Goal: Task Accomplishment & Management: Manage account settings

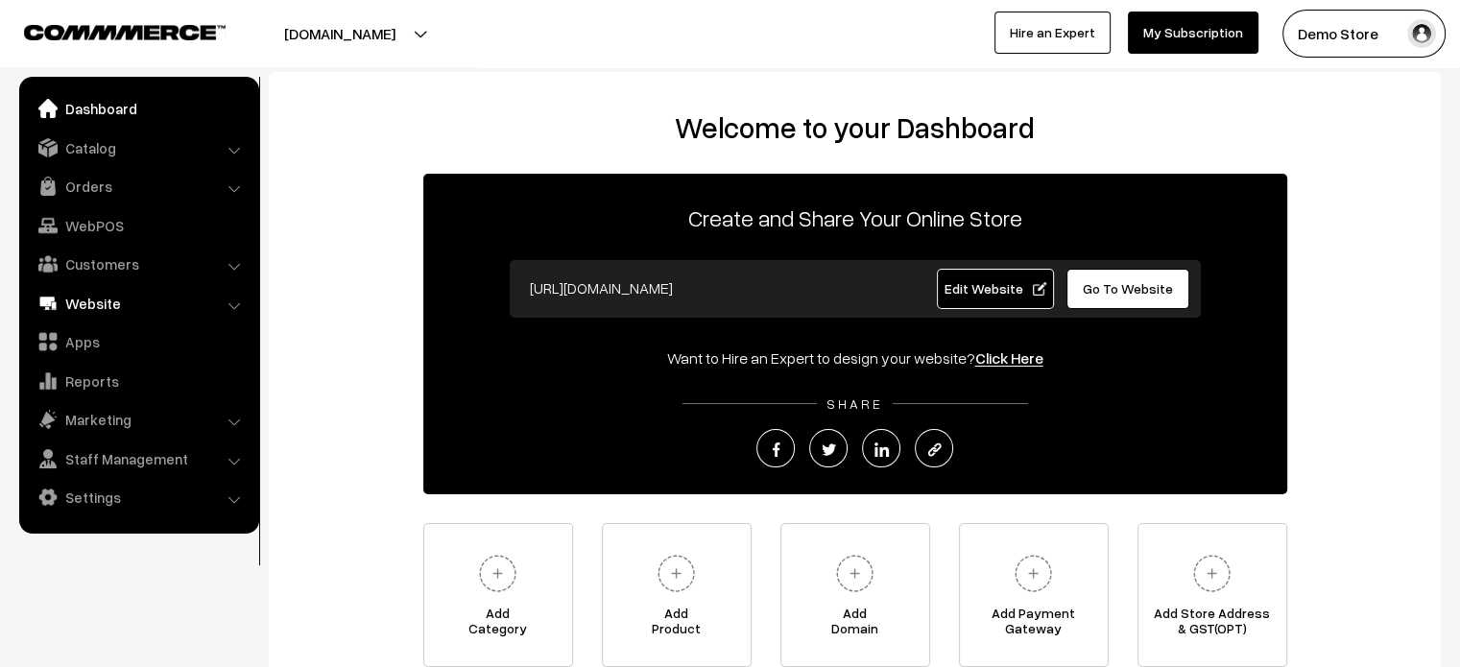
click at [99, 314] on link "Website" at bounding box center [138, 303] width 228 height 35
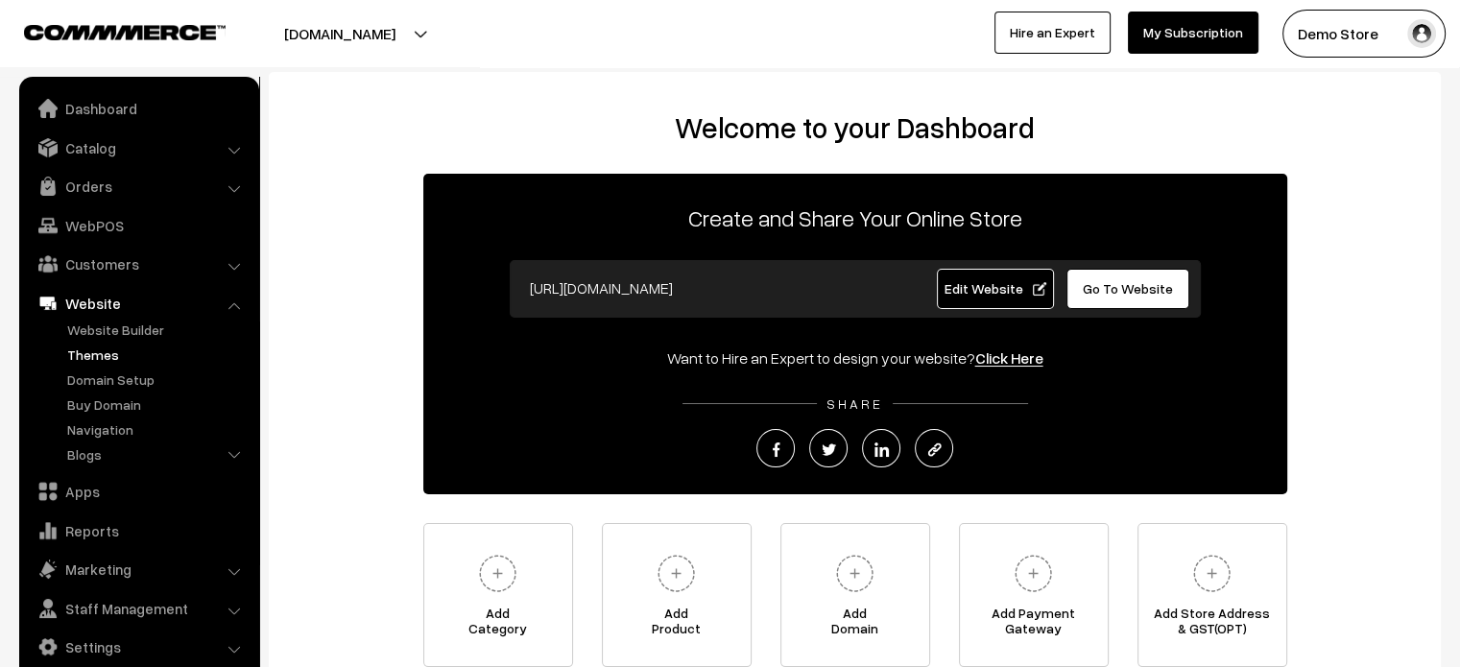
click at [107, 357] on link "Themes" at bounding box center [157, 355] width 190 height 20
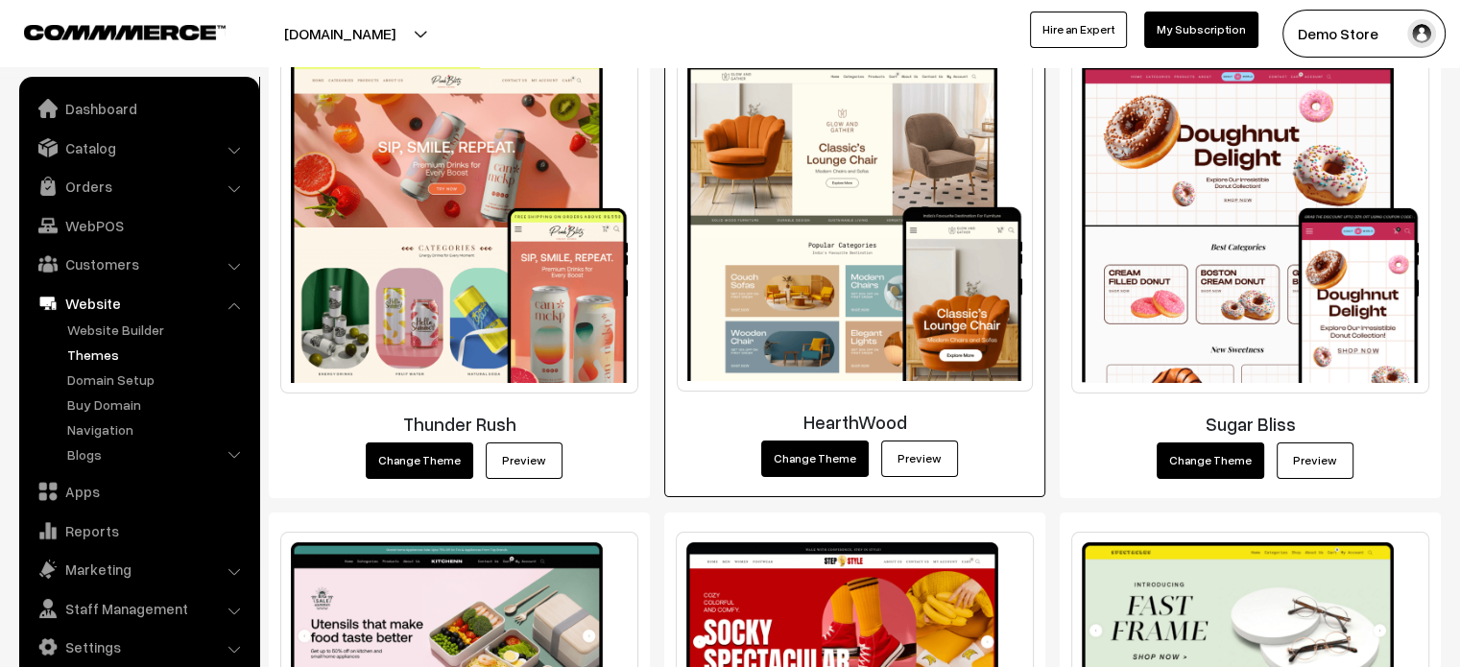
scroll to position [374, 0]
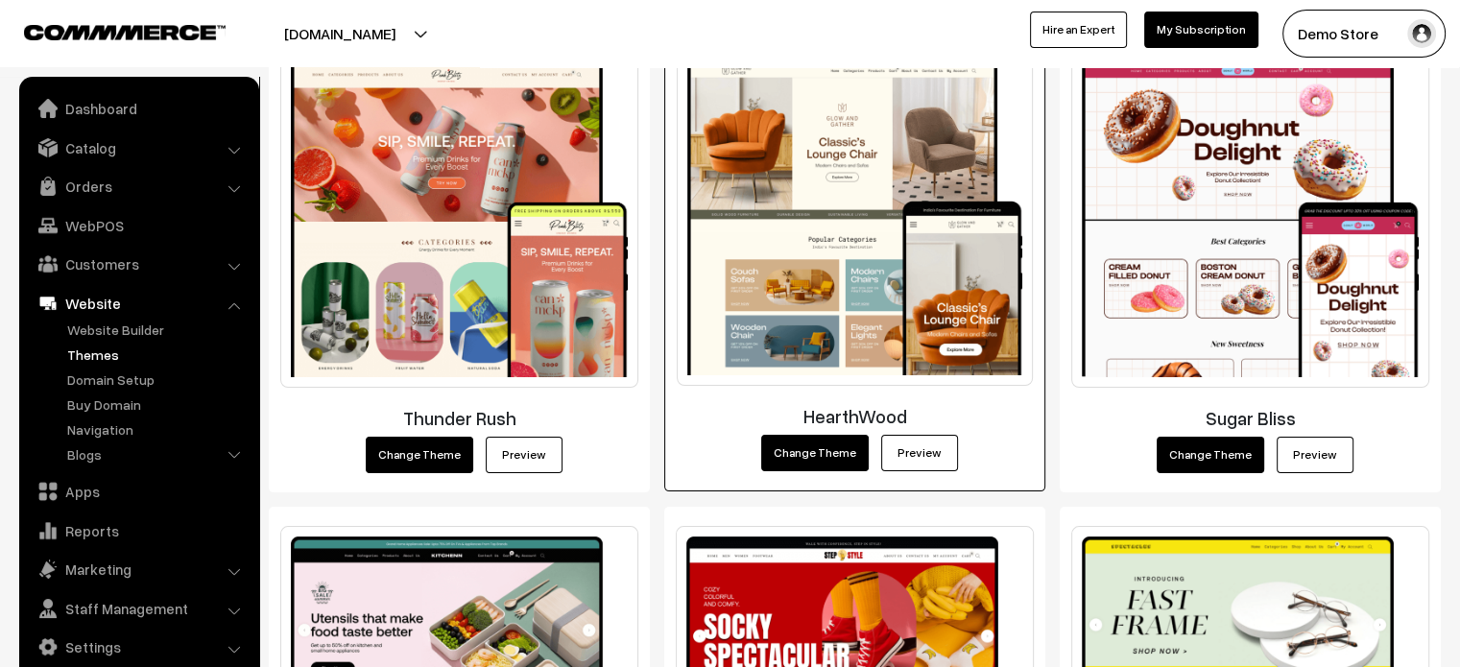
click at [917, 449] on link "Preview" at bounding box center [919, 453] width 77 height 36
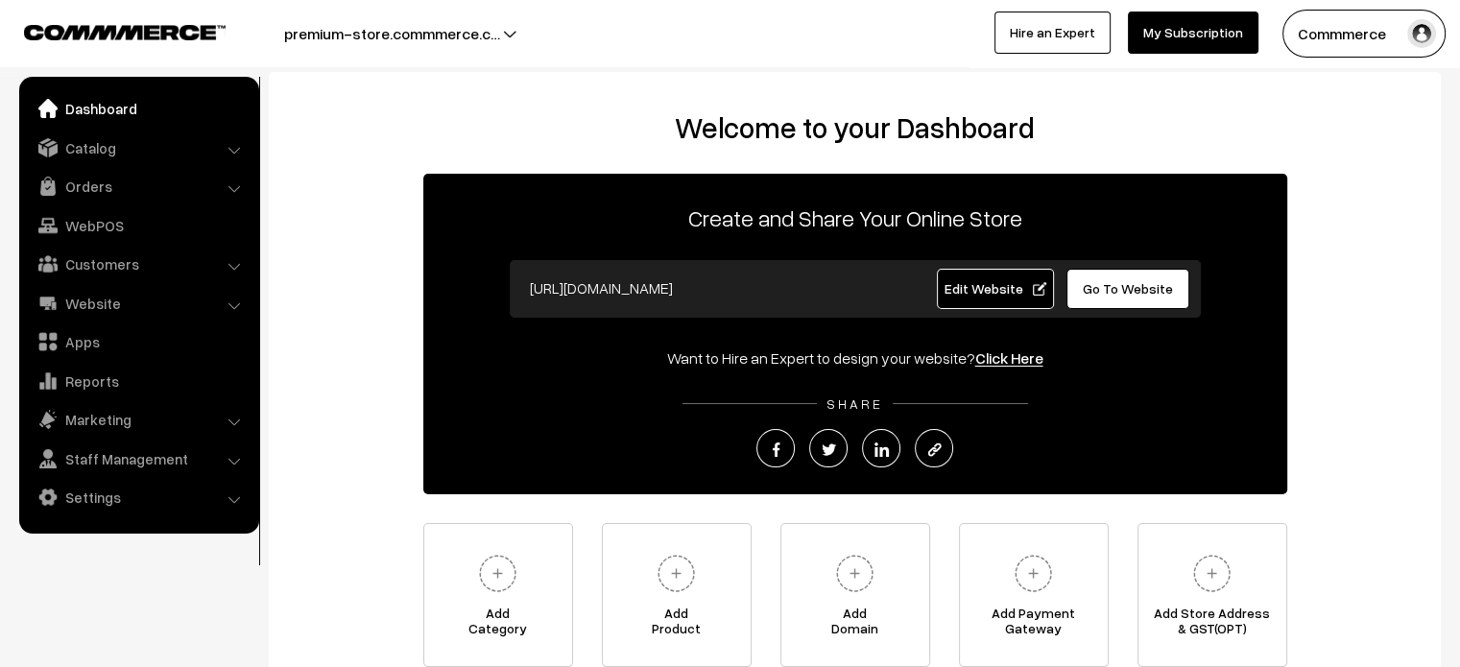
click at [1142, 281] on span "Go To Website" at bounding box center [1128, 288] width 90 height 16
click at [123, 494] on link "Settings" at bounding box center [138, 497] width 228 height 35
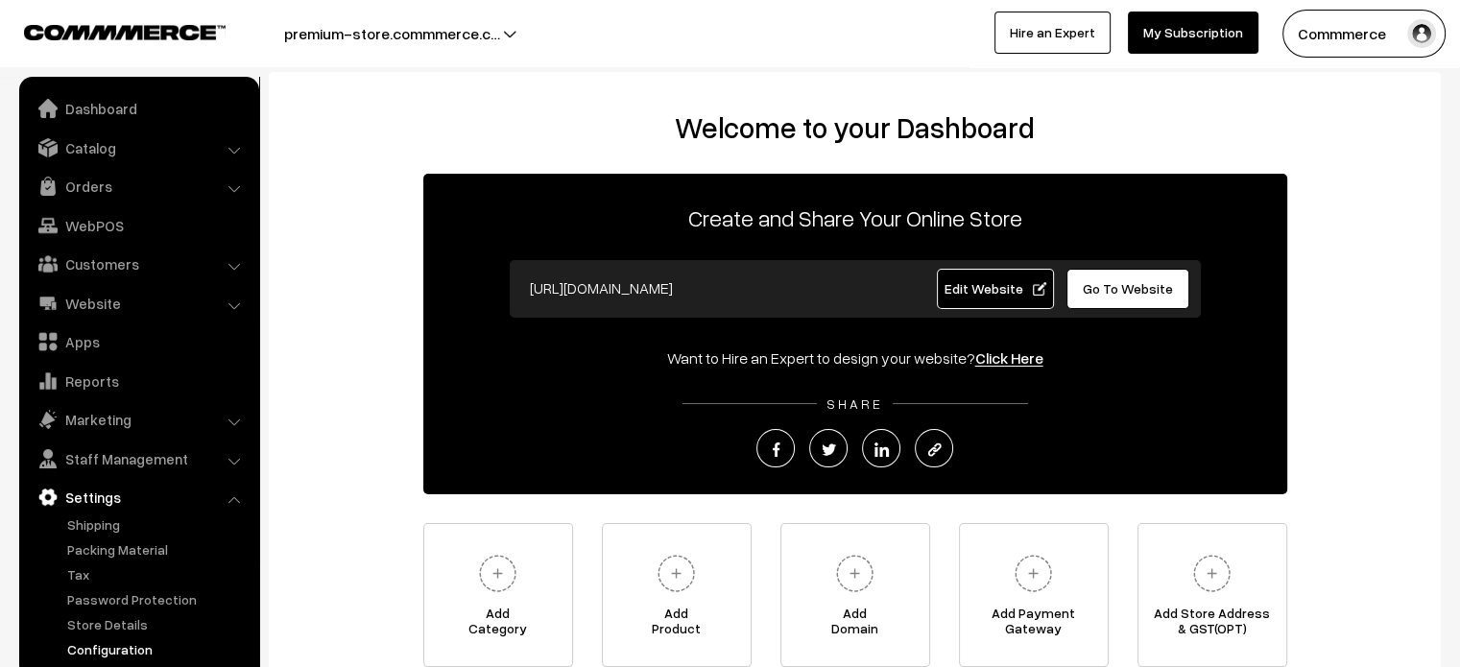
click at [107, 641] on link "Configuration" at bounding box center [157, 649] width 190 height 20
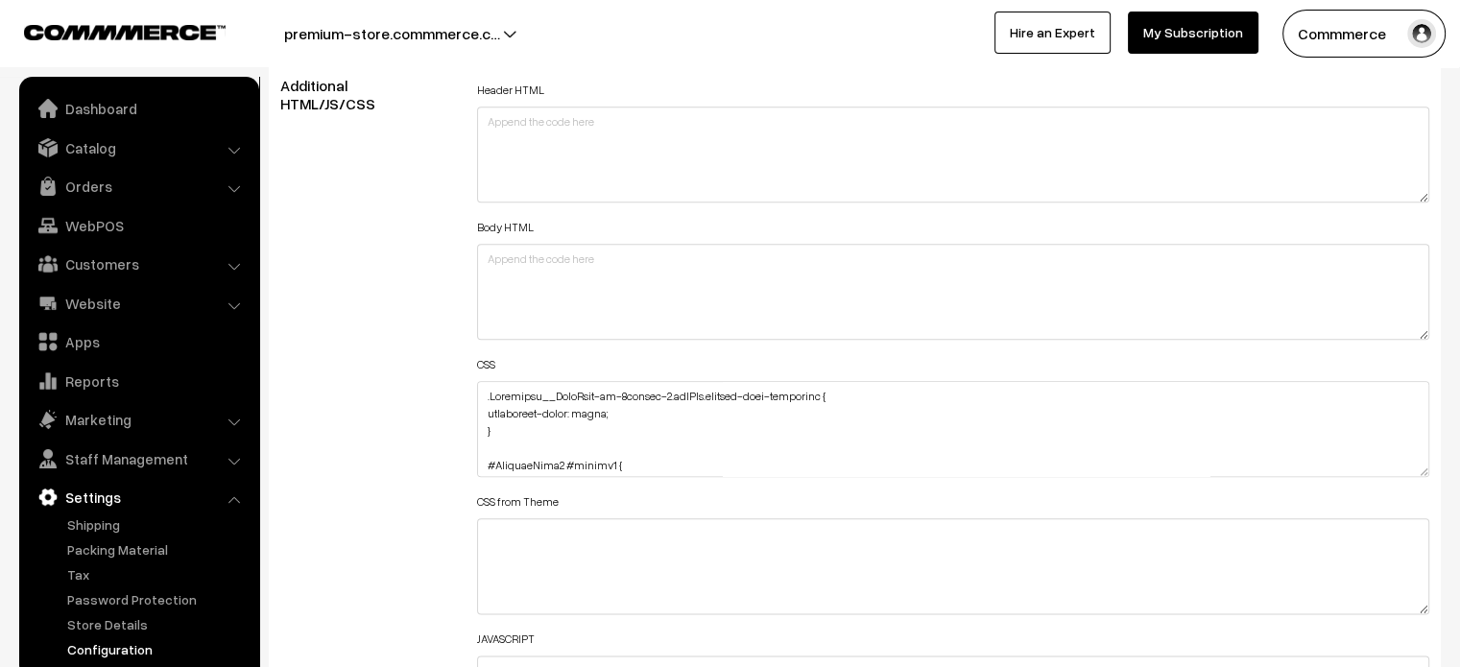
scroll to position [2165, 0]
click at [477, 387] on textarea at bounding box center [953, 428] width 953 height 96
paste textarea "#ProductType5 button.slick-arrow.slick-prev { margin-left: 10px; }"
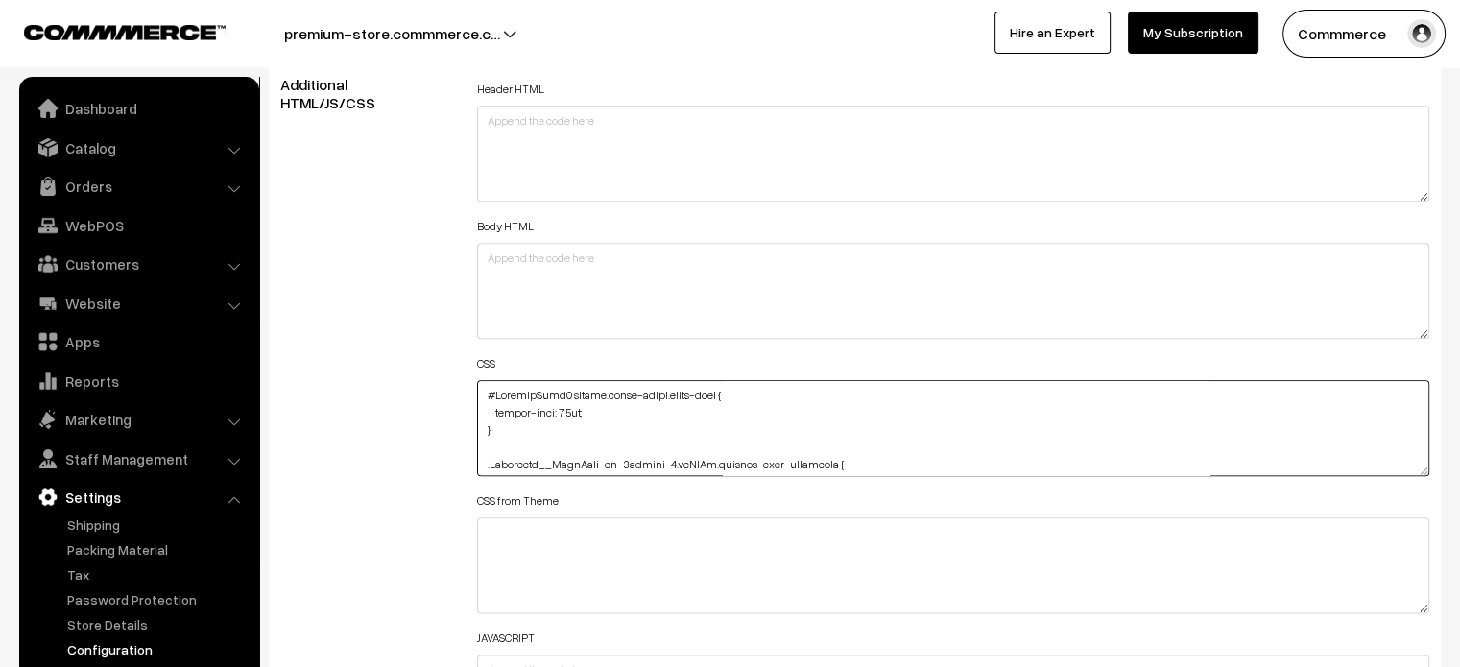
paste textarea "#ProductType5 button.slick-arrow.slick-next { left: 95%; }"
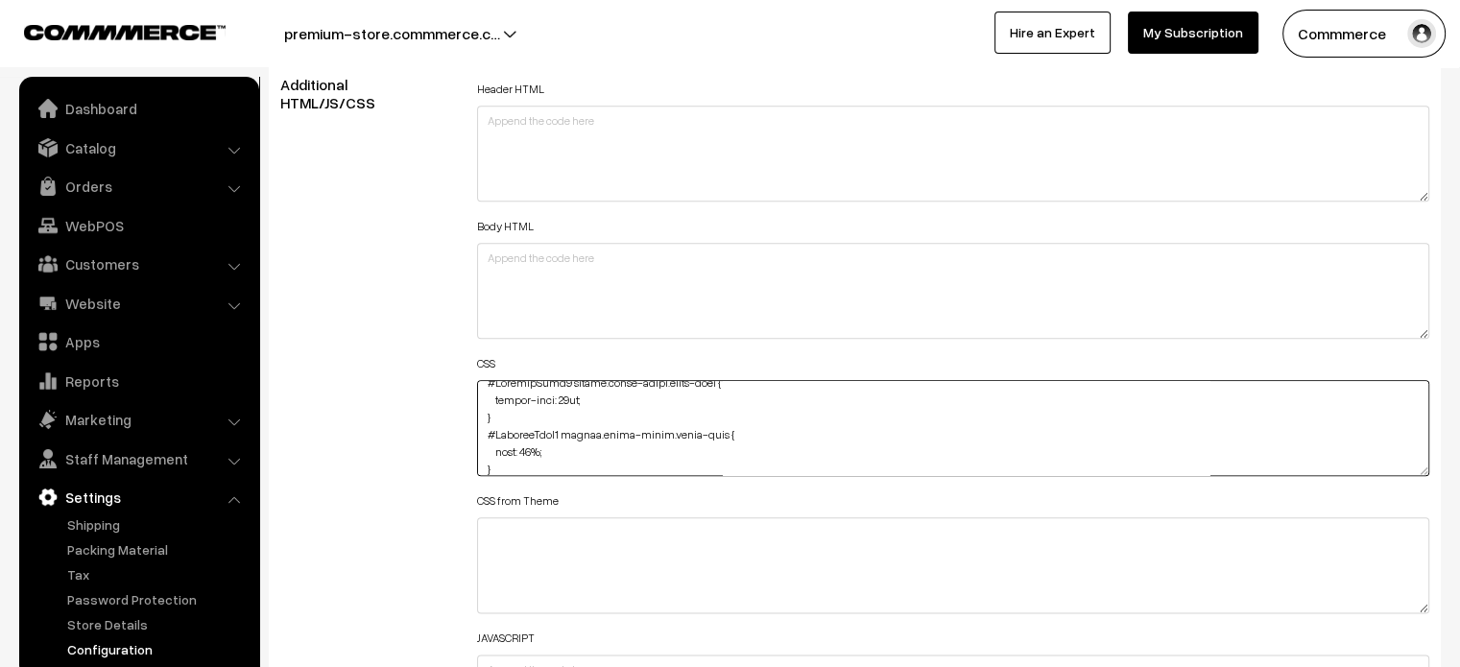
type textarea "#ProductType5 button.slick-arrow.slick-prev { margin-left: 10px; } #ProductType…"
click at [417, 412] on div "Additional HTML/JS/CSS" at bounding box center [364, 419] width 197 height 686
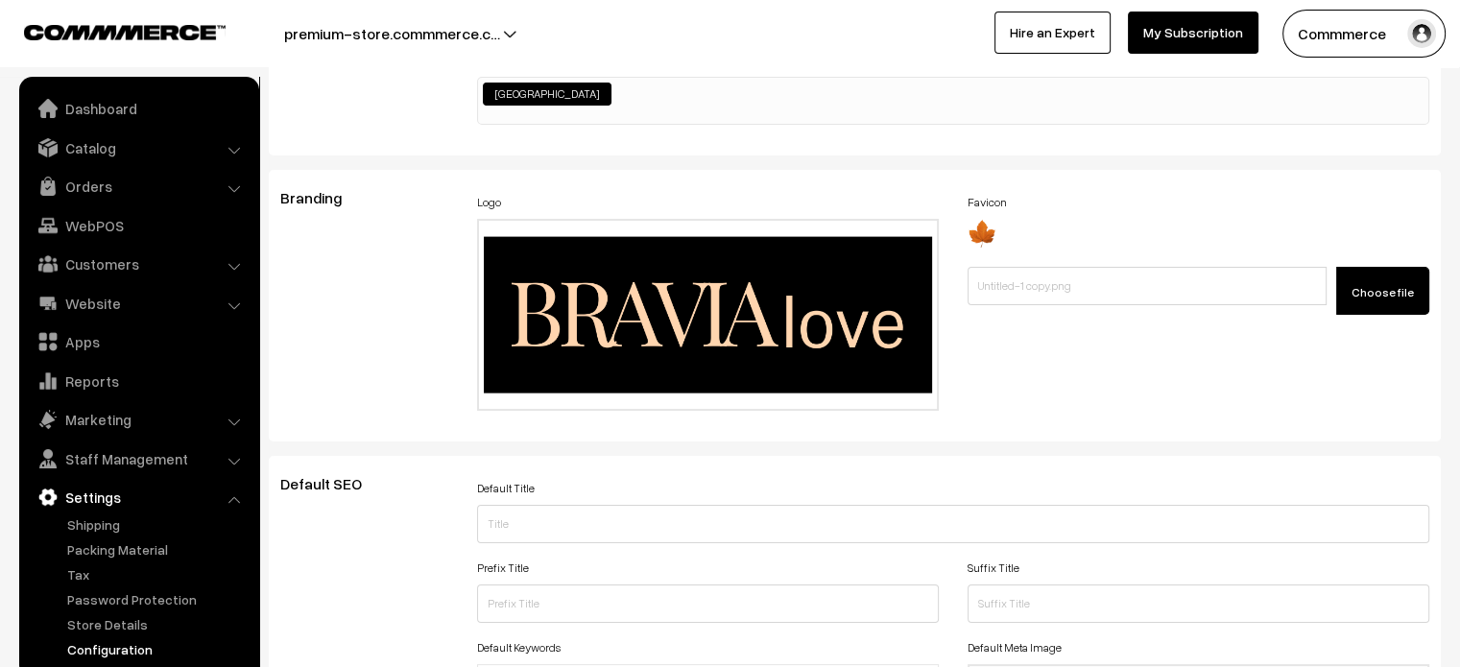
scroll to position [0, 0]
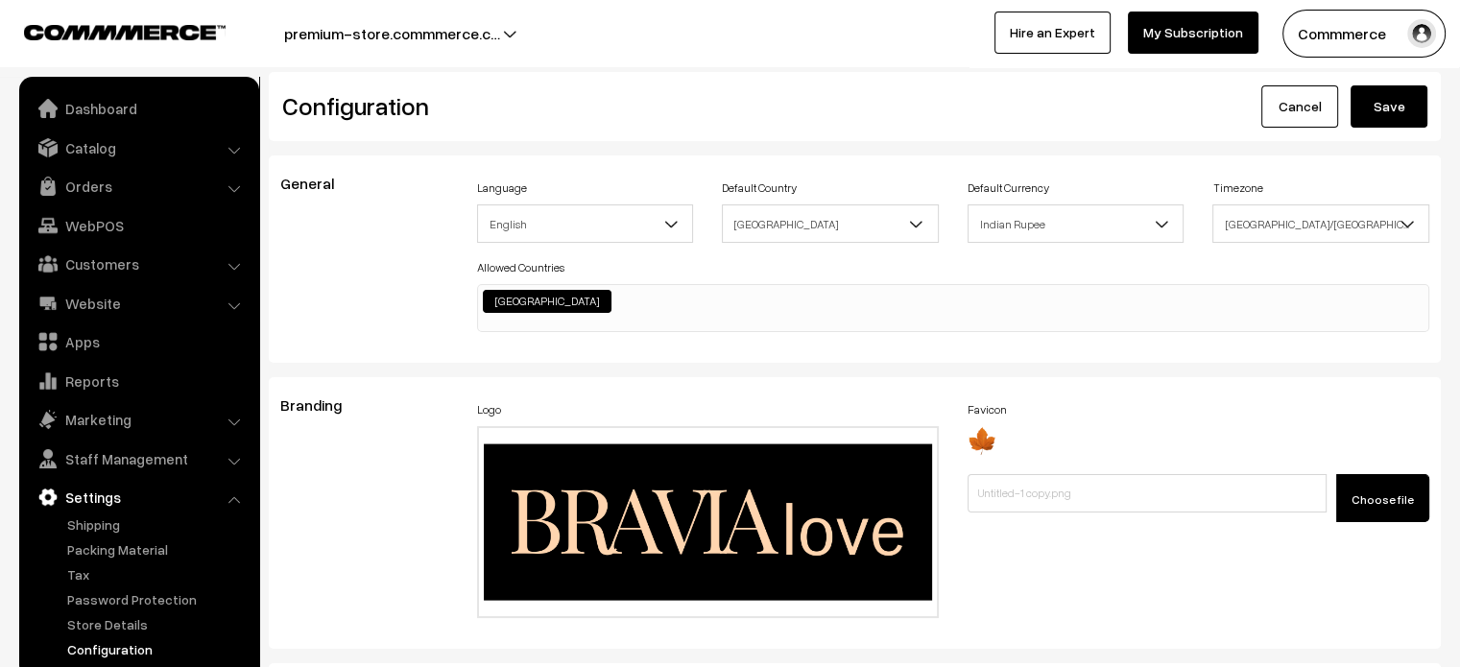
click at [1406, 107] on button "Save" at bounding box center [1388, 106] width 77 height 42
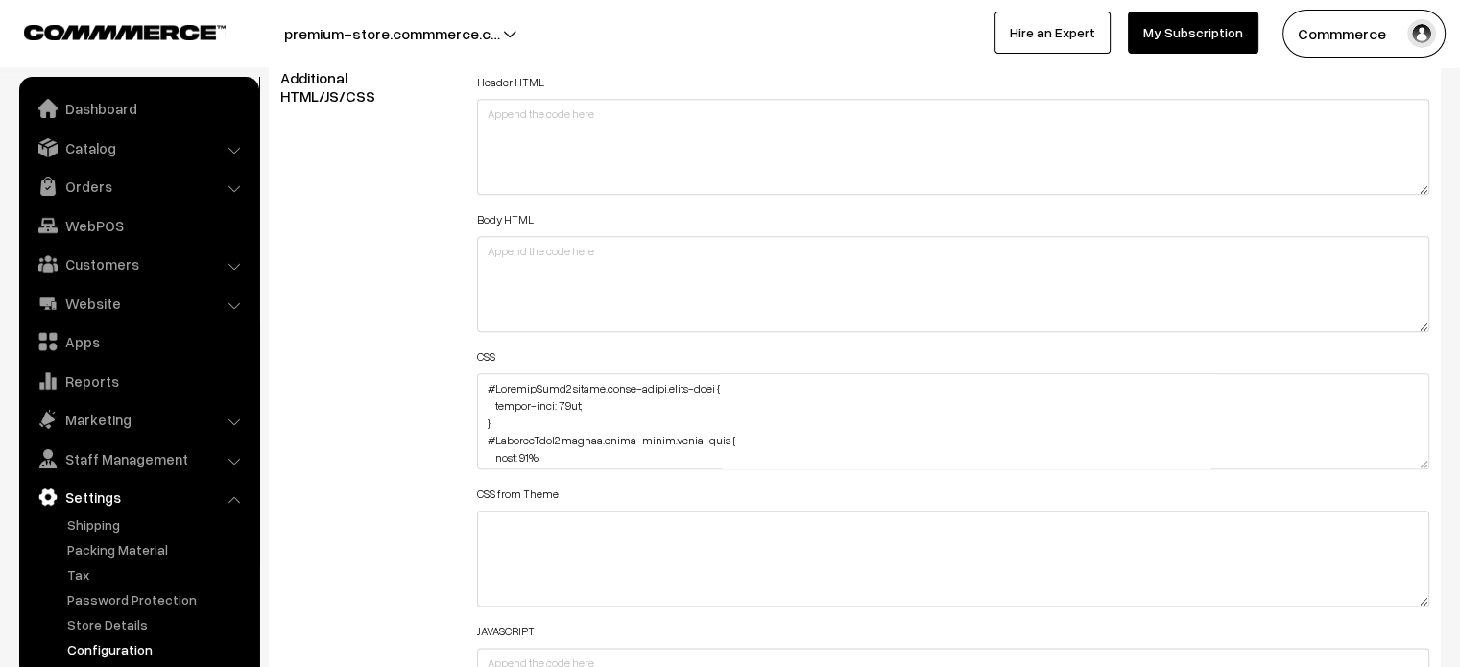
scroll to position [2238, 0]
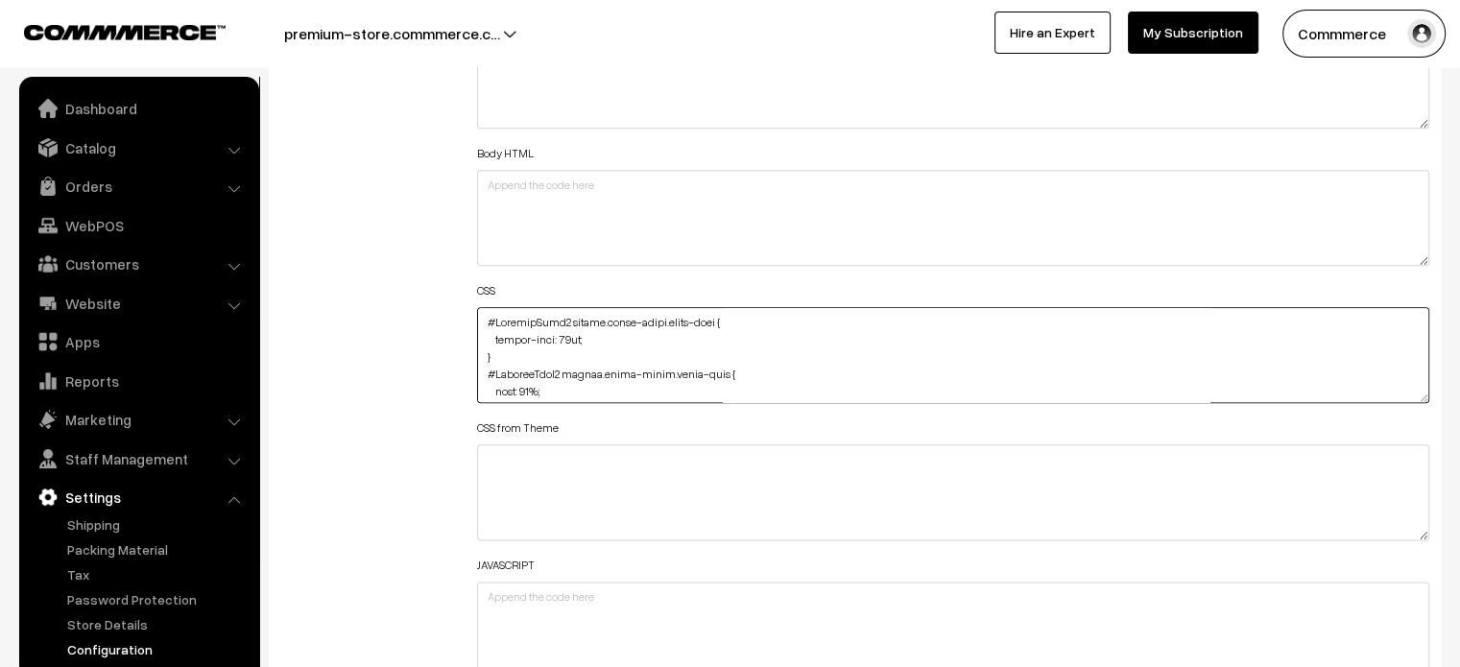
click at [483, 324] on textarea at bounding box center [953, 355] width 953 height 96
paste textarea ".testimonial-wrap .slick-prev { left: -30px !important; }"
click at [509, 354] on textarea at bounding box center [953, 355] width 953 height 96
paste textarea ".testimonial-wrap .slick-next { right: 2px !important; }"
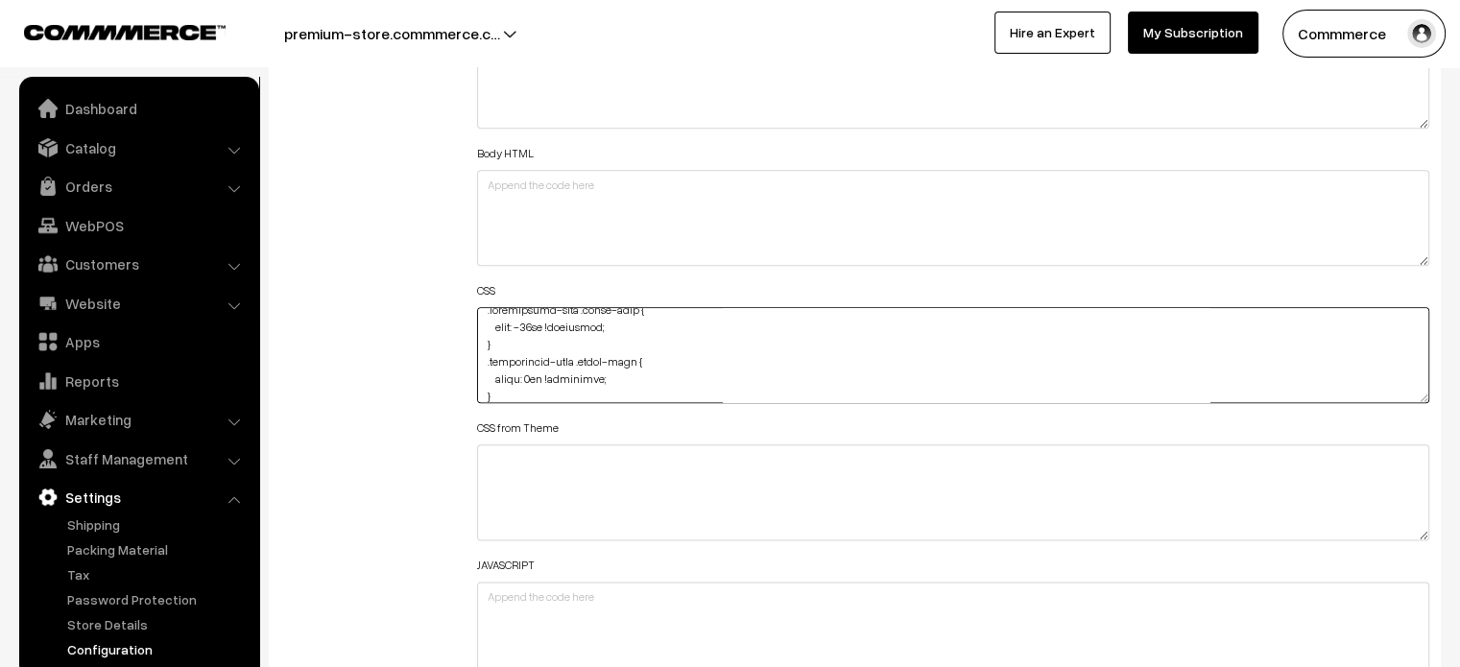
type textarea ".testimonial-wrap .slick-prev { left: -30px !important; } .testimonial-wrap .sl…"
click at [412, 361] on div "Additional HTML/JS/CSS" at bounding box center [364, 346] width 197 height 686
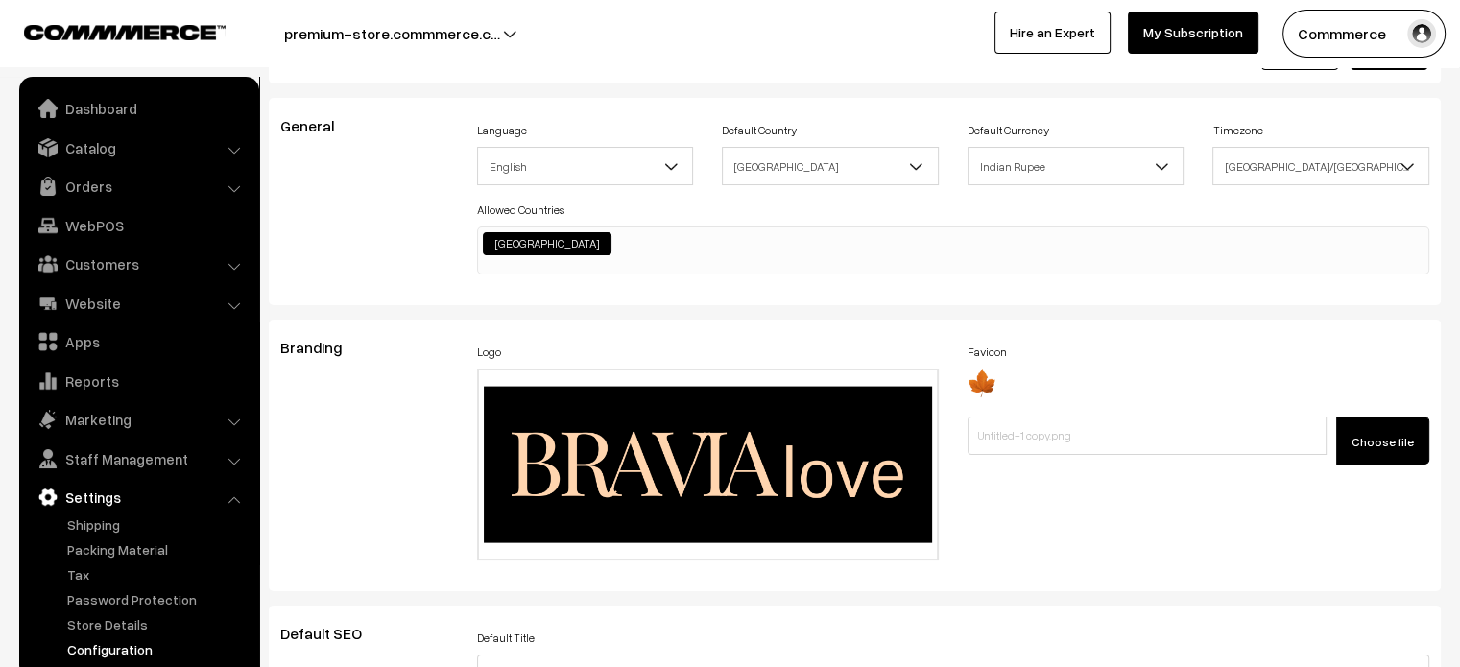
scroll to position [0, 0]
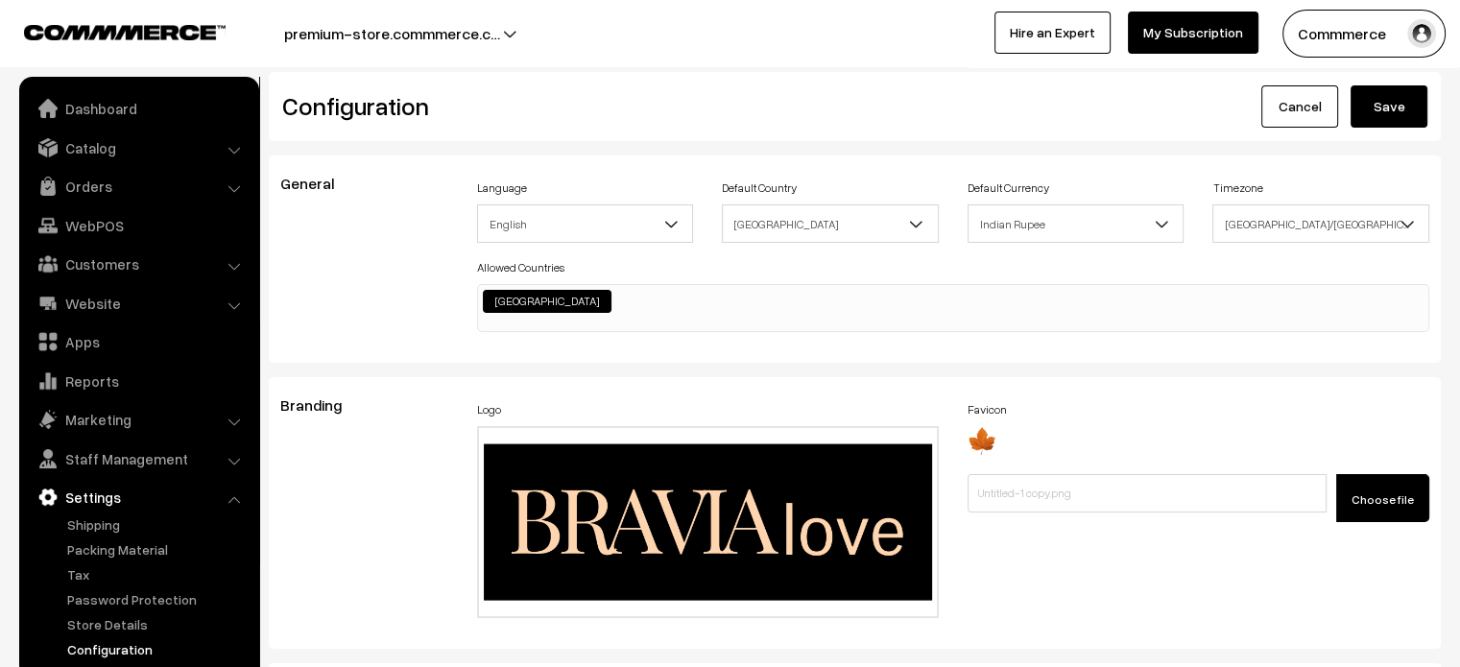
click at [1392, 107] on button "Save" at bounding box center [1388, 106] width 77 height 42
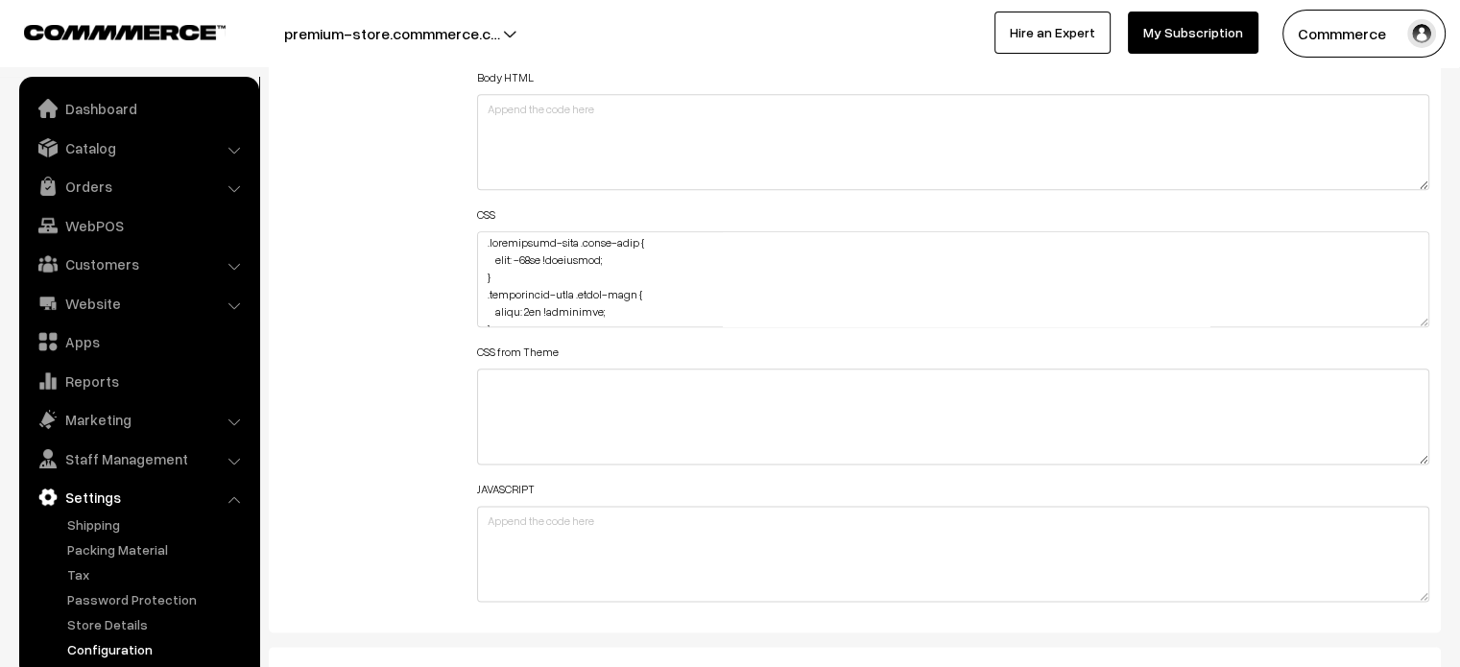
scroll to position [2, 0]
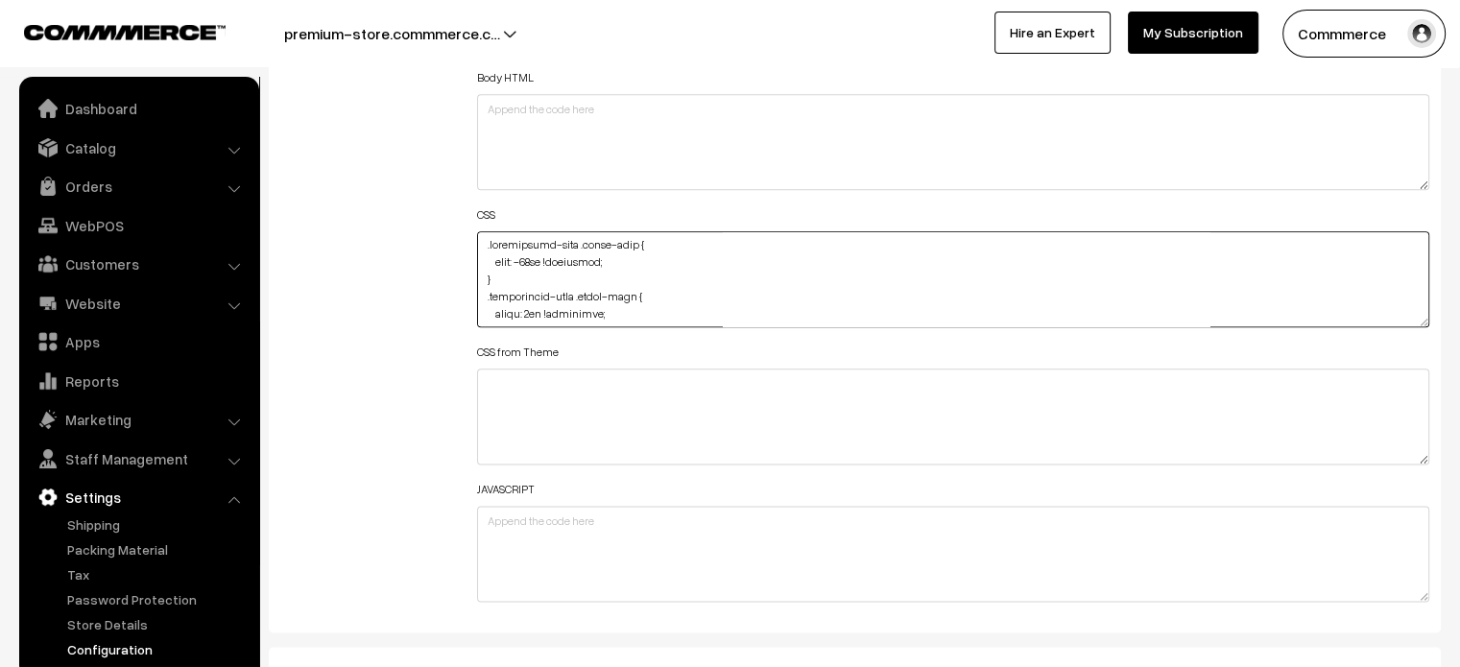
click at [521, 260] on textarea at bounding box center [953, 279] width 953 height 96
type textarea ".testimonial-wrap .slick-prev { left: 2px !important; } .testimonial-wrap .slic…"
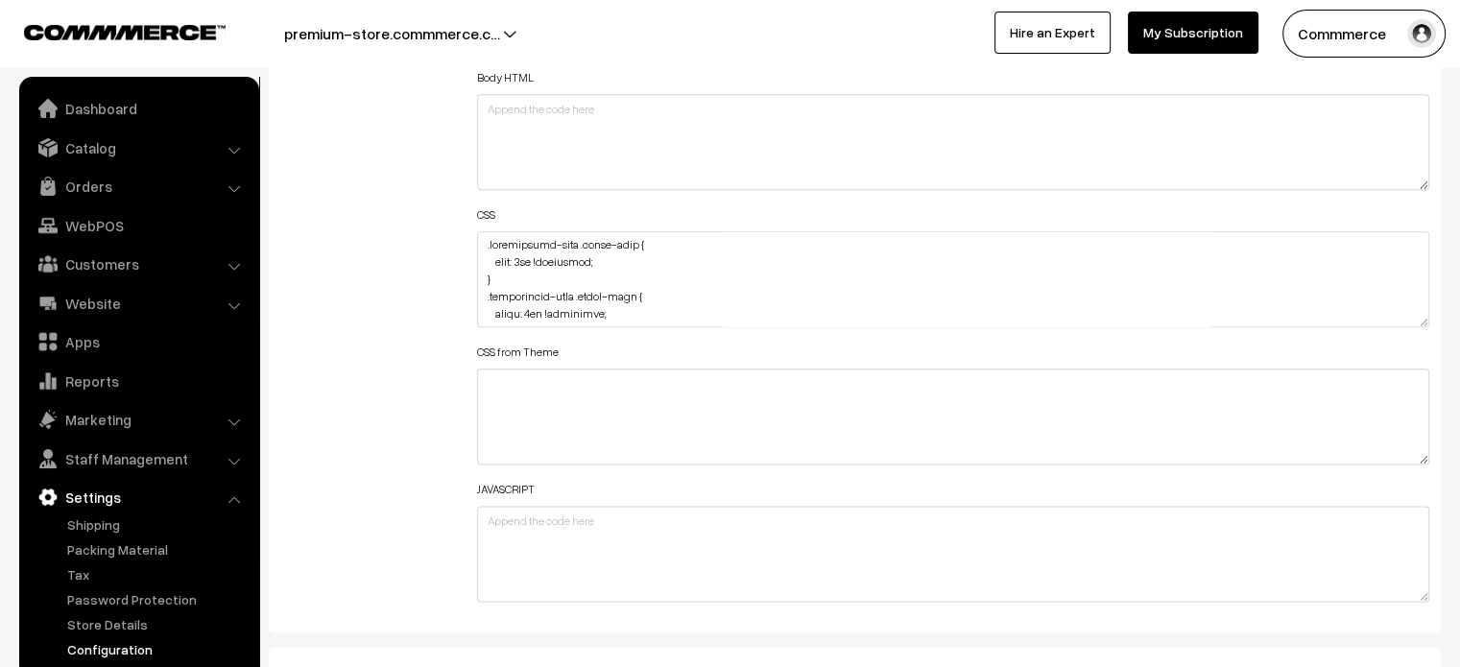
click at [438, 266] on div "Additional HTML/JS/CSS" at bounding box center [364, 270] width 197 height 686
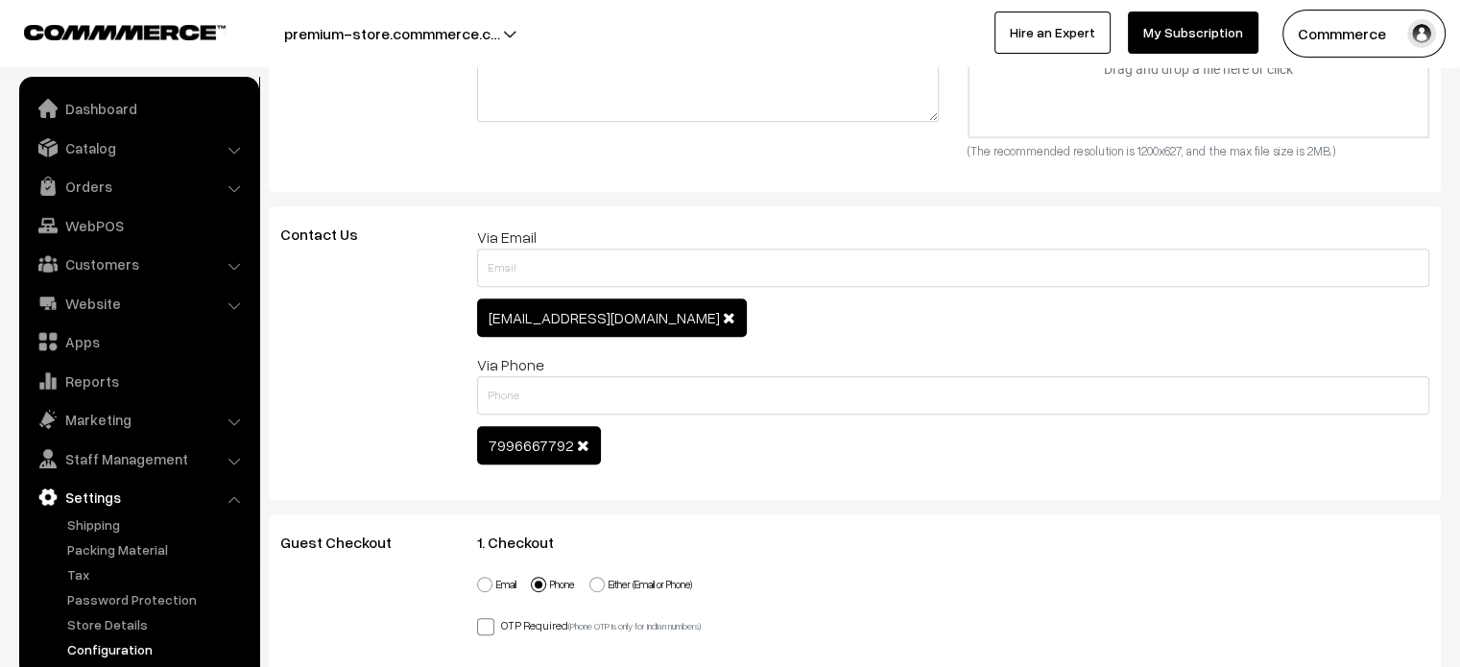
scroll to position [0, 0]
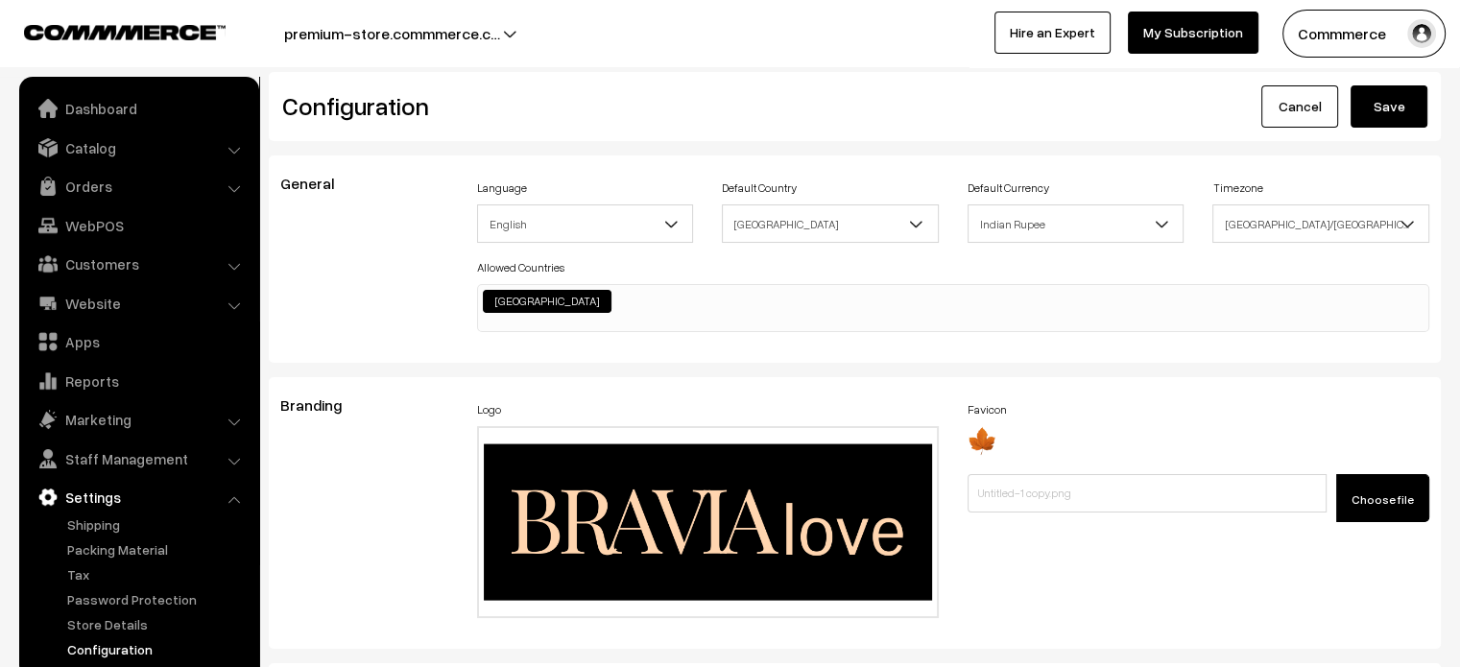
drag, startPoint x: 1441, startPoint y: 105, endPoint x: 1417, endPoint y: 108, distance: 24.3
click at [1417, 108] on div "Cancel Save" at bounding box center [1148, 106] width 587 height 42
click at [1417, 108] on button "Save" at bounding box center [1388, 106] width 77 height 42
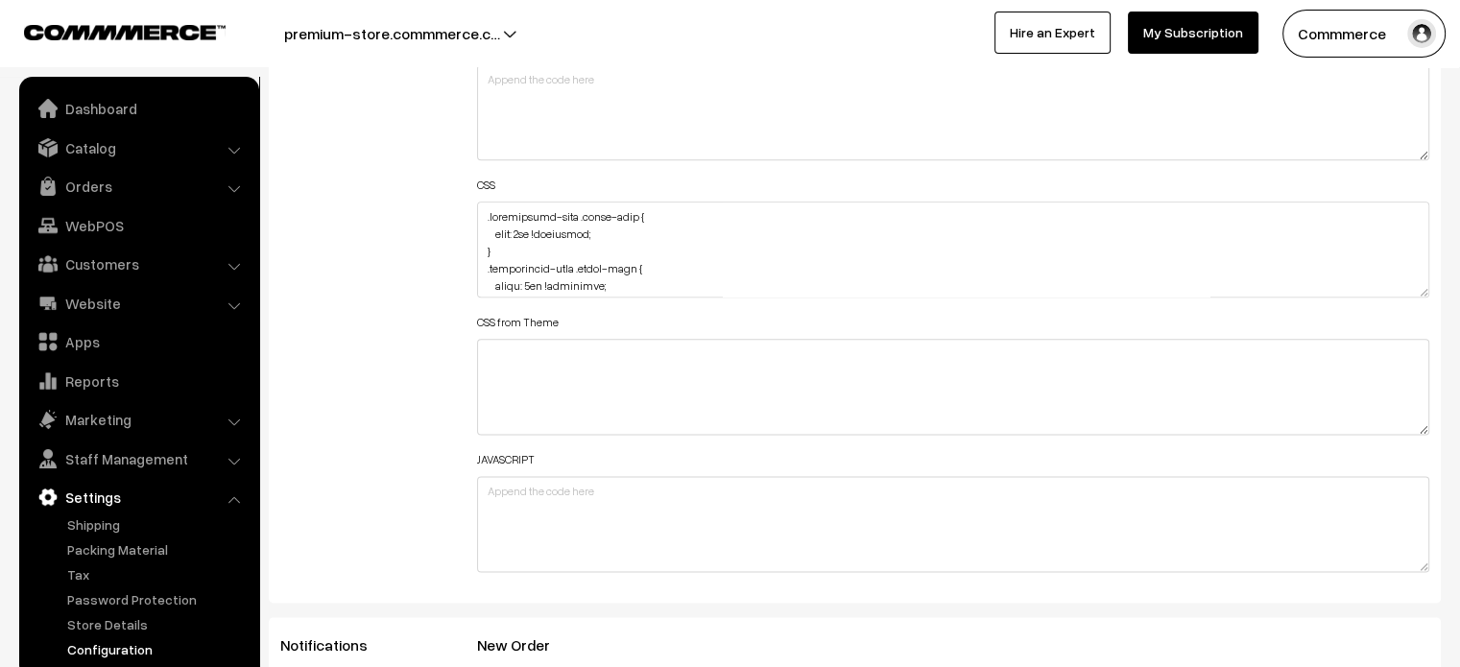
scroll to position [2361, 0]
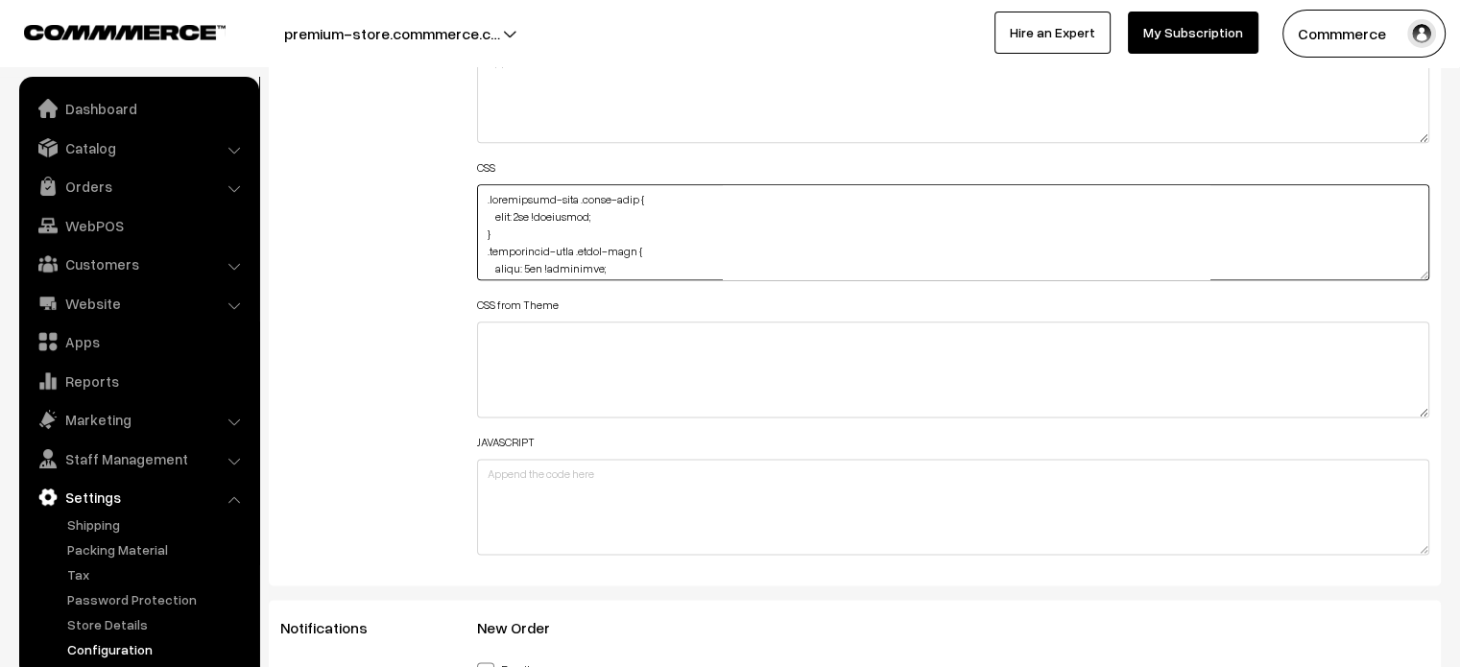
click at [483, 193] on textarea at bounding box center [953, 232] width 953 height 96
paste textarea ".product-type-5 { margin-bottom: -80px; }"
type textarea ".product-type-5 { margin-bottom: -80px; } .testimonial-wrap .slick-prev { left:…"
click at [421, 222] on div "Additional HTML/JS/CSS" at bounding box center [364, 223] width 197 height 686
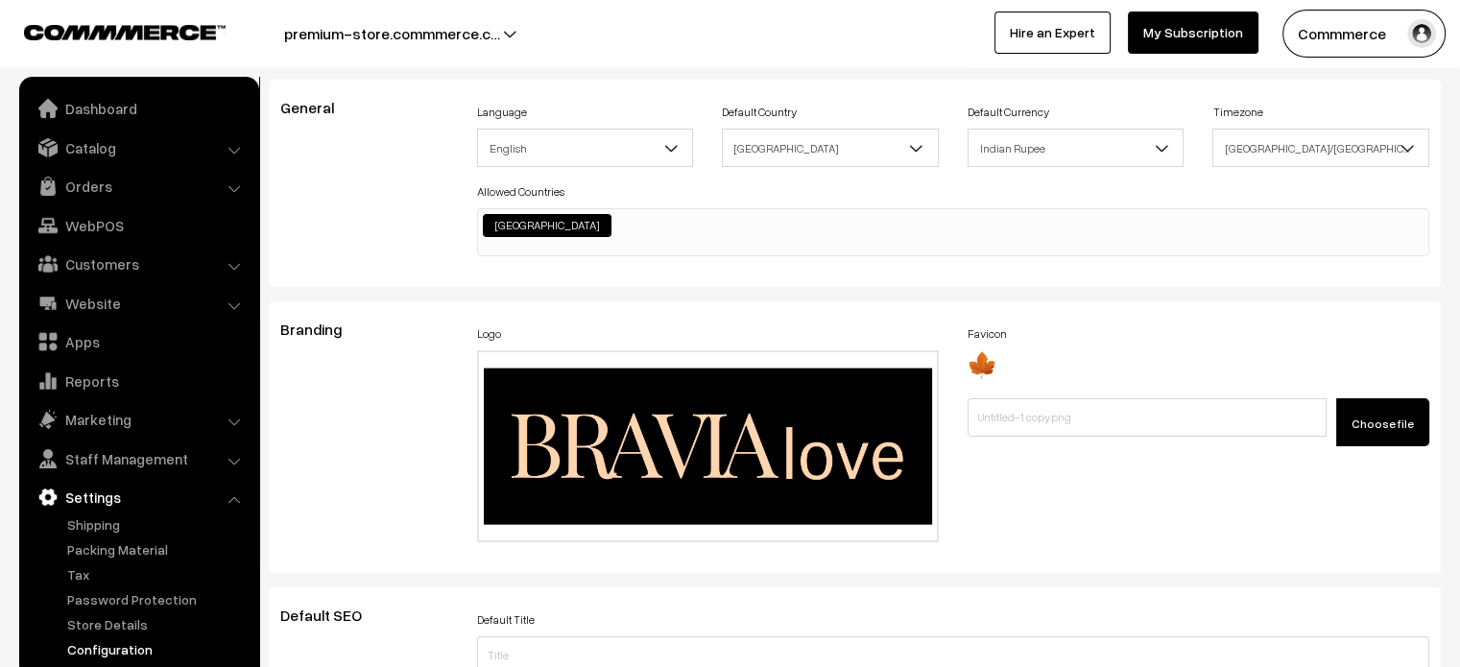
scroll to position [0, 0]
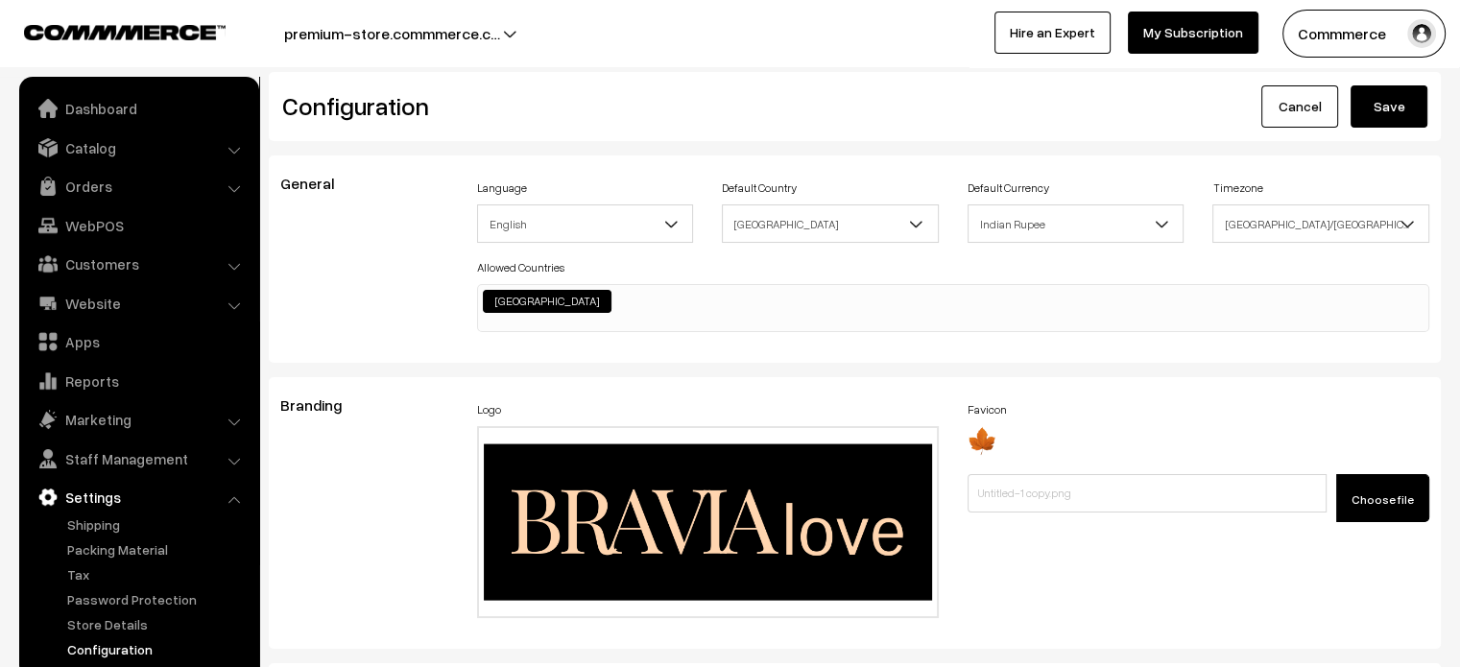
click at [1405, 114] on button "Save" at bounding box center [1388, 106] width 77 height 42
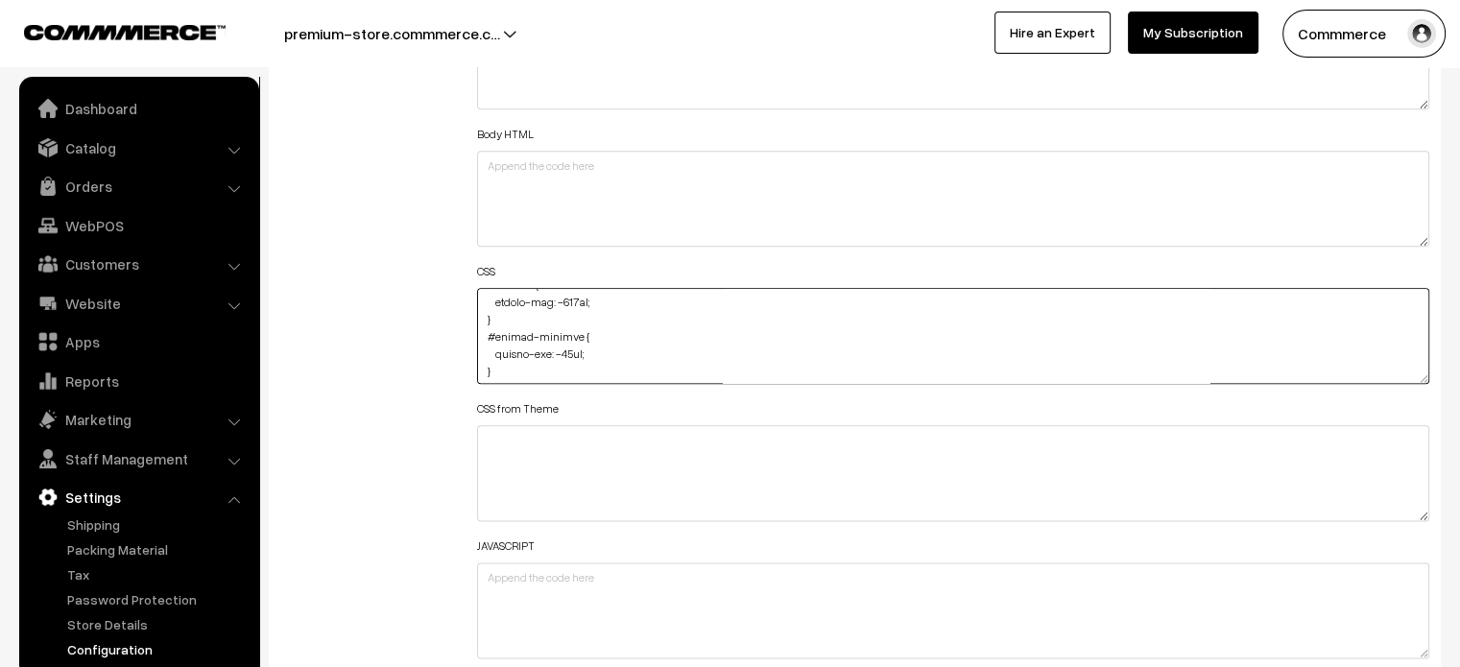
click at [569, 350] on textarea at bounding box center [953, 336] width 953 height 96
type textarea ".product-type-5 { margin-bottom: -80px; } .testimonial-wrap .slick-prev { left:…"
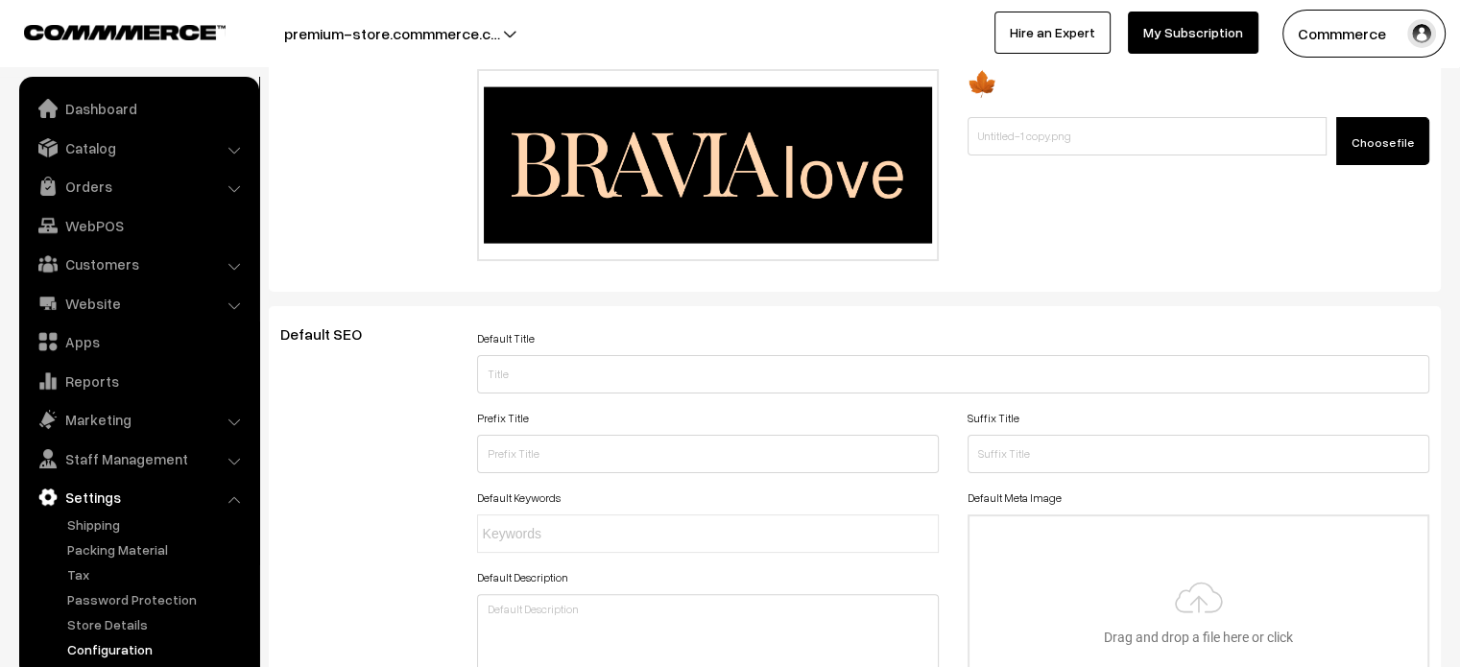
scroll to position [0, 0]
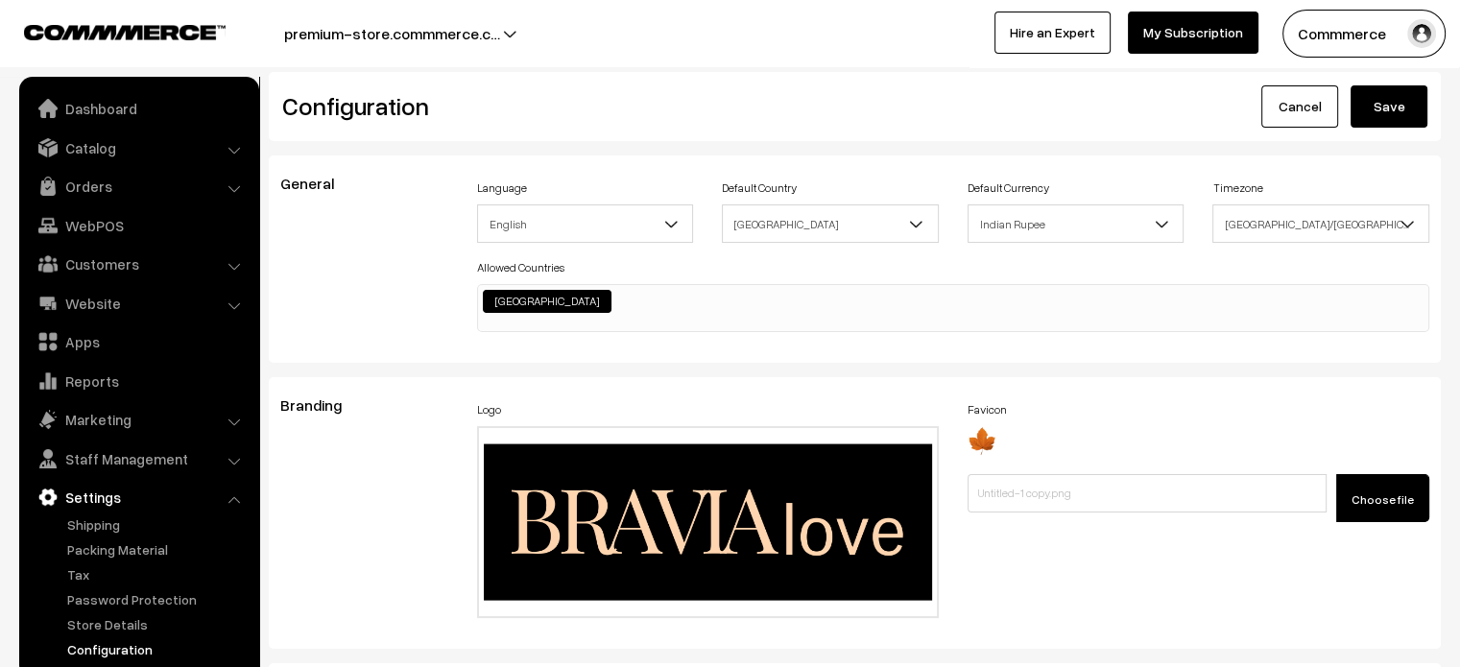
click at [1390, 119] on button "Save" at bounding box center [1388, 106] width 77 height 42
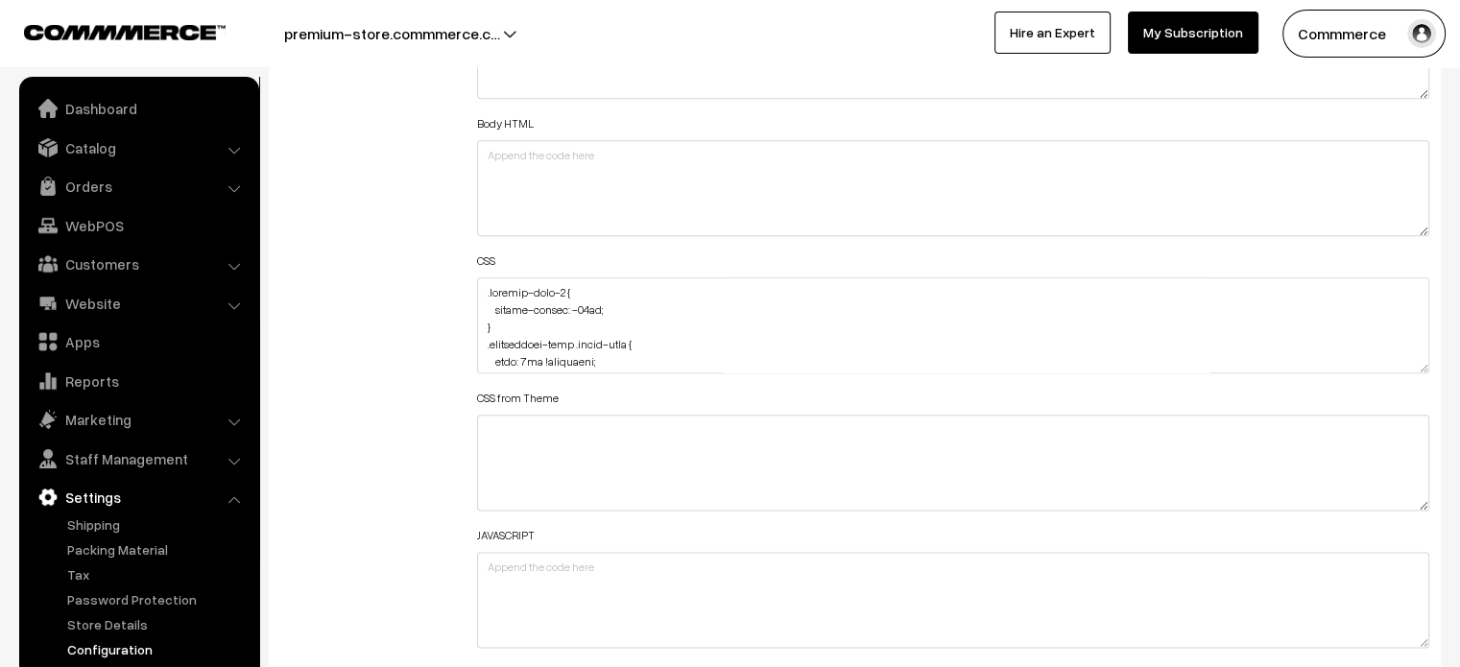
scroll to position [2272, 0]
click at [480, 289] on textarea at bounding box center [953, 322] width 953 height 96
paste textarea ".footer-copyright-container { background-color: #2C241F; height: 50px; }"
click at [645, 306] on textarea at bounding box center [953, 322] width 953 height 96
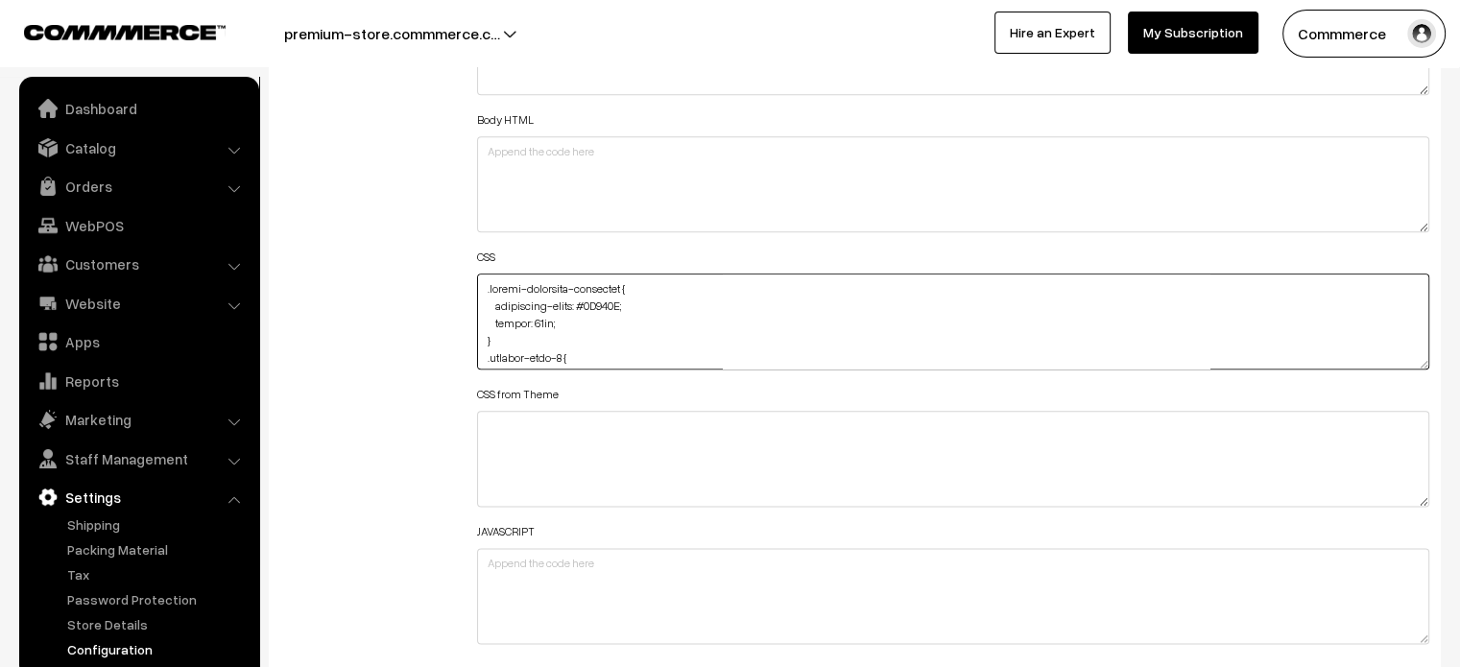
click at [645, 306] on textarea at bounding box center [953, 322] width 953 height 96
click at [561, 281] on textarea at bounding box center [953, 322] width 953 height 96
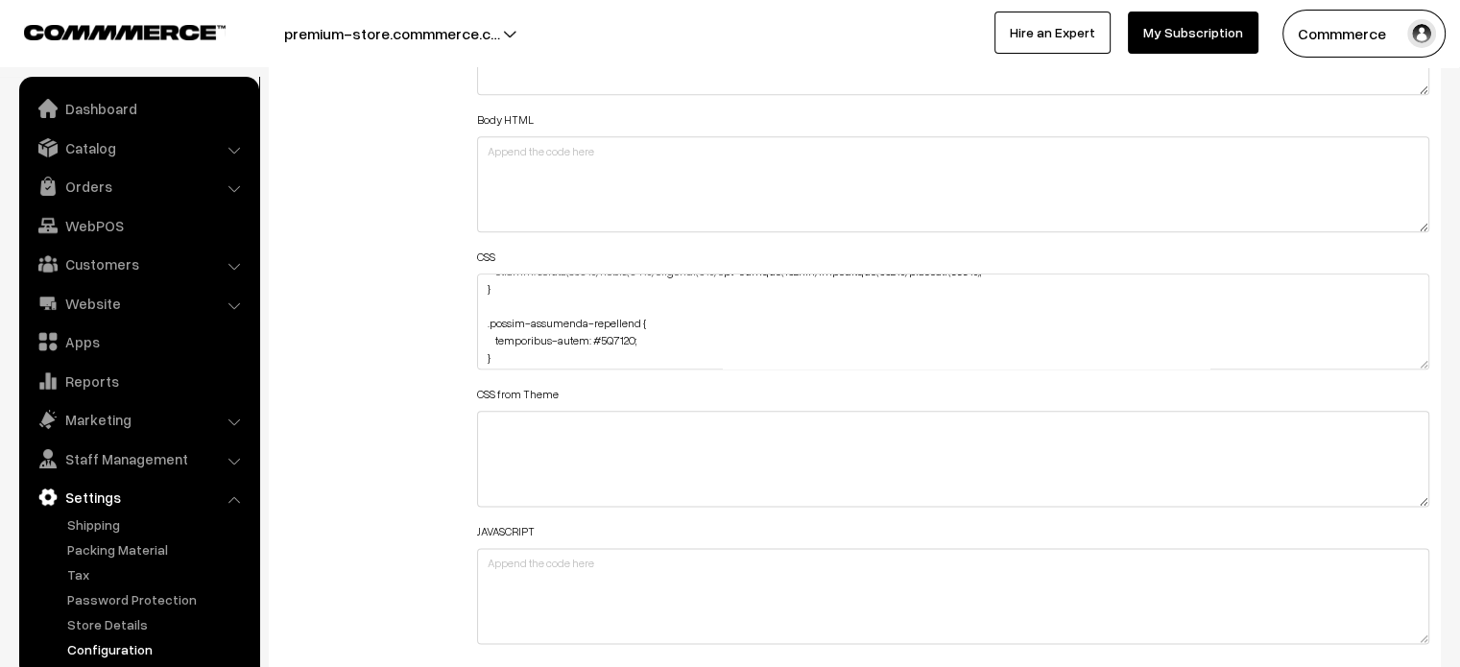
scroll to position [0, 0]
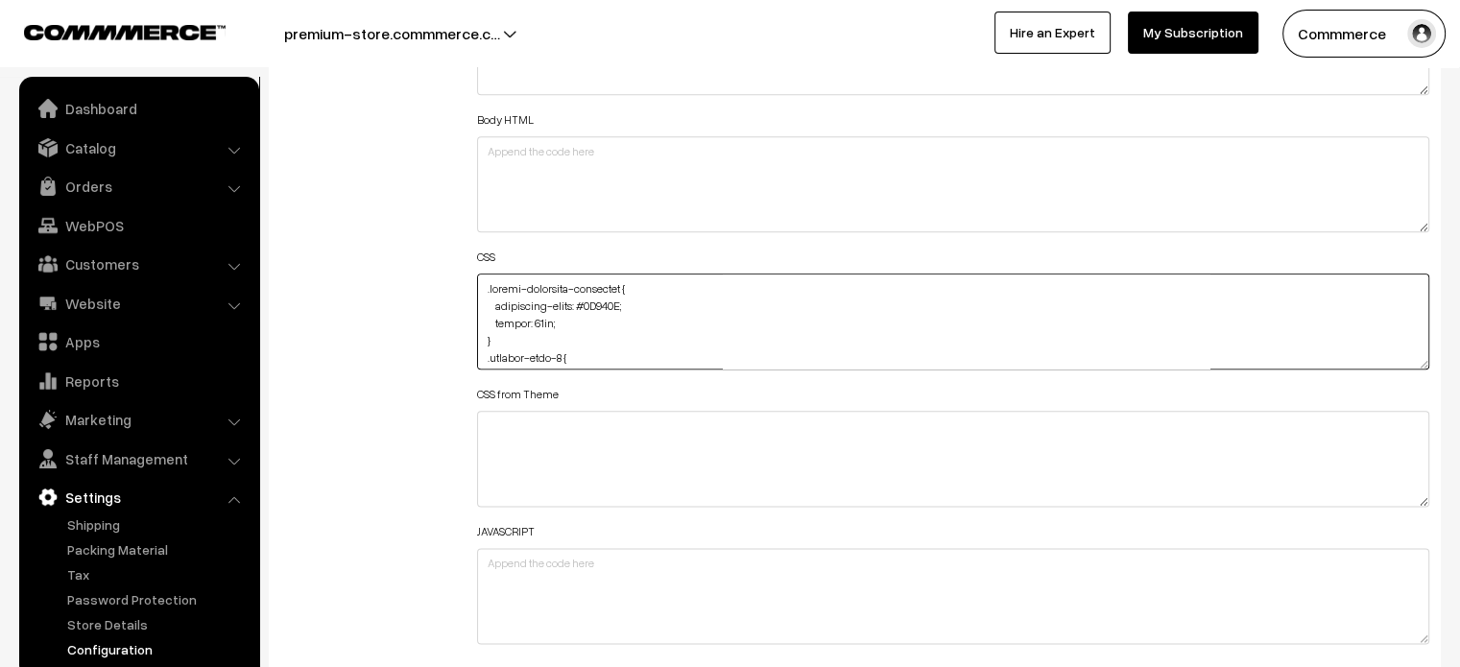
drag, startPoint x: 560, startPoint y: 326, endPoint x: 491, endPoint y: 325, distance: 69.1
click at [491, 325] on textarea at bounding box center [953, 322] width 953 height 96
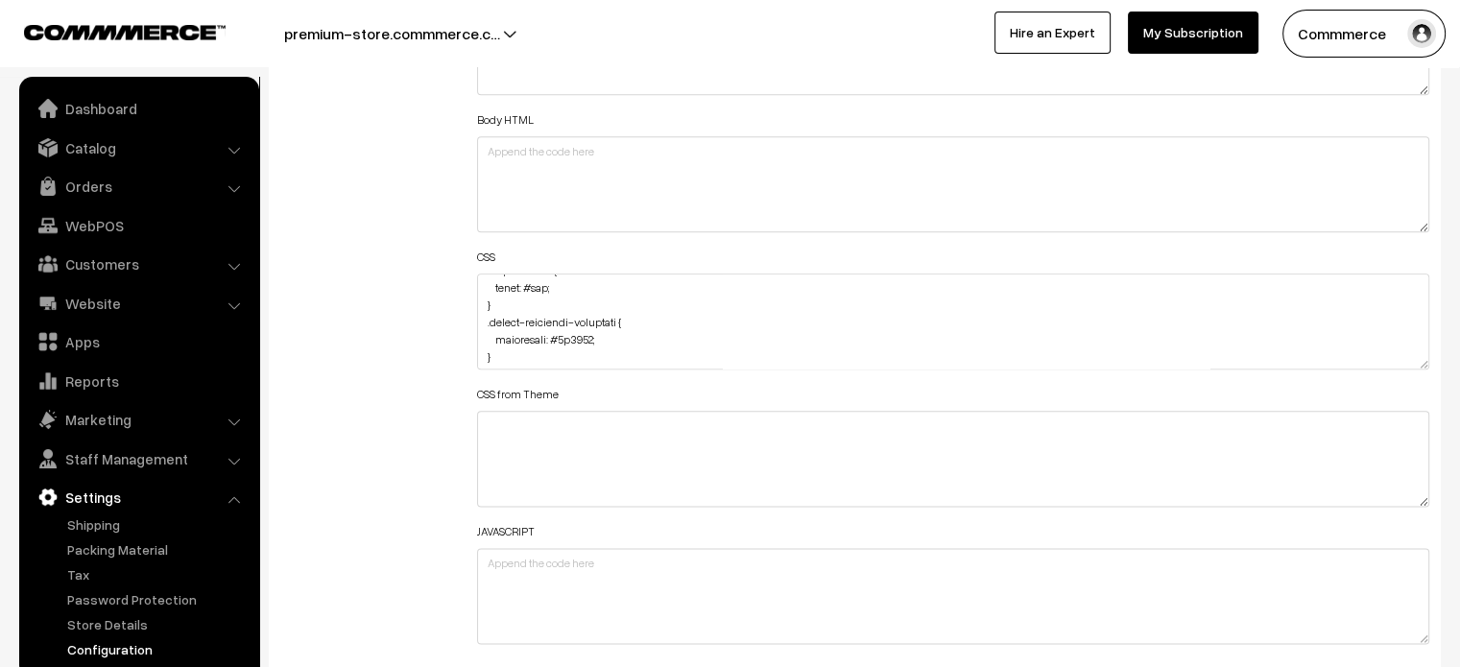
scroll to position [5062, 0]
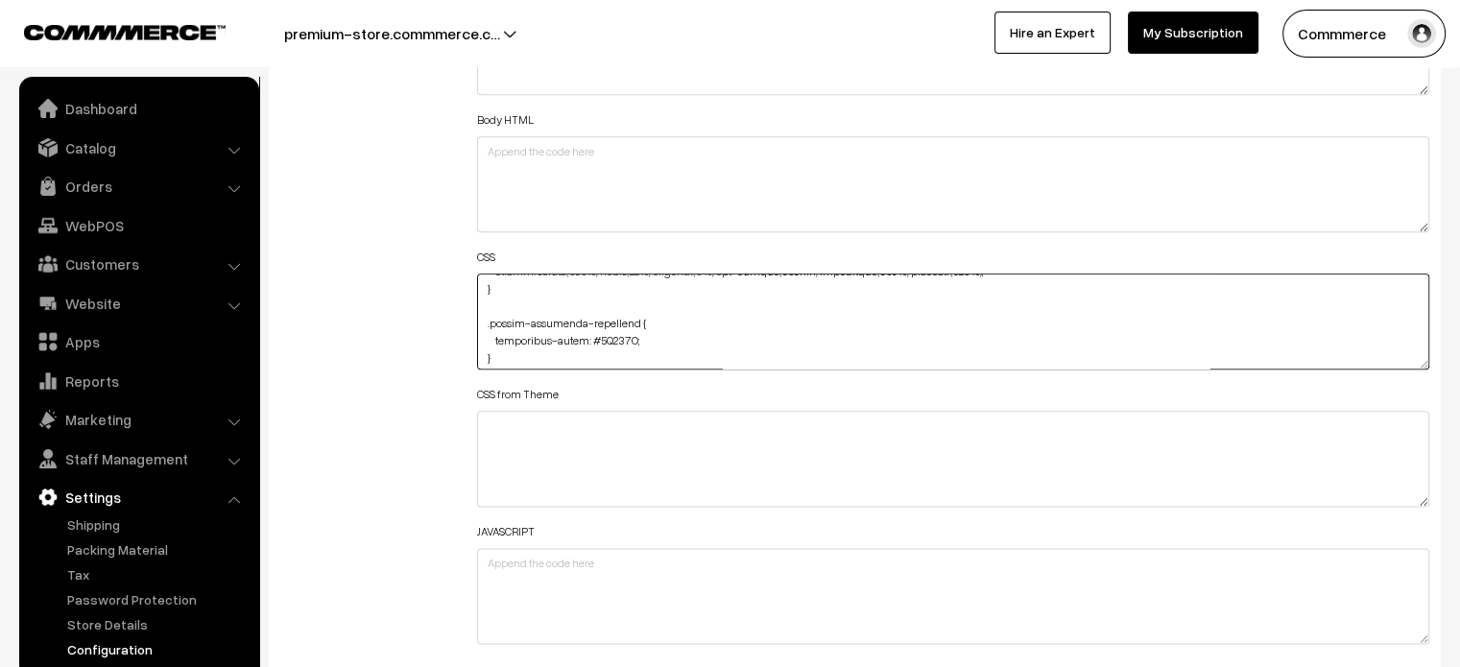
click at [652, 347] on textarea at bounding box center [953, 322] width 953 height 96
click at [651, 339] on textarea at bounding box center [953, 322] width 953 height 96
click at [512, 348] on textarea at bounding box center [953, 322] width 953 height 96
click at [637, 337] on textarea at bounding box center [953, 322] width 953 height 96
paste textarea "height: 50px;"
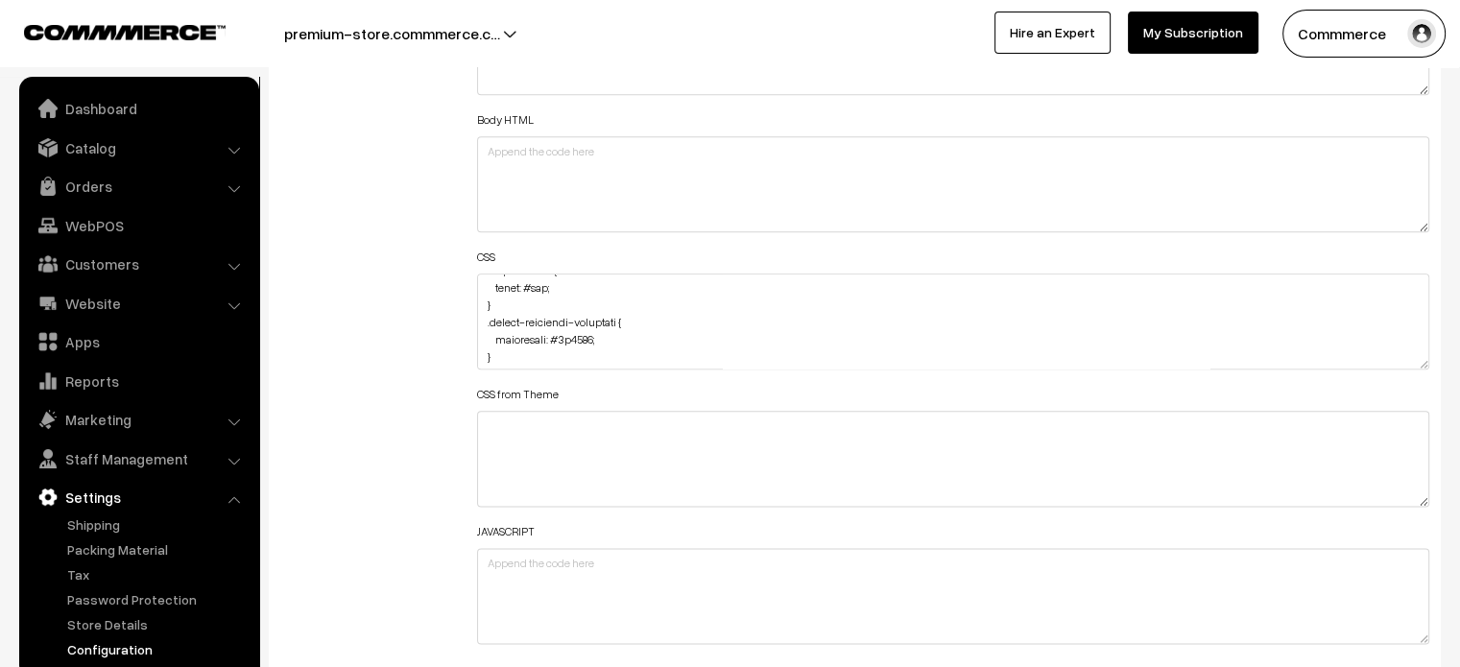
scroll to position [0, 0]
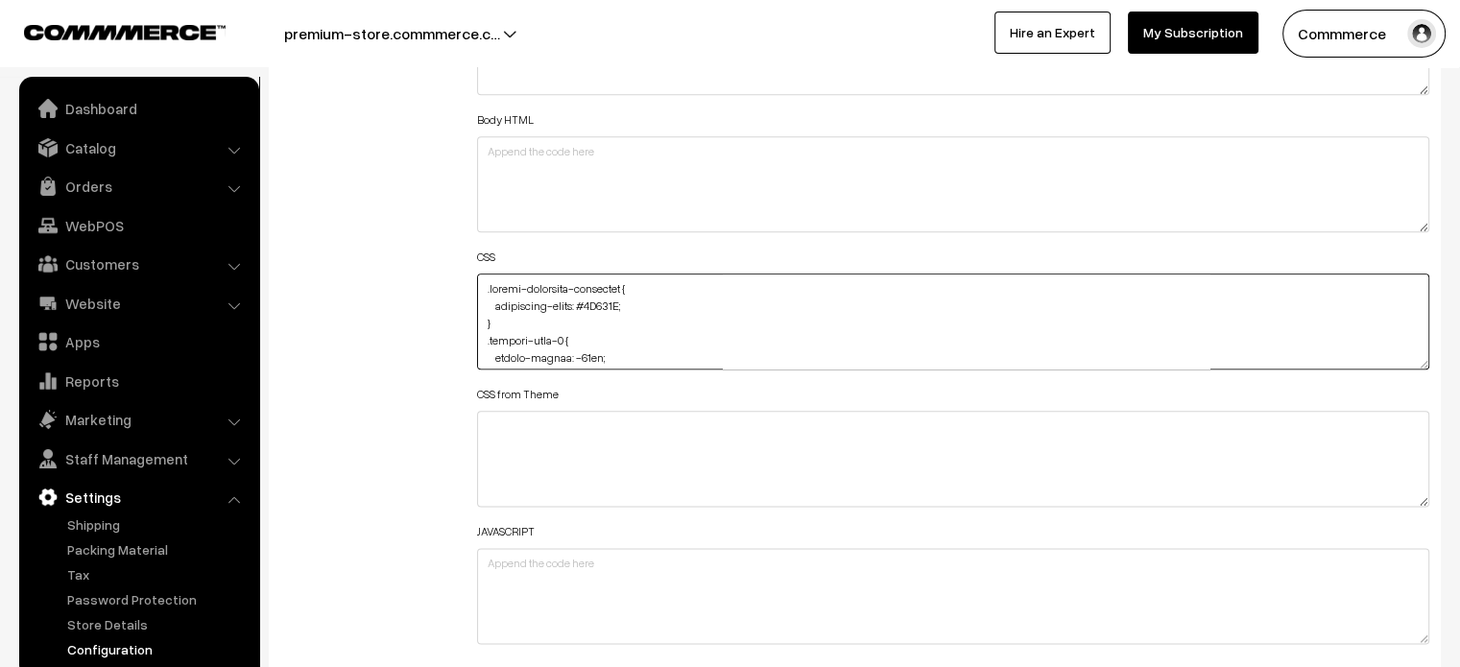
drag, startPoint x: 494, startPoint y: 324, endPoint x: 467, endPoint y: 272, distance: 59.2
click at [467, 272] on div "Header HTML Body HTML CSS CSS from Theme JAVASCRIPT" at bounding box center [954, 312] width 982 height 686
type textarea ".product-type-5 { margin-bottom: -80px; } .testimonial-wrap .slick-prev { left:…"
click at [436, 280] on div "Additional HTML/JS/CSS" at bounding box center [364, 312] width 197 height 686
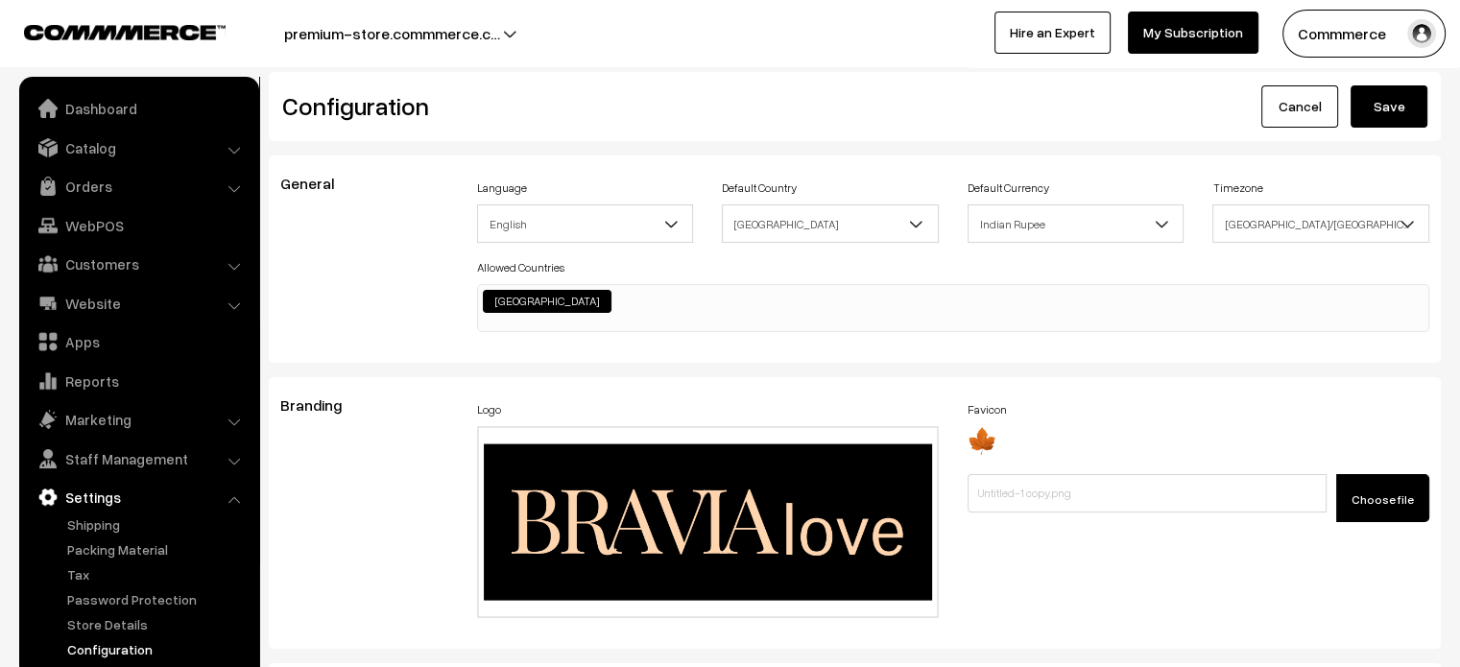
click at [1355, 117] on button "Save" at bounding box center [1388, 106] width 77 height 42
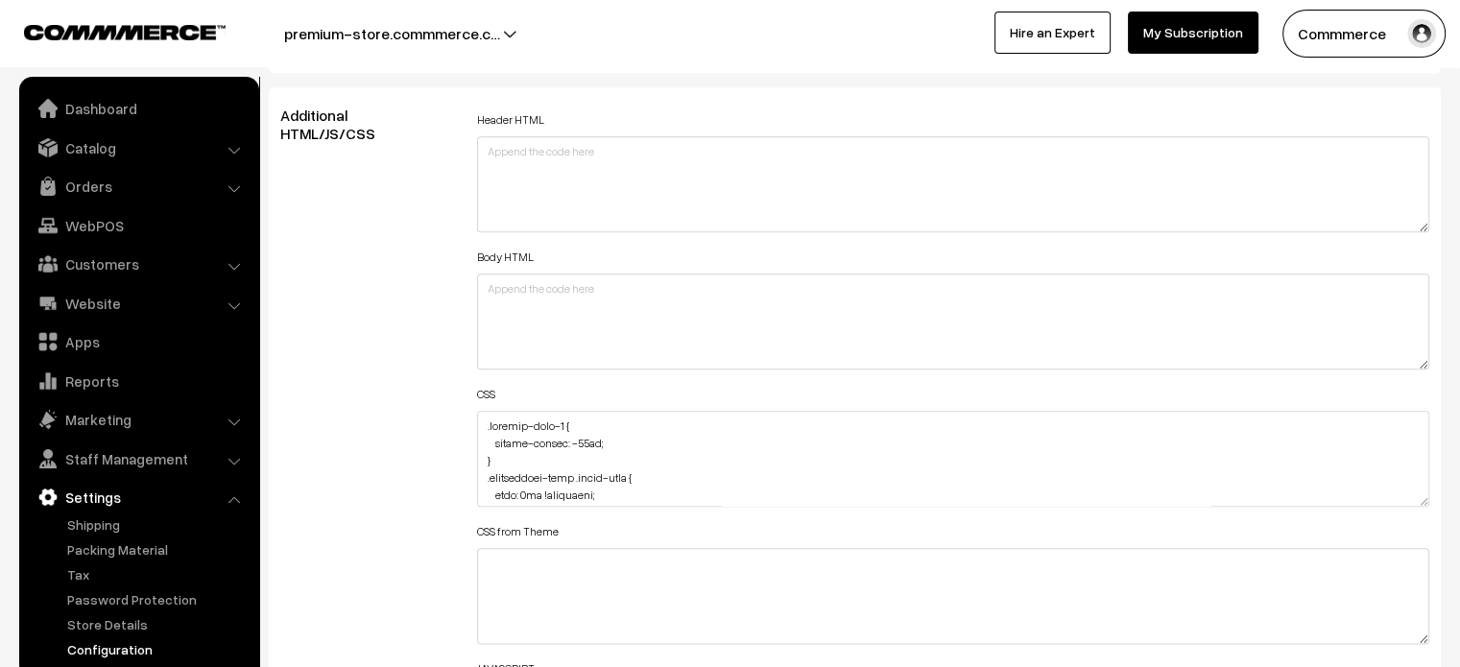
scroll to position [2134, 0]
click at [479, 417] on textarea at bounding box center [953, 459] width 953 height 96
paste textarea ".product-list #footer-section { margin-top: -35px; }"
type textarea ".product-list #footer-section { margin-top: -35px; } .product-type-5 { margin-b…"
click at [431, 417] on div "Additional HTML/JS/CSS" at bounding box center [364, 450] width 197 height 686
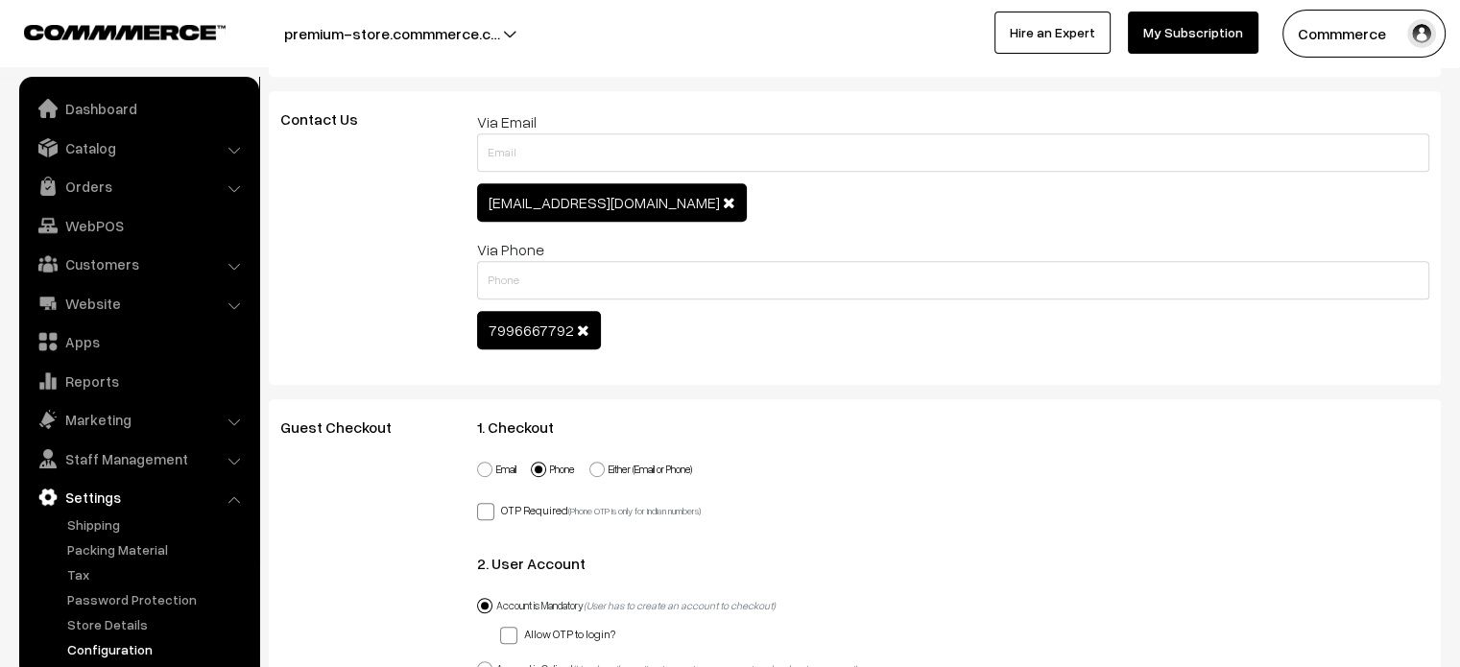
scroll to position [0, 0]
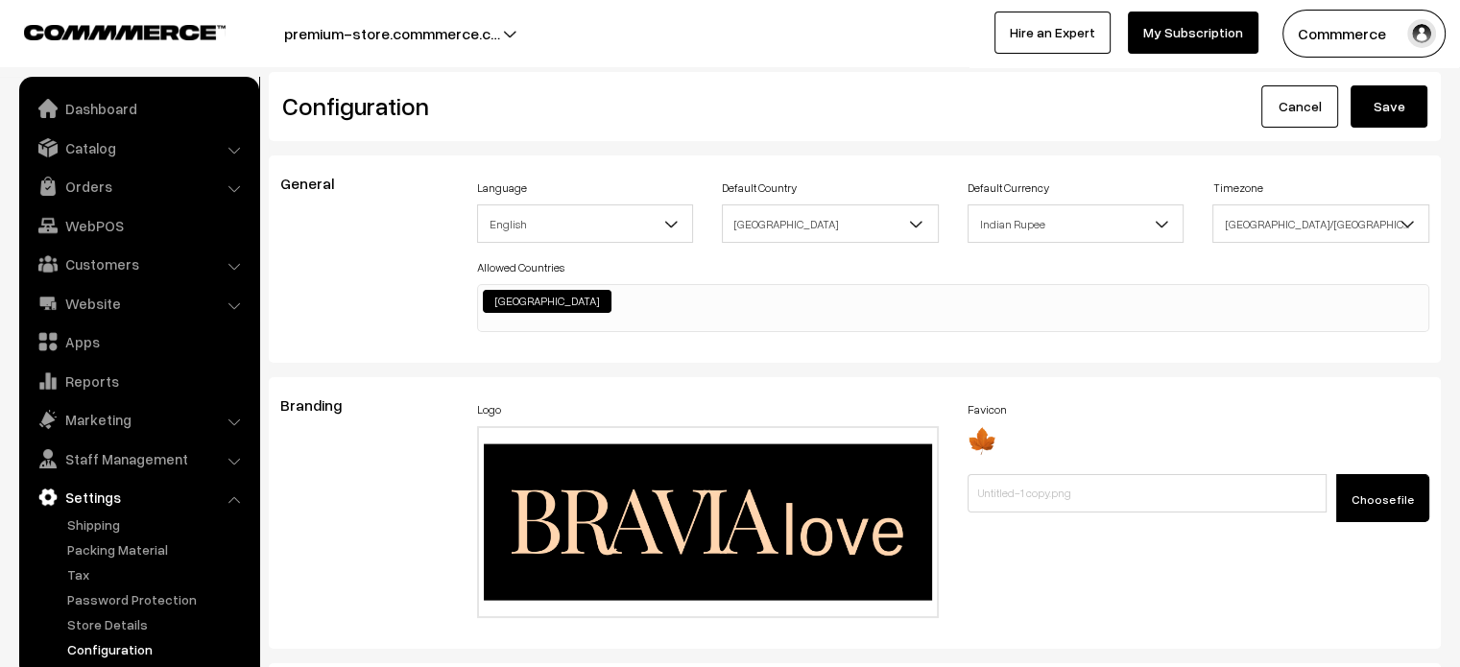
click at [1395, 117] on button "Save" at bounding box center [1388, 106] width 77 height 42
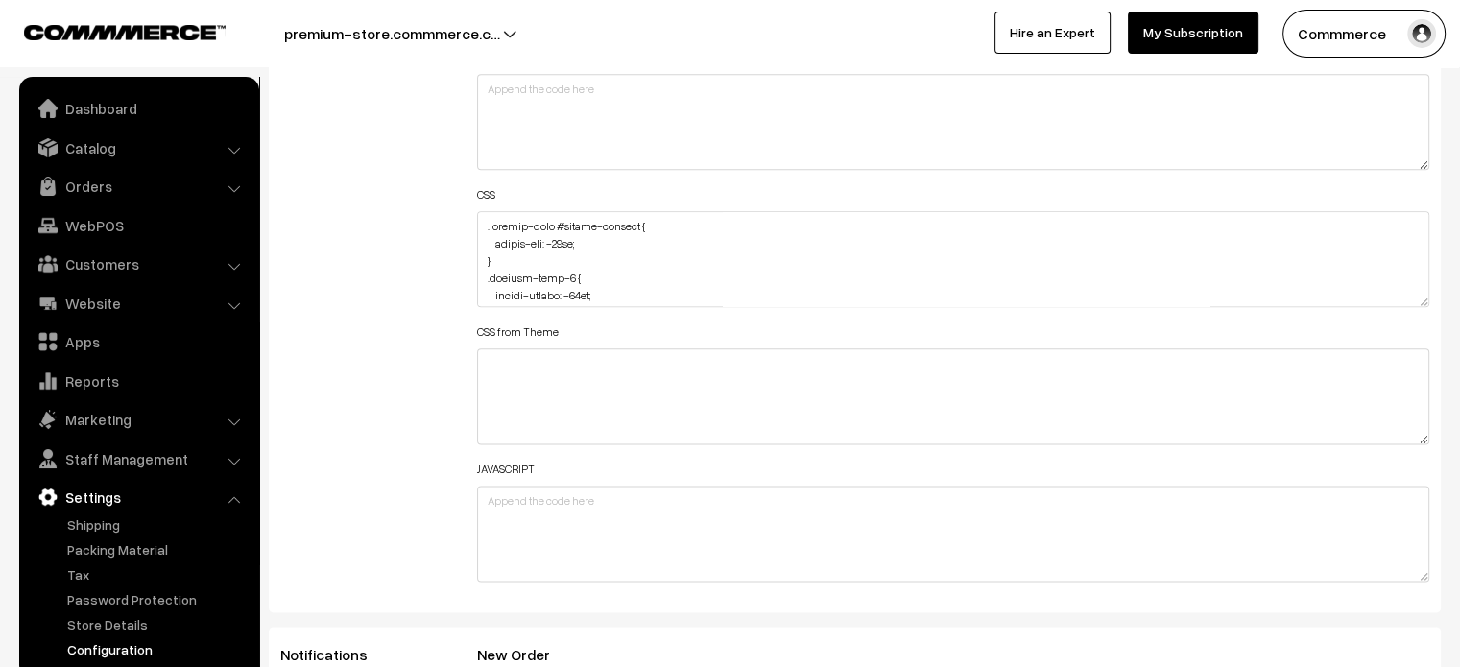
scroll to position [2342, 0]
click at [474, 218] on div "Header HTML Body HTML CSS CSS from Theme JAVASCRIPT" at bounding box center [954, 242] width 982 height 686
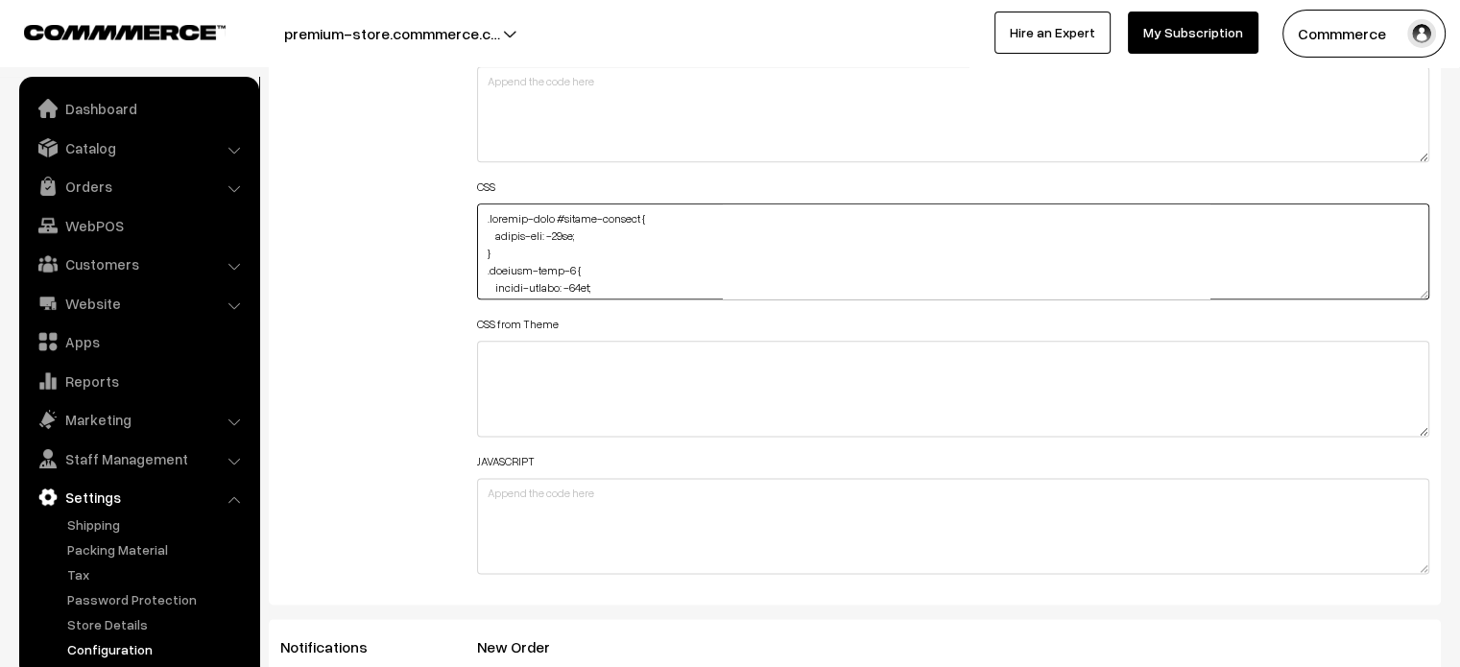
click at [479, 213] on textarea at bounding box center [953, 251] width 953 height 96
paste textarea ".checkout-component #footer-section { margin-top: -35px; }"
type textarea ".checkout-component #footer-section { margin-top: -35px; } .product-list #foote…"
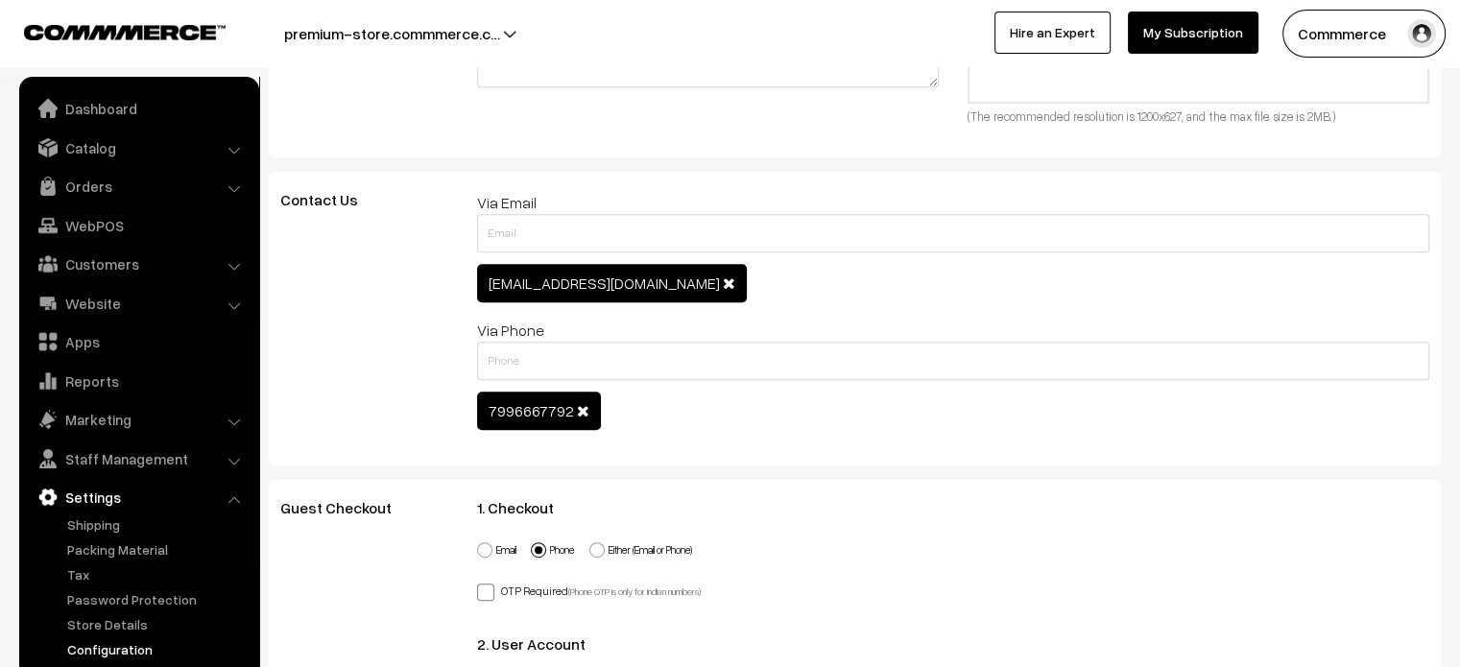
scroll to position [0, 0]
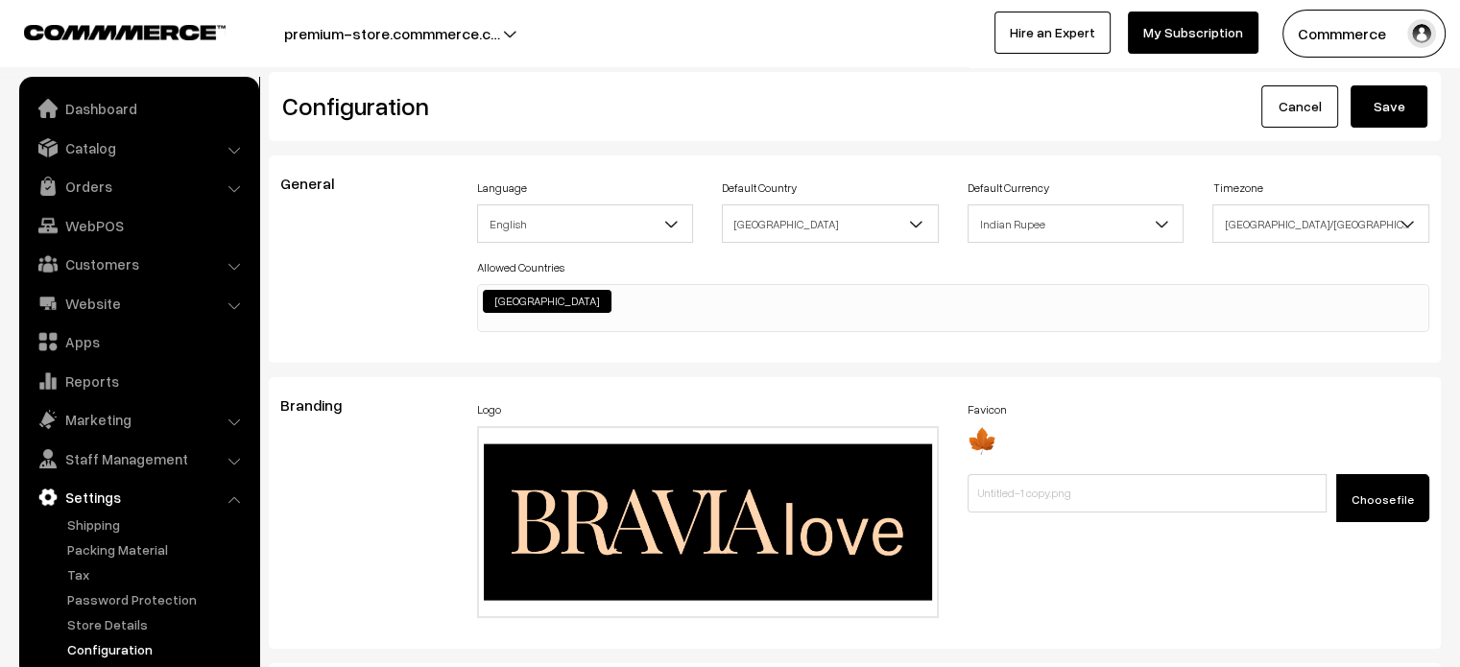
click at [1410, 95] on button "Save" at bounding box center [1388, 106] width 77 height 42
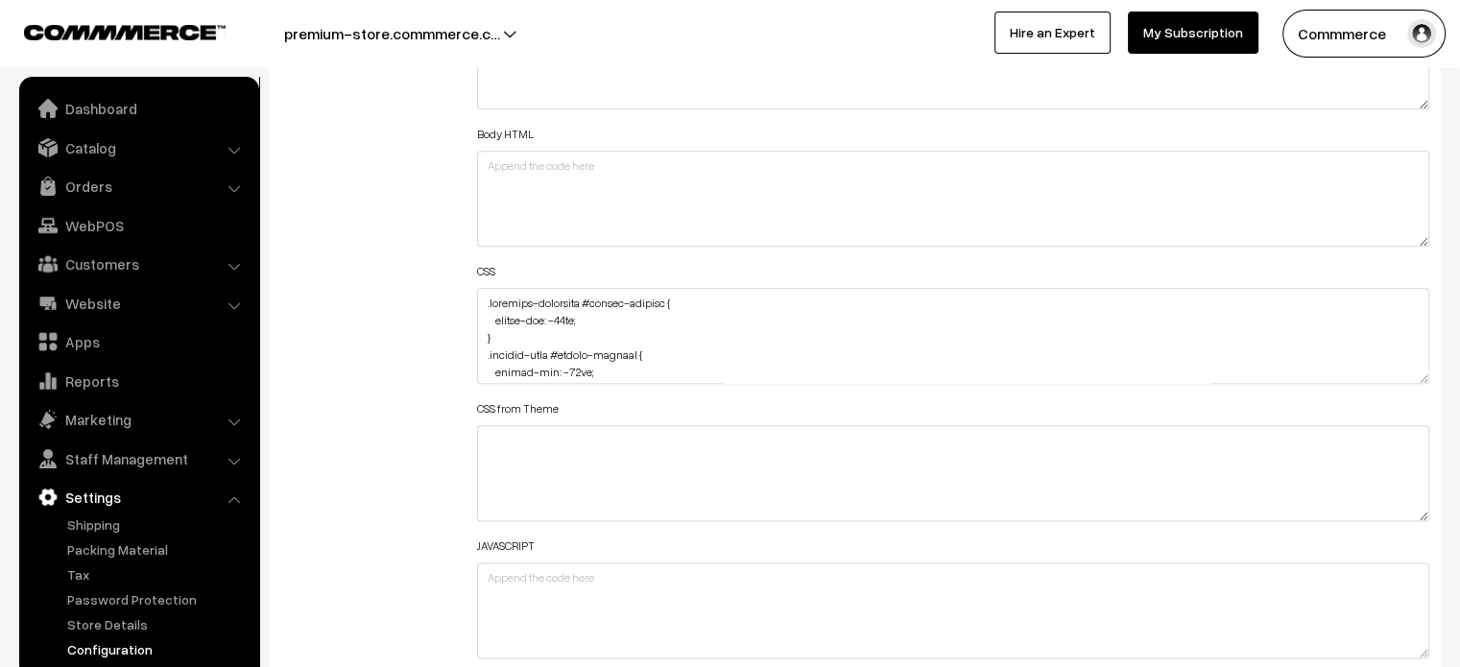
scroll to position [467, 0]
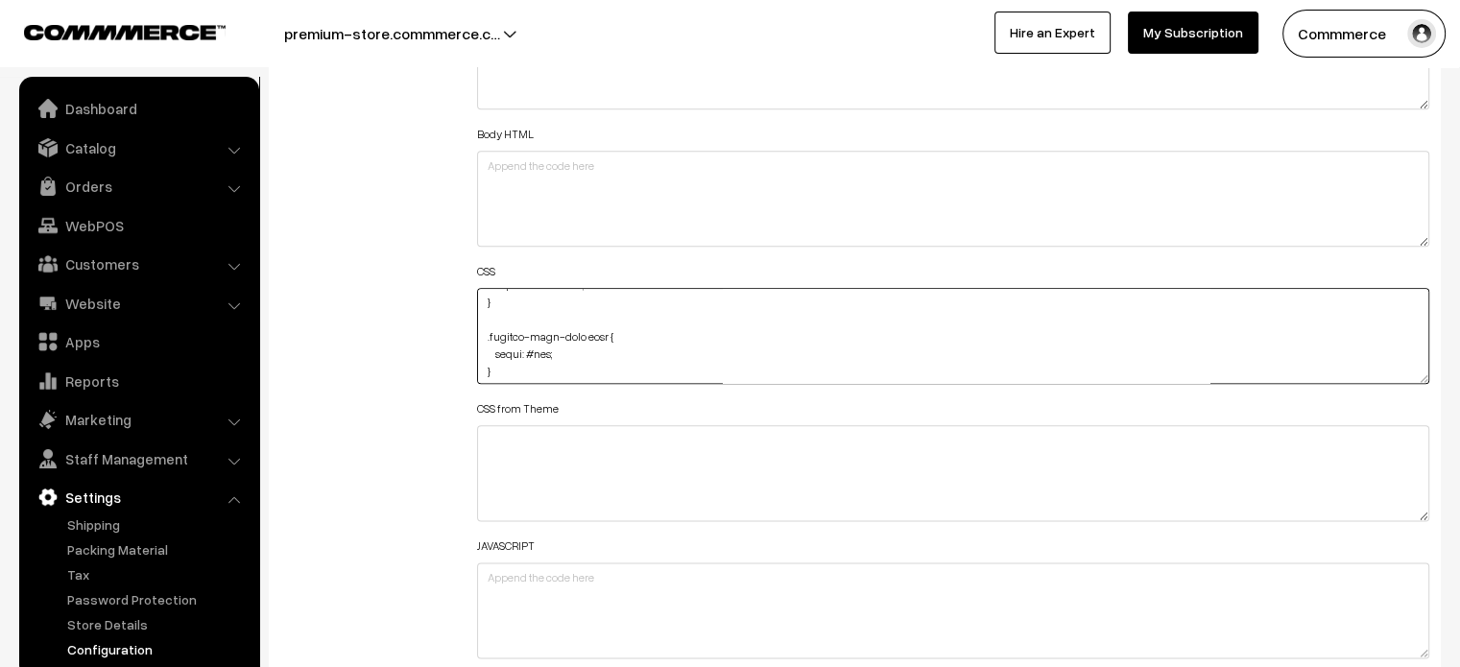
click at [545, 352] on textarea at bounding box center [953, 336] width 953 height 96
drag, startPoint x: 553, startPoint y: 354, endPoint x: 495, endPoint y: 351, distance: 57.7
click at [495, 351] on textarea at bounding box center [953, 336] width 953 height 96
paste textarea "color: #EDE0BA;"
click at [507, 350] on textarea at bounding box center [953, 336] width 953 height 96
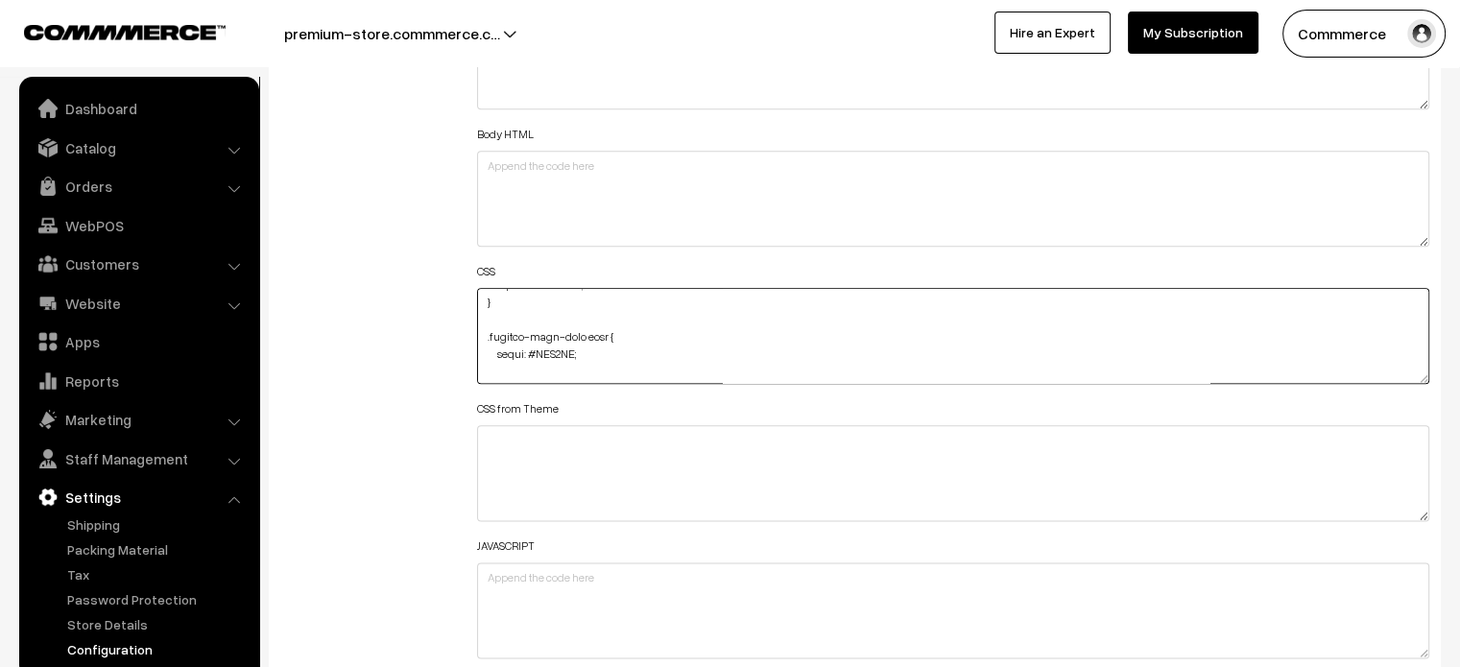
click at [608, 352] on textarea at bounding box center [953, 336] width 953 height 96
type textarea ".checkout-component #footer-section { margin-top: -35px; } .product-list #foote…"
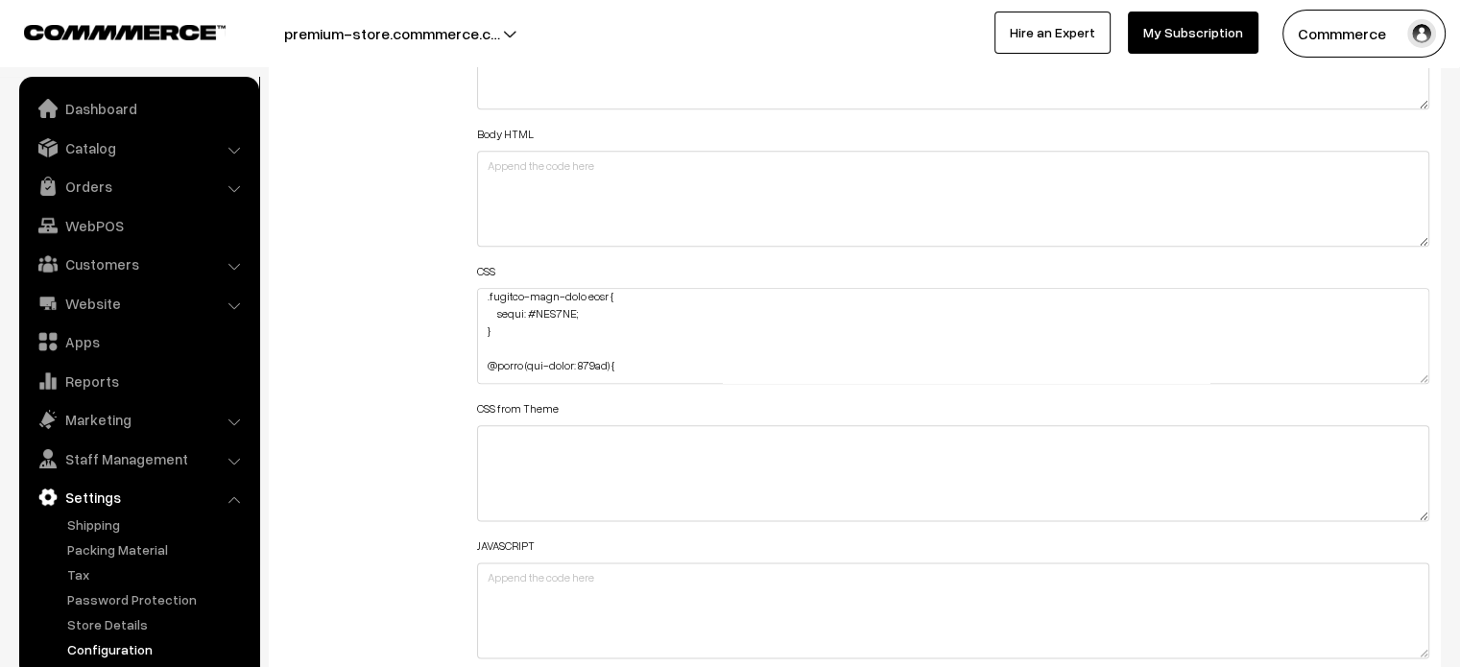
click at [440, 321] on div "Additional HTML/JS/CSS" at bounding box center [364, 327] width 197 height 686
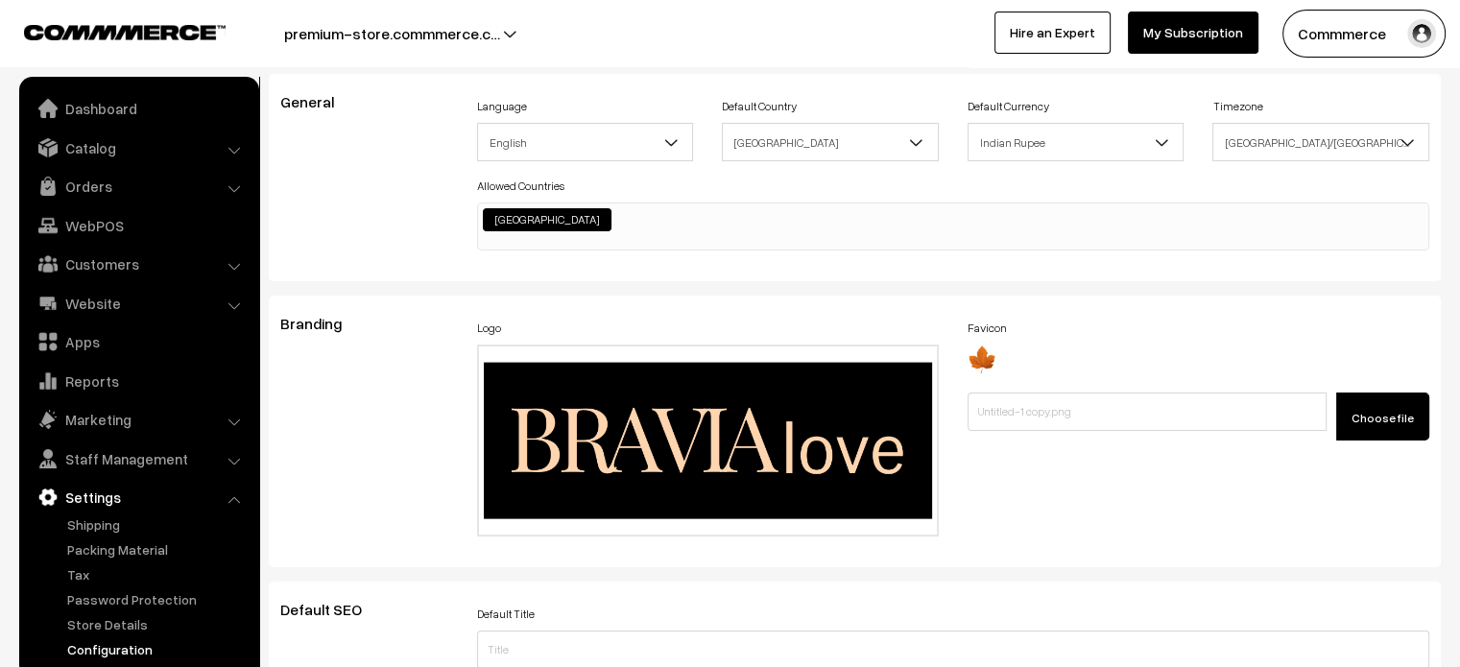
scroll to position [0, 0]
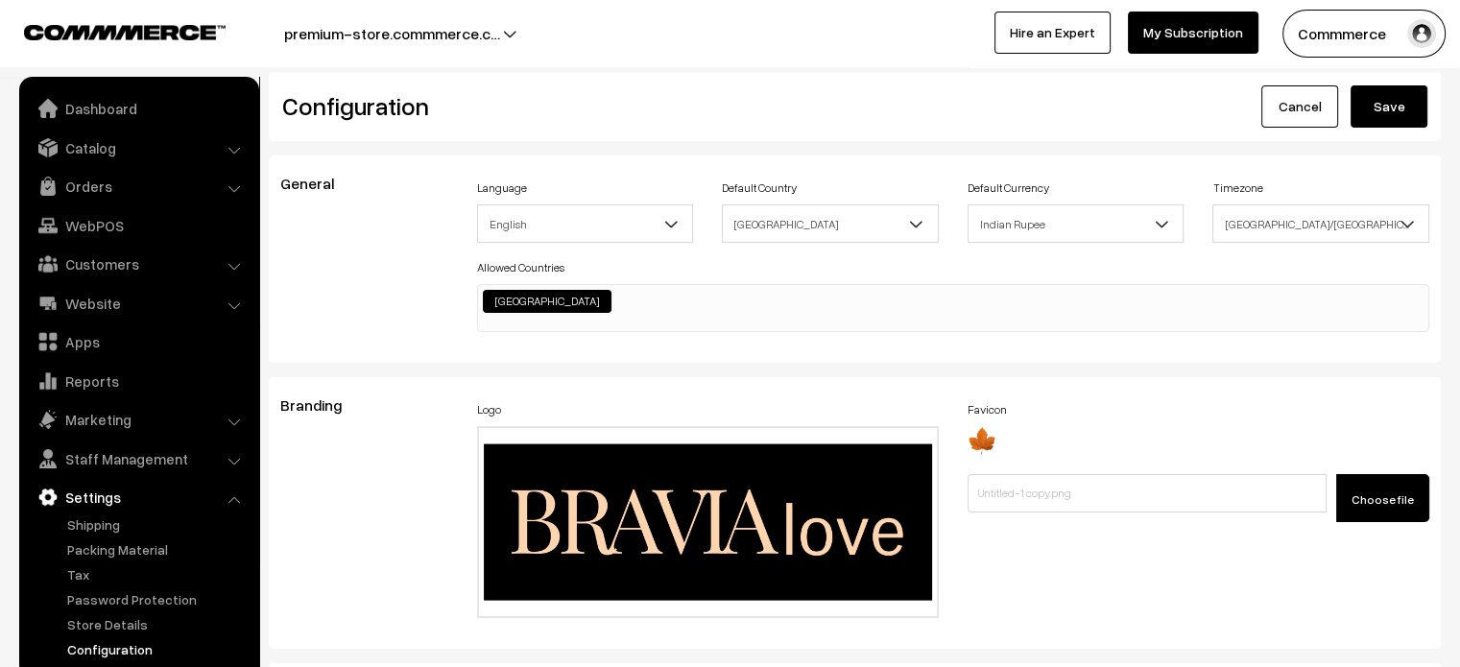
click at [1364, 114] on button "Save" at bounding box center [1388, 106] width 77 height 42
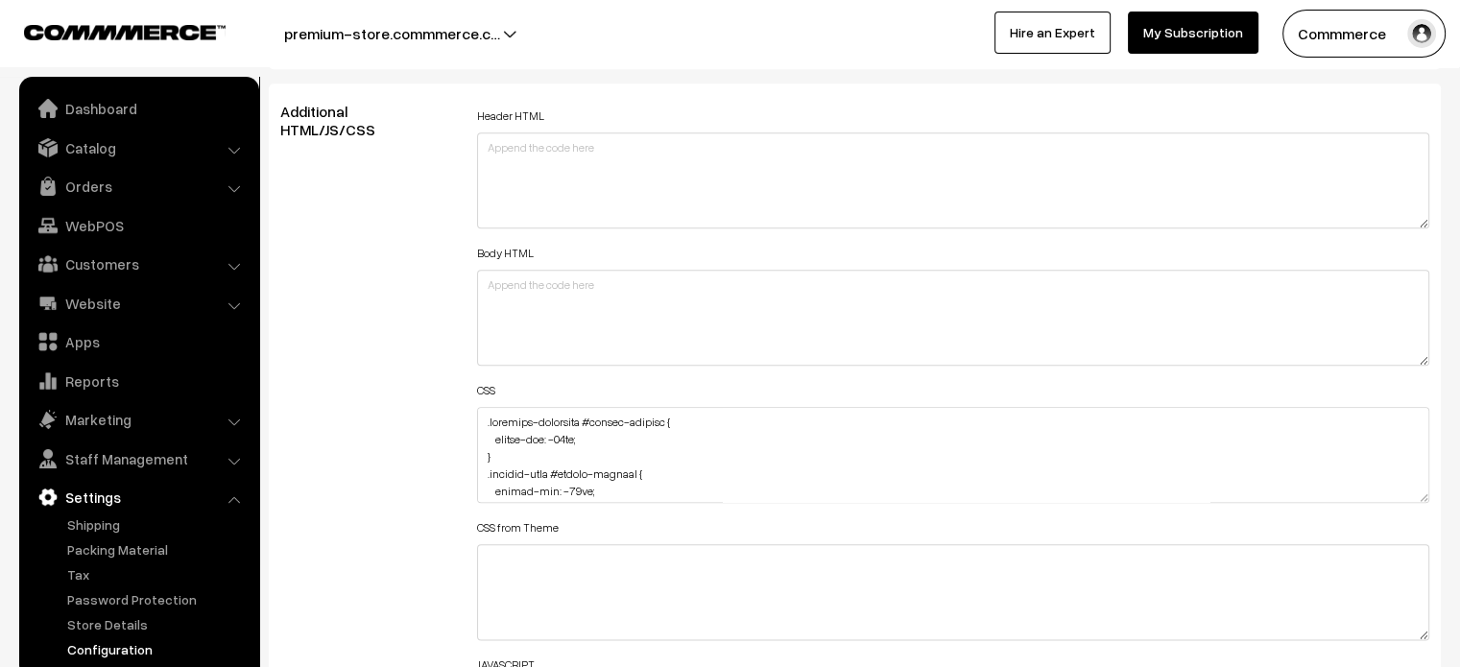
scroll to position [2140, 0]
click at [477, 418] on textarea at bounding box center [953, 453] width 953 height 96
paste textarea "#checkoutProductHead { color: #ede0ba; }"
type textarea "#checkoutProductHead { color: #ede0ba; } .checkout-component #footer-section { …"
click at [404, 391] on div "Additional HTML/JS/CSS" at bounding box center [364, 444] width 197 height 686
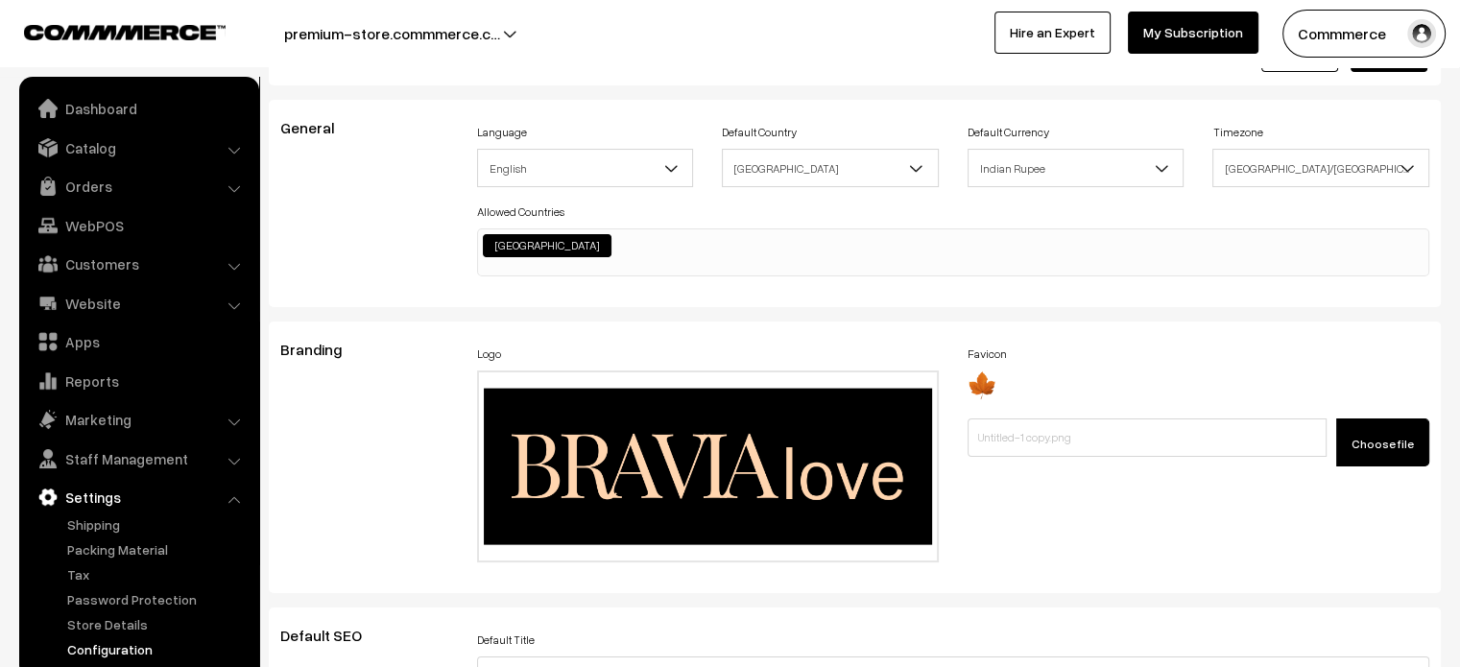
scroll to position [0, 0]
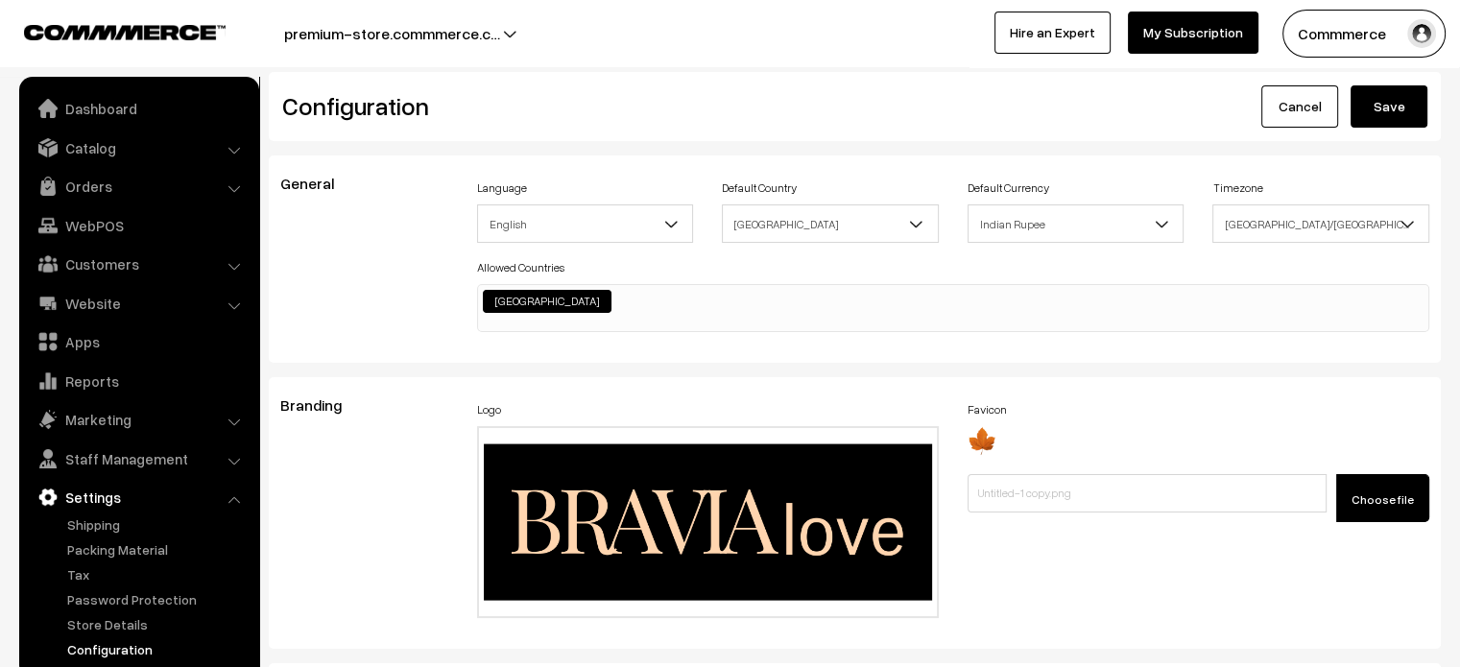
click at [1413, 98] on button "Save" at bounding box center [1388, 106] width 77 height 42
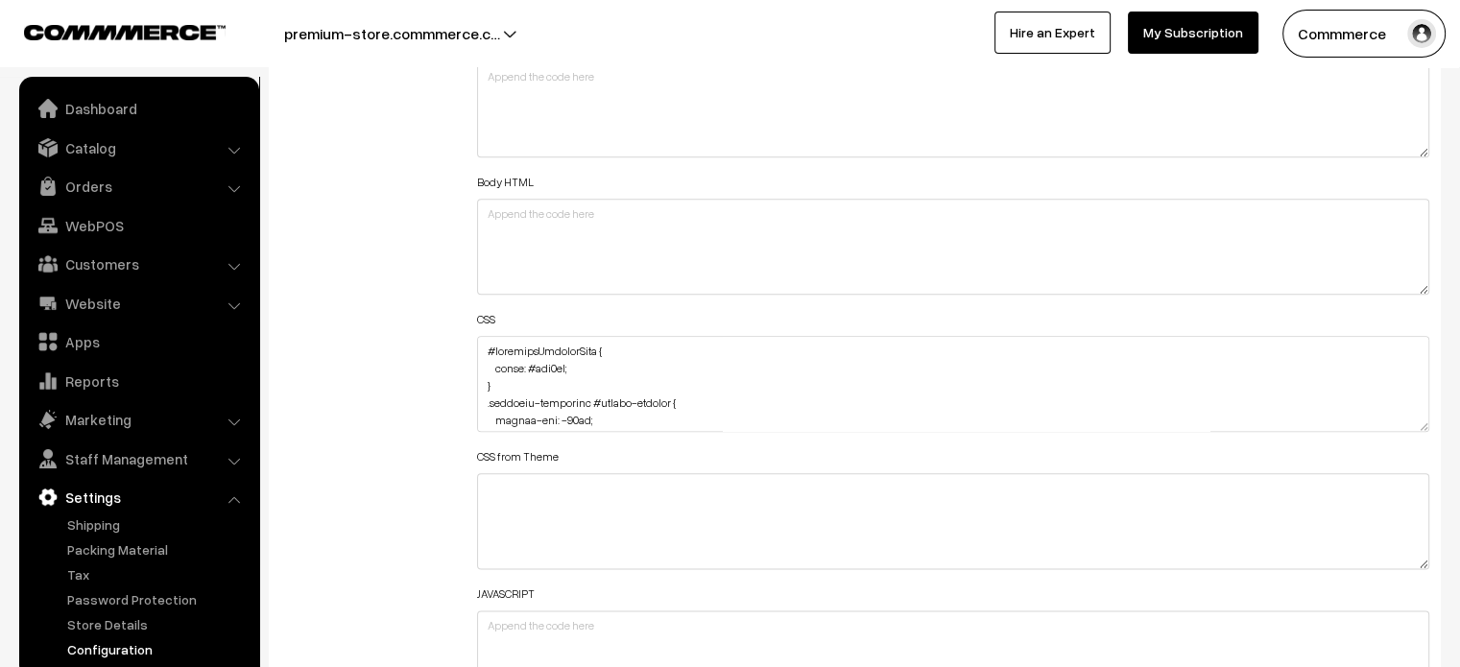
scroll to position [2213, 0]
click at [481, 344] on textarea at bounding box center [953, 380] width 953 height 96
paste textarea ".subTotalView .shippingCharge.sBottom div { font-weight: 400 !important; color:…"
drag, startPoint x: 638, startPoint y: 364, endPoint x: 463, endPoint y: 363, distance: 175.6
click at [463, 363] on div "Header HTML Body HTML CSS CSS from Theme JAVASCRIPT" at bounding box center [954, 371] width 982 height 686
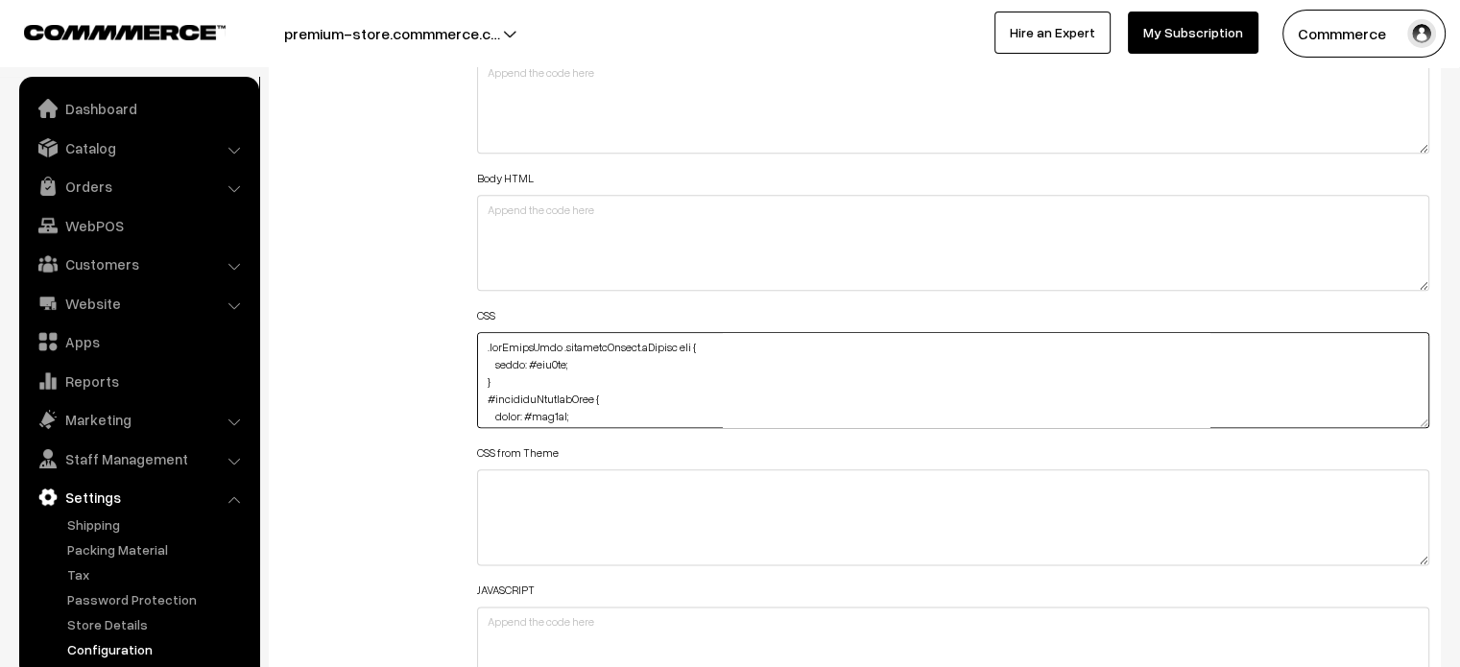
type textarea ".subTotalView .shippingCharge.sBottom div { color: #ede0ba; } #checkoutProductH…"
click at [441, 367] on div "Additional HTML/JS/CSS" at bounding box center [364, 371] width 197 height 686
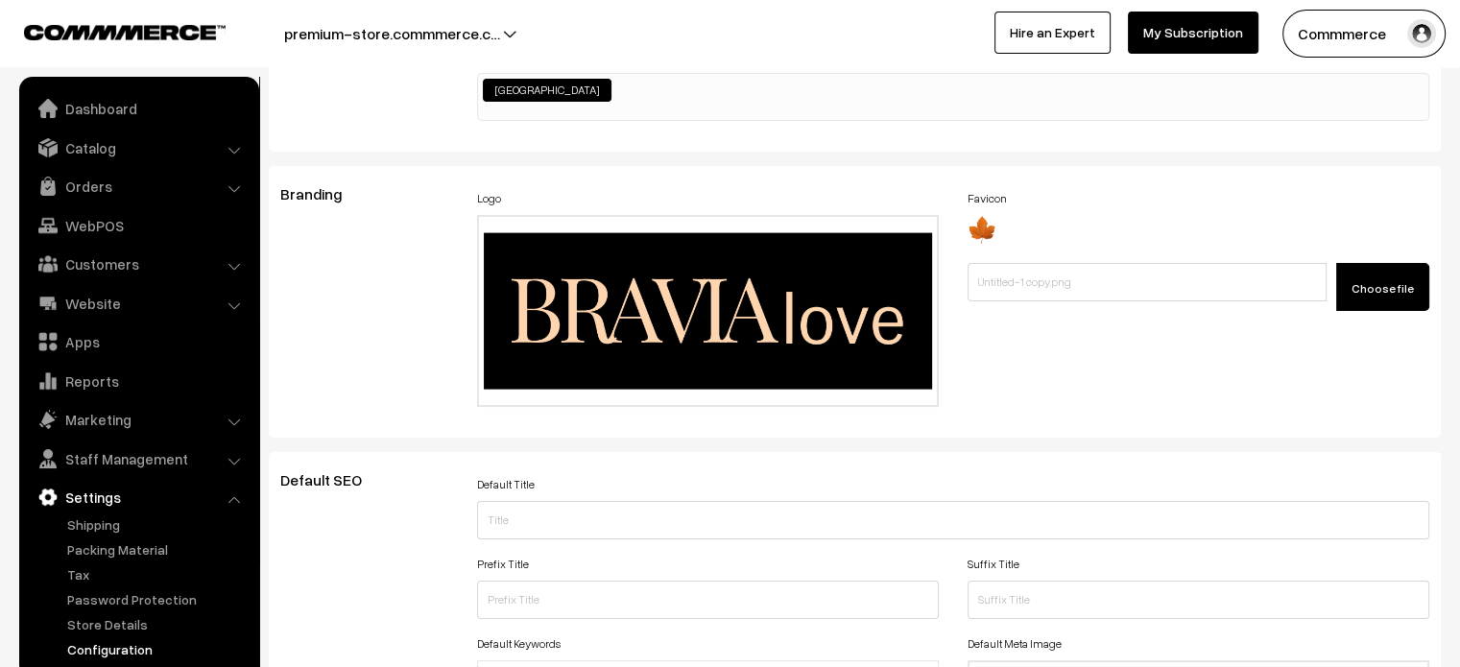
scroll to position [0, 0]
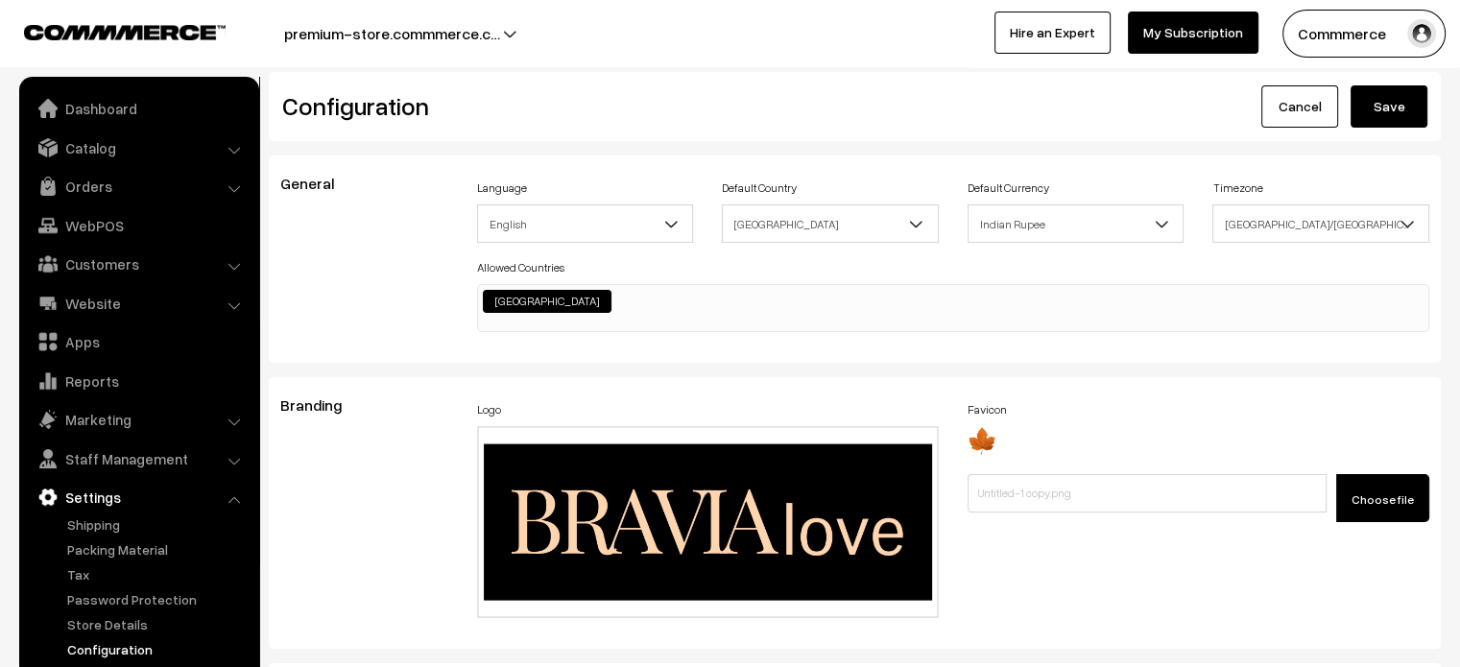
click at [1390, 110] on button "Save" at bounding box center [1388, 106] width 77 height 42
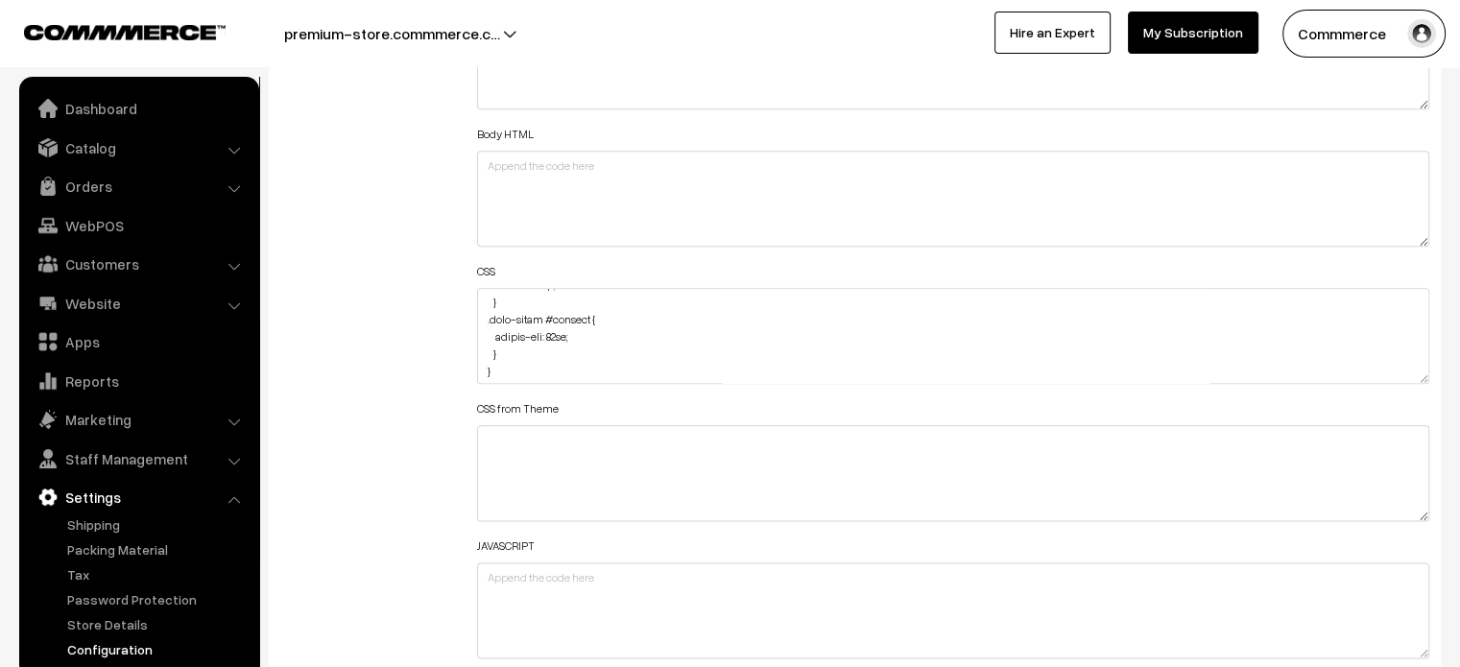
scroll to position [1212, 0]
click at [607, 334] on textarea at bounding box center [953, 336] width 953 height 96
paste textarea "font-size: large;"
click at [504, 347] on textarea at bounding box center [953, 336] width 953 height 96
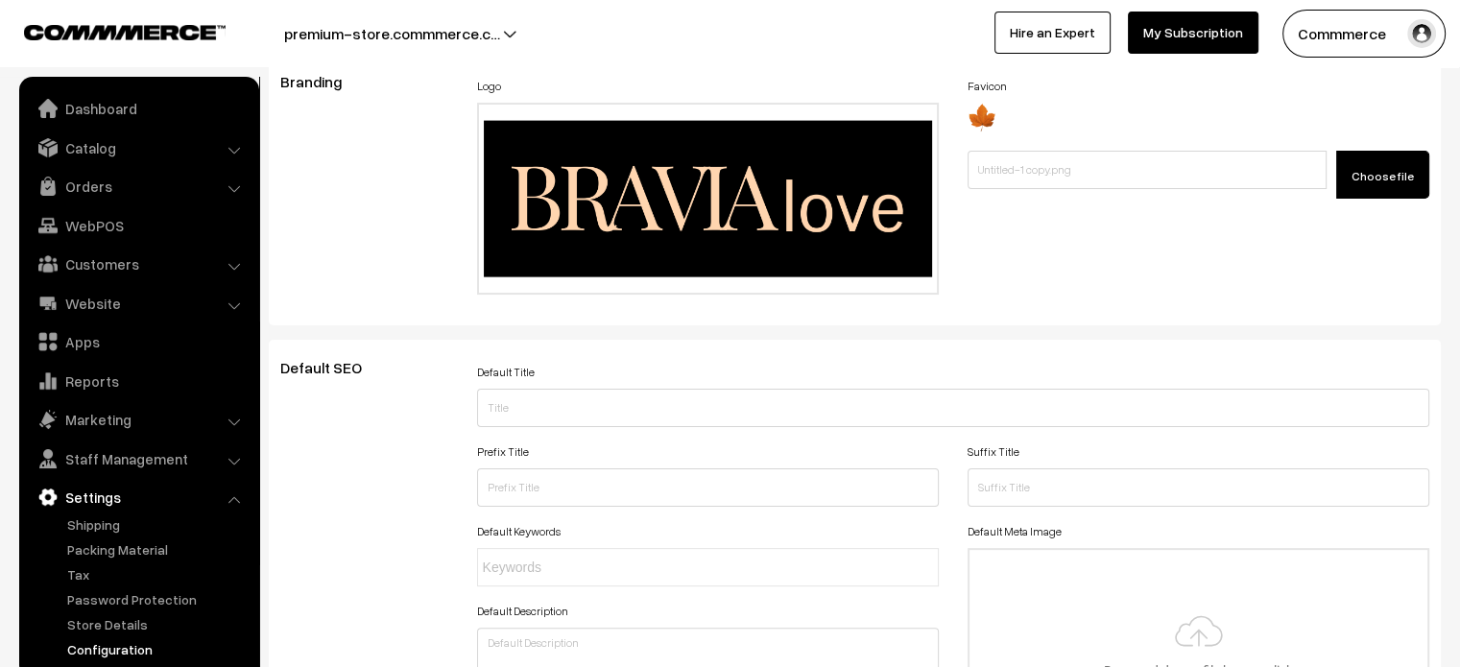
scroll to position [0, 0]
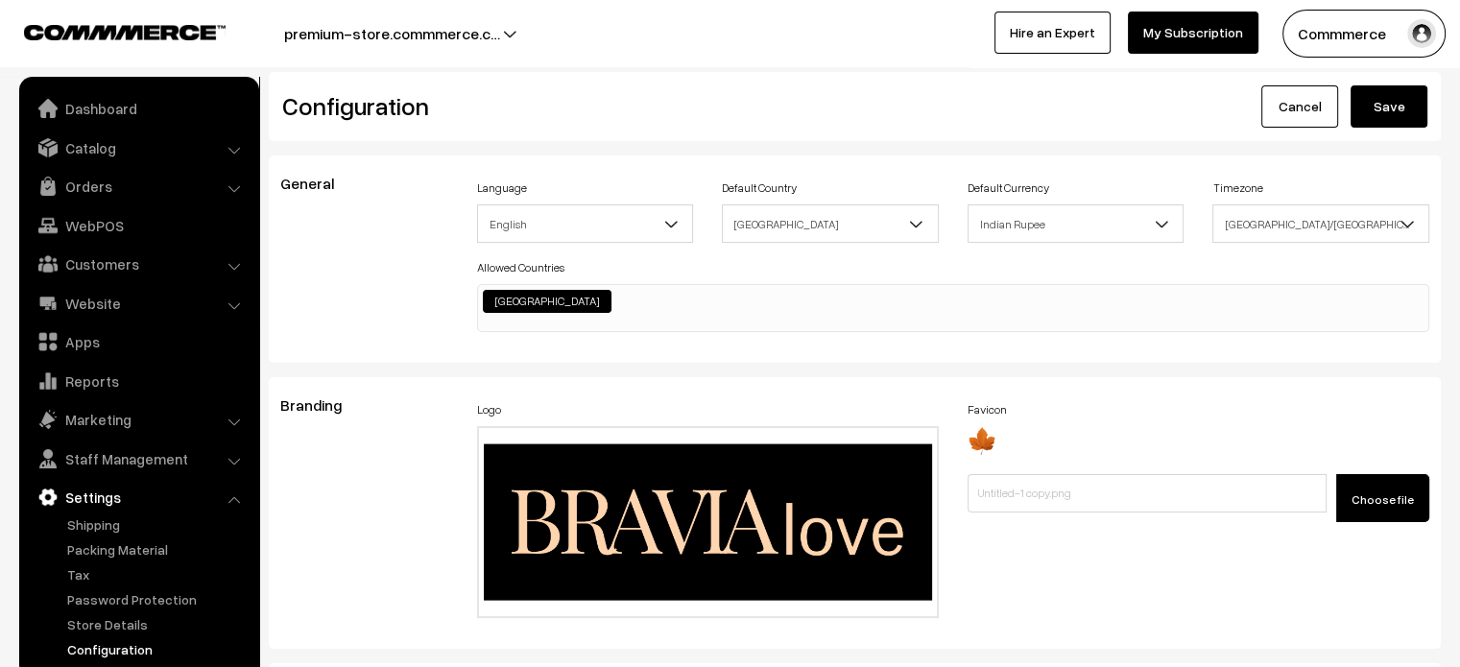
type textarea ".subTotalView .shippingCharge.sBottom div { color: #ede0ba; } #checkoutProductH…"
click at [1380, 126] on button "Save" at bounding box center [1388, 106] width 77 height 42
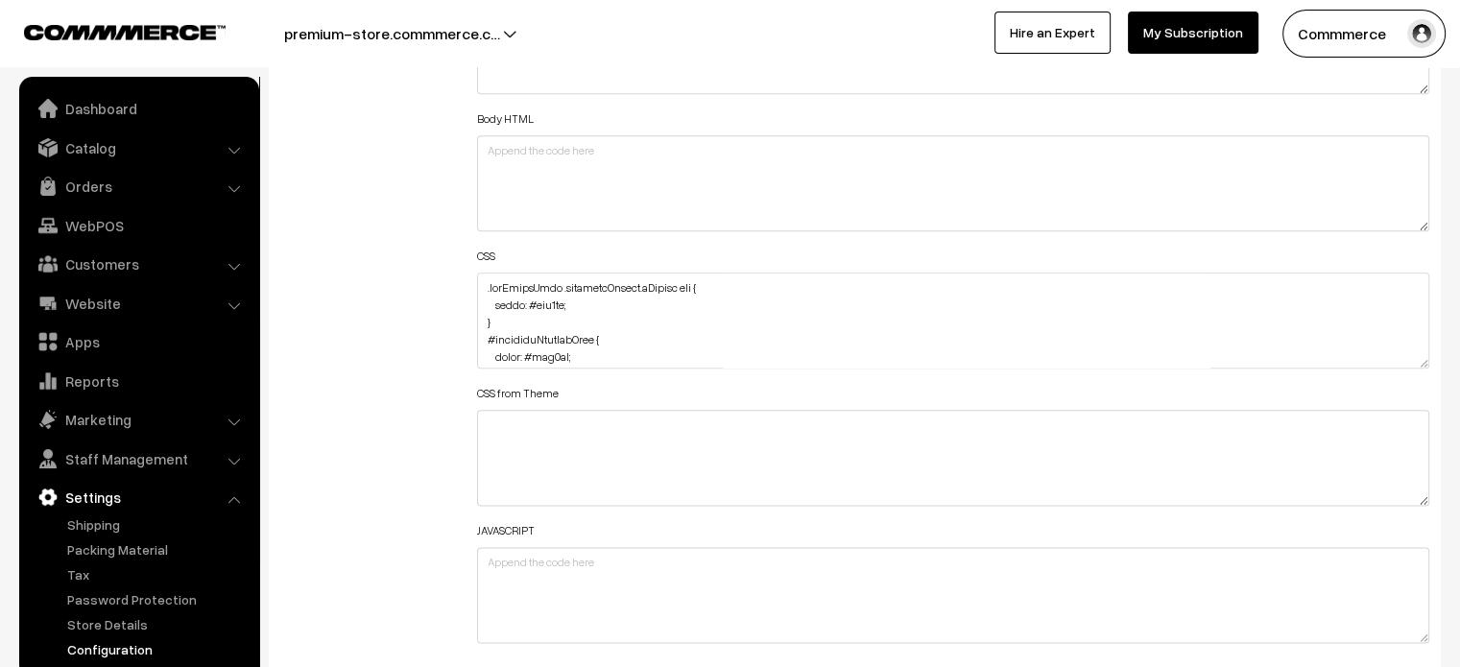
scroll to position [2274, 0]
drag, startPoint x: 1420, startPoint y: 357, endPoint x: 1425, endPoint y: 712, distance: 355.1
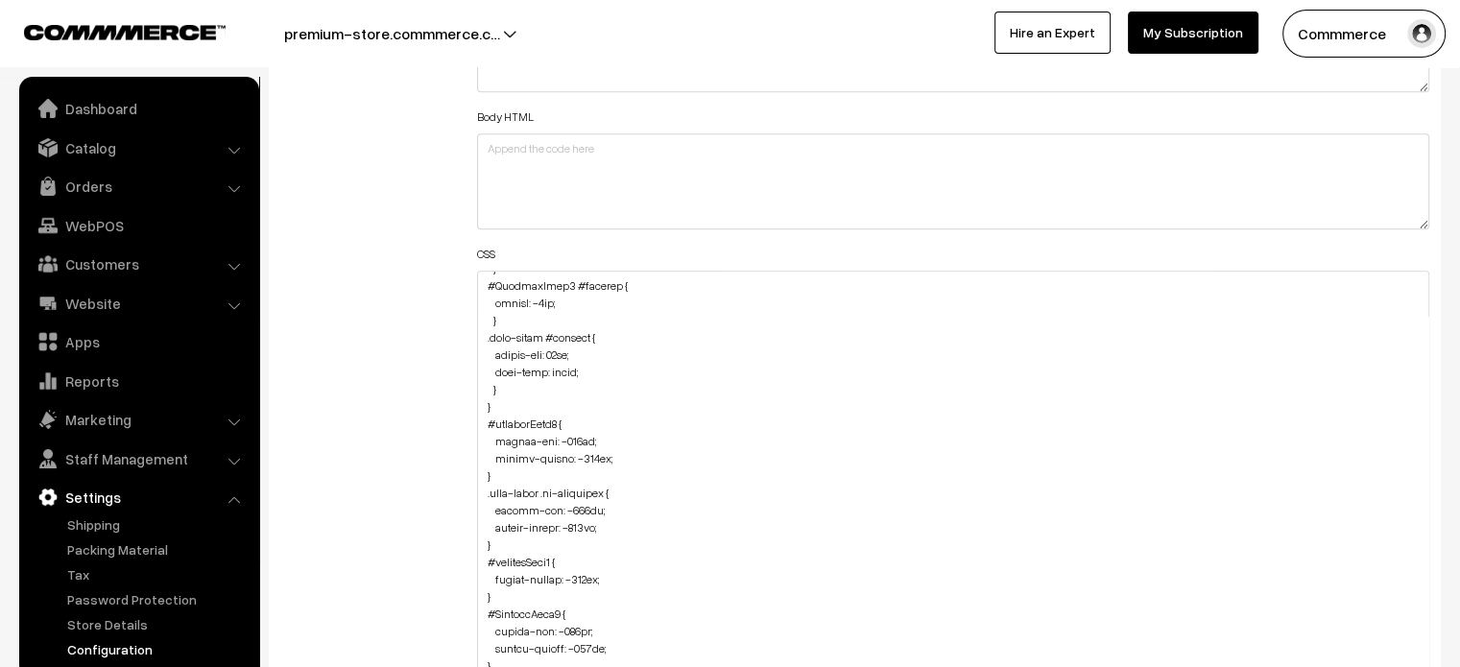
scroll to position [1075, 0]
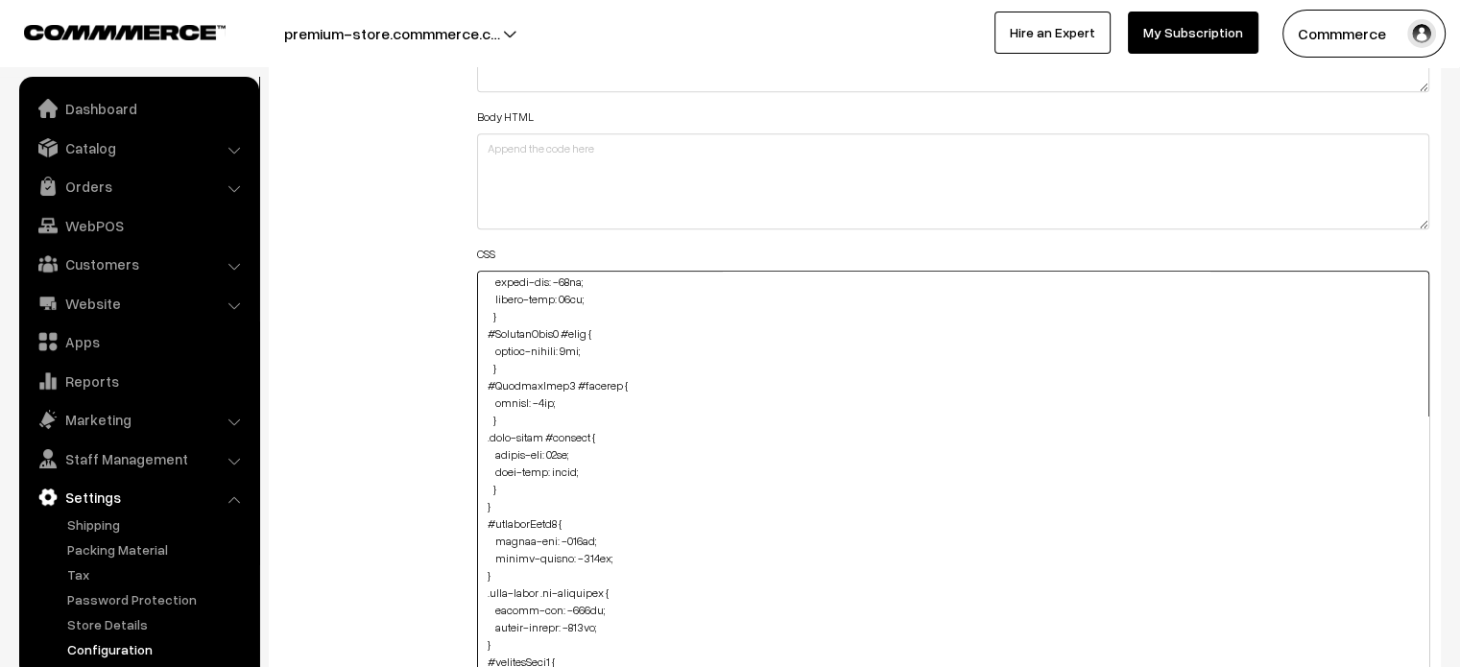
click at [514, 488] on textarea at bounding box center [953, 496] width 953 height 450
paste textarea ".product-type-3 #heading { font-size: large; }"
click at [478, 536] on textarea at bounding box center [953, 496] width 953 height 450
type textarea ".subTotalView .shippingCharge.sBottom div { color: #ede0ba; } #checkoutProductH…"
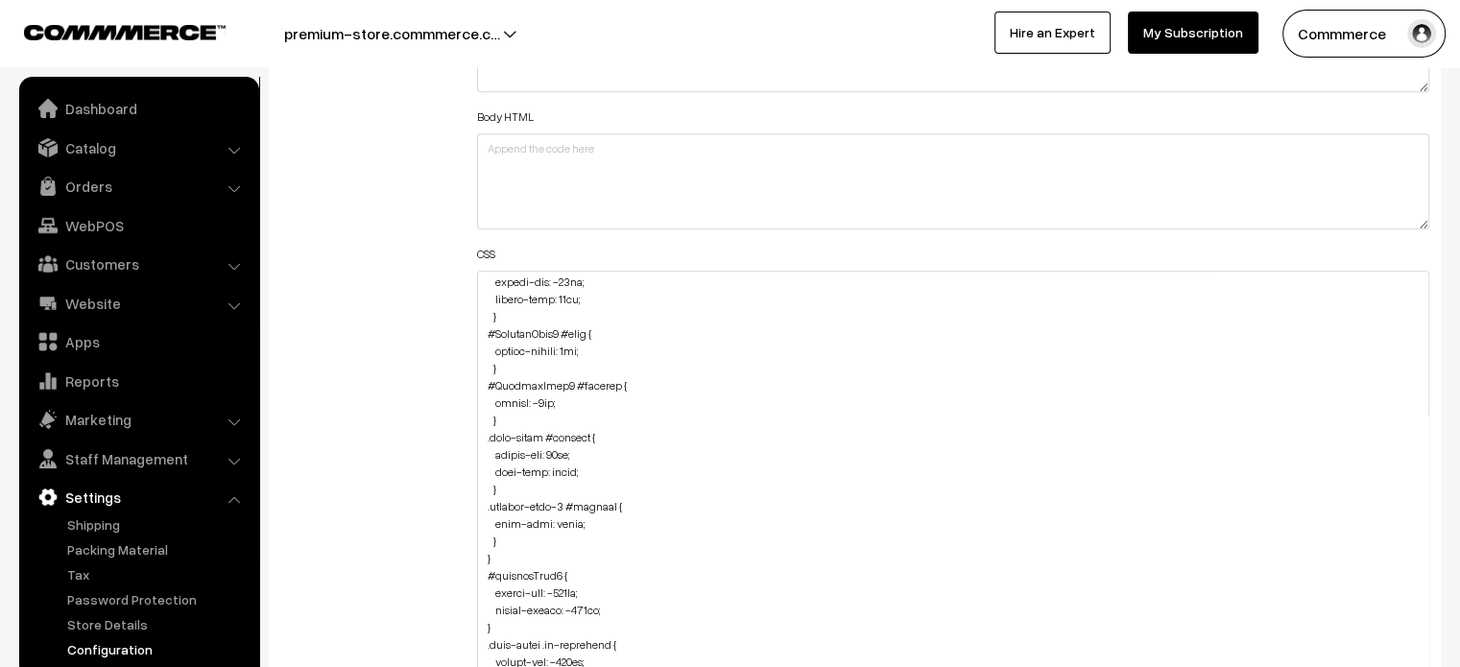
click at [451, 534] on div "Additional HTML/JS/CSS" at bounding box center [364, 486] width 197 height 1040
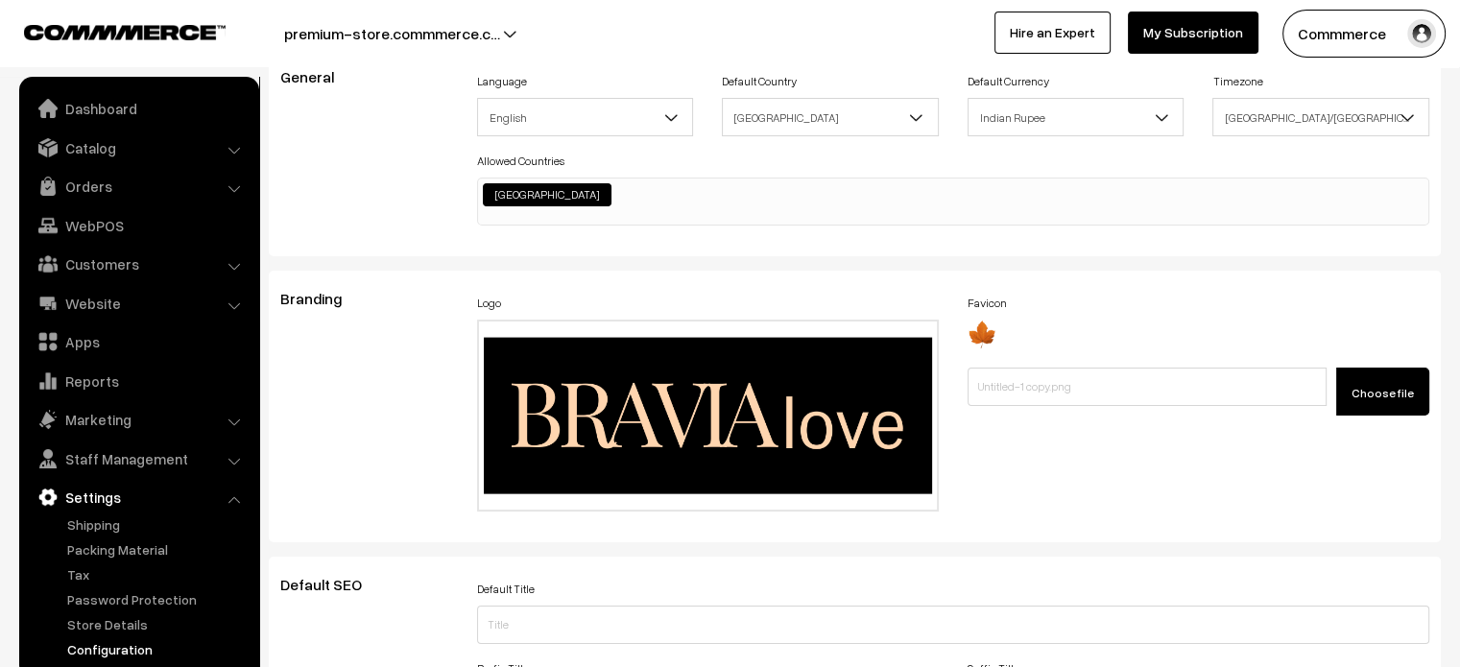
scroll to position [0, 0]
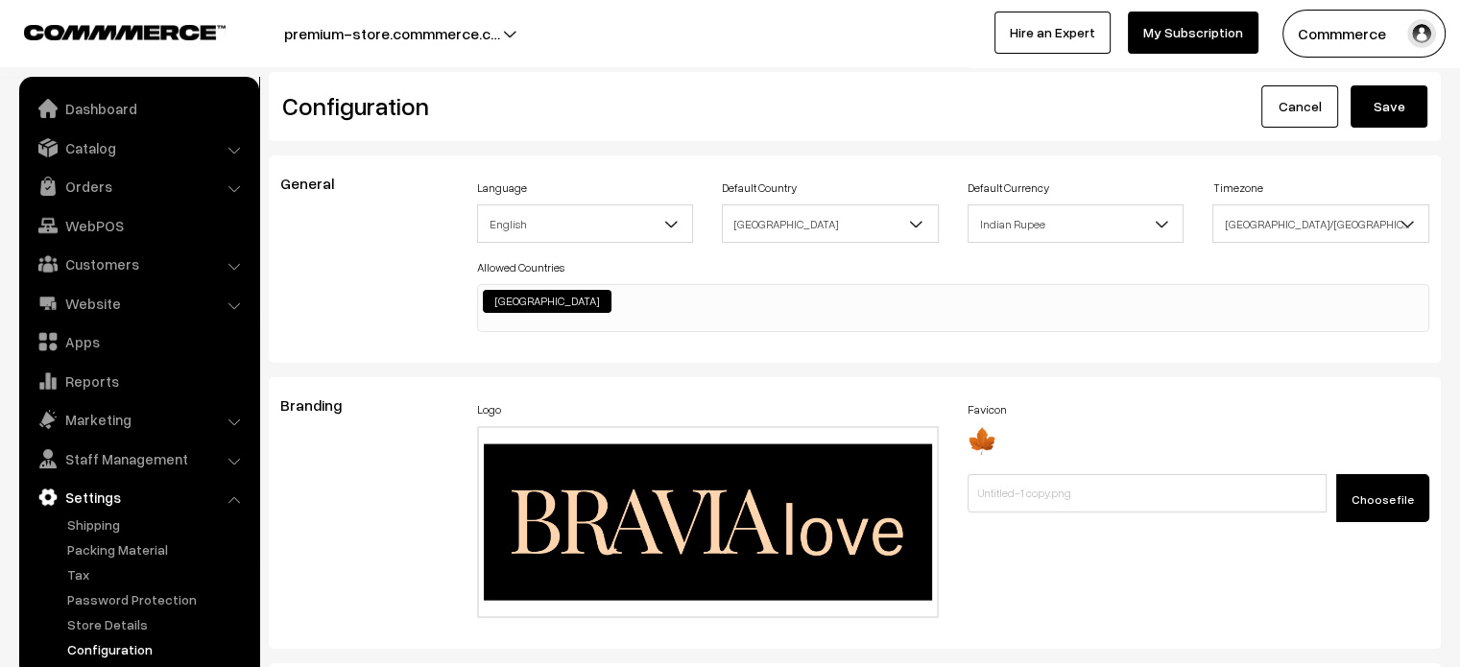
click at [1386, 114] on button "Save" at bounding box center [1388, 106] width 77 height 42
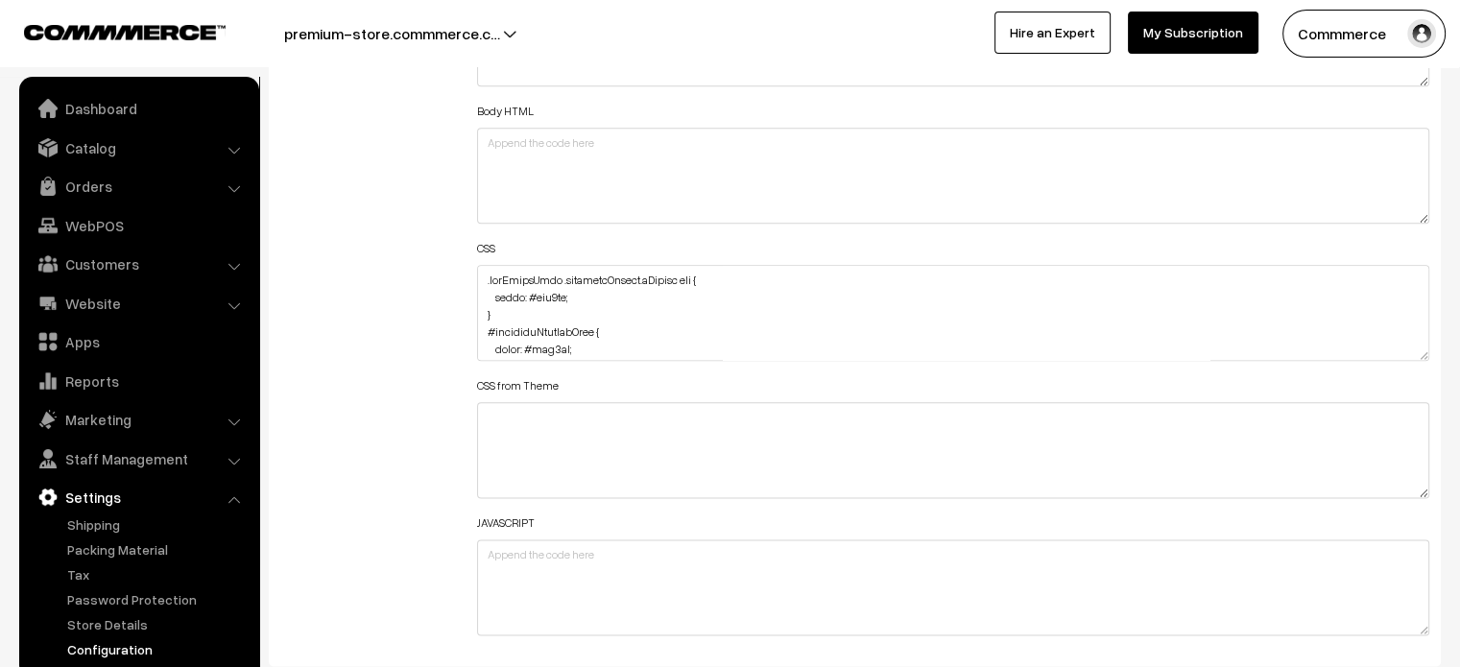
scroll to position [2283, 0]
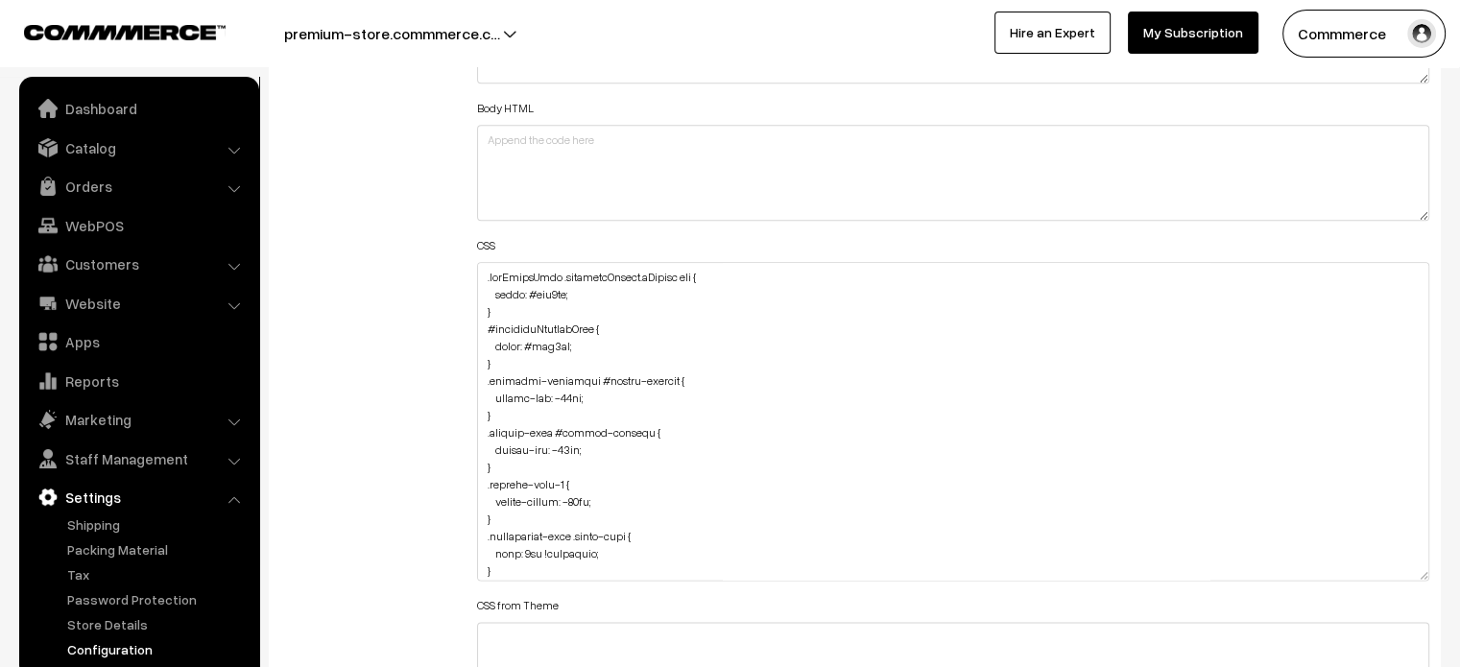
drag, startPoint x: 1421, startPoint y: 345, endPoint x: 1431, endPoint y: 586, distance: 242.0
click at [1431, 586] on div "Header HTML Body HTML CSS CSS from Theme JAVASCRIPT" at bounding box center [954, 412] width 982 height 909
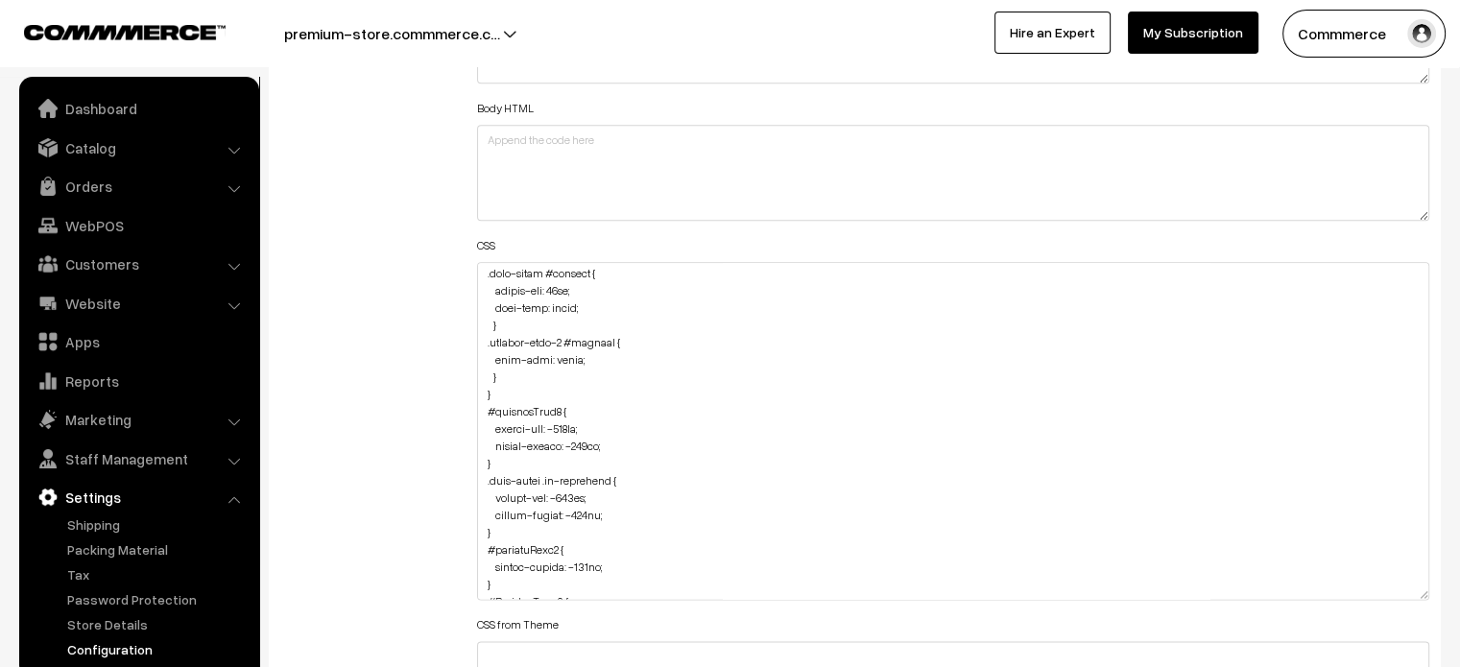
scroll to position [1228, 0]
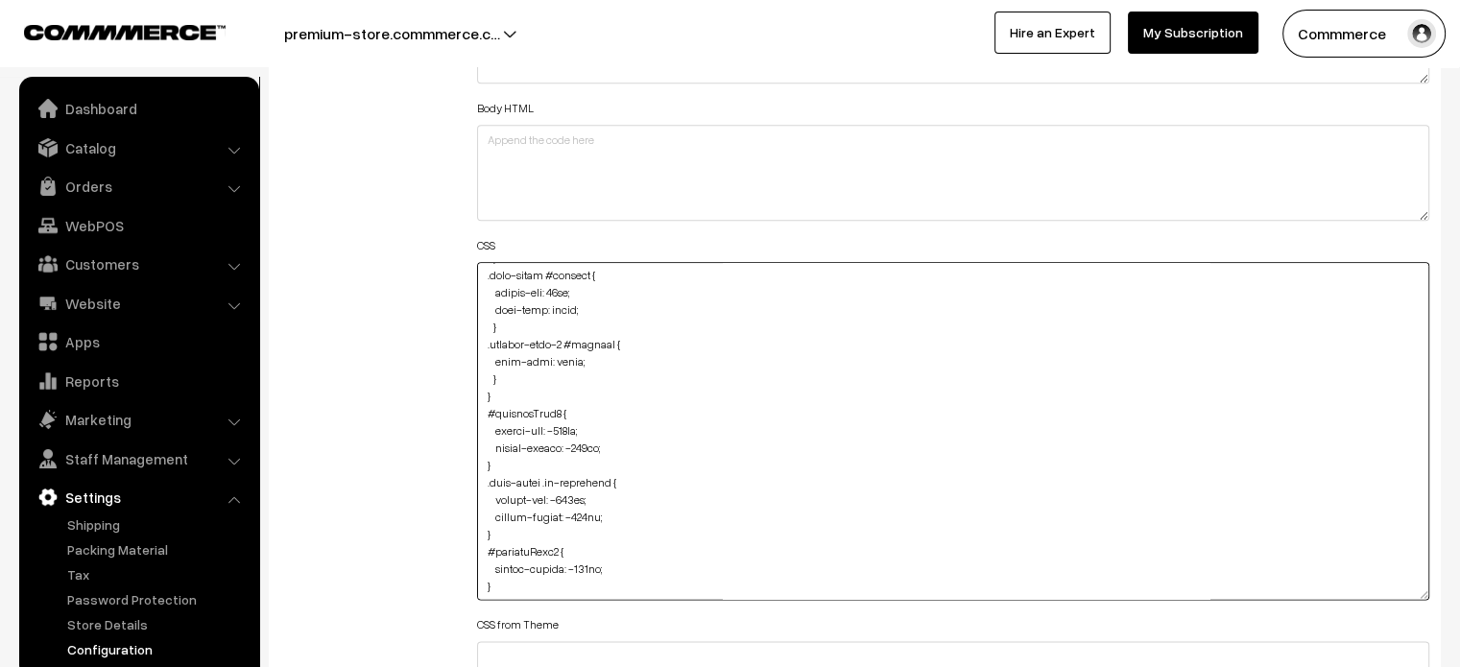
click at [509, 372] on textarea at bounding box center [953, 431] width 953 height 338
paste textarea "span.apply-coupon { color: #ede0ba; }"
click at [477, 430] on textarea at bounding box center [953, 431] width 953 height 338
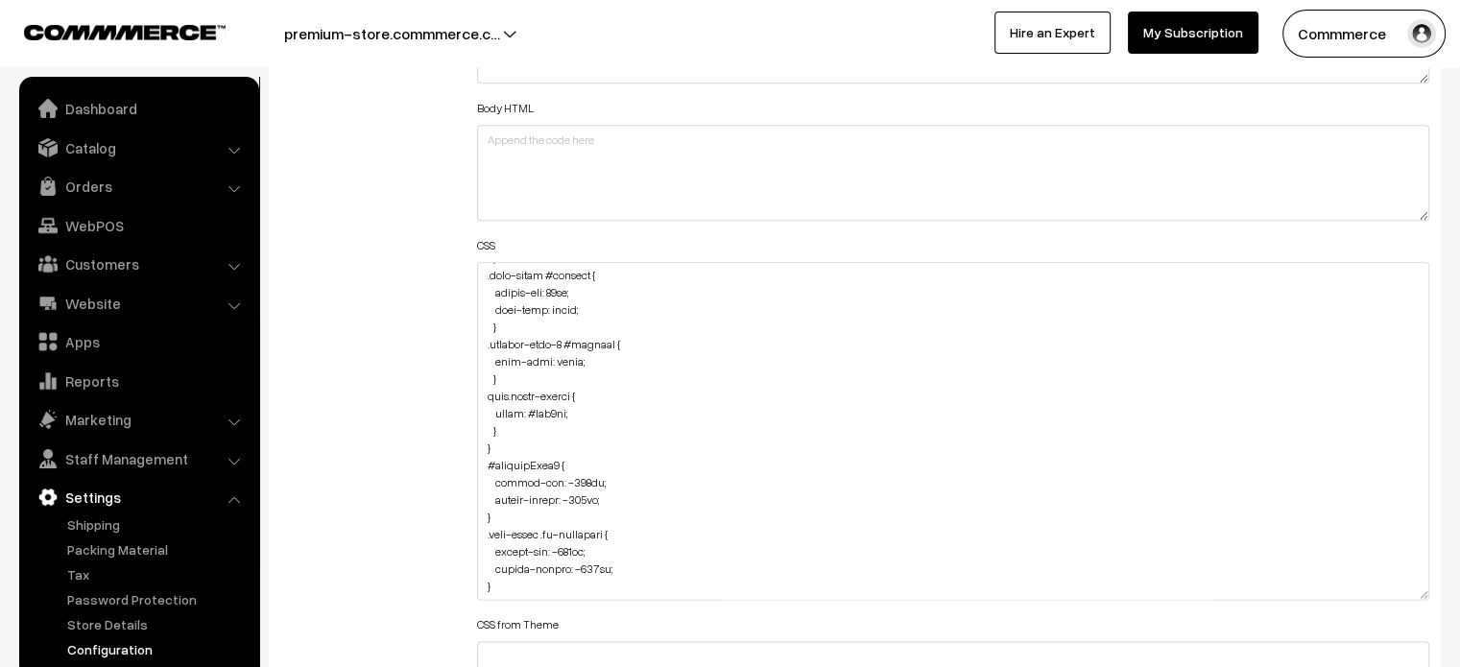
click at [464, 426] on div "Header HTML Body HTML CSS CSS from Theme JAVASCRIPT" at bounding box center [954, 422] width 982 height 928
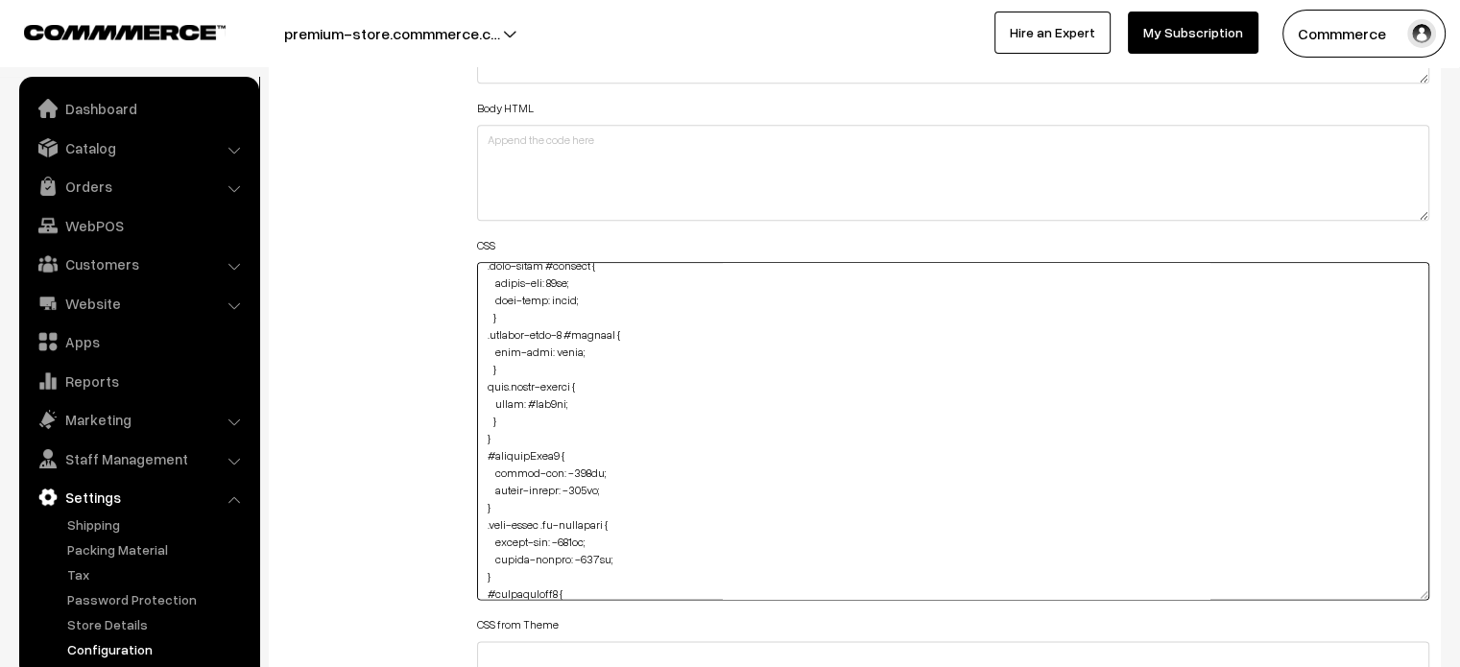
click at [518, 417] on textarea at bounding box center [953, 431] width 953 height 338
paste textarea "span.incTax { color: #ede0ba; }"
click at [478, 474] on textarea at bounding box center [953, 431] width 953 height 338
type textarea ".subTotalView .shippingCharge.sBottom div { color: #ede0ba; } #checkoutProductH…"
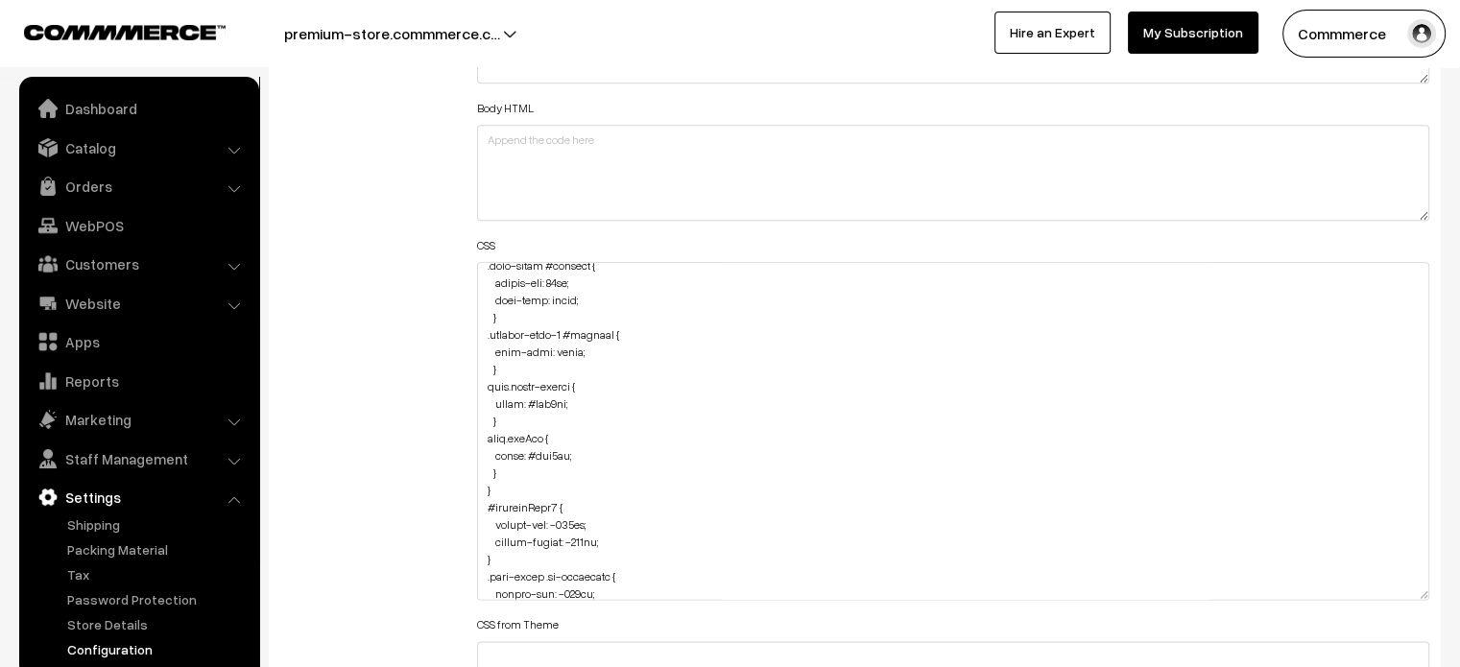
click at [437, 433] on div "Additional HTML/JS/CSS" at bounding box center [364, 422] width 197 height 928
click at [342, 262] on div "Additional HTML/JS/CSS" at bounding box center [364, 422] width 197 height 928
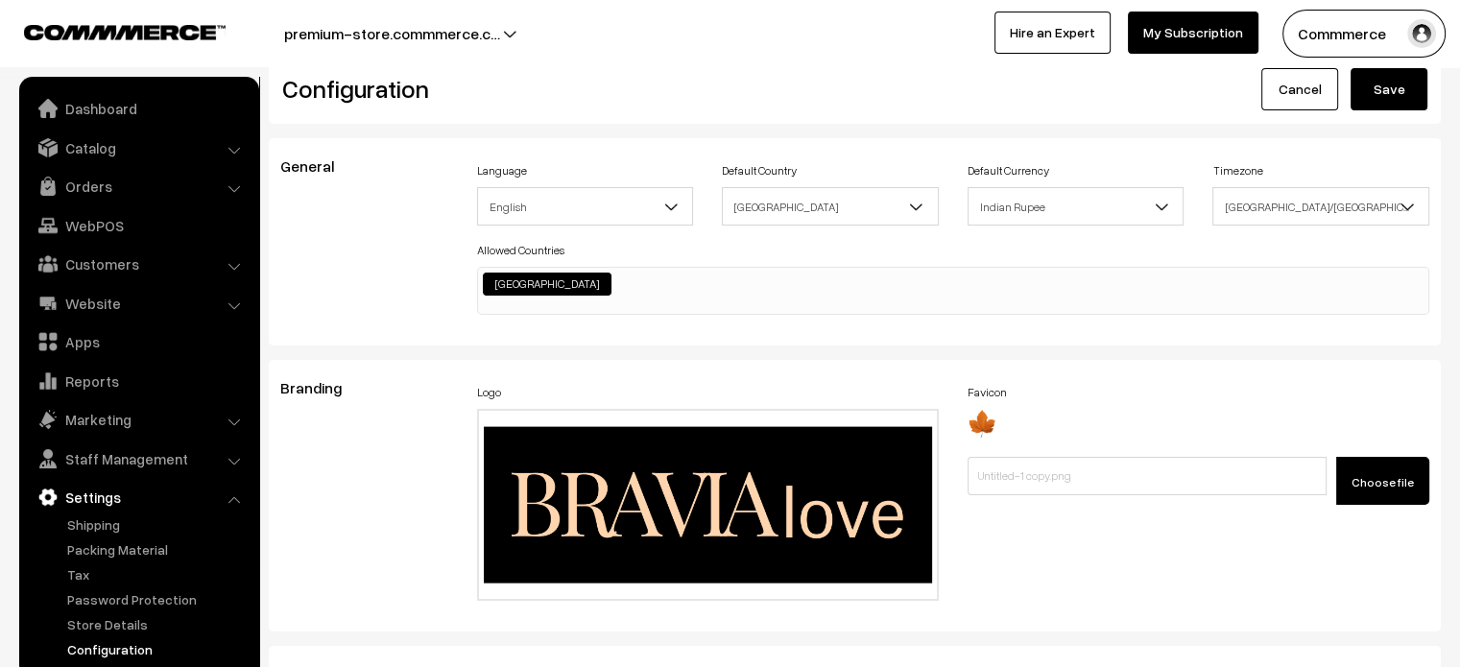
scroll to position [0, 0]
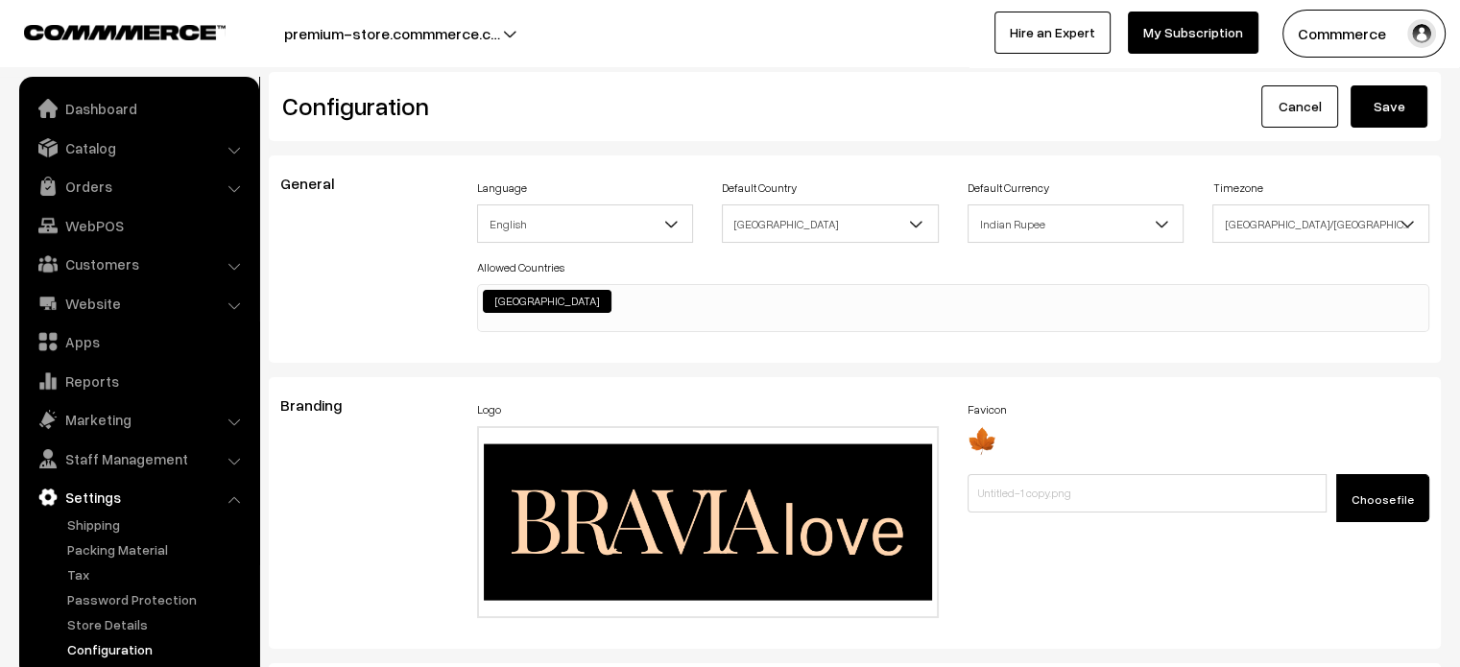
click at [1392, 110] on button "Save" at bounding box center [1388, 106] width 77 height 42
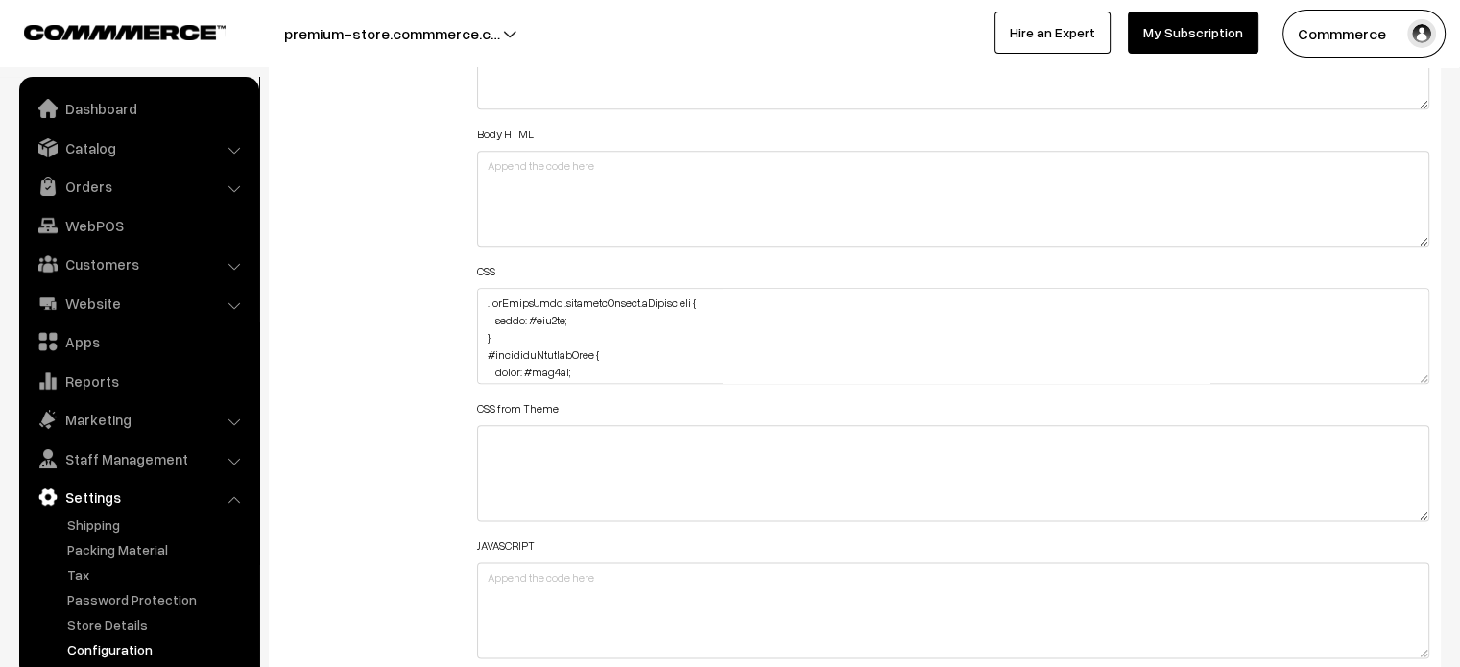
scroll to position [726, 0]
click at [568, 348] on textarea at bounding box center [953, 336] width 953 height 96
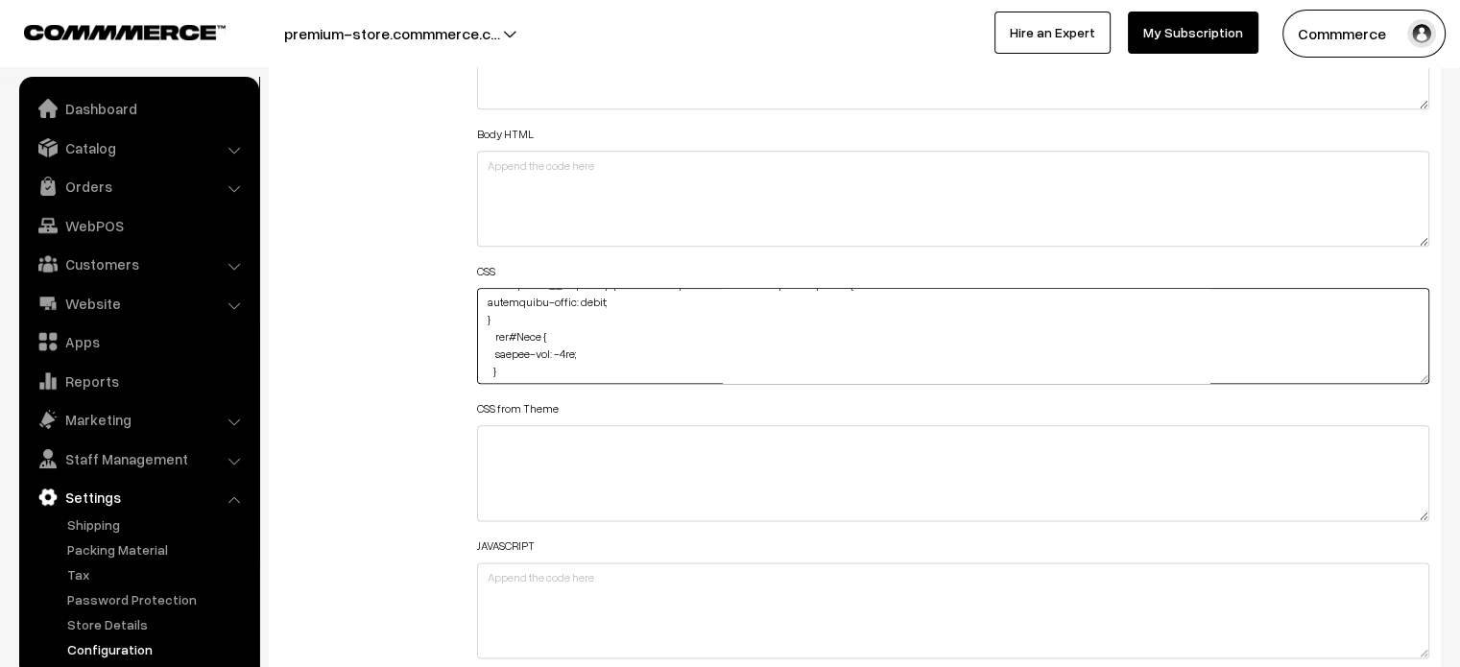
type textarea ".subTotalView .shippingCharge.sBottom div { color: #ede0ba; } #checkoutProductH…"
click at [342, 357] on div "Additional HTML/JS/CSS" at bounding box center [364, 327] width 197 height 686
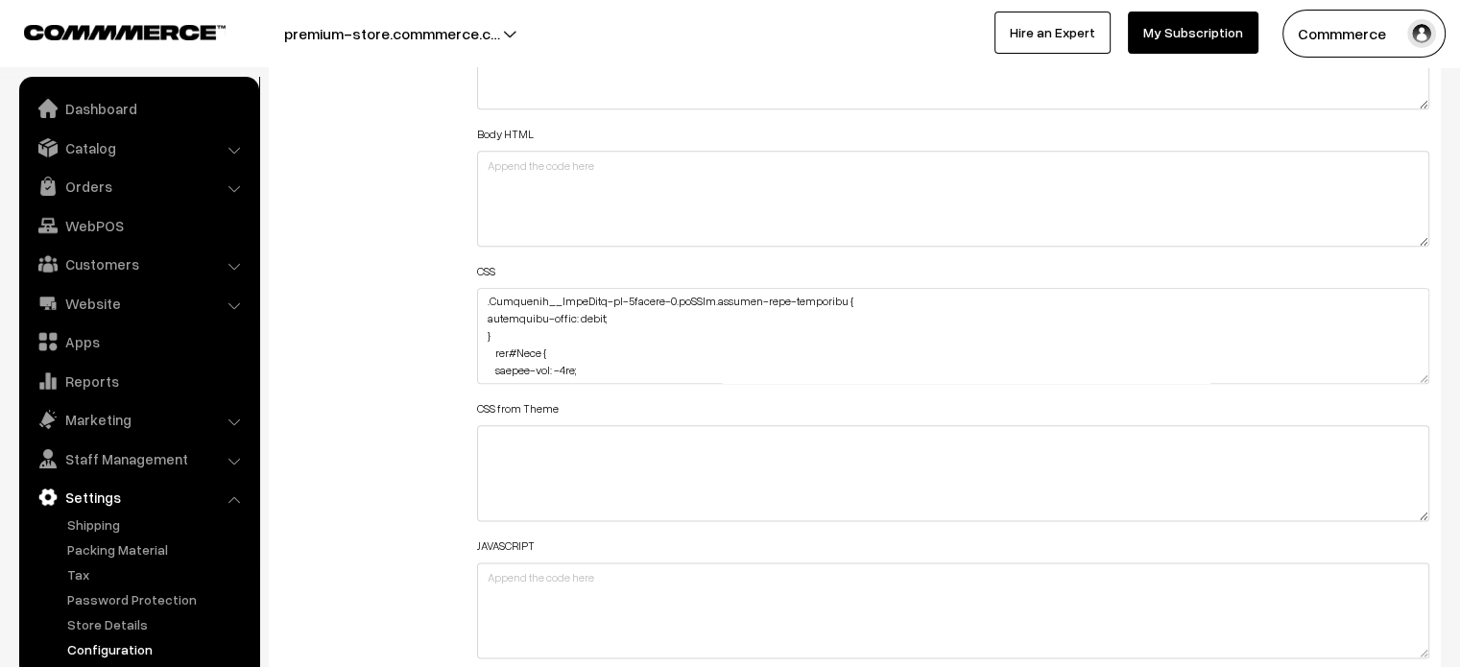
scroll to position [708, 0]
click at [393, 278] on div "Additional HTML/JS/CSS" at bounding box center [364, 327] width 197 height 686
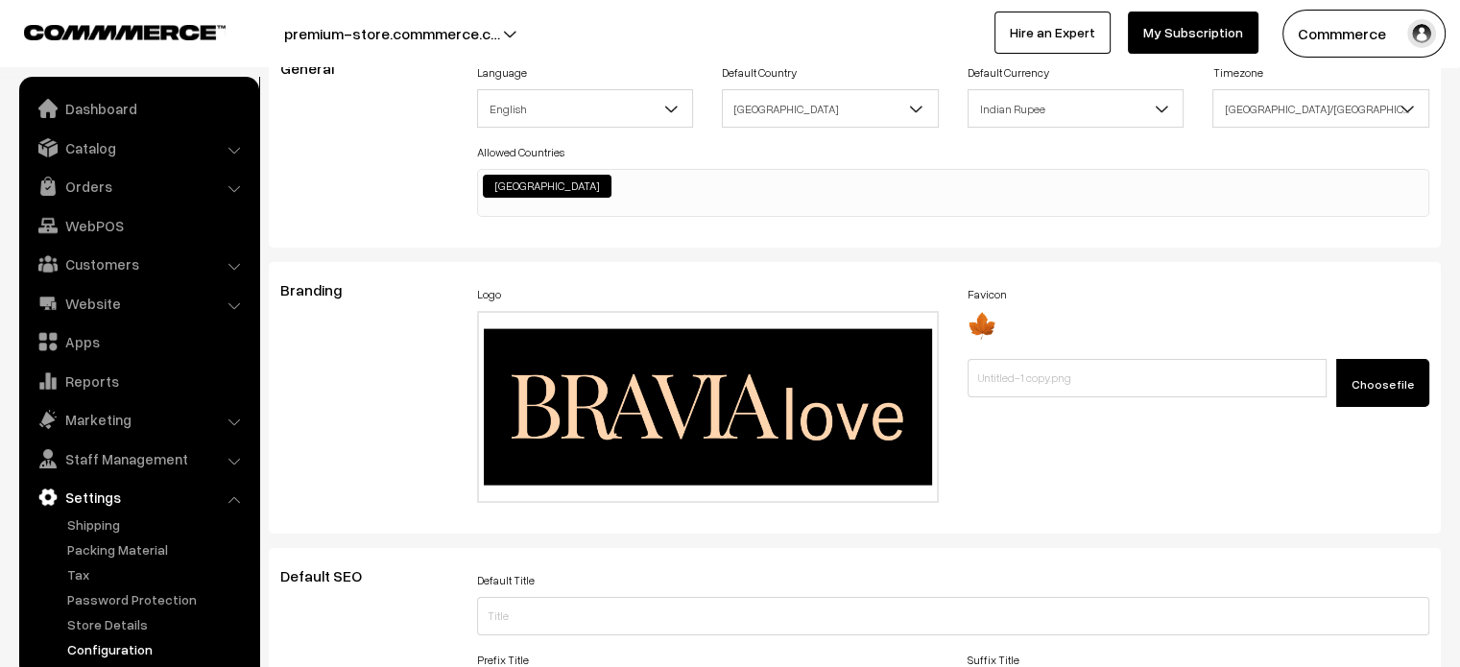
scroll to position [0, 0]
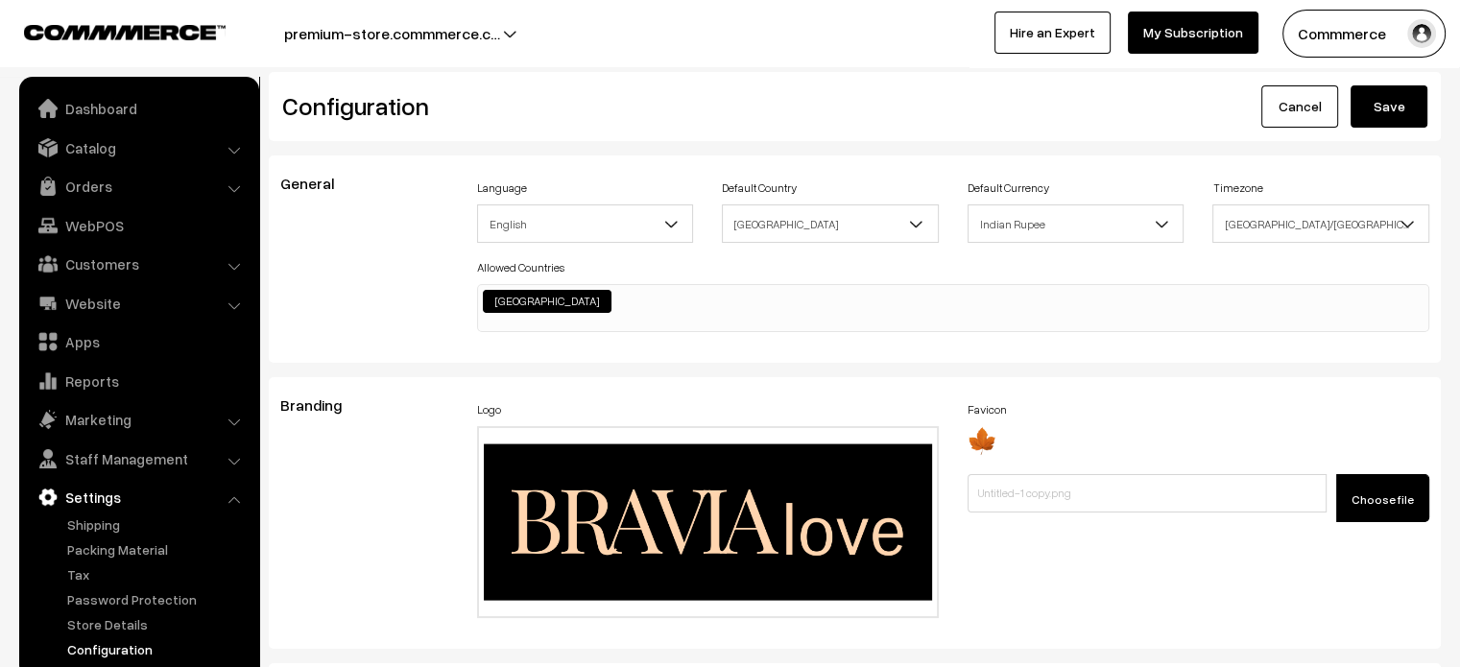
click at [1372, 105] on button "Save" at bounding box center [1388, 106] width 77 height 42
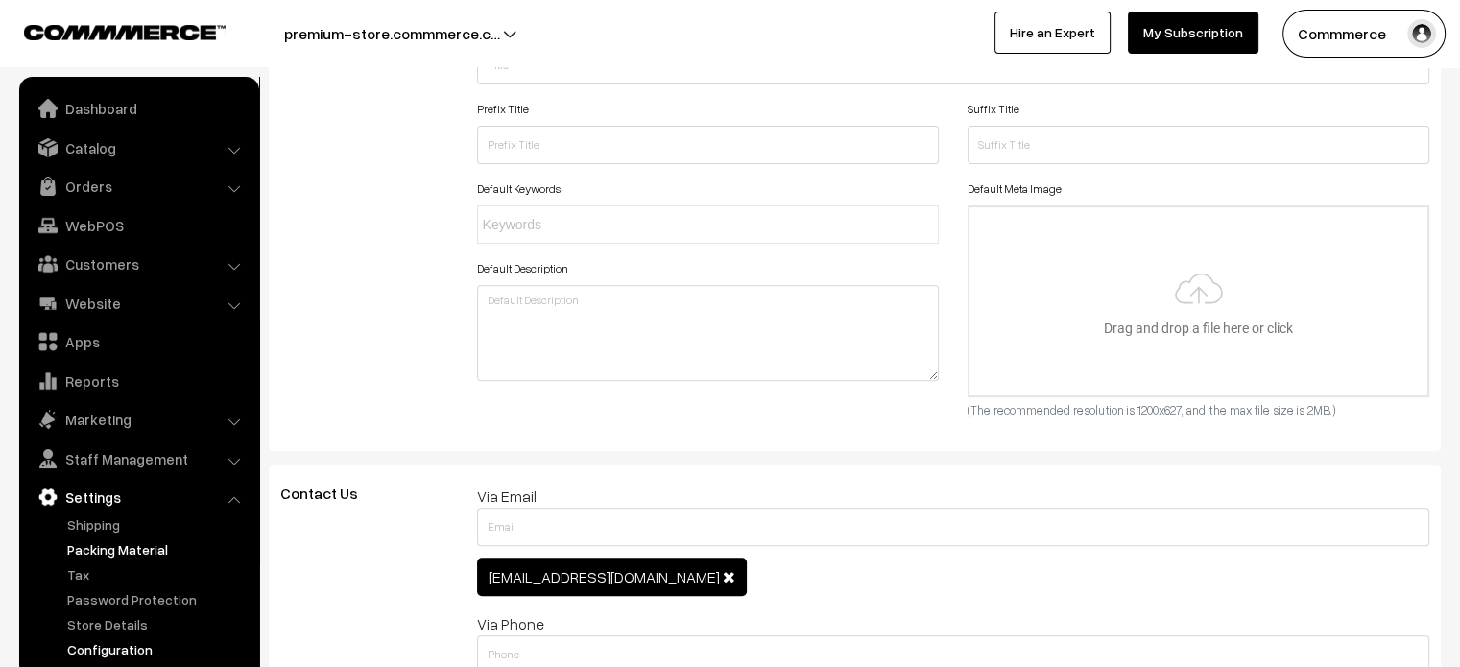
scroll to position [828, 0]
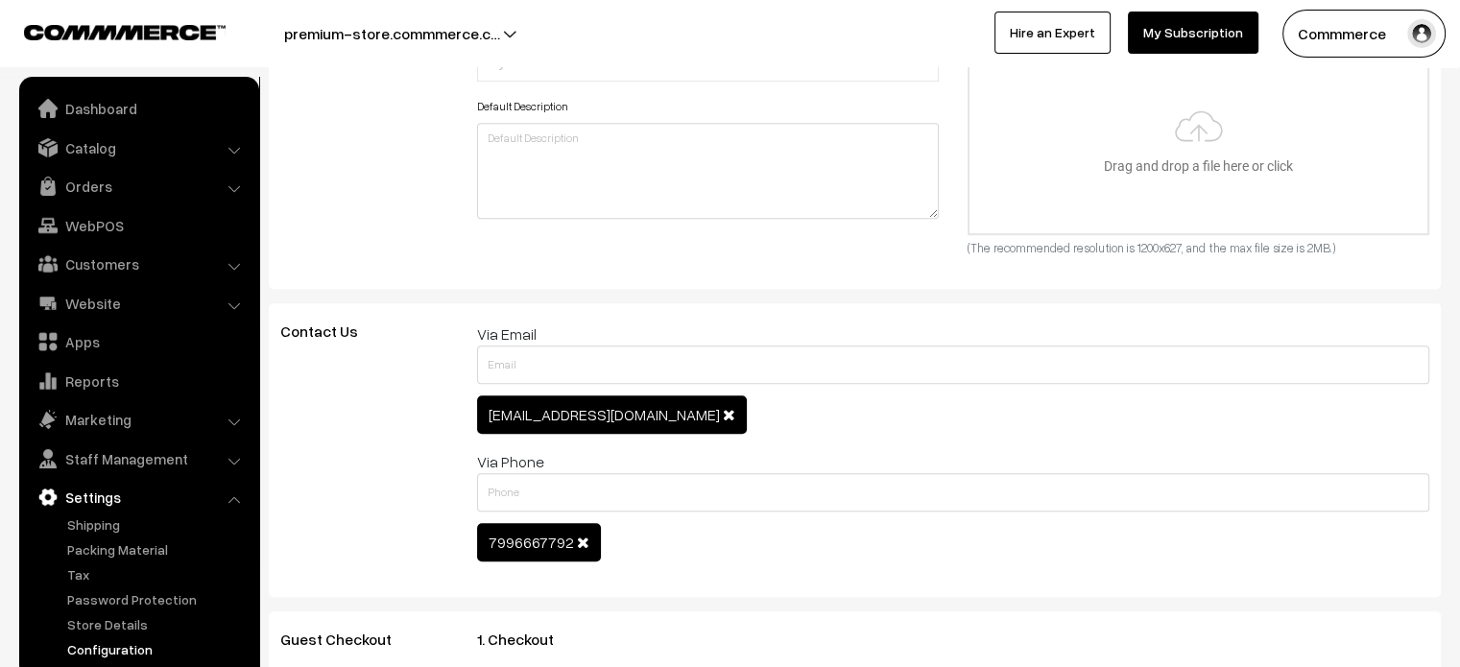
click at [119, 644] on link "Configuration" at bounding box center [157, 649] width 190 height 20
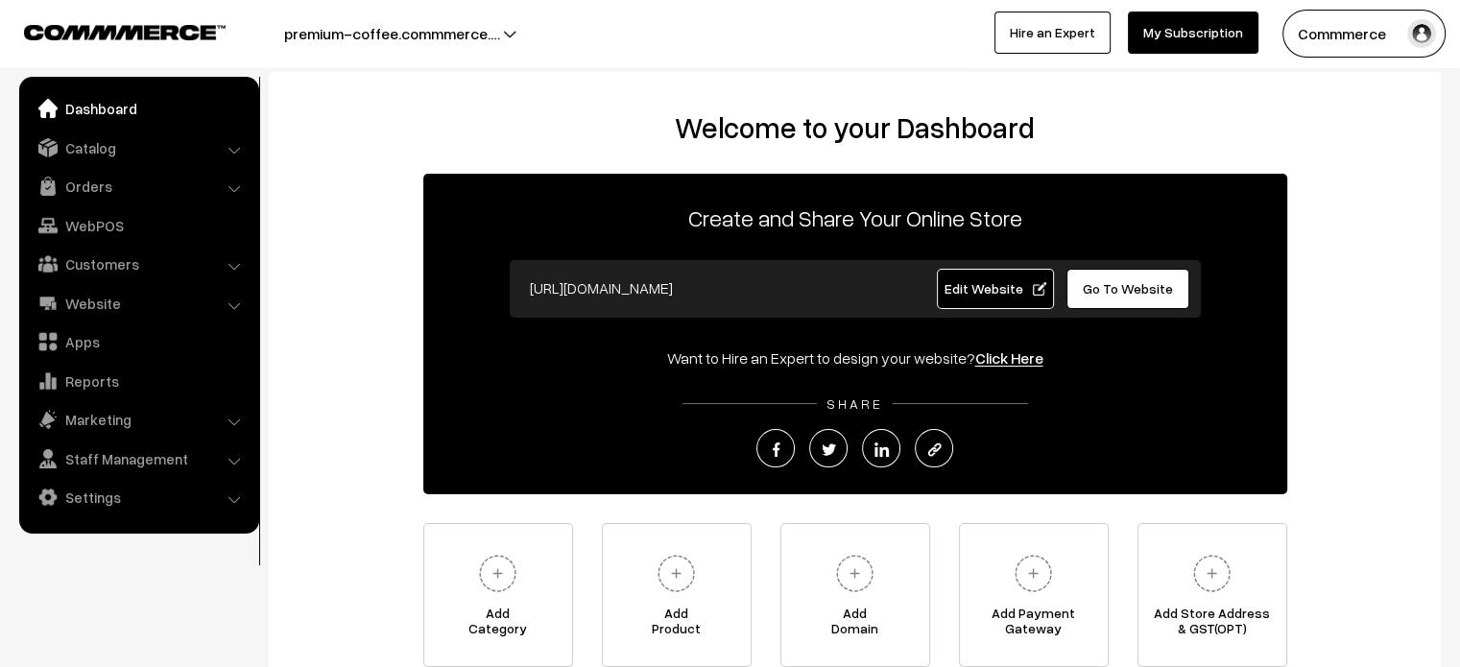
click at [992, 303] on link "Edit Website" at bounding box center [995, 289] width 117 height 40
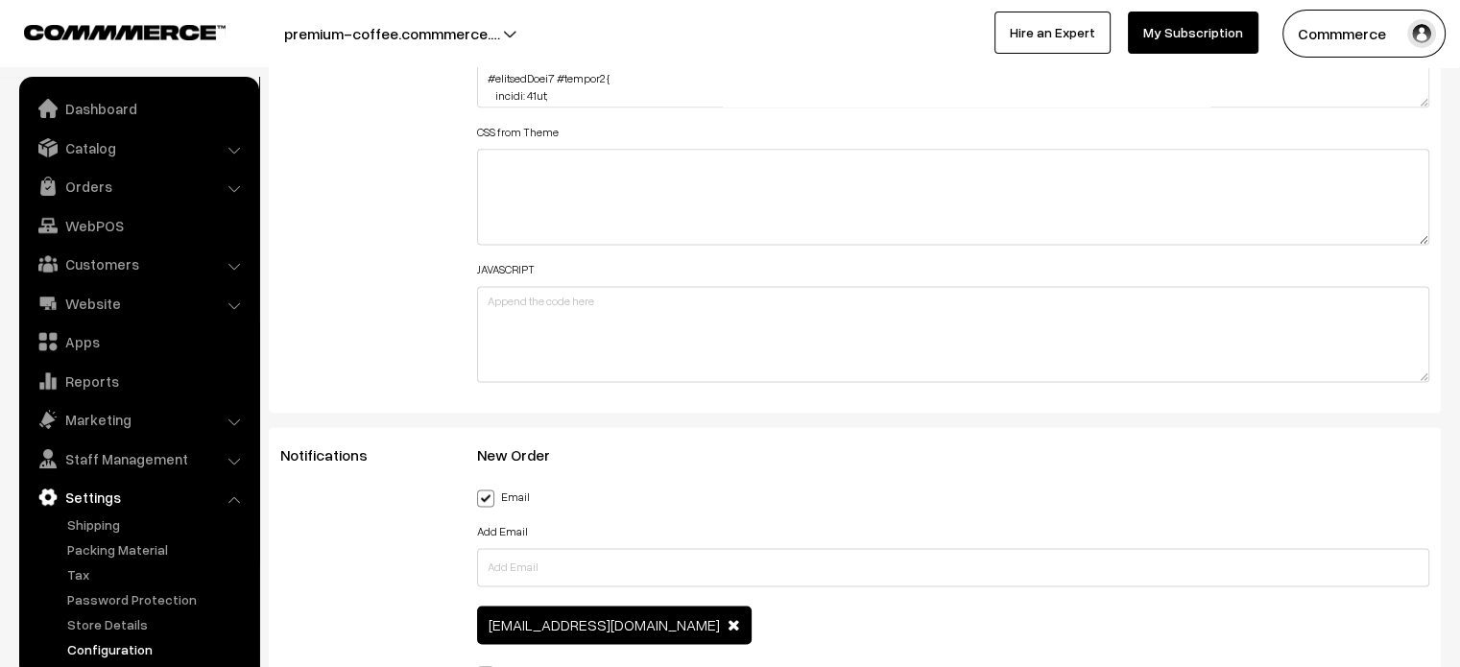
scroll to position [2539, 0]
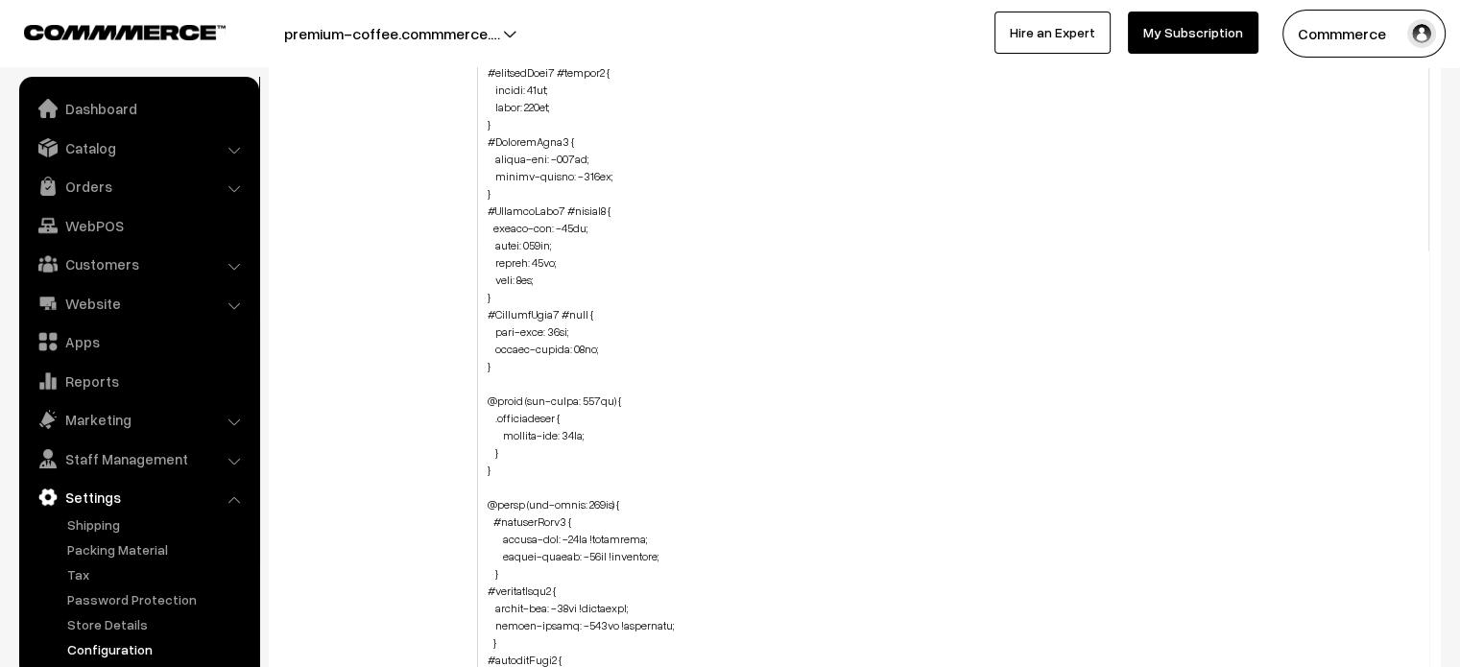
drag, startPoint x: 1421, startPoint y: 99, endPoint x: 1402, endPoint y: 712, distance: 613.5
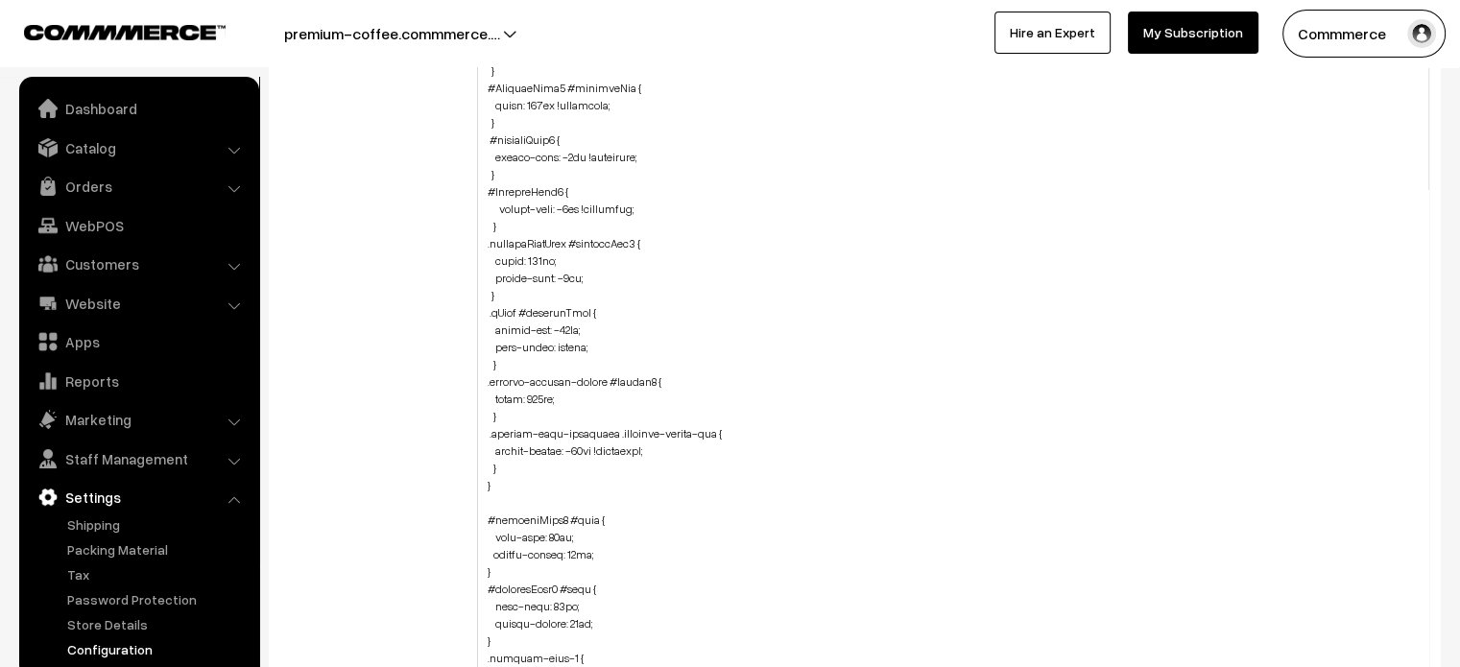
scroll to position [1281, 0]
click at [512, 467] on textarea at bounding box center [953, 360] width 953 height 709
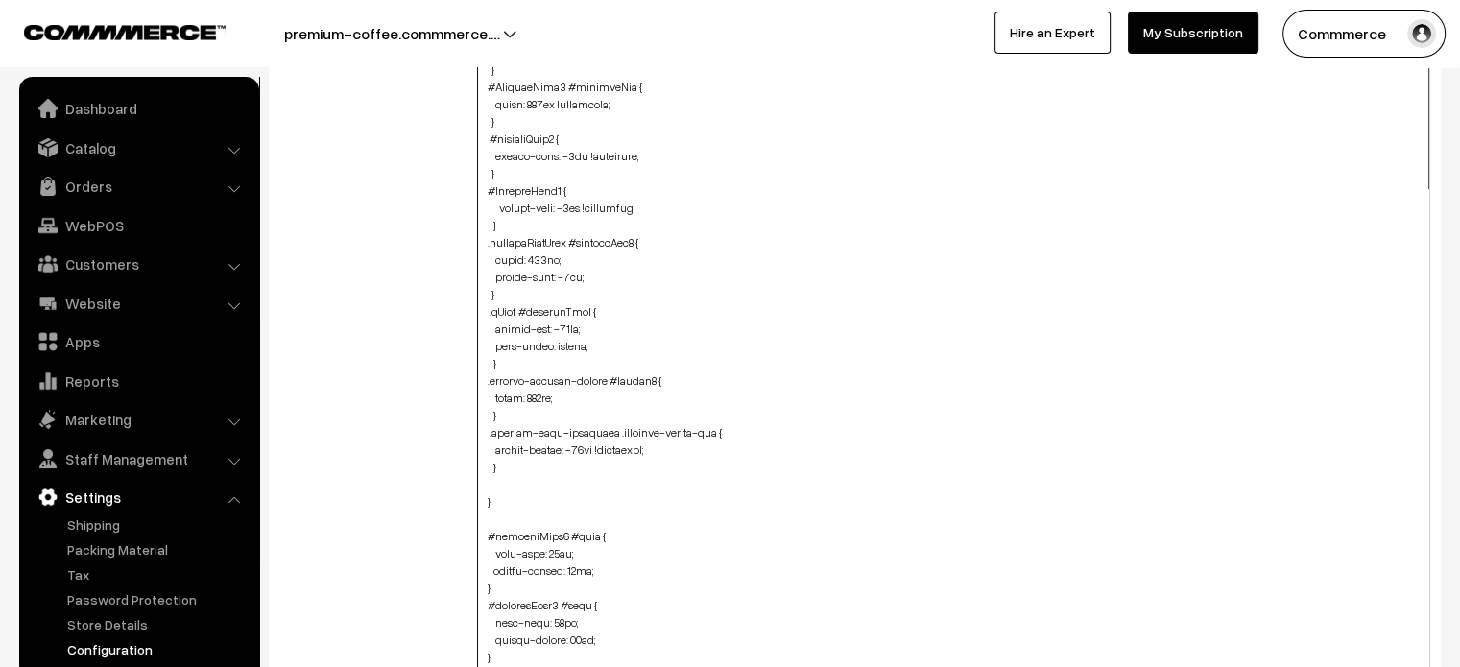
paste textarea ".productDetails .pCard-rating-review, .varientModal .pCard-rating-review { marg…"
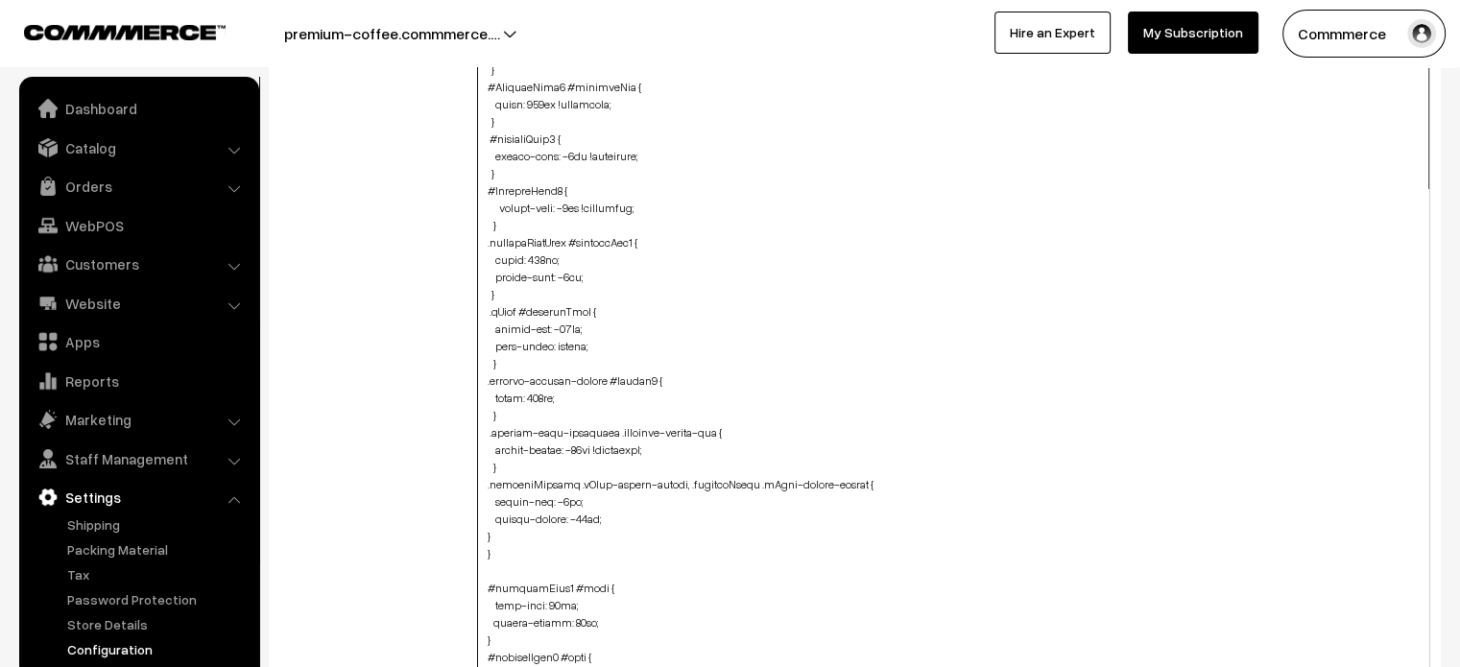
click at [483, 528] on textarea at bounding box center [953, 360] width 953 height 709
type textarea ".cList #productText { text-align: center; } #productType4 #button2 { height: 40…"
click at [457, 525] on div "Additional HTML/JS/CSS" at bounding box center [364, 351] width 197 height 1299
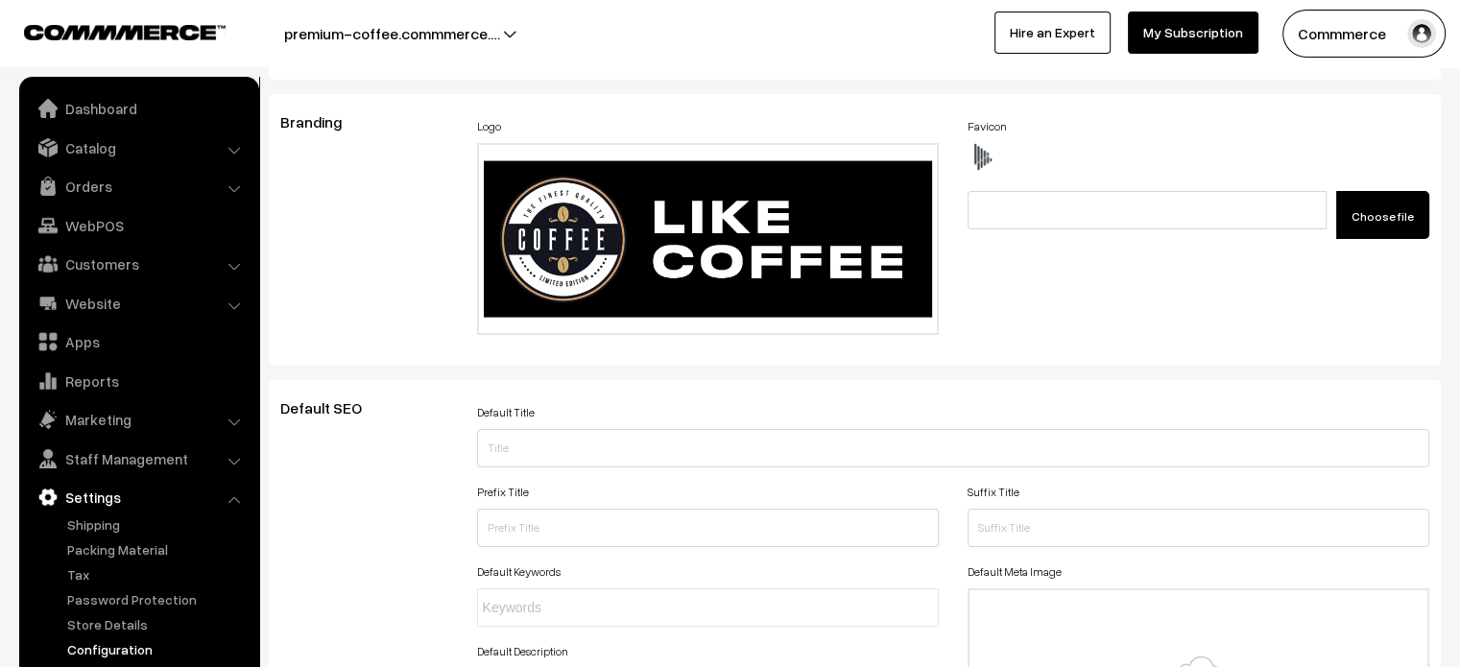
scroll to position [0, 0]
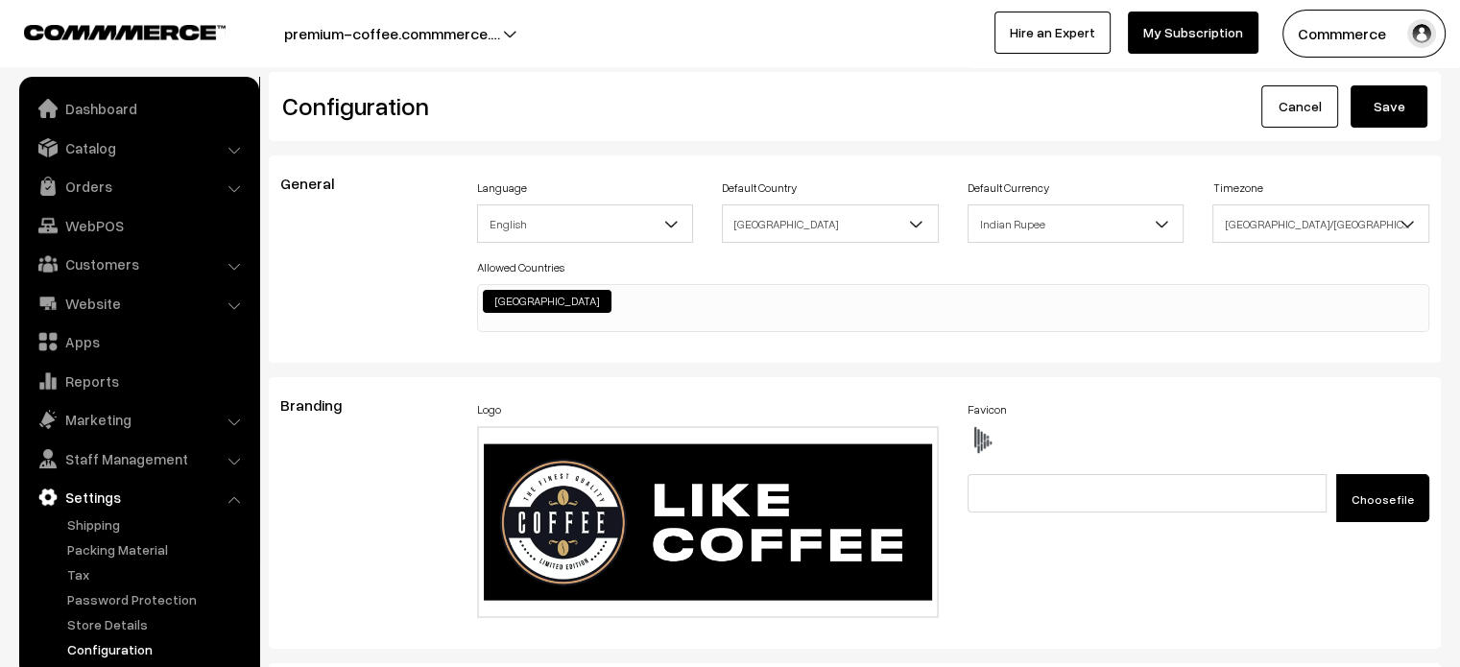
click at [1384, 119] on button "Save" at bounding box center [1388, 106] width 77 height 42
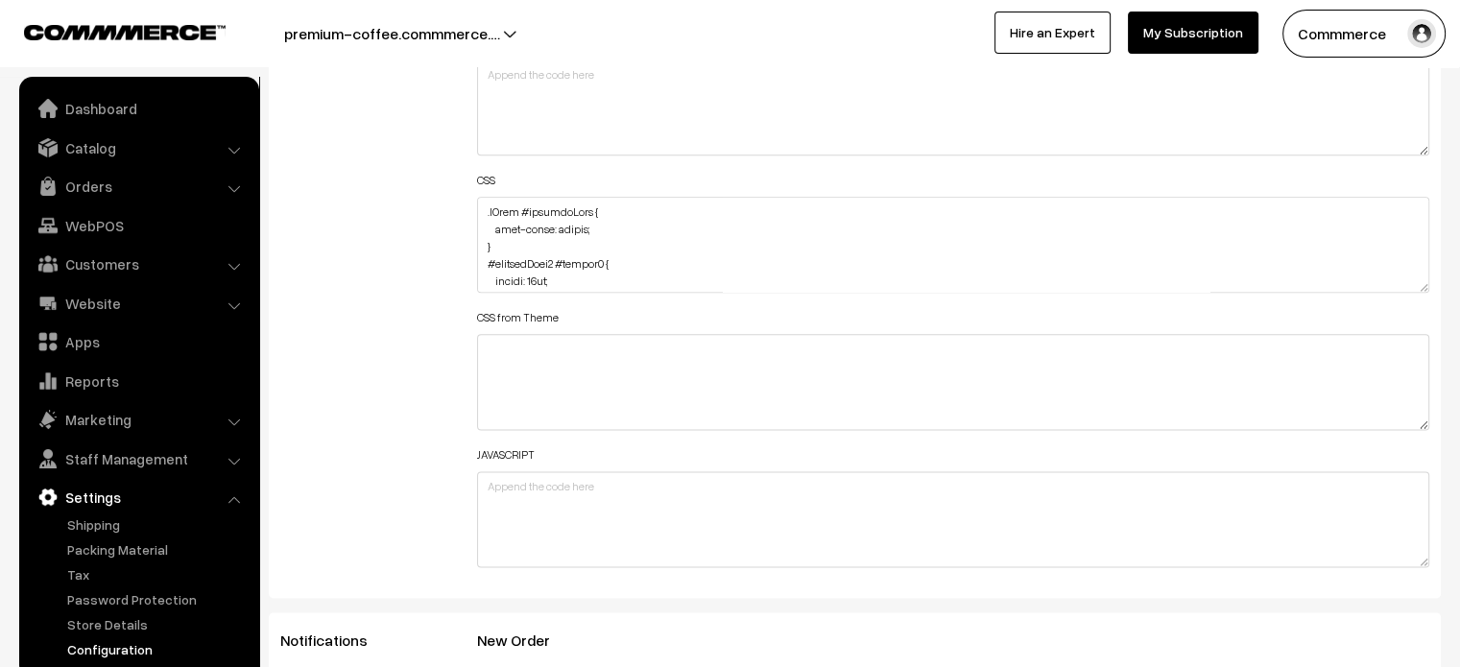
scroll to position [2349, 0]
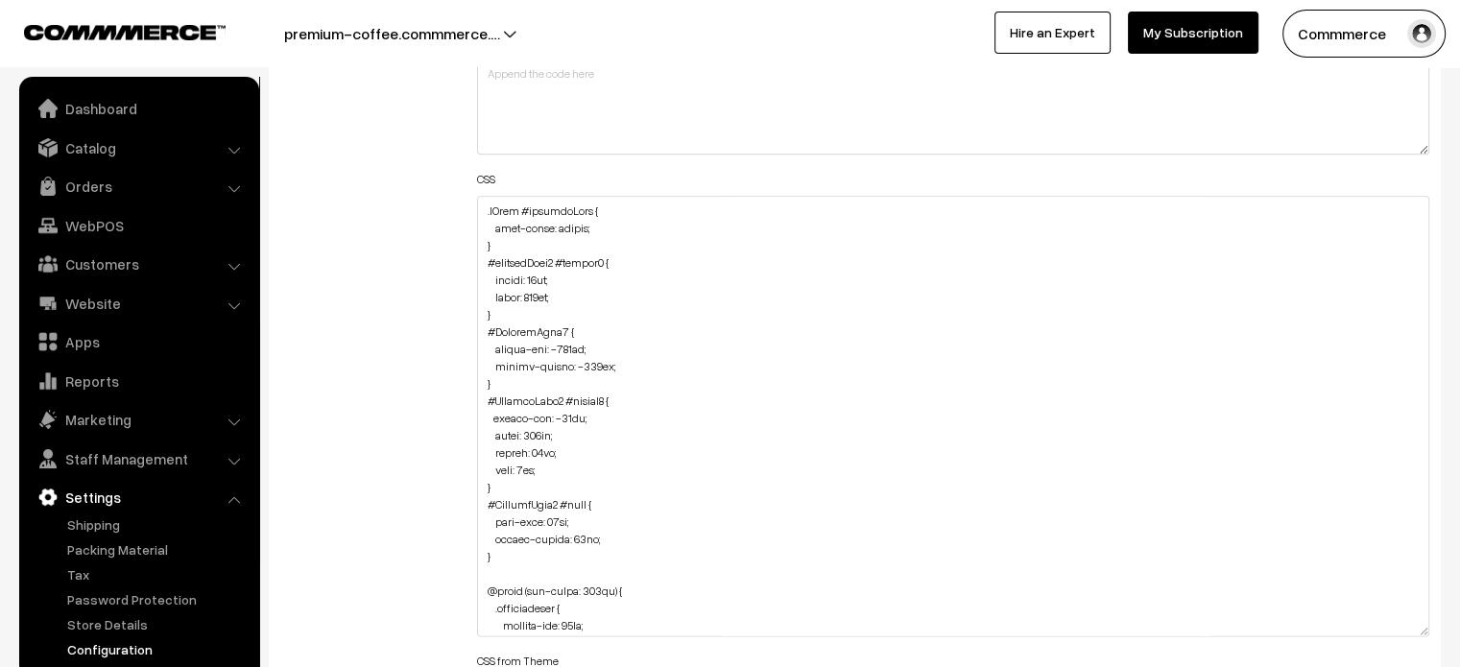
drag, startPoint x: 1419, startPoint y: 283, endPoint x: 1473, endPoint y: 712, distance: 432.3
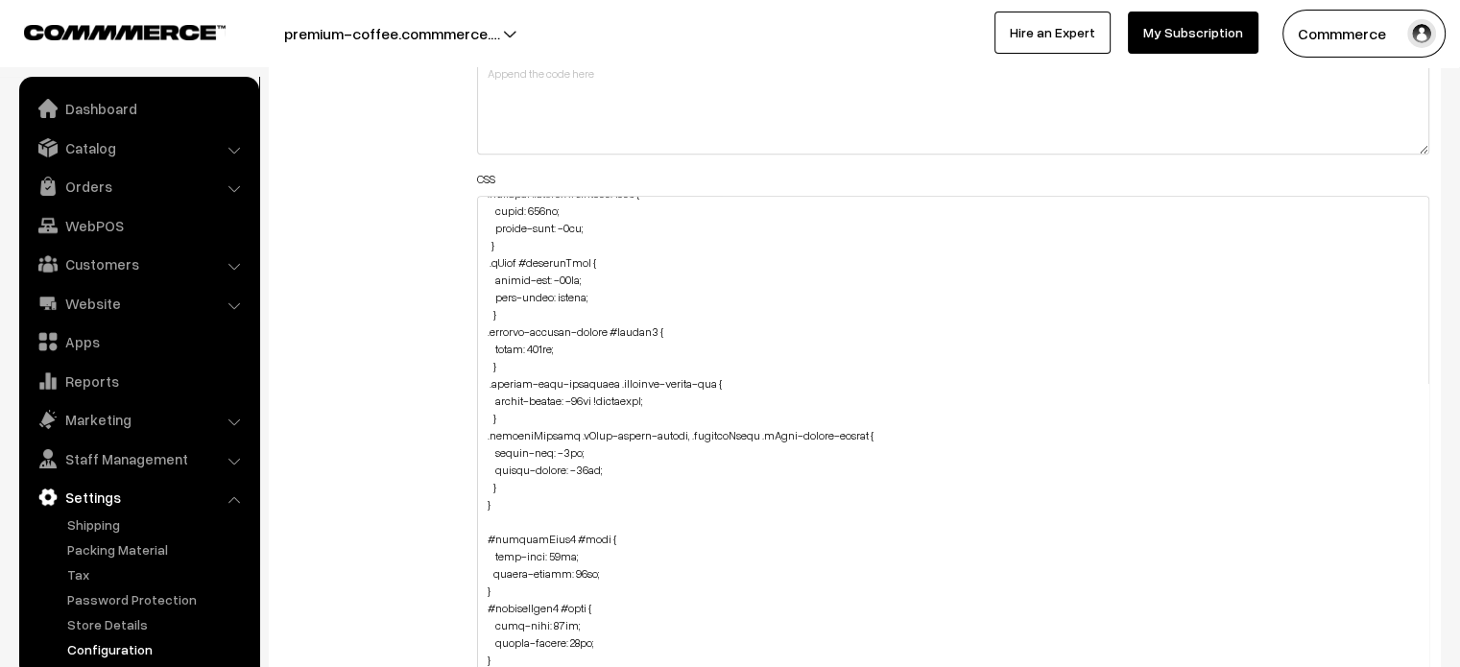
scroll to position [1527, 0]
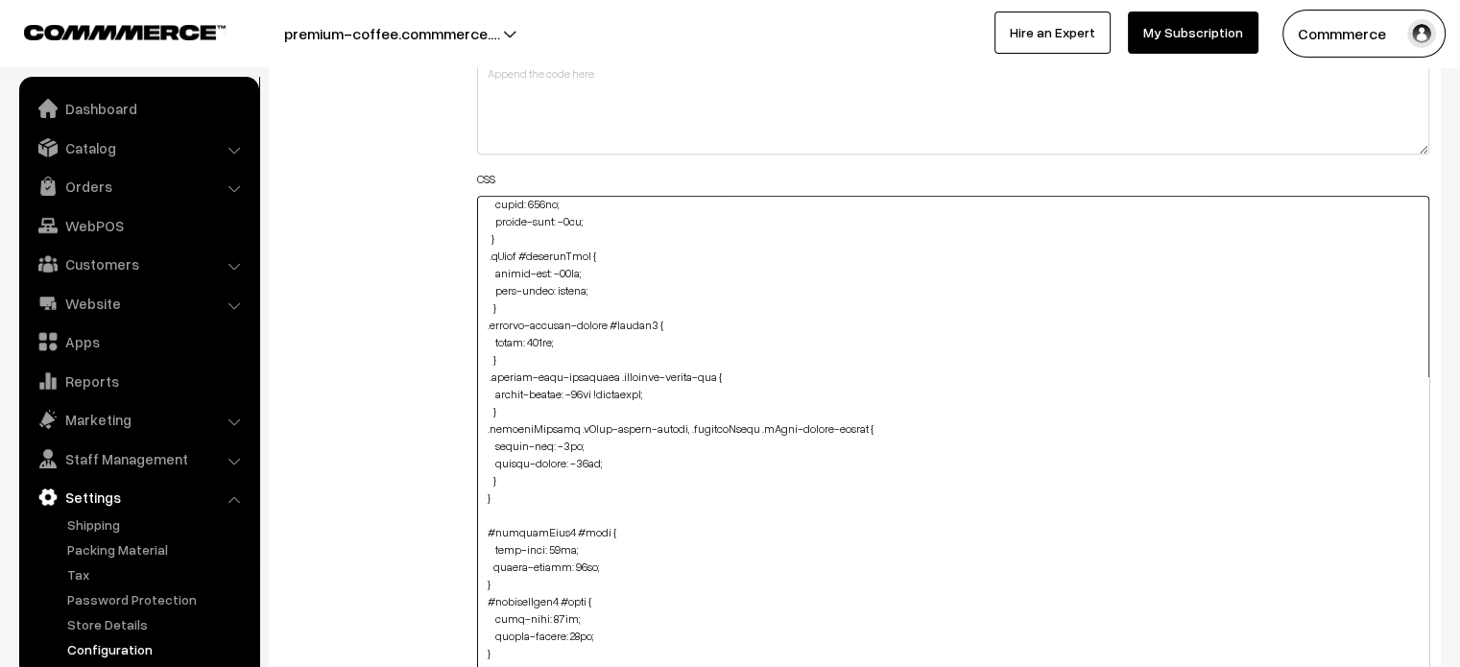
click at [511, 477] on textarea at bounding box center [953, 458] width 953 height 524
paste textarea ".searchWrap div:first-child div:first-child { width: 100%; color: #ffffff; }"
click at [484, 545] on textarea at bounding box center [953, 458] width 953 height 524
type textarea ".cList #productText { text-align: center; } #productType4 #button2 { height: 40…"
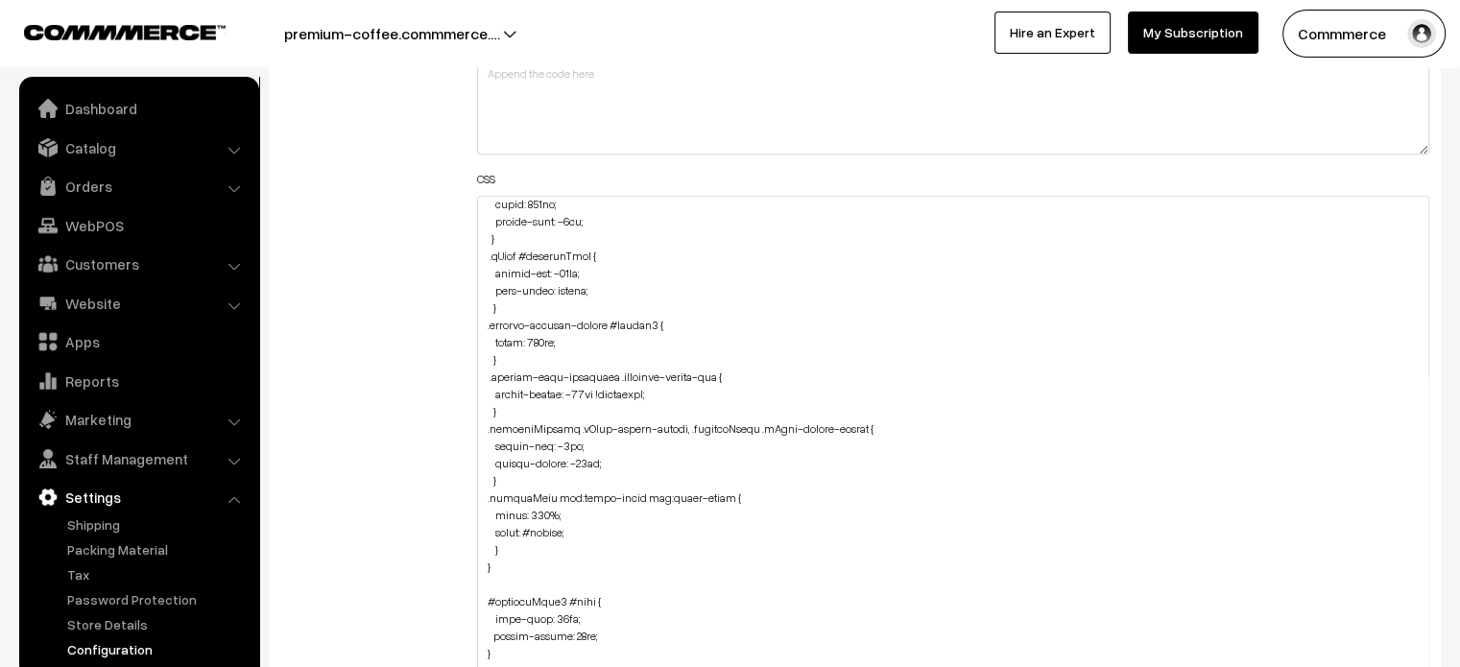
click at [474, 543] on div "Header HTML Body HTML CSS CSS from Theme JAVASCRIPT" at bounding box center [954, 449] width 982 height 1114
click at [449, 534] on div "Additional HTML/JS/CSS" at bounding box center [364, 449] width 197 height 1114
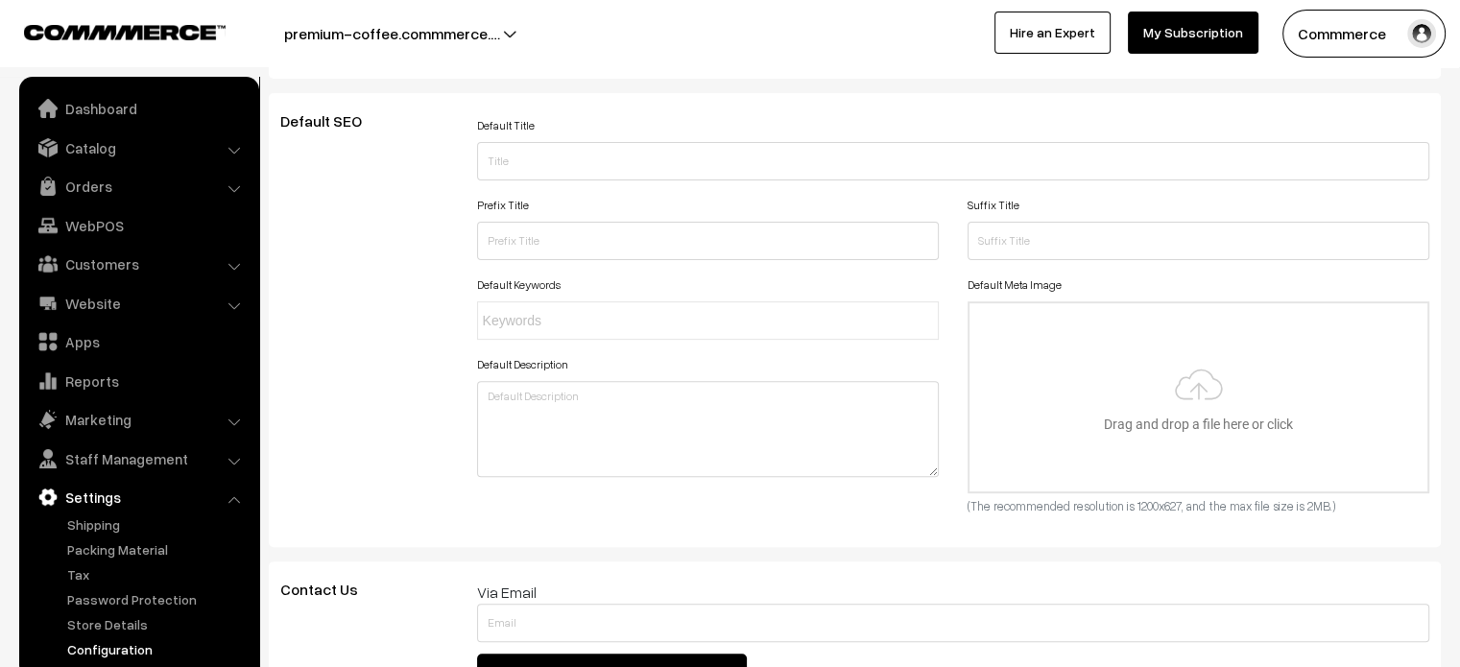
scroll to position [0, 0]
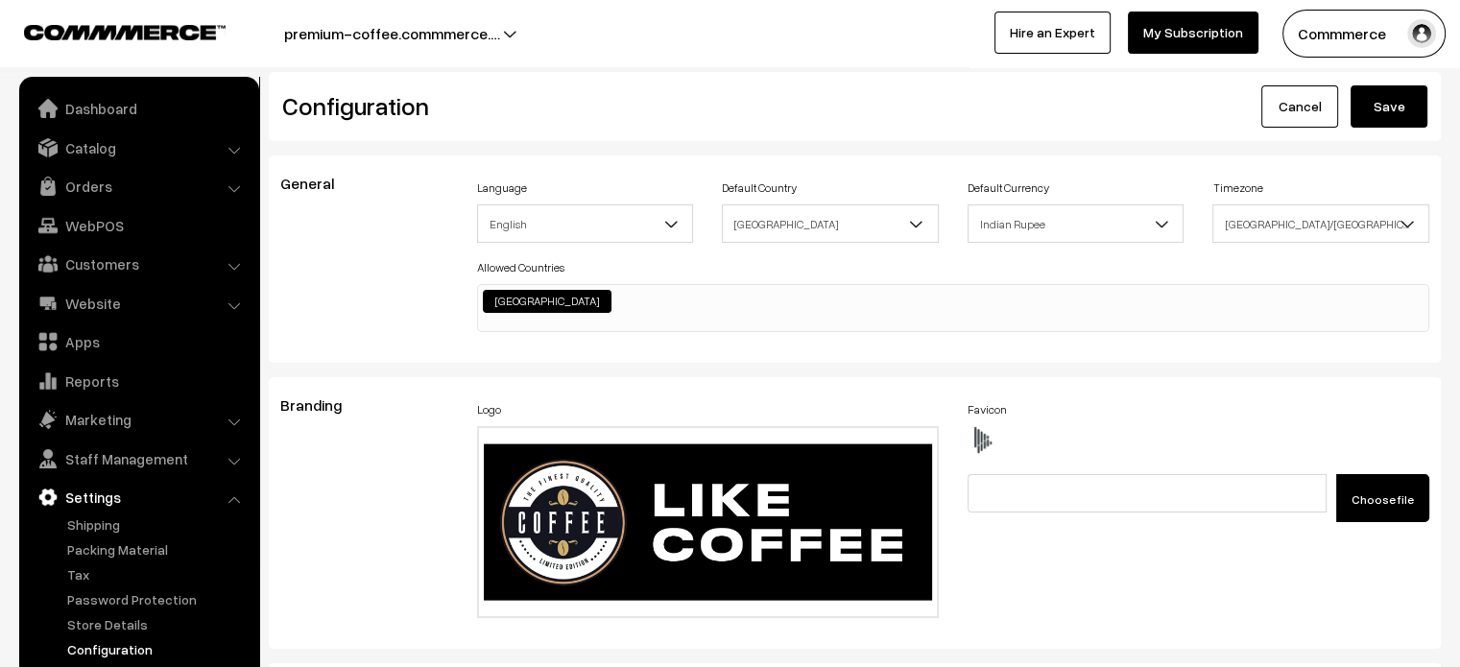
click at [1406, 103] on button "Save" at bounding box center [1388, 106] width 77 height 42
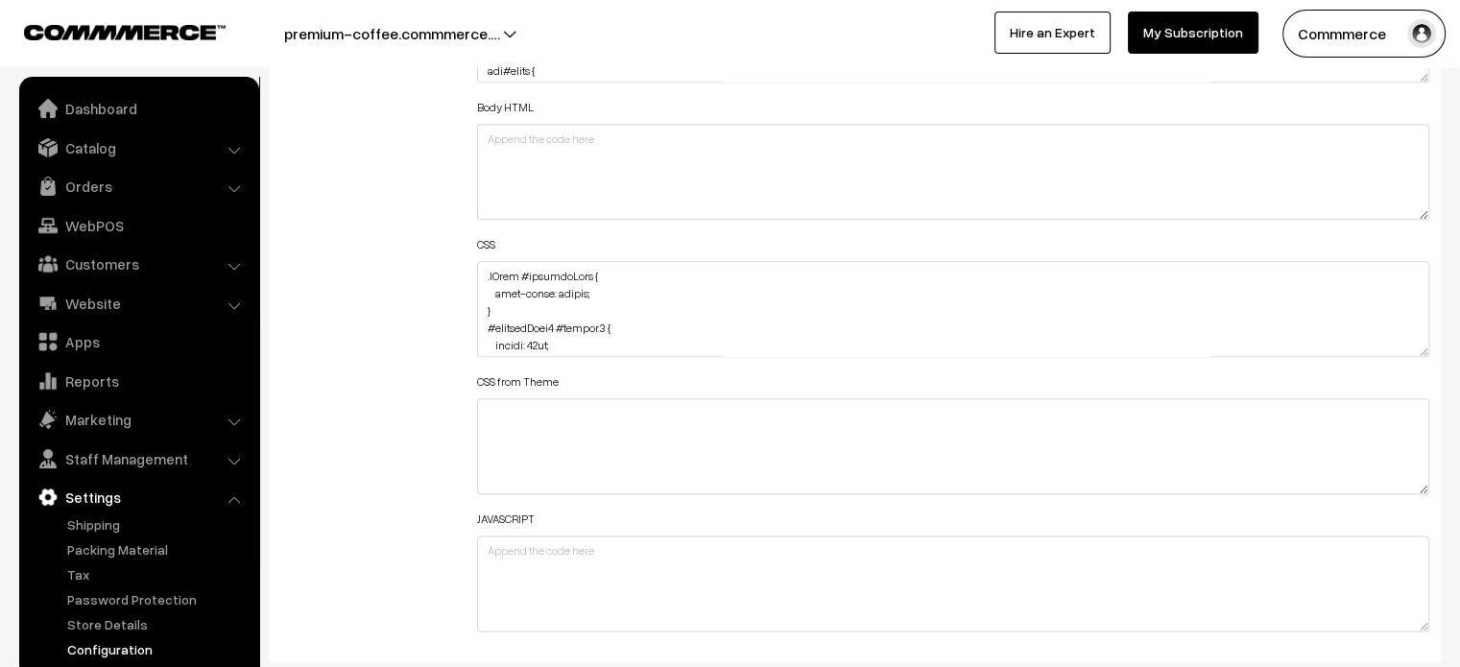
scroll to position [2284, 0]
drag, startPoint x: 500, startPoint y: 309, endPoint x: 471, endPoint y: 273, distance: 46.5
click at [471, 273] on div "Header HTML Body HTML CSS CSS from Theme JAVASCRIPT" at bounding box center [954, 300] width 982 height 686
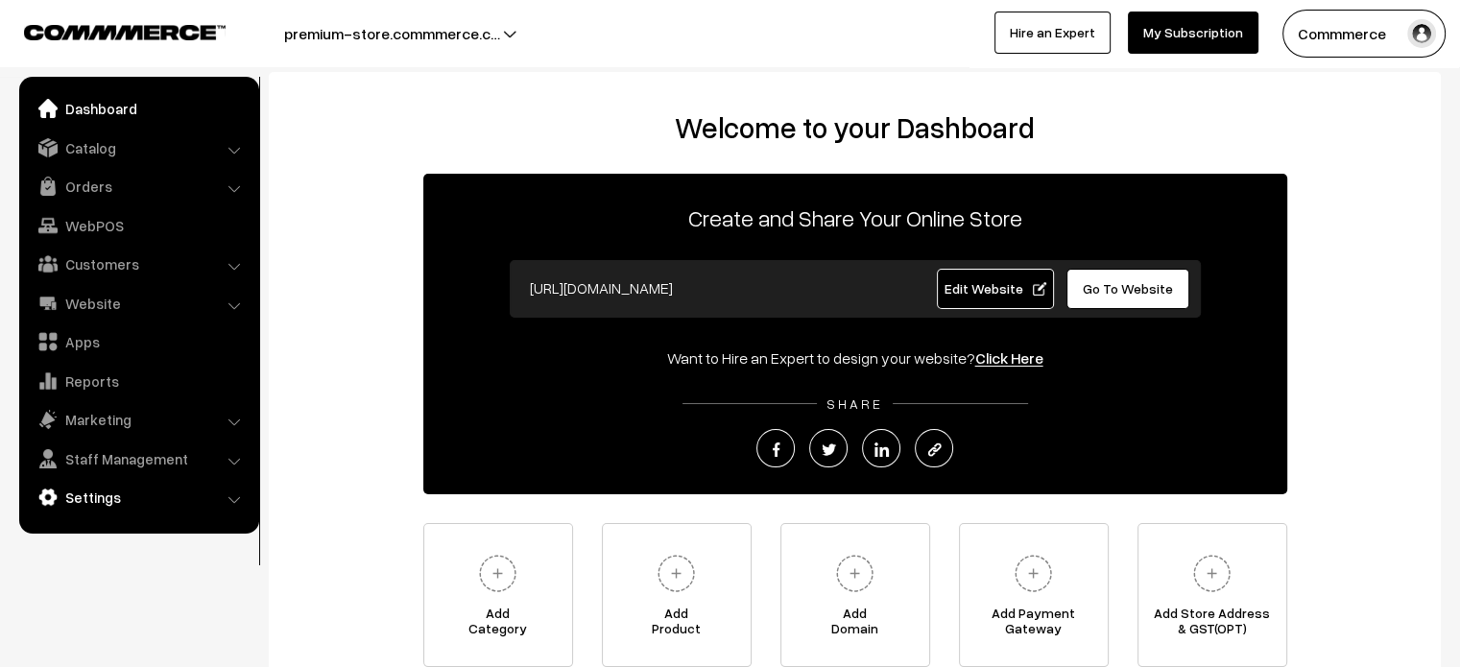
click at [82, 490] on link "Settings" at bounding box center [138, 497] width 228 height 35
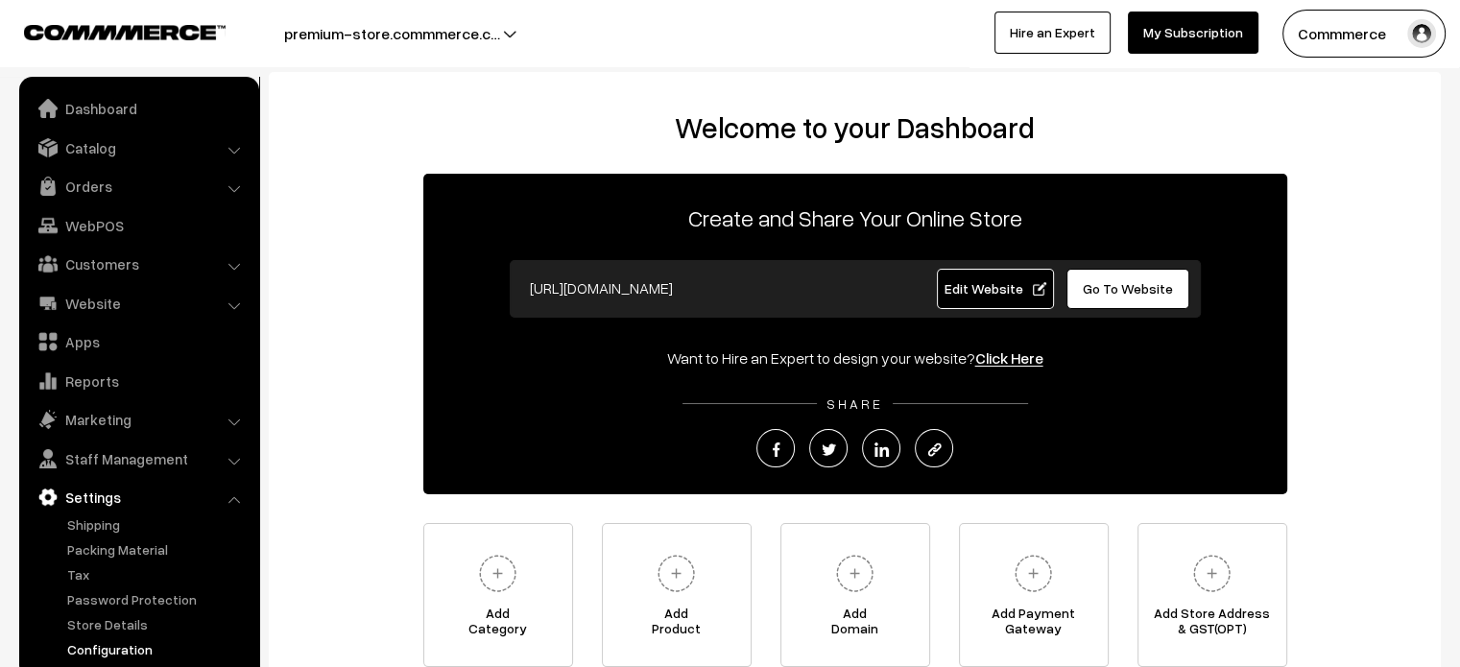
click at [130, 655] on link "Configuration" at bounding box center [157, 649] width 190 height 20
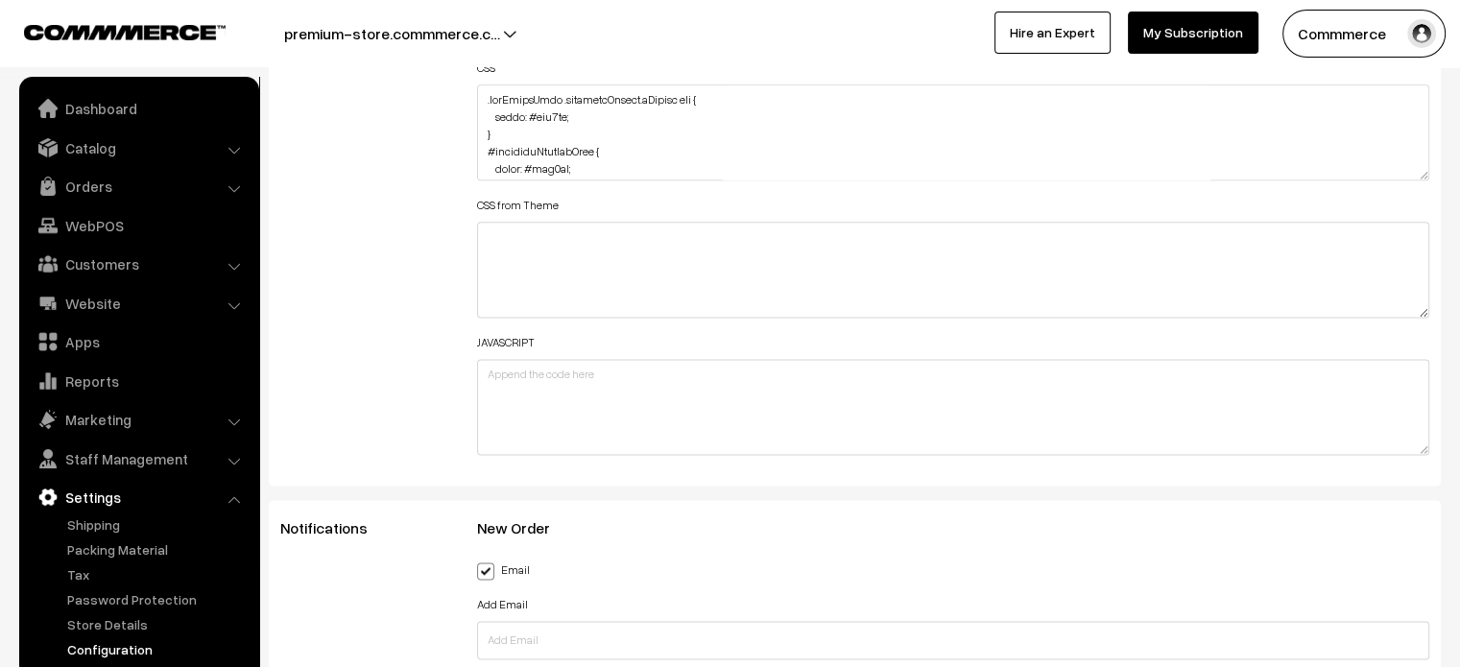
scroll to position [2465, 0]
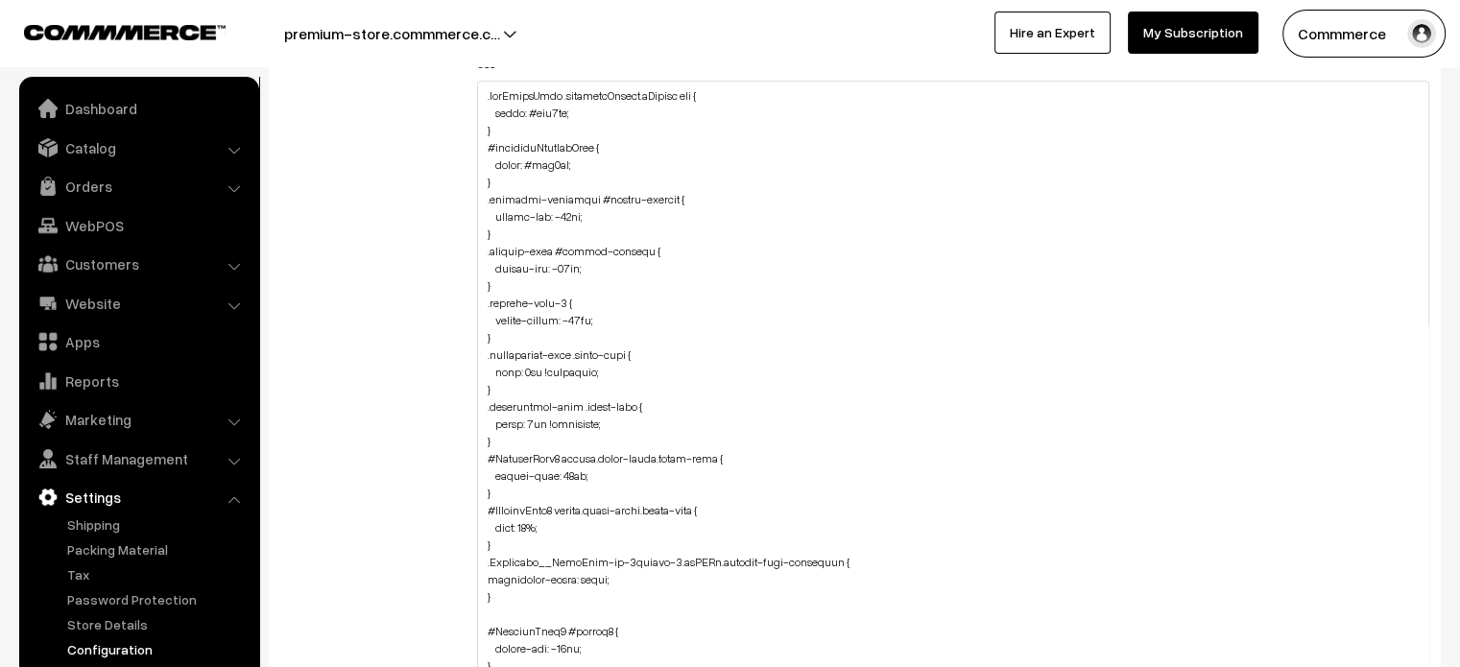
drag, startPoint x: 1422, startPoint y: 162, endPoint x: 1345, endPoint y: 712, distance: 555.4
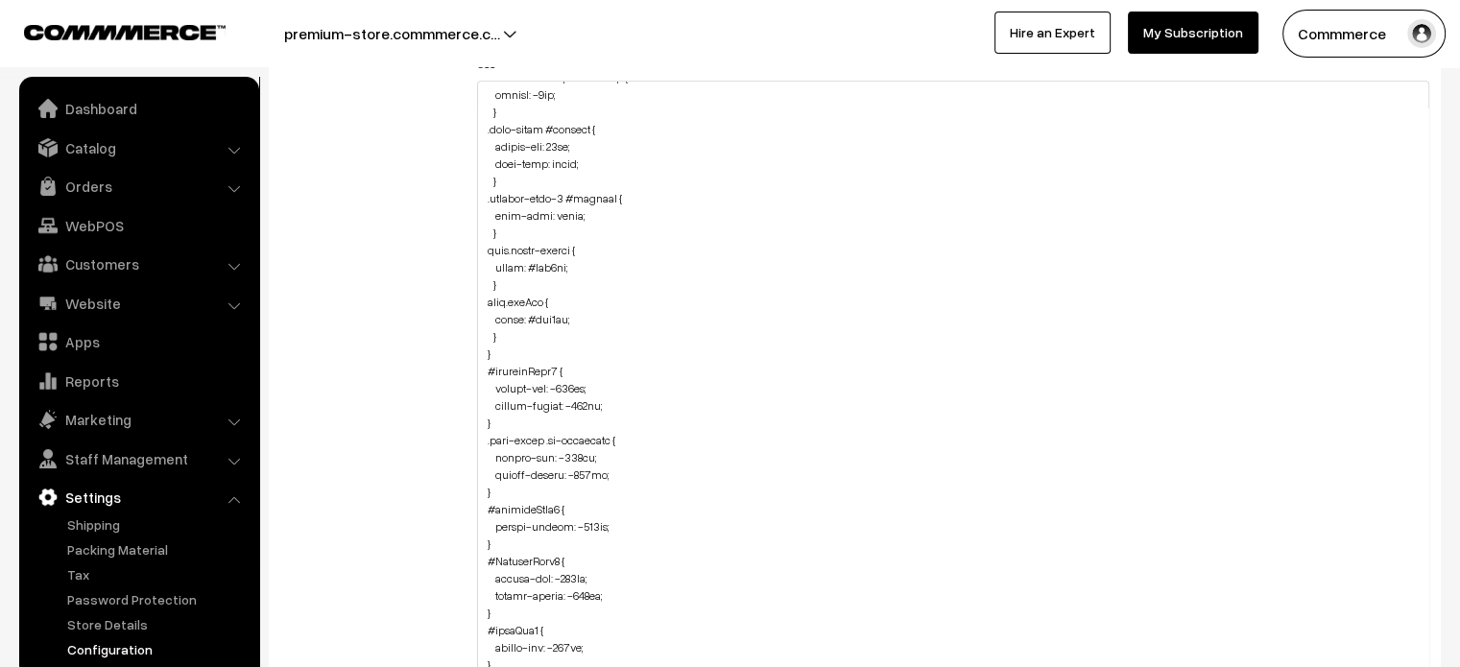
scroll to position [1194, 0]
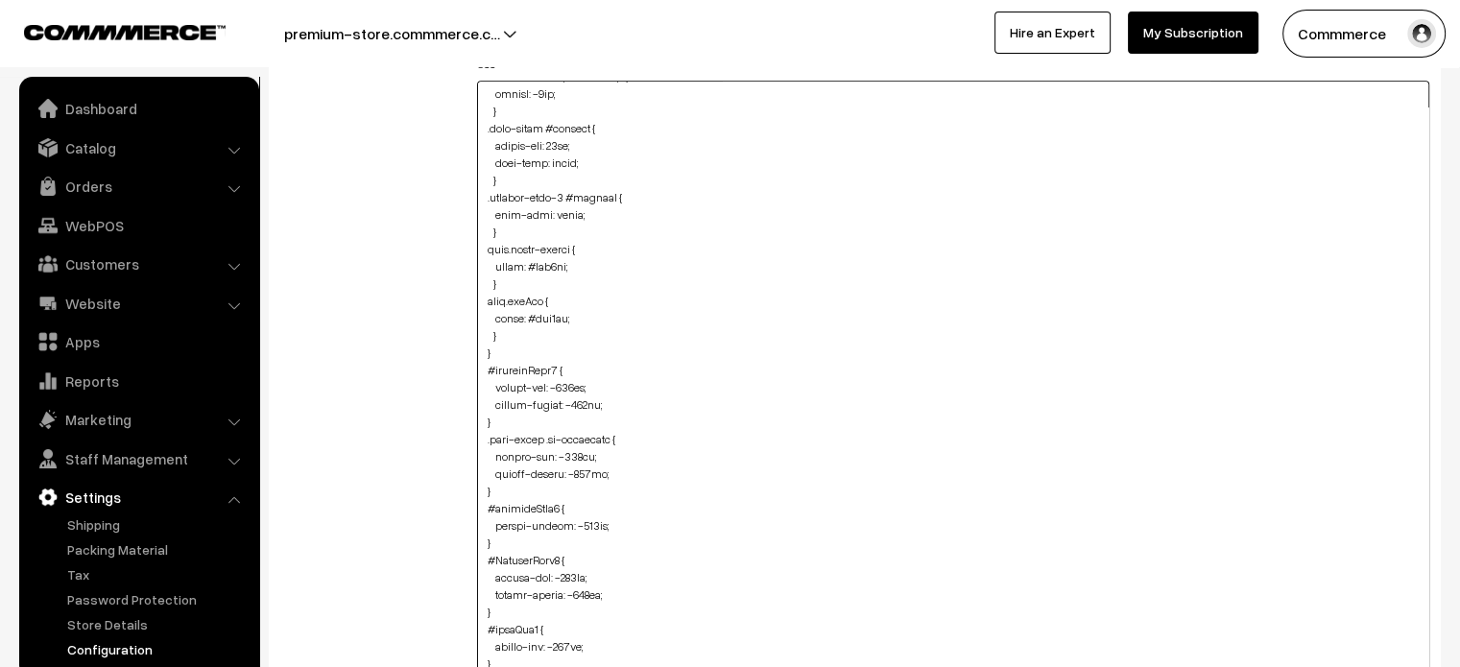
click at [507, 337] on textarea at bounding box center [953, 403] width 953 height 645
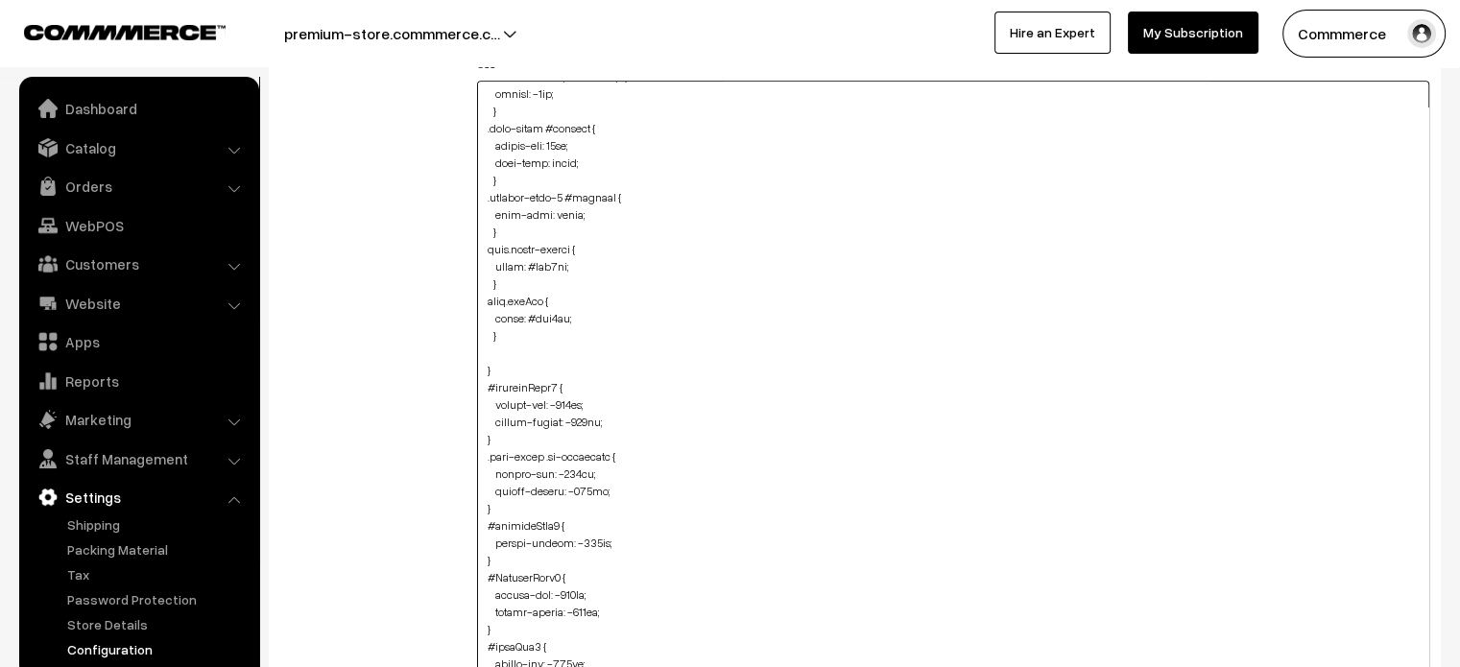
paste textarea ".searchWrap div:first-child div:first-child { width: 100%; color: #ede0ba; }"
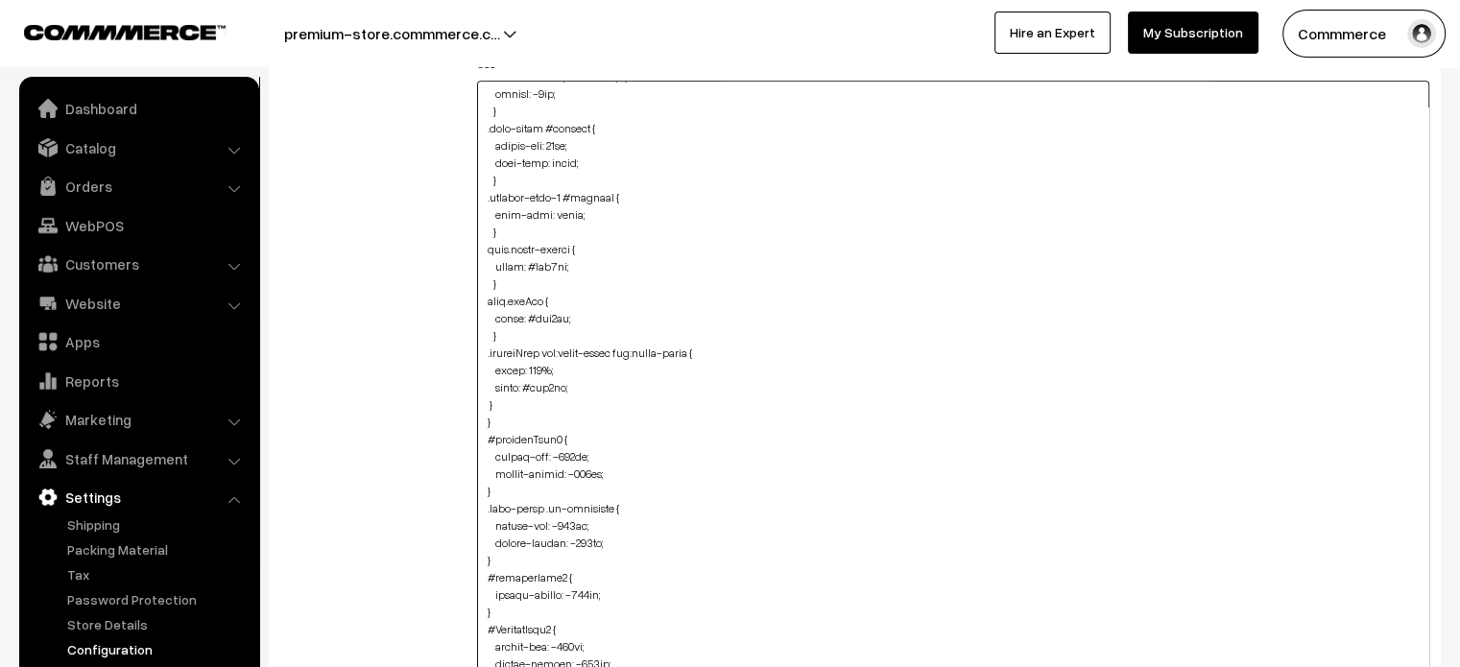
click at [484, 401] on textarea at bounding box center [953, 403] width 953 height 645
type textarea ".subTotalView .shippingCharge.sBottom div { color: #ede0ba; } #checkoutProductH…"
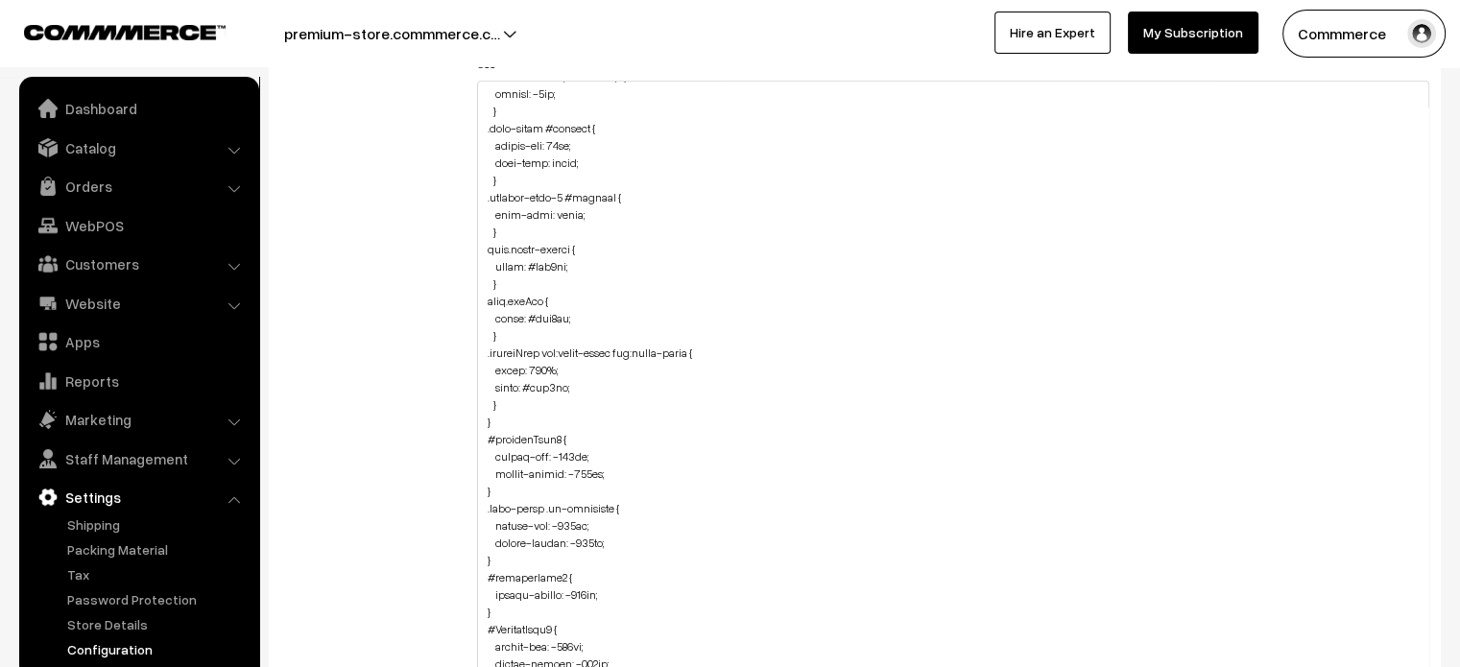
click at [411, 376] on div "Additional HTML/JS/CSS" at bounding box center [364, 393] width 197 height 1235
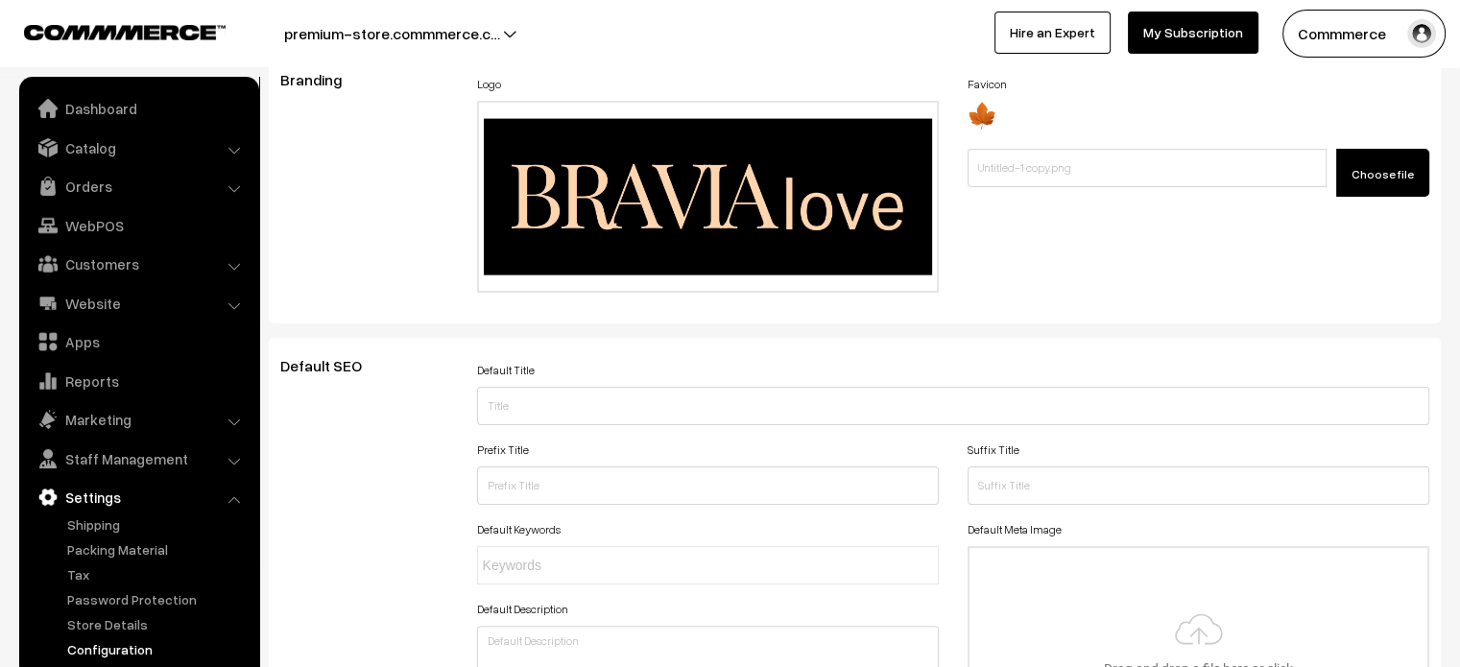
scroll to position [0, 0]
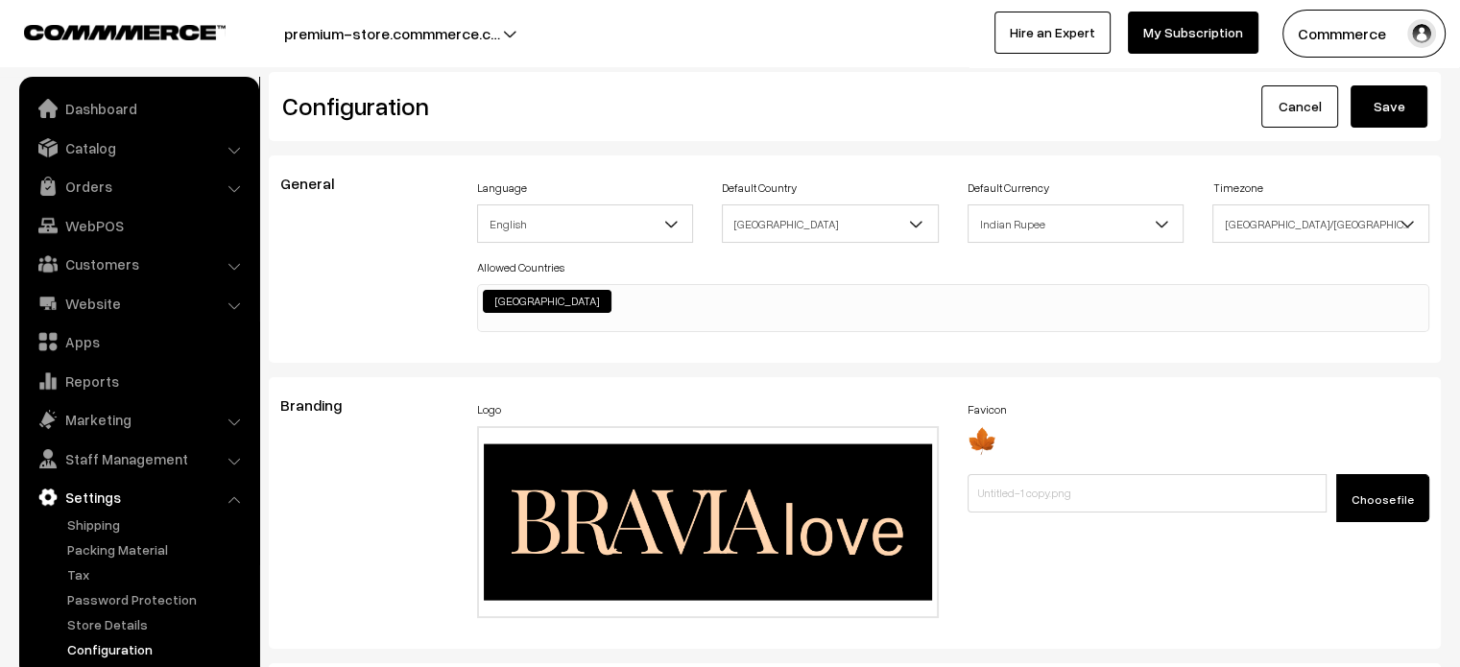
click at [1371, 117] on button "Save" at bounding box center [1388, 106] width 77 height 42
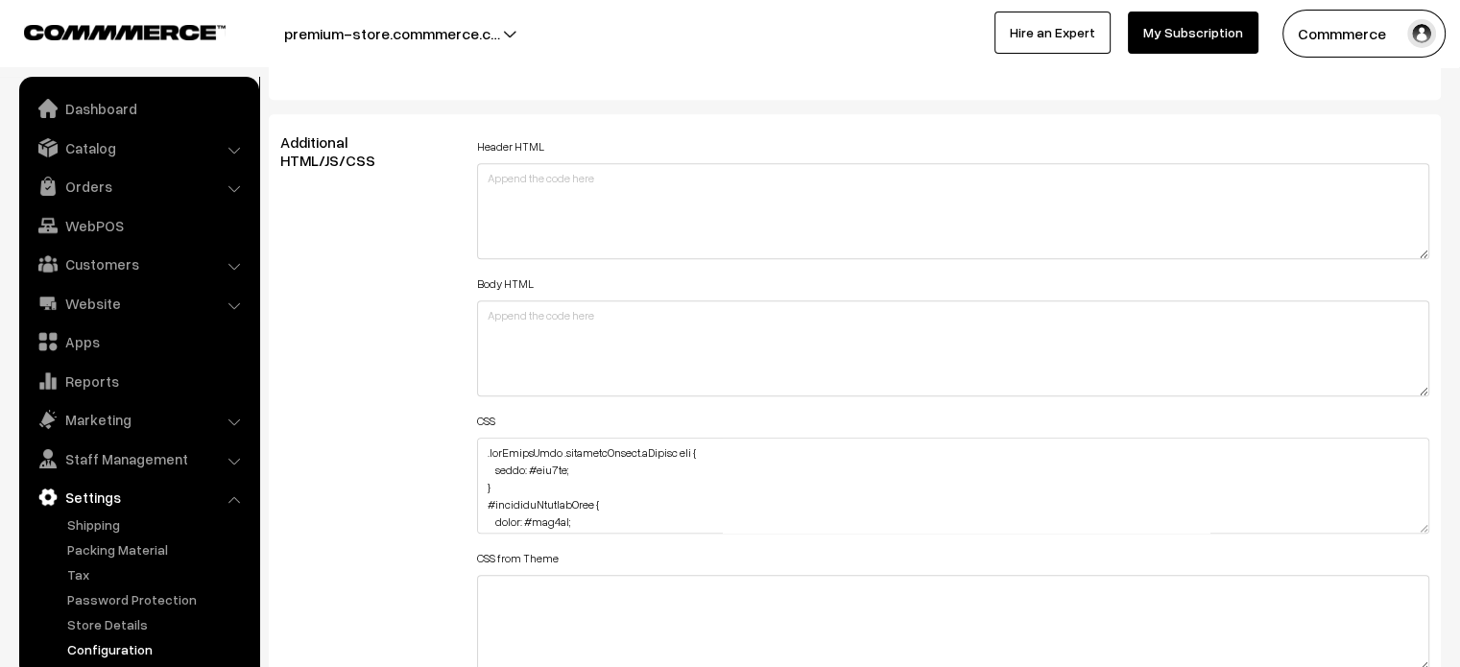
scroll to position [2115, 0]
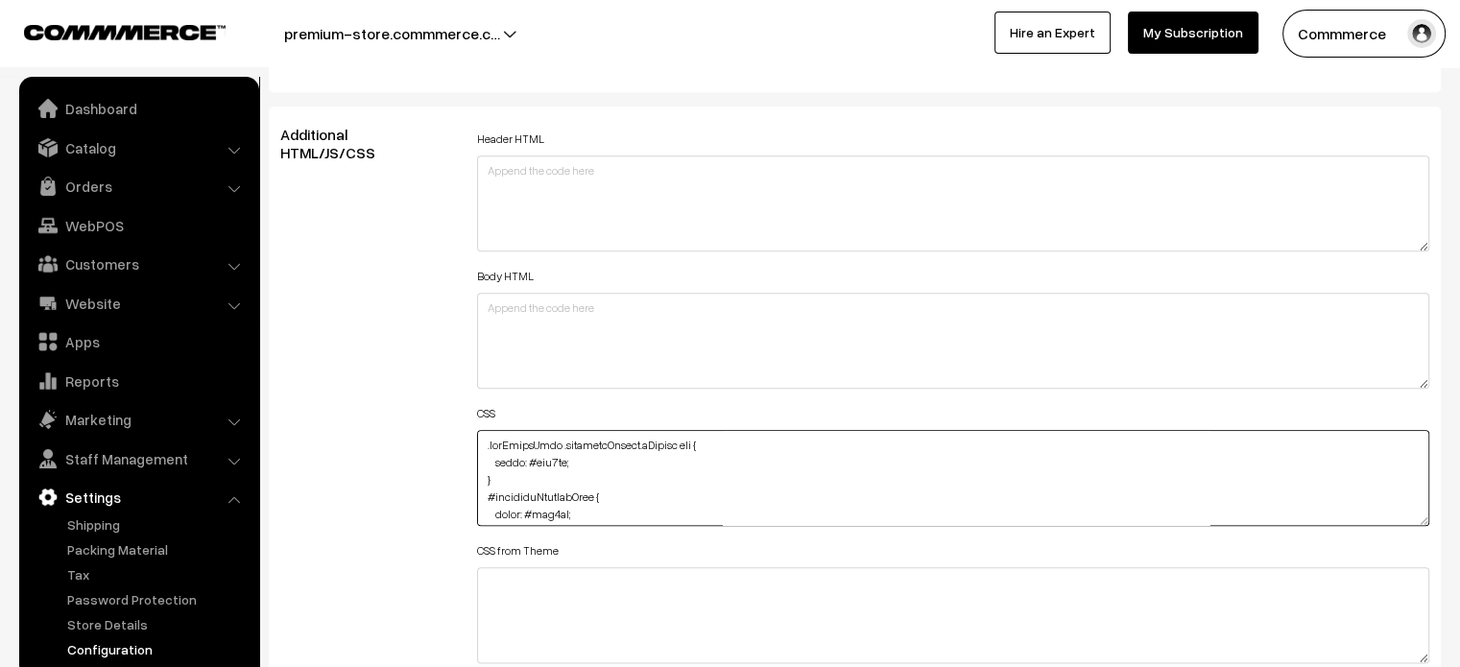
click at [482, 443] on textarea at bounding box center [953, 478] width 953 height 96
paste textarea ".searchWrap div:first-child div:first-child { width: 100%; color: #ede0ba; }"
click at [567, 456] on textarea at bounding box center [953, 478] width 953 height 96
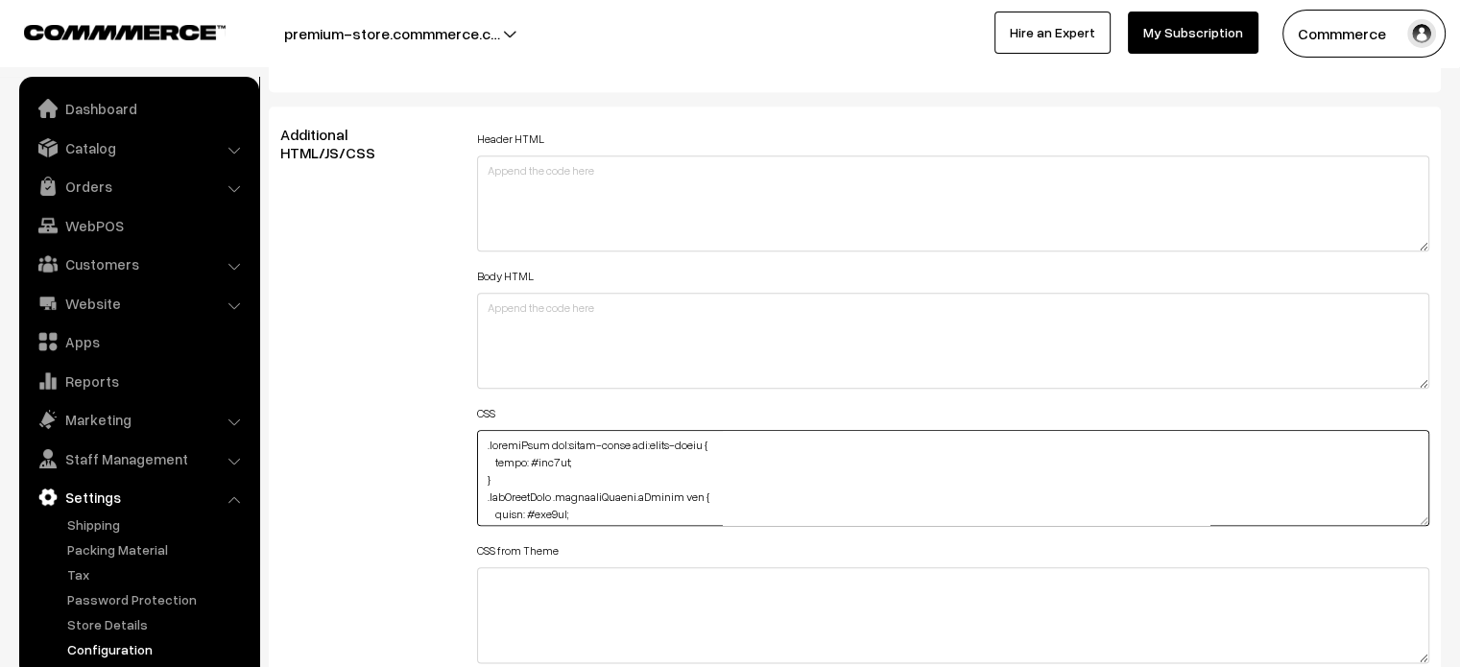
type textarea ".searchWrap div:first-child div:first-child { color: #ede0ba; } .subTotalView .…"
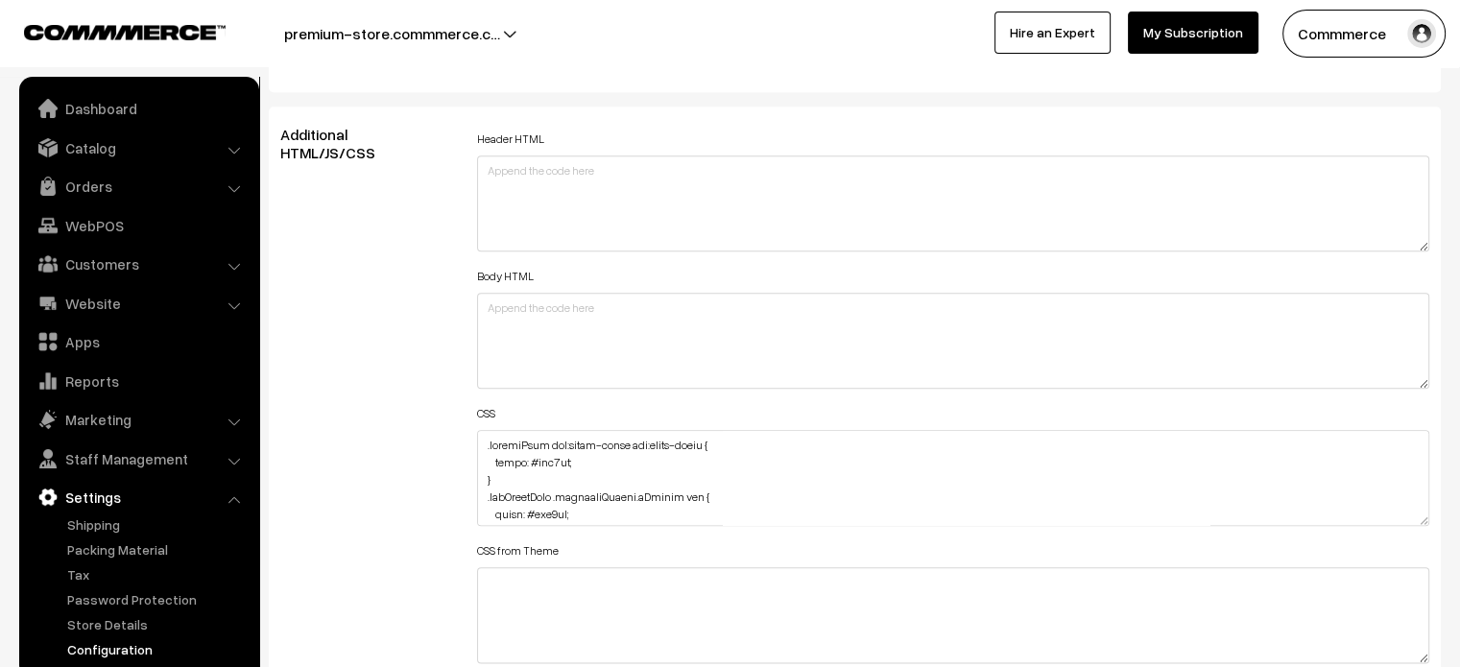
click at [400, 458] on div "Additional HTML/JS/CSS" at bounding box center [364, 469] width 197 height 686
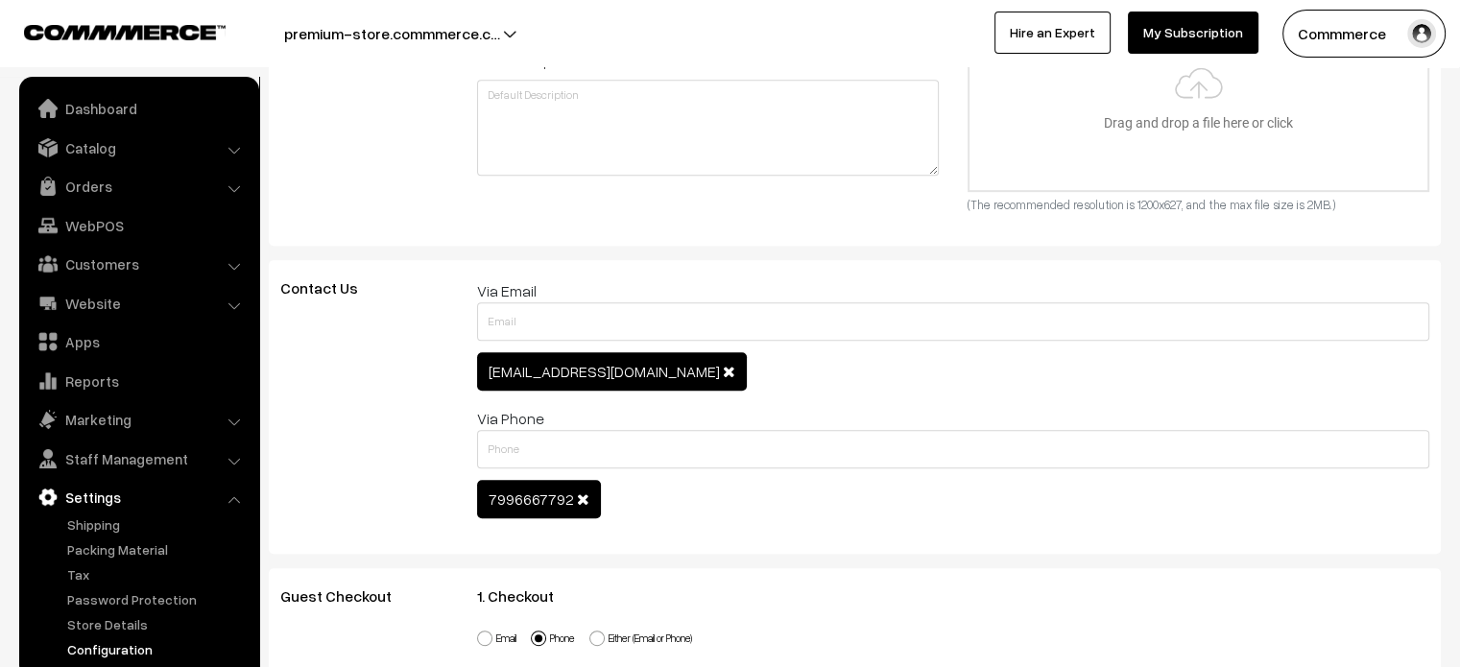
scroll to position [0, 0]
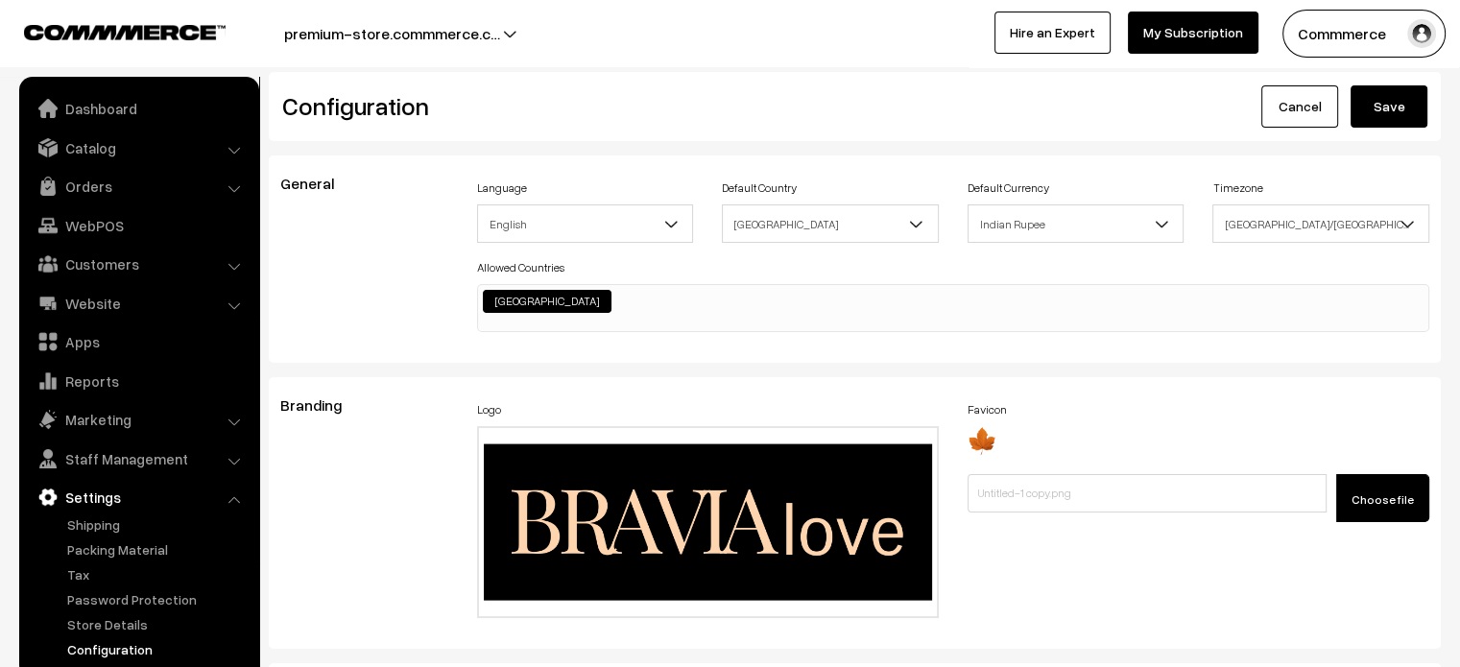
click at [1394, 95] on button "Save" at bounding box center [1388, 106] width 77 height 42
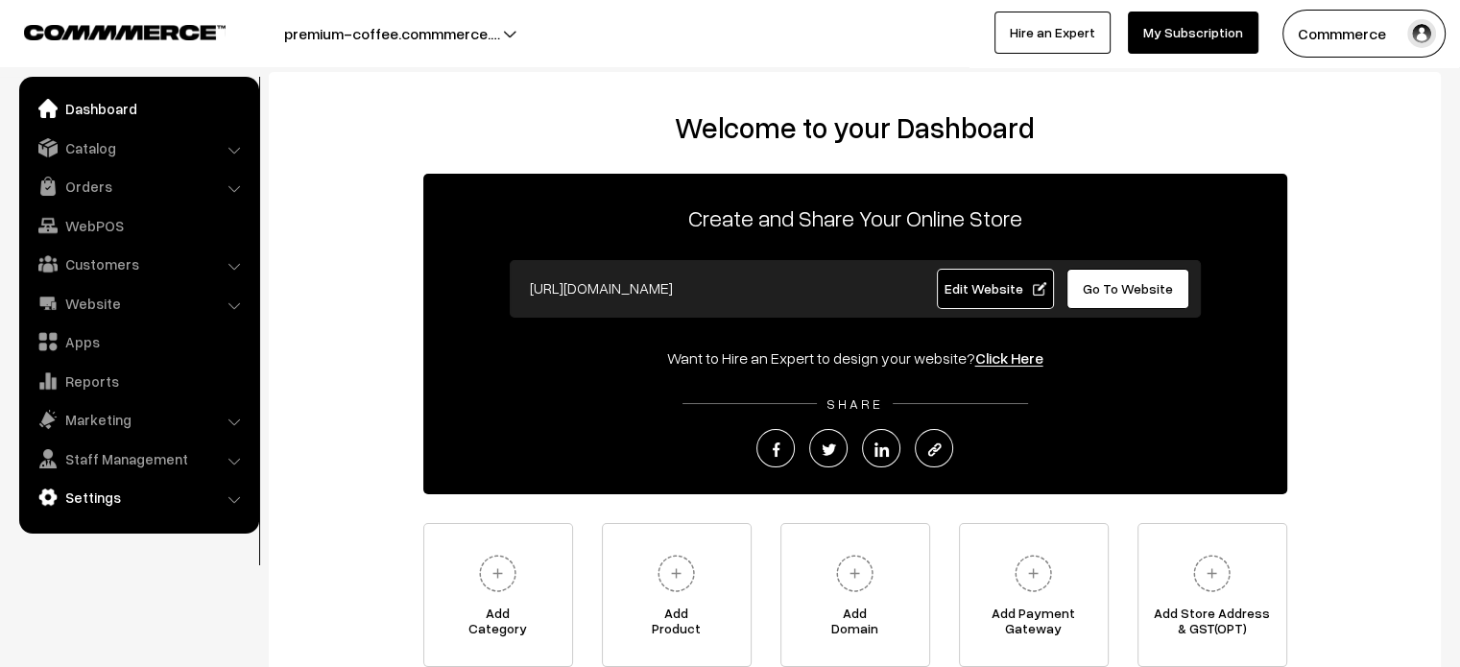
click at [154, 493] on link "Settings" at bounding box center [138, 497] width 228 height 35
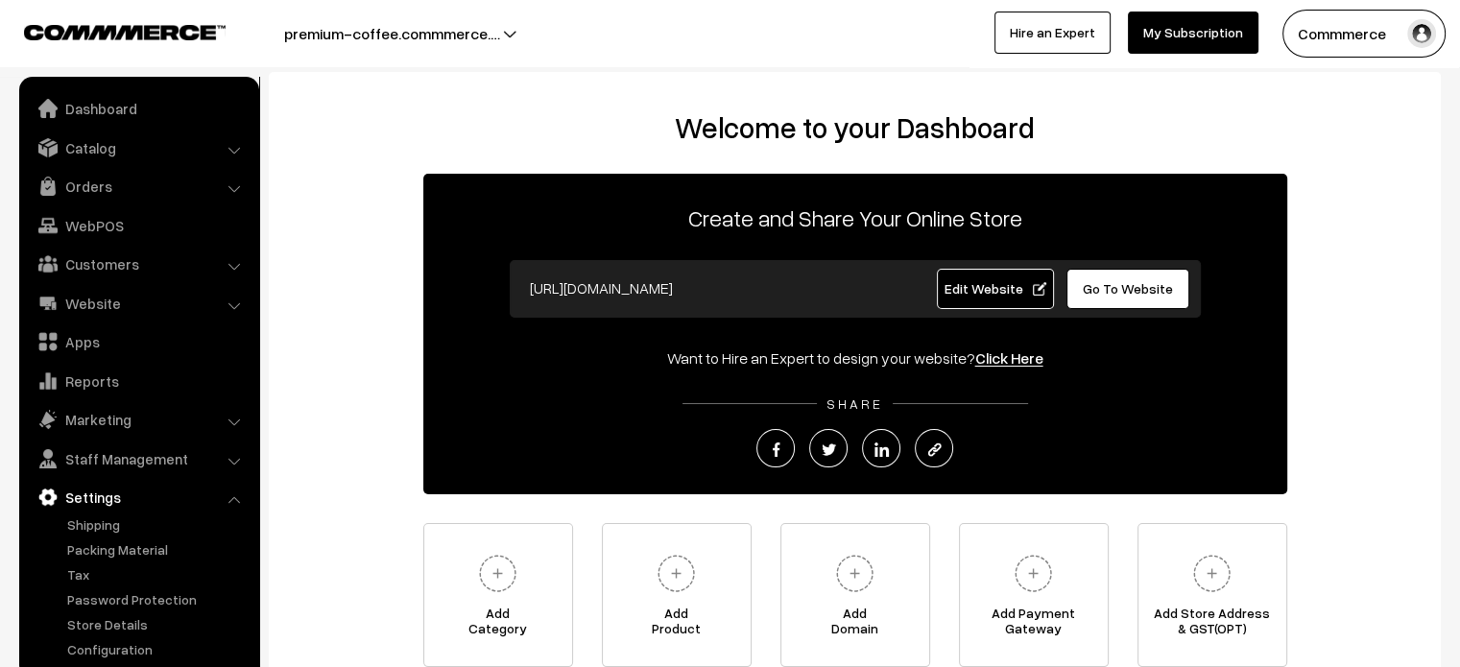
click at [115, 636] on ul "Shipping" at bounding box center [139, 586] width 230 height 145
click at [115, 643] on link "Configuration" at bounding box center [157, 649] width 190 height 20
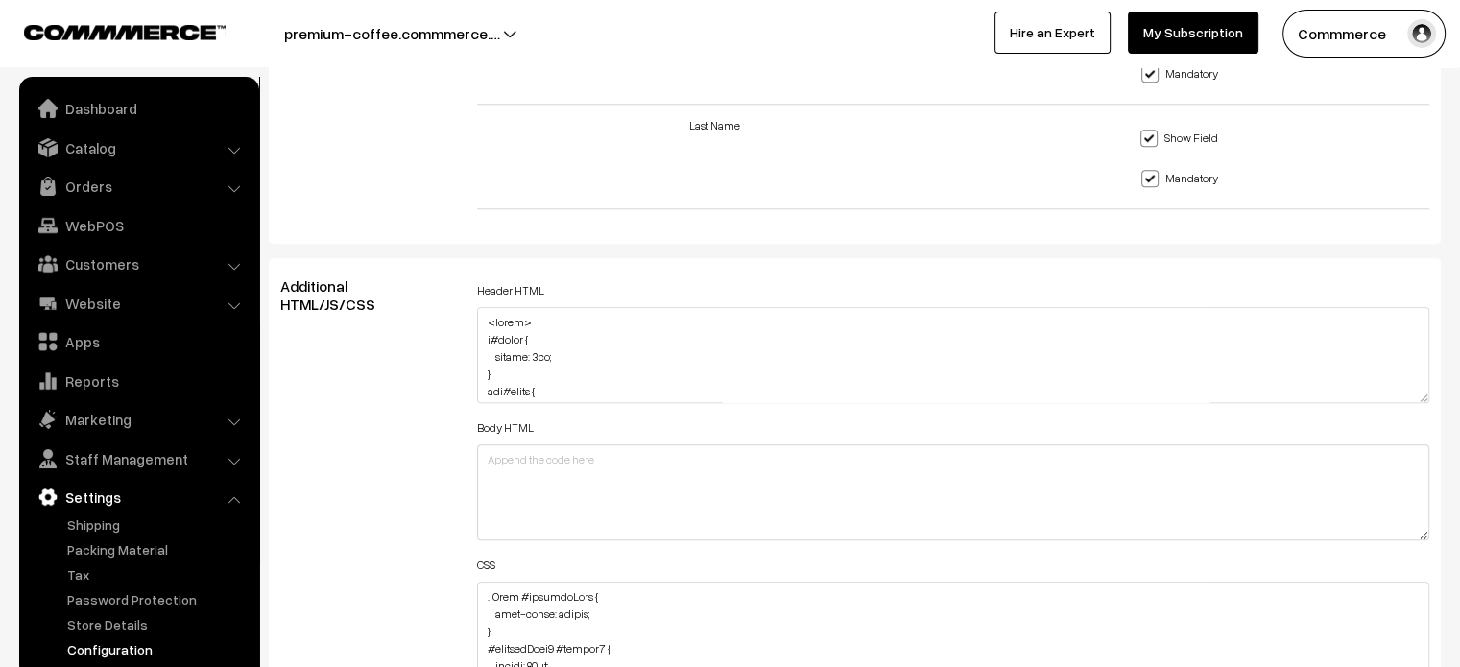
scroll to position [2110, 0]
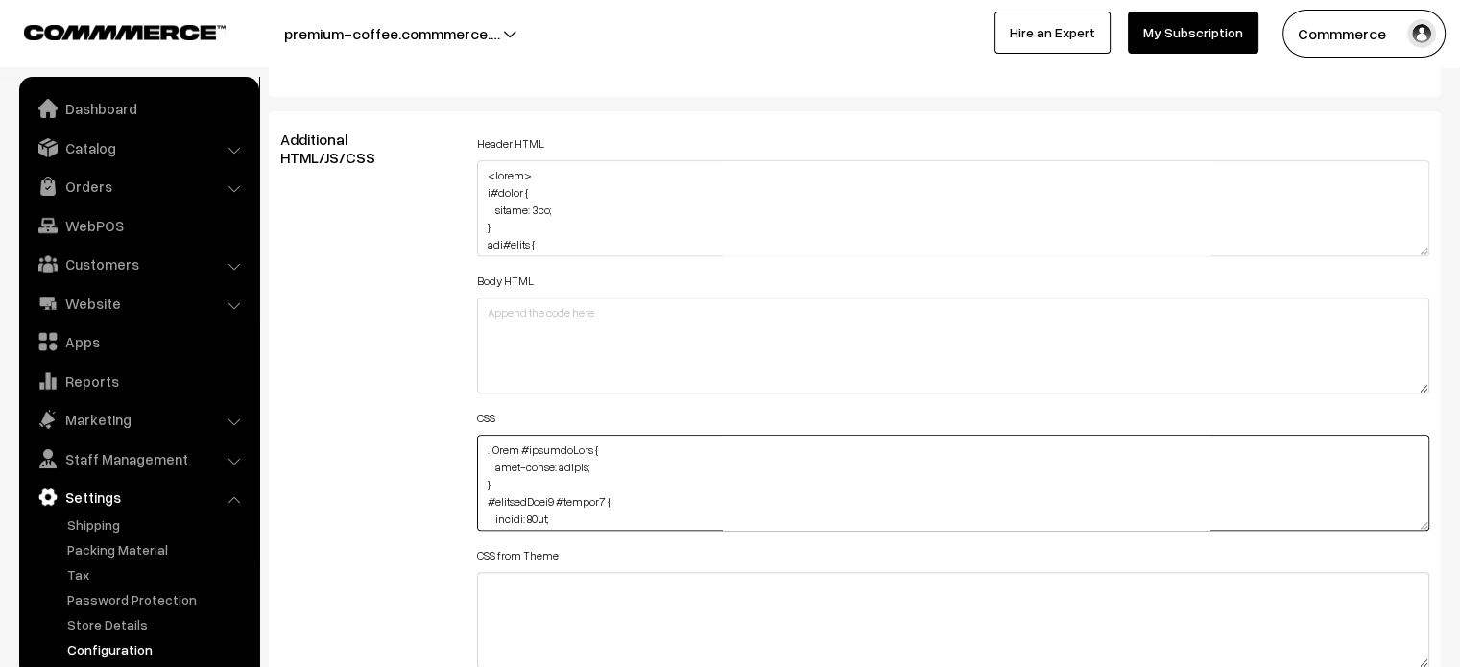
click at [480, 441] on textarea at bounding box center [953, 483] width 953 height 96
paste textarea ".searchWrap div:first-child div:first-child { width: 100%; color: #ede0ba; }"
click at [563, 460] on textarea at bounding box center [953, 483] width 953 height 96
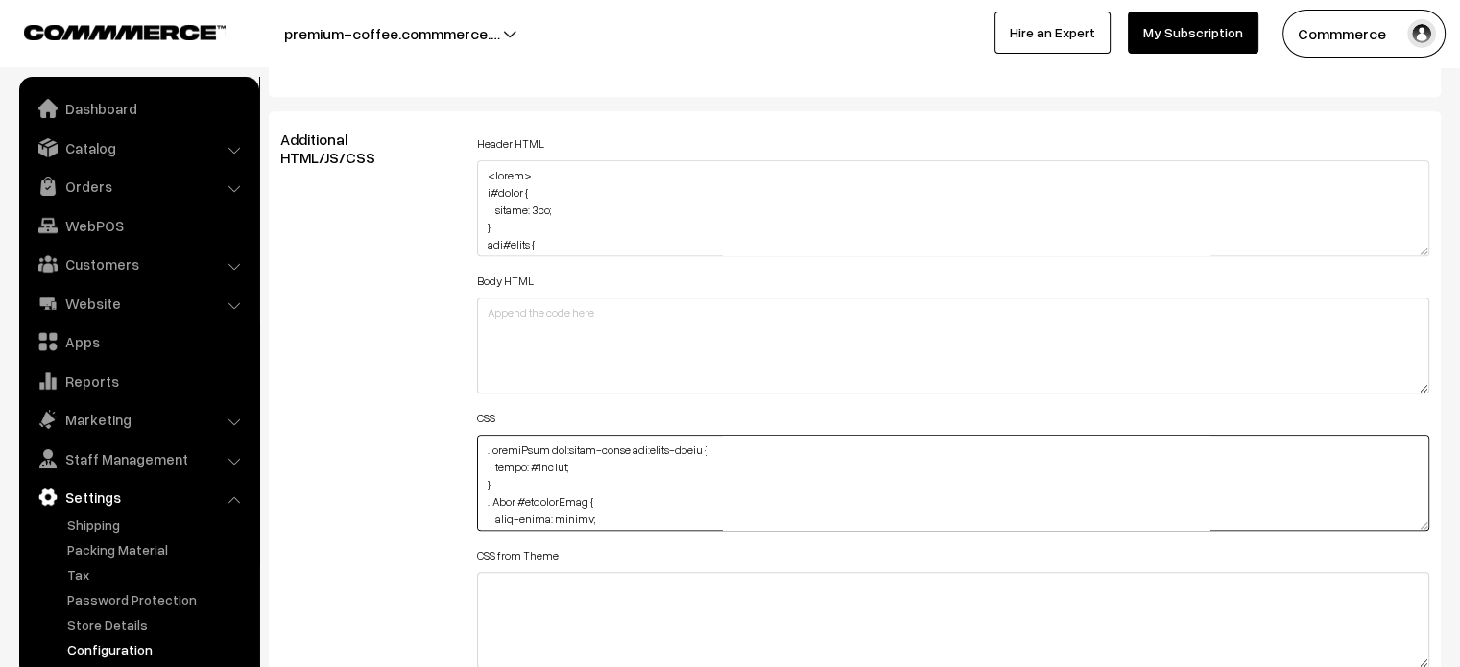
type textarea ".searchWrap div:first-child div:first-child { color: #ede0ba; } .cList #product…"
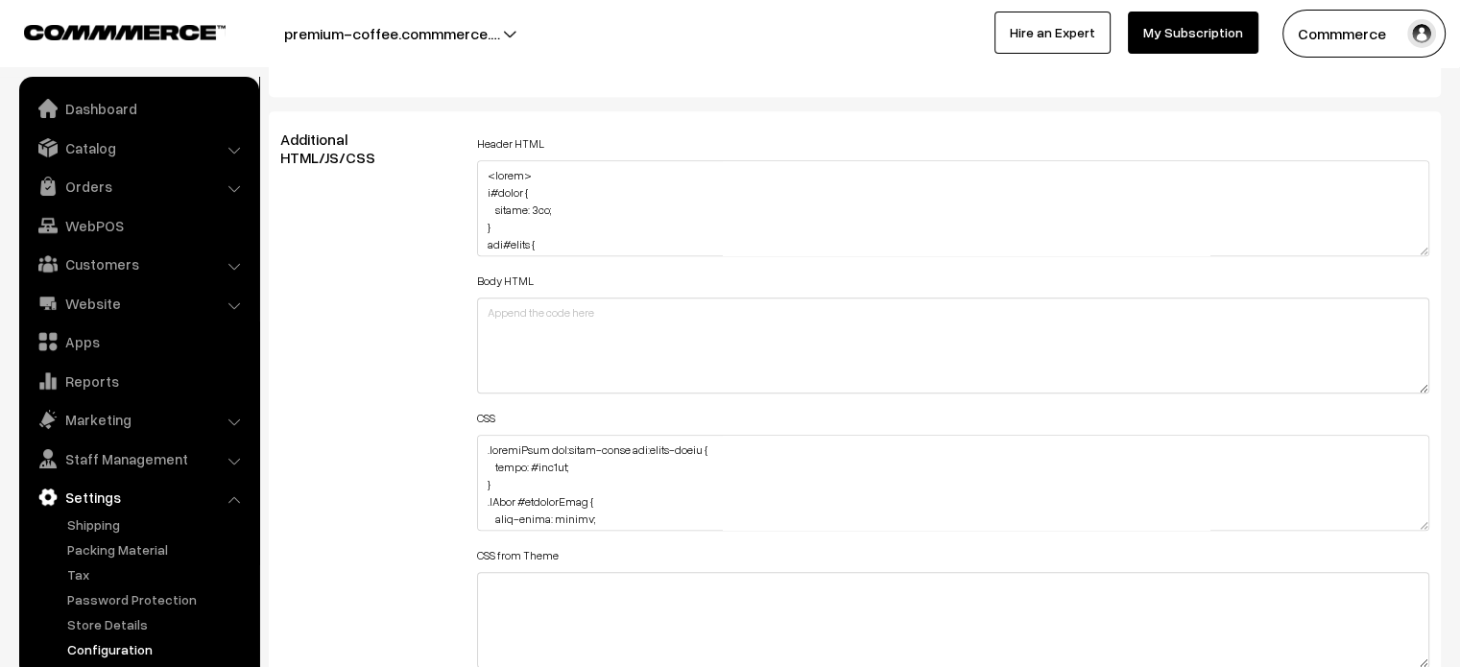
click at [332, 446] on div "Additional HTML/JS/CSS" at bounding box center [364, 474] width 197 height 686
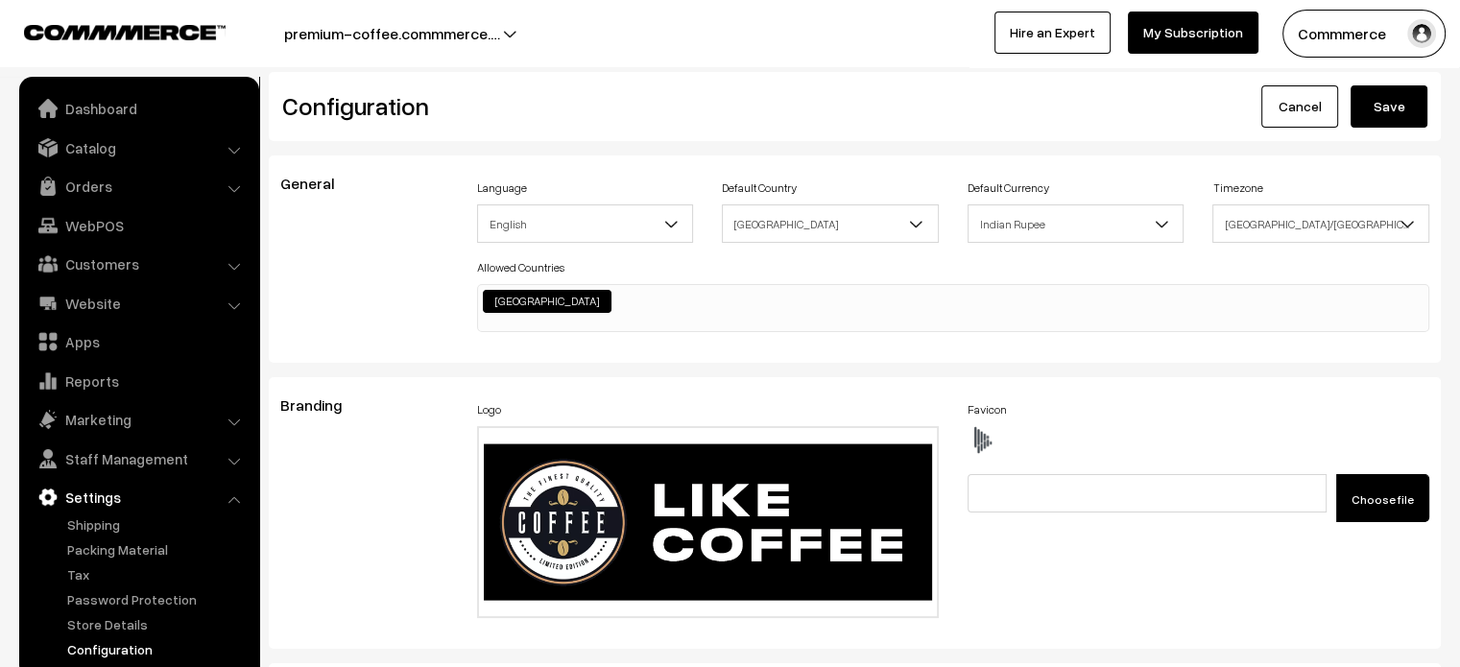
scroll to position [0, 0]
click at [1394, 112] on button "Save" at bounding box center [1388, 106] width 77 height 42
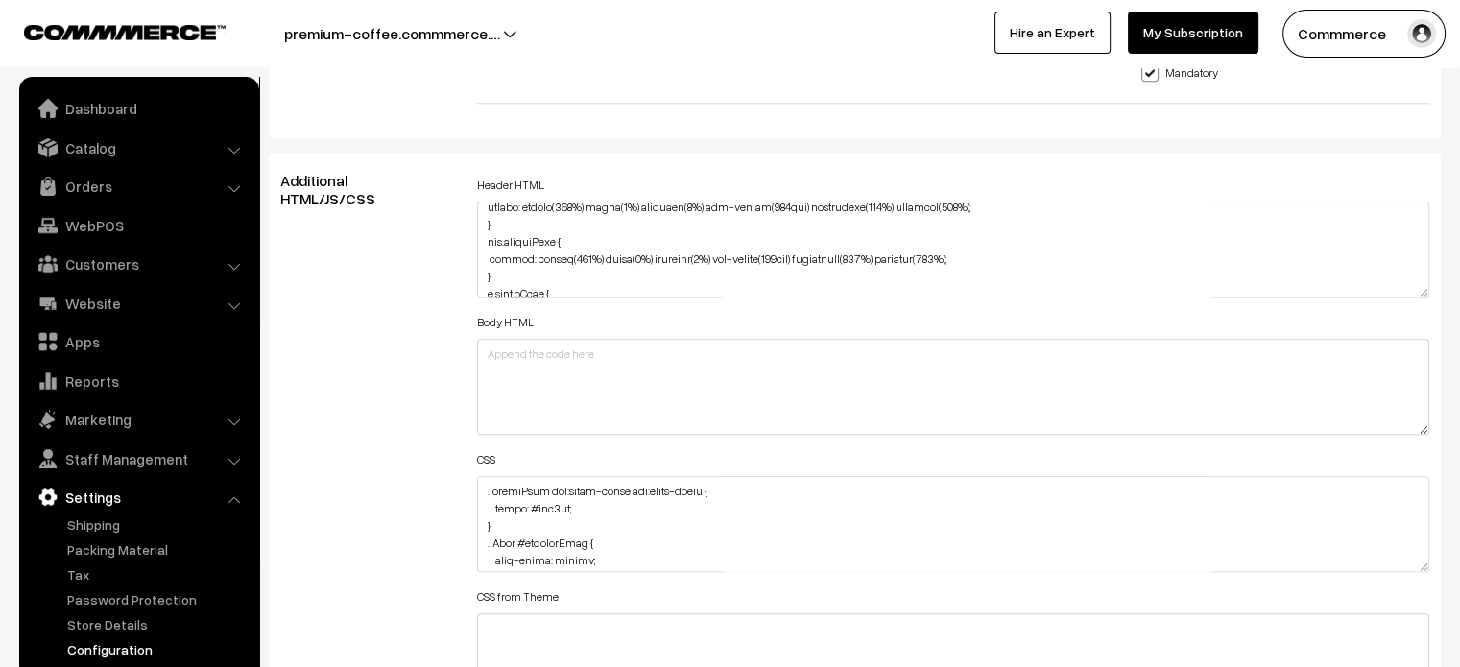
scroll to position [155, 0]
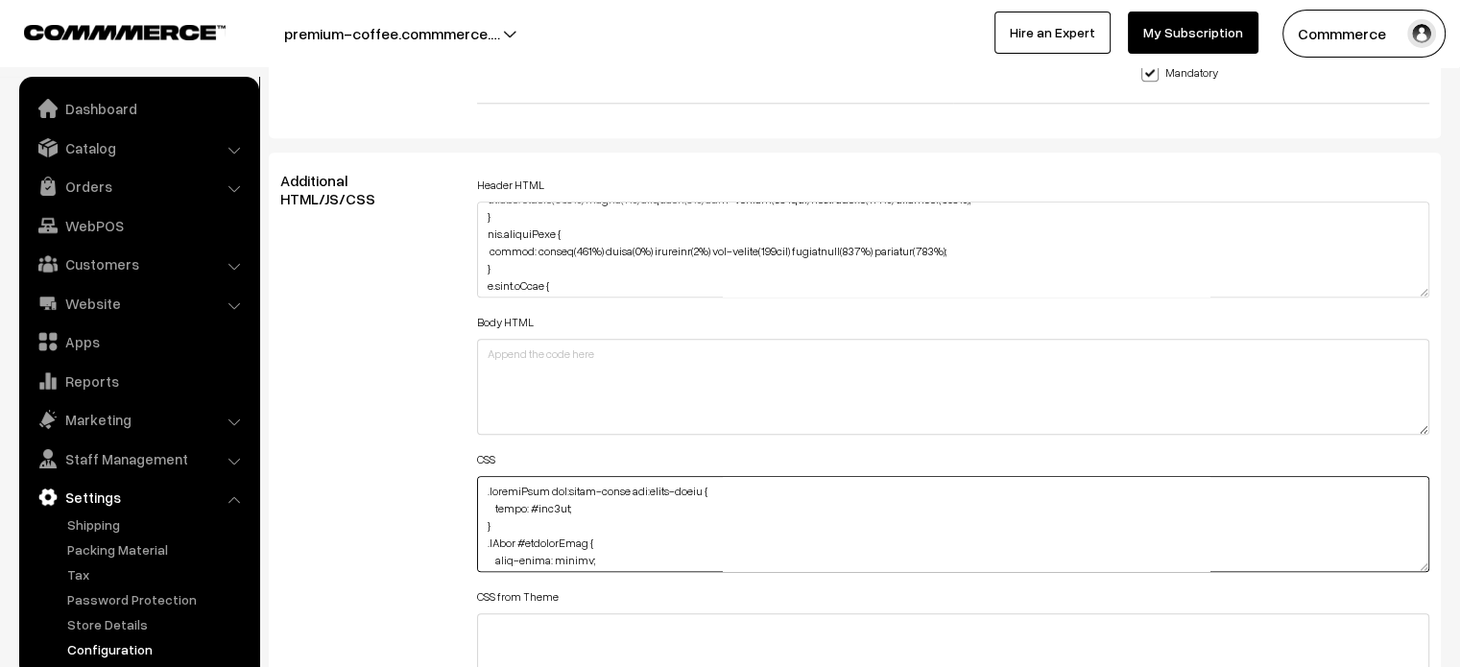
click at [570, 505] on textarea at bounding box center [953, 524] width 953 height 96
type textarea ".searchWrap div:first-child div:first-child { color: #fff; } .cList #productTex…"
click at [361, 369] on div "Additional HTML/JS/CSS" at bounding box center [364, 515] width 197 height 686
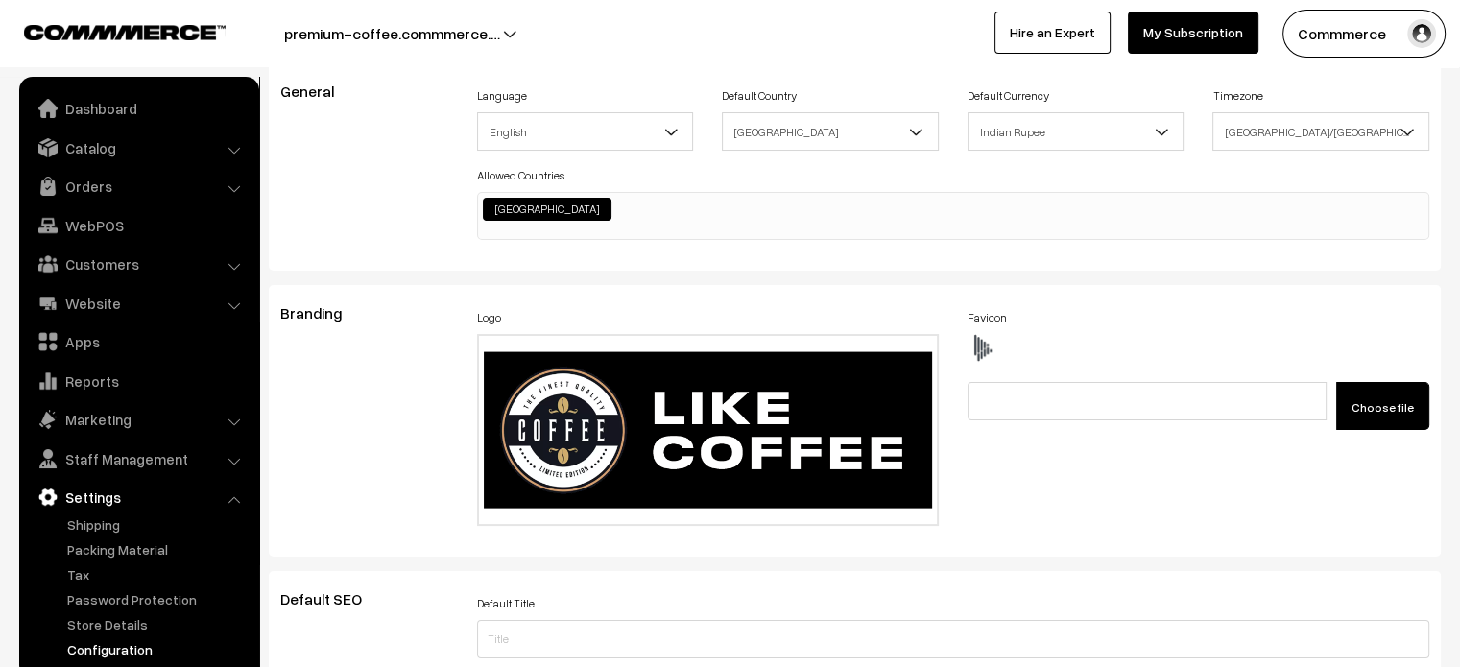
scroll to position [0, 0]
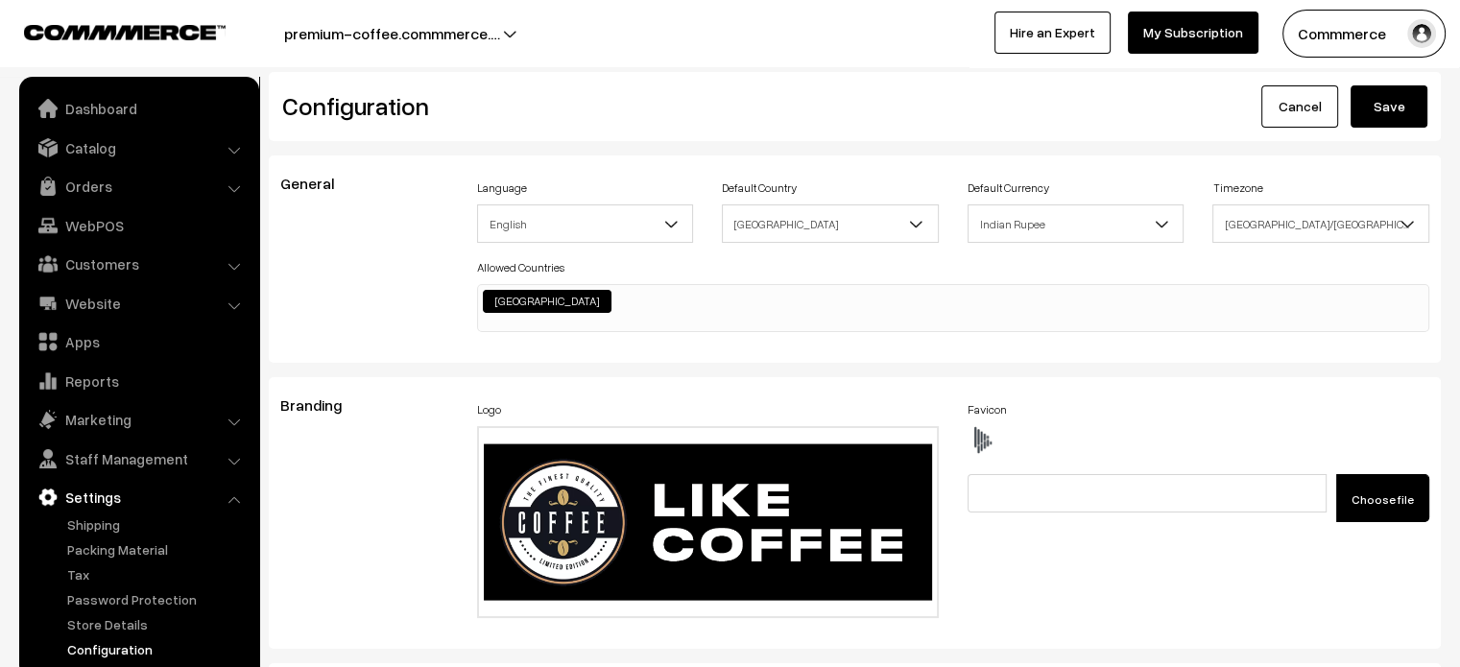
click at [1391, 118] on button "Save" at bounding box center [1388, 106] width 77 height 42
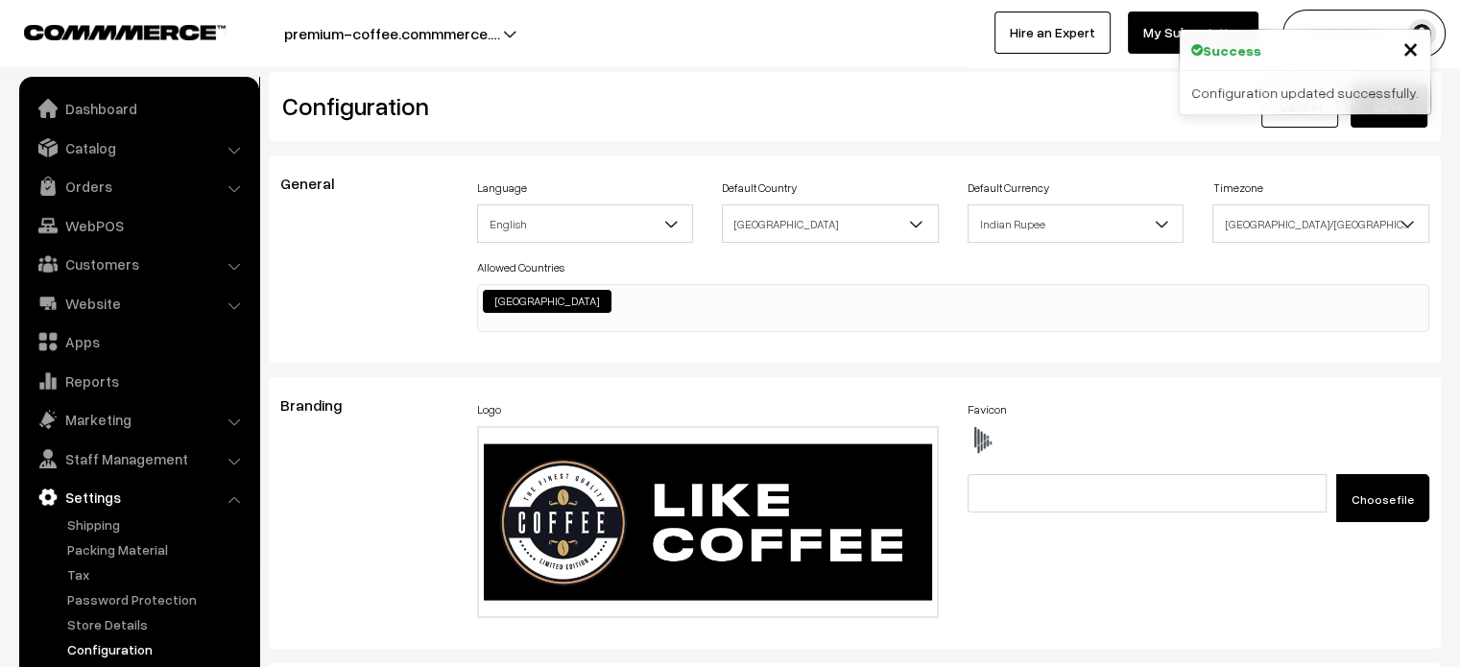
scroll to position [1470, 0]
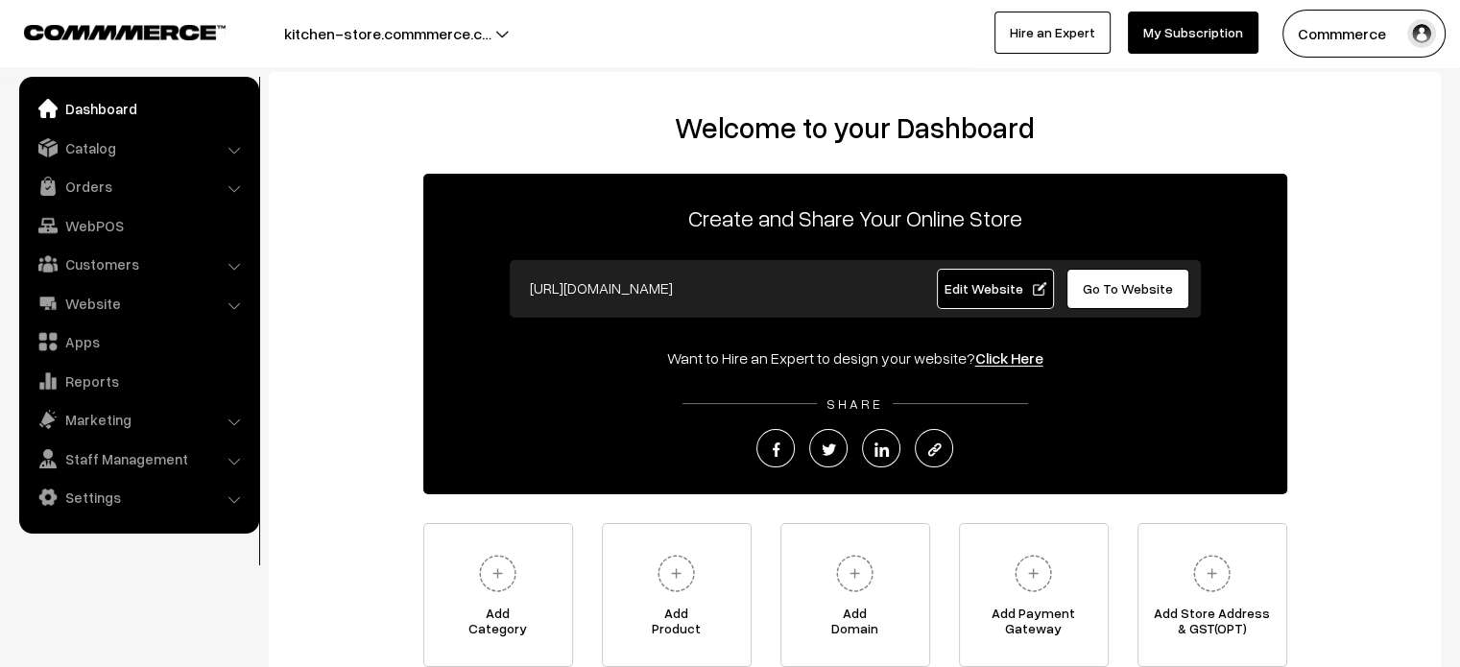
drag, startPoint x: 0, startPoint y: 0, endPoint x: 1135, endPoint y: 283, distance: 1170.1
click at [1135, 283] on span "Go To Website" at bounding box center [1128, 288] width 90 height 16
click at [119, 493] on link "Settings" at bounding box center [138, 497] width 228 height 35
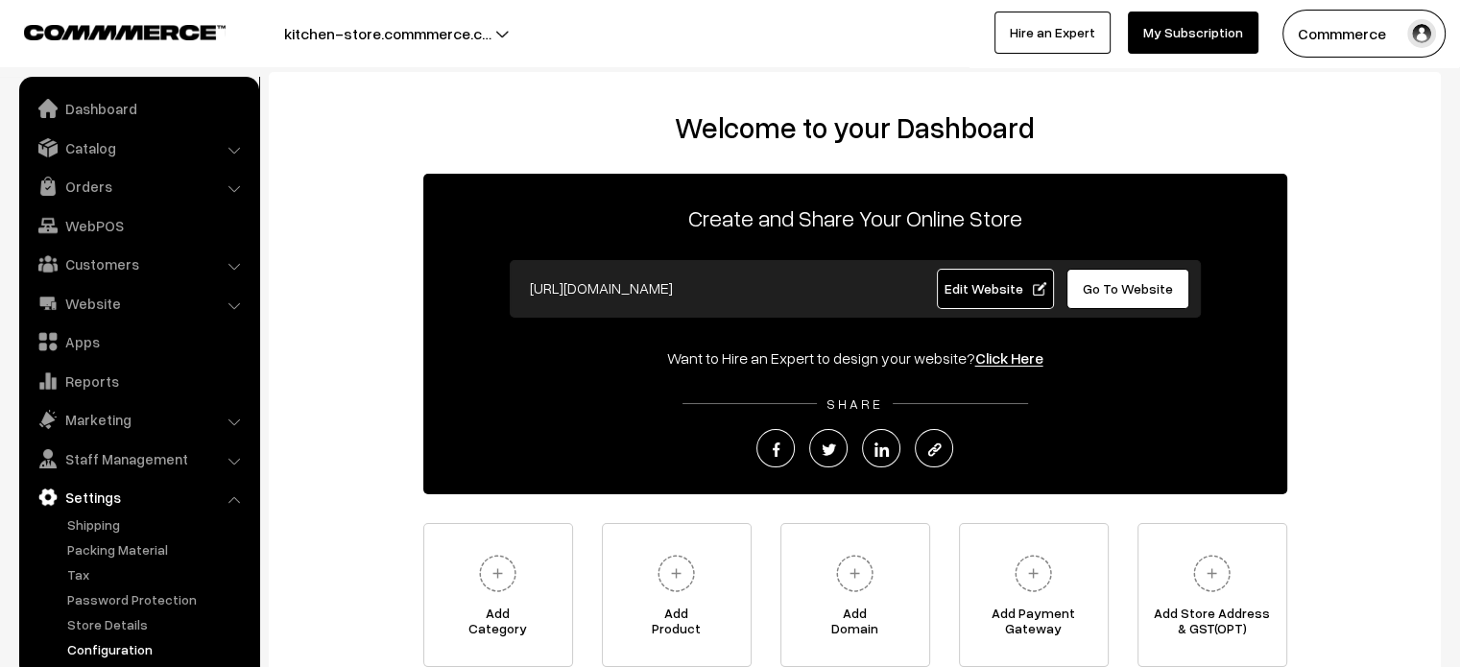
click at [120, 653] on link "Configuration" at bounding box center [157, 649] width 190 height 20
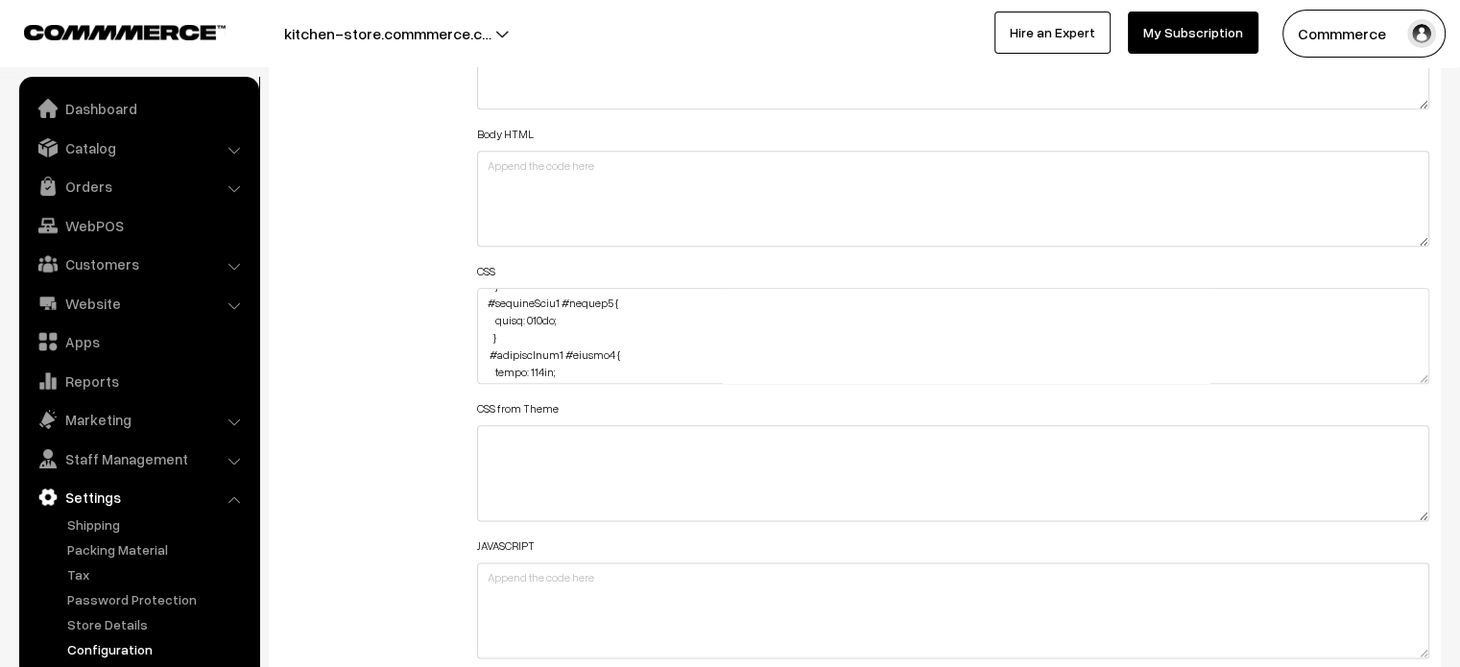
scroll to position [691, 0]
click at [564, 321] on textarea at bounding box center [953, 336] width 953 height 96
paste textarea "margin-top: -15px;"
click at [485, 348] on textarea at bounding box center [953, 336] width 953 height 96
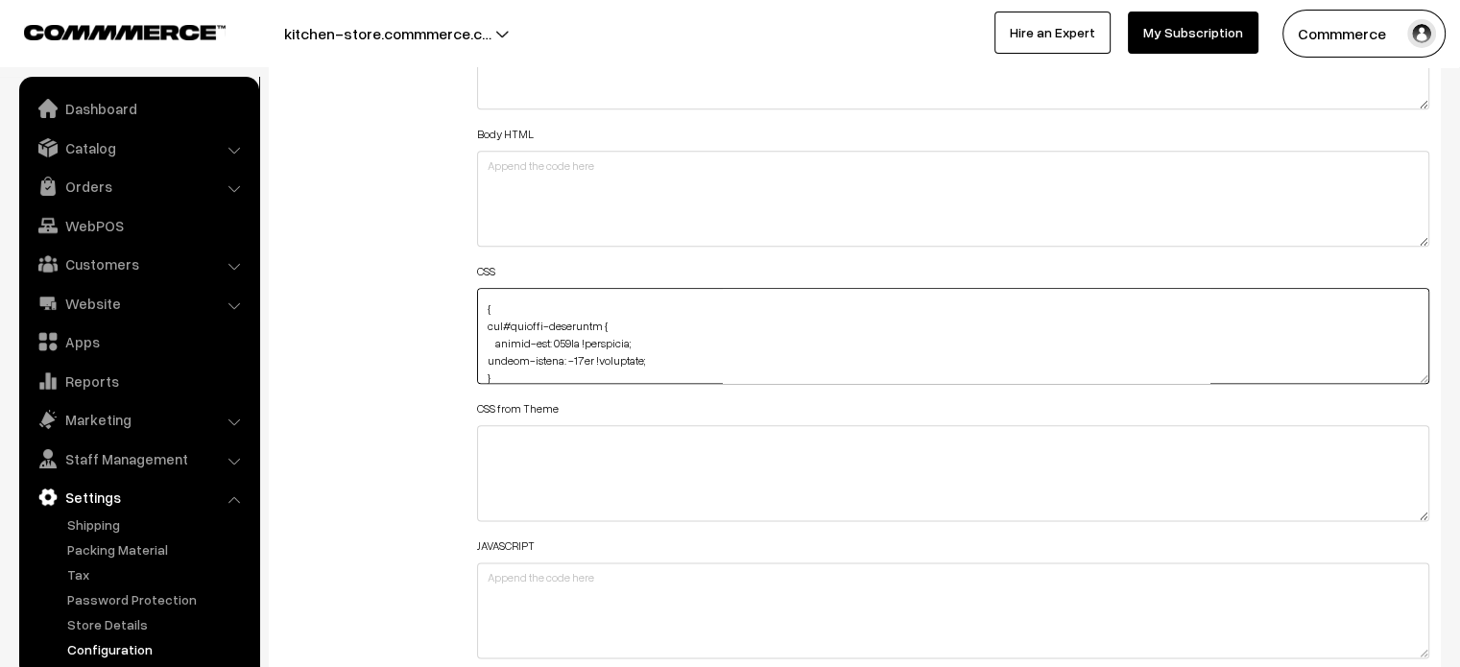
scroll to position [311, 0]
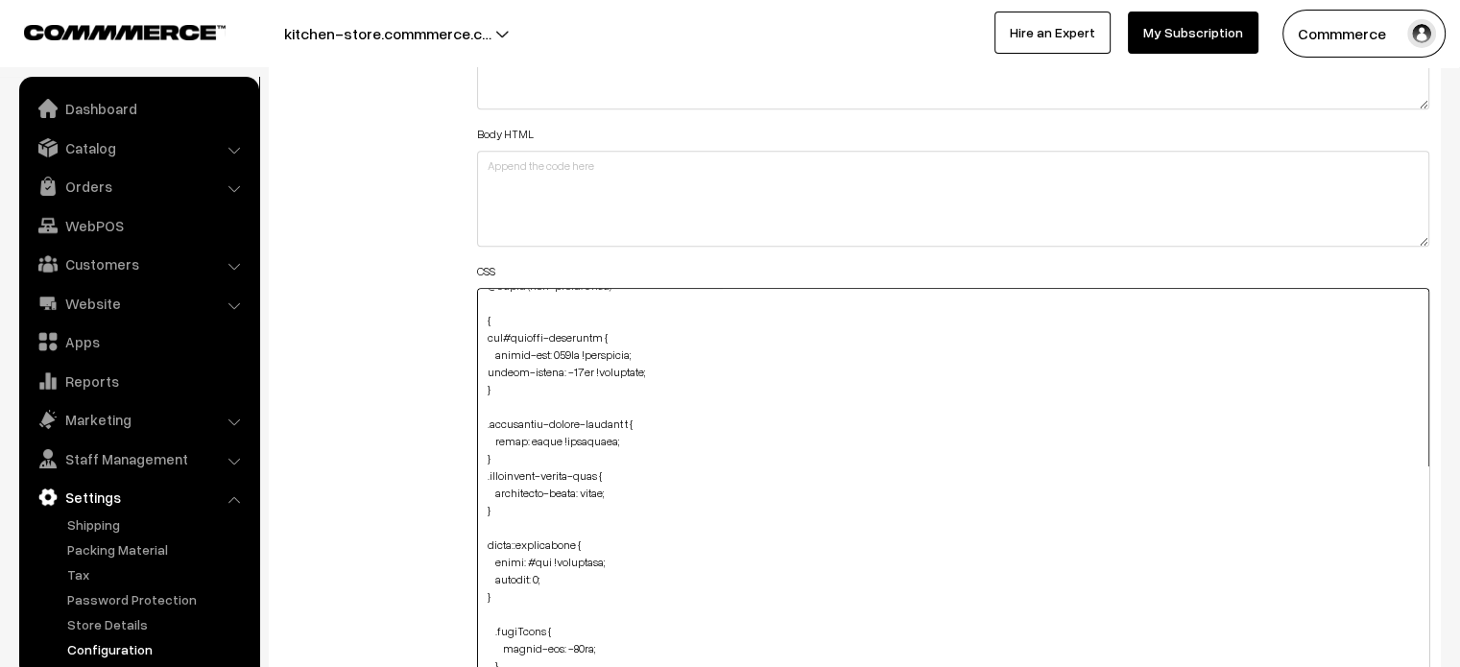
drag, startPoint x: 1419, startPoint y: 372, endPoint x: 1468, endPoint y: 712, distance: 343.2
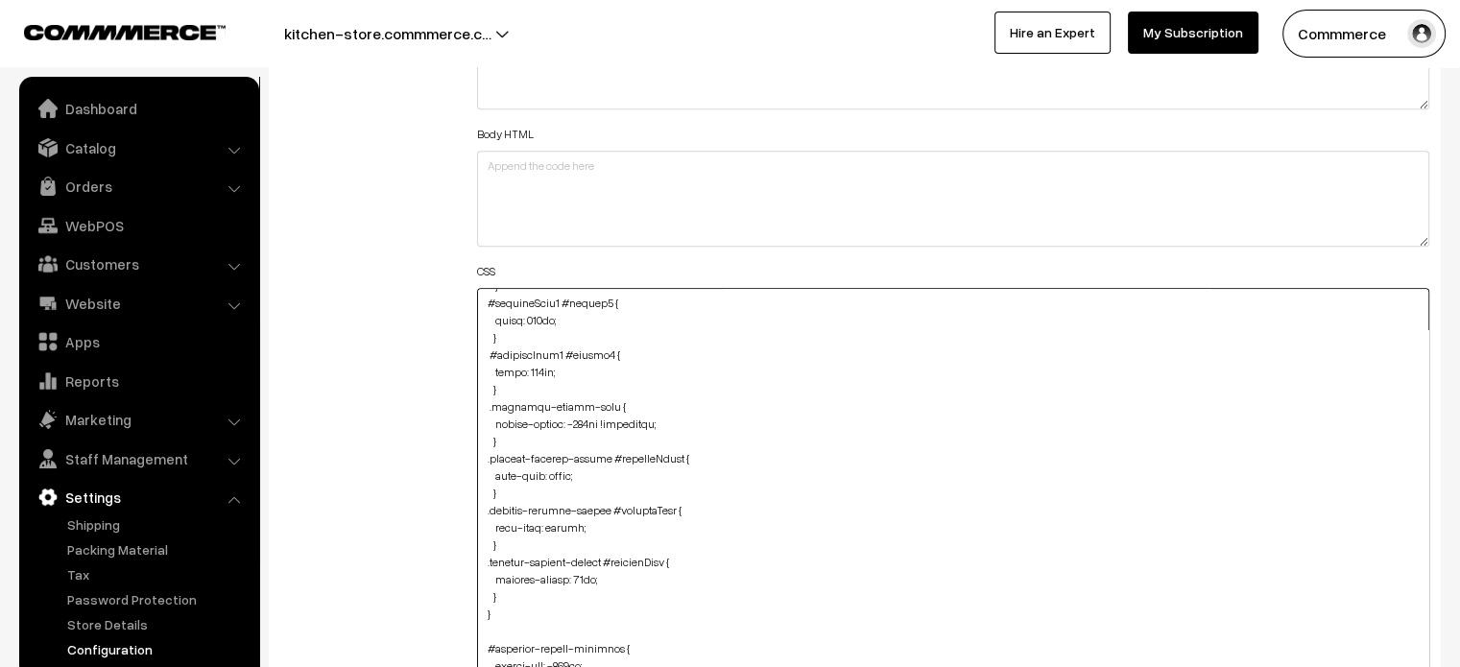
scroll to position [0, 0]
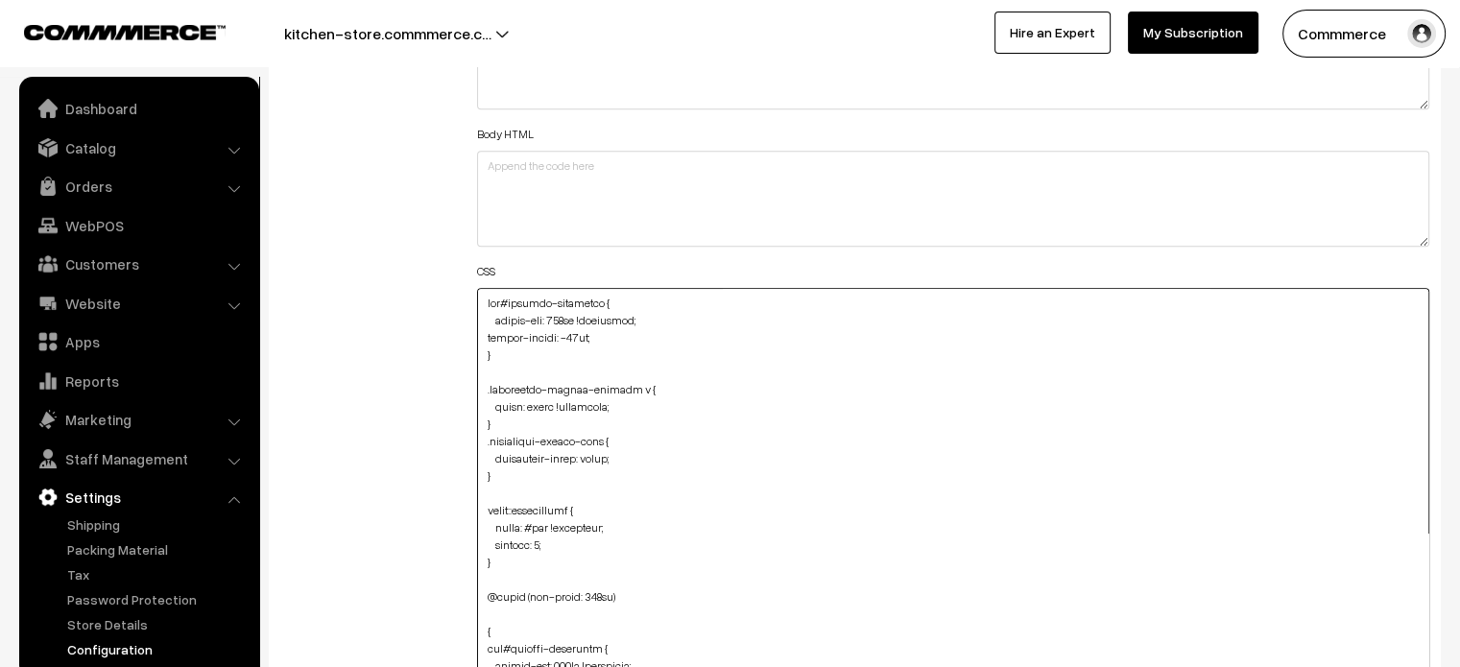
click at [484, 296] on textarea at bounding box center [953, 505] width 953 height 435
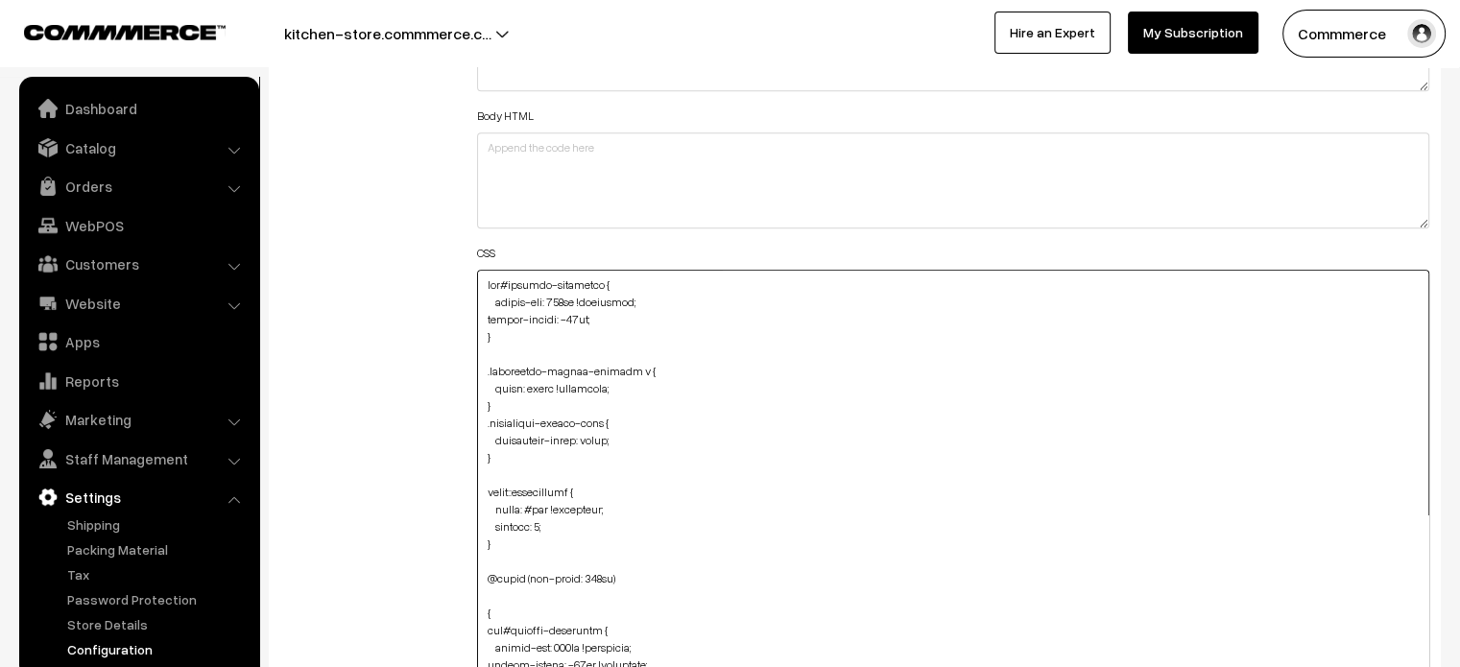
paste textarea "#productType3 #button2 { margin-top: -15px; }"
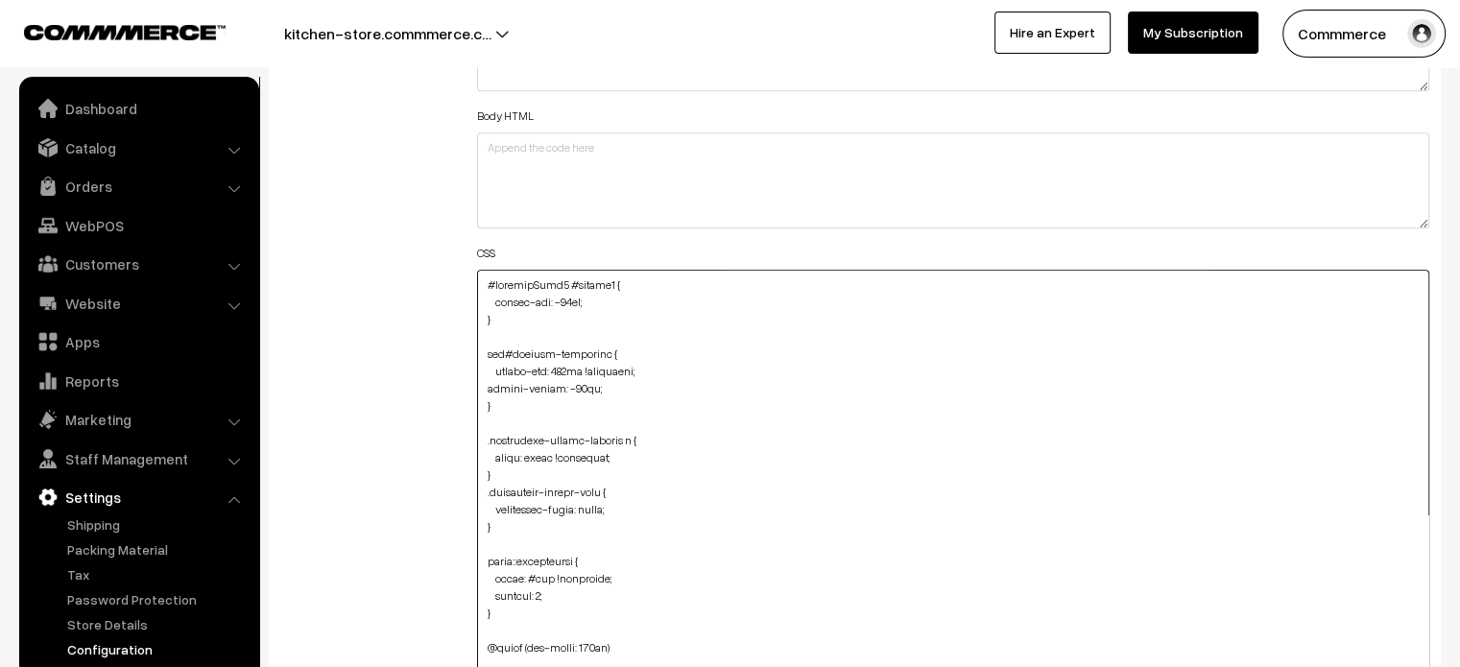
scroll to position [2326, 0]
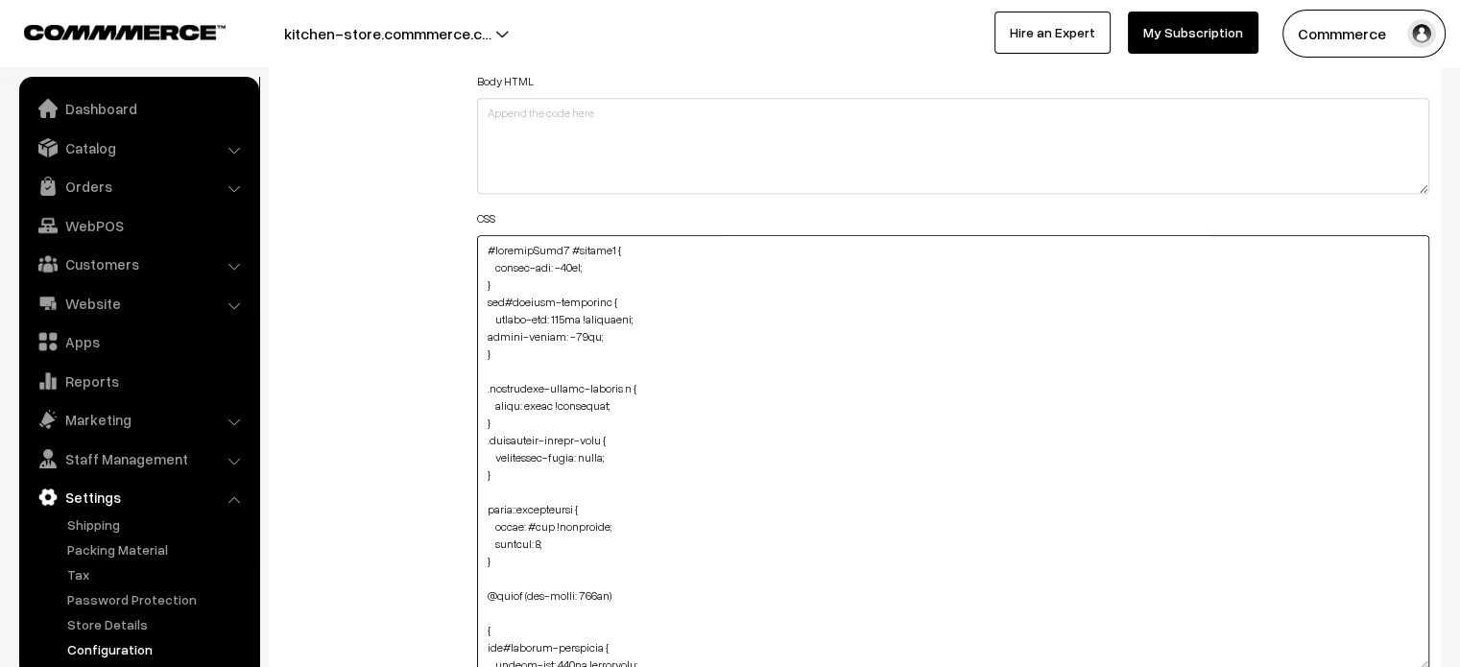
type textarea "#productType3 #button2 { margin-top: -15px; } div#hotspot-component { margin-to…"
click at [422, 290] on div "Additional HTML/JS/CSS" at bounding box center [364, 443] width 197 height 1025
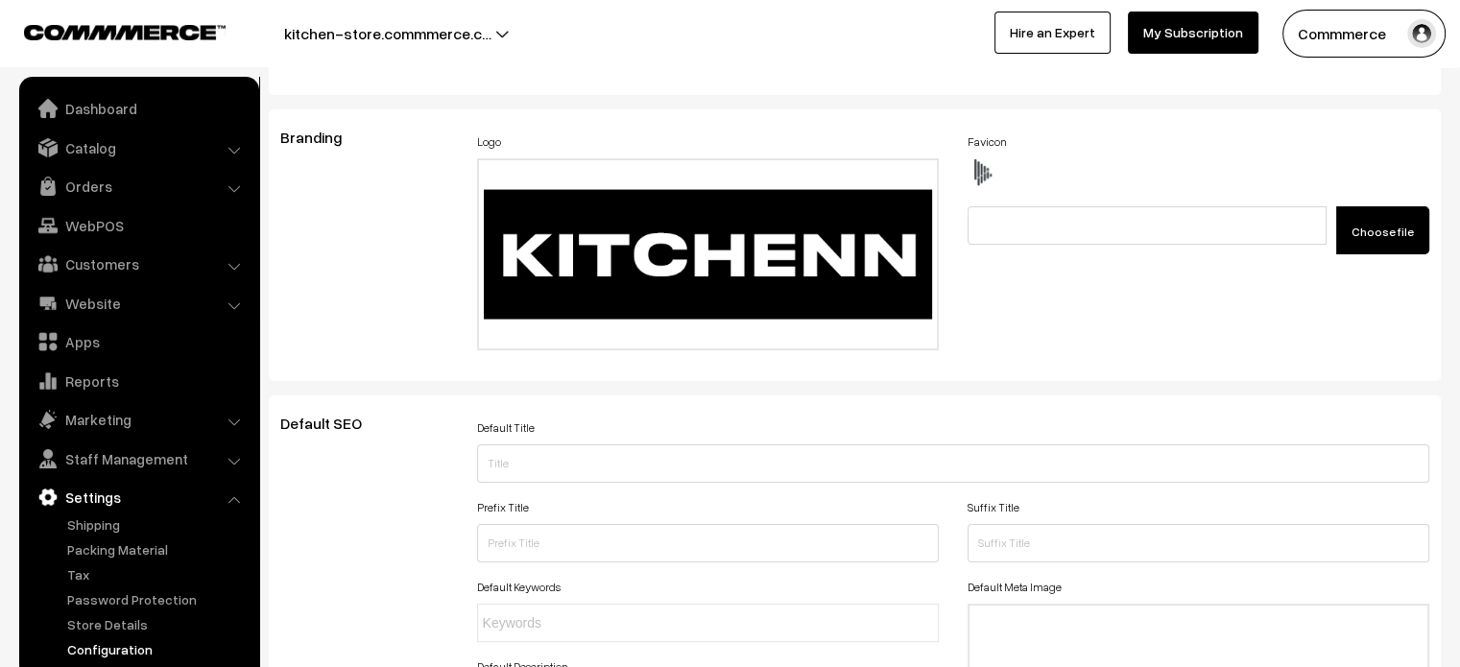
scroll to position [0, 0]
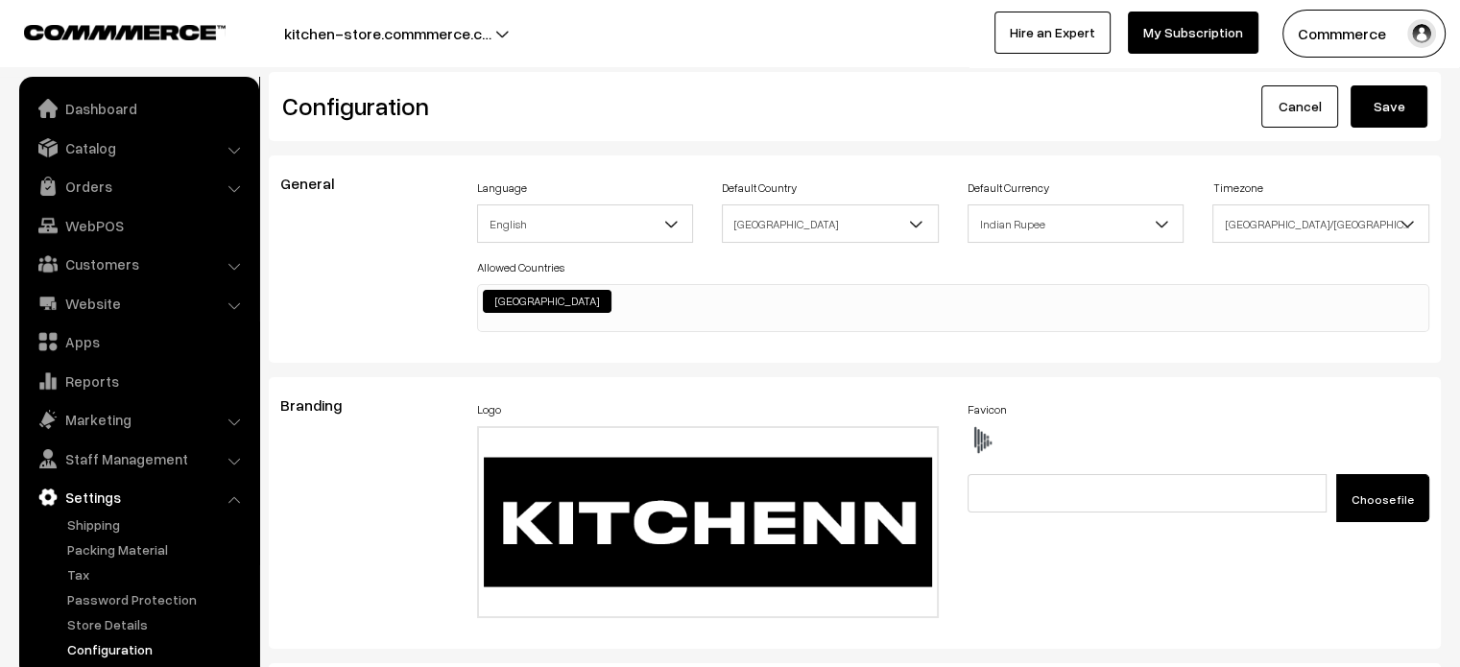
click at [1386, 95] on button "Save" at bounding box center [1388, 106] width 77 height 42
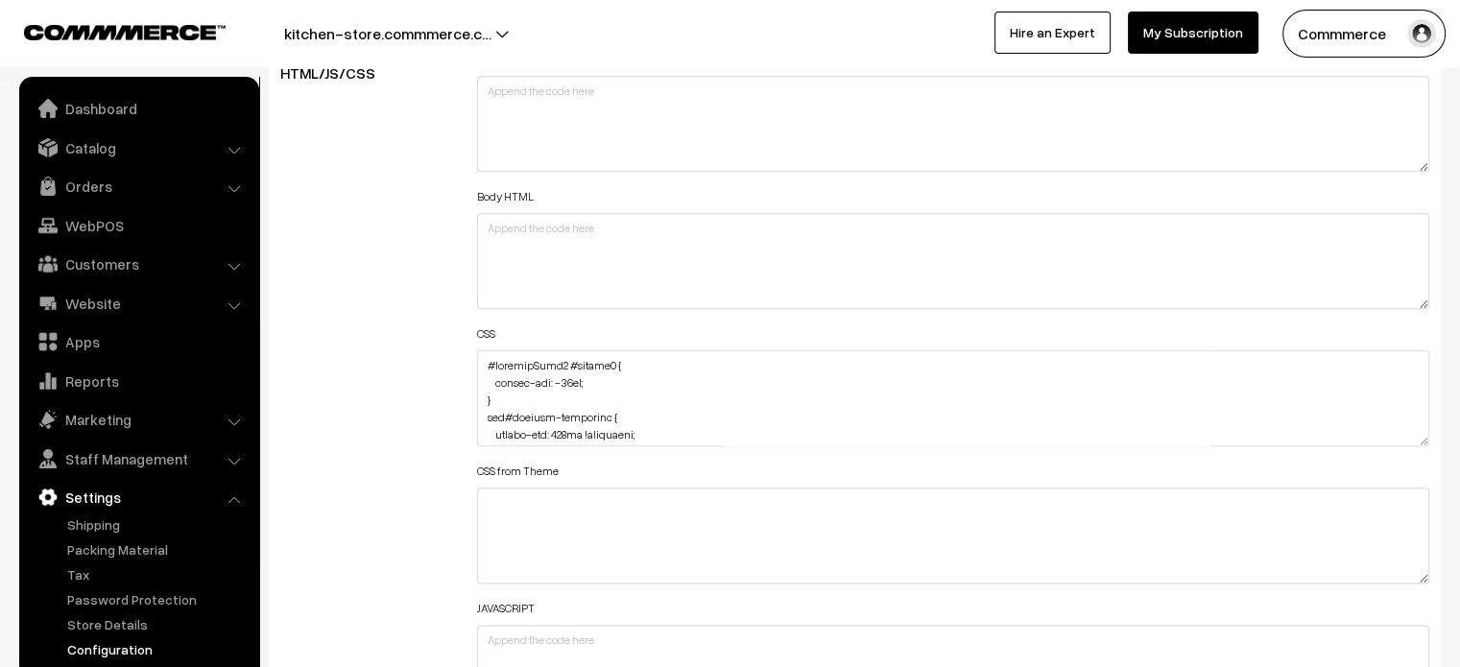
scroll to position [2268, 0]
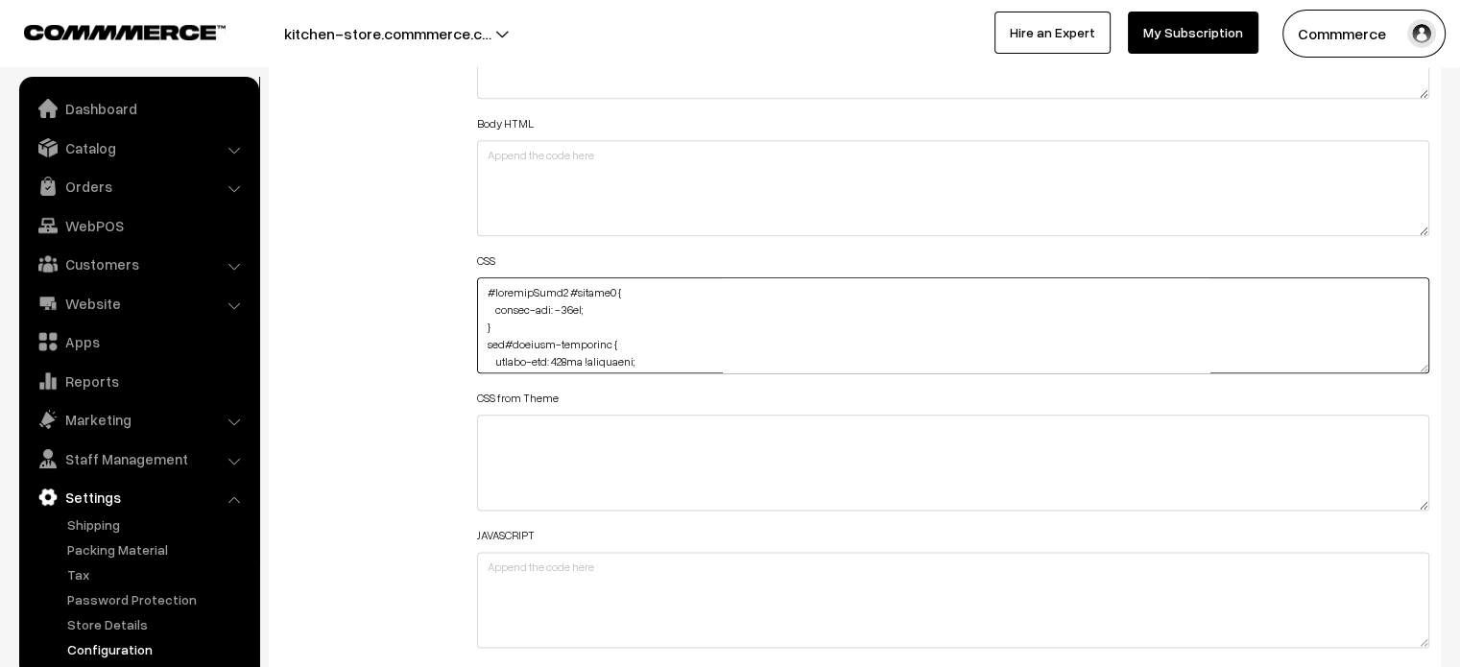
click at [479, 287] on textarea at bounding box center [953, 325] width 953 height 96
paste textarea ".cList #productText { text-align: center; }"
type textarea ".cList #productText { text-align: center; } #productType3 #button2 { margin-top…"
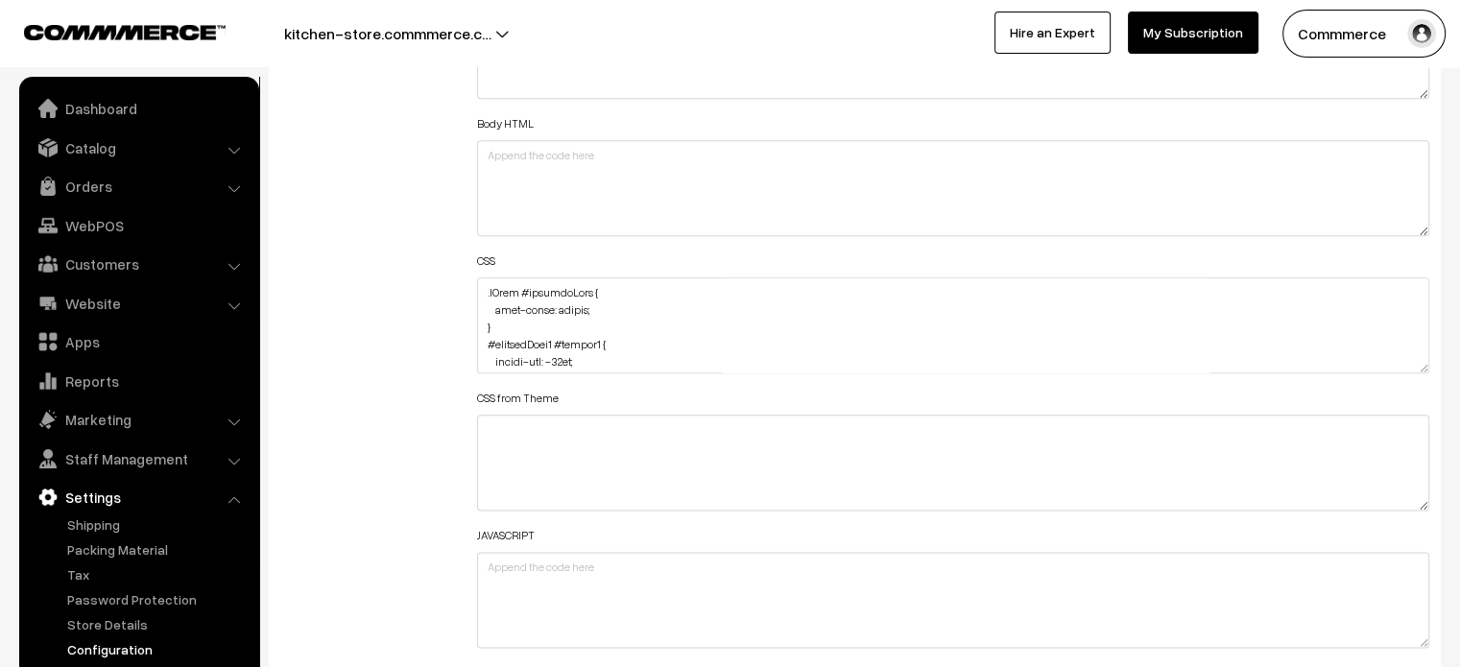
click at [446, 298] on div "Additional HTML/JS/CSS" at bounding box center [364, 316] width 197 height 686
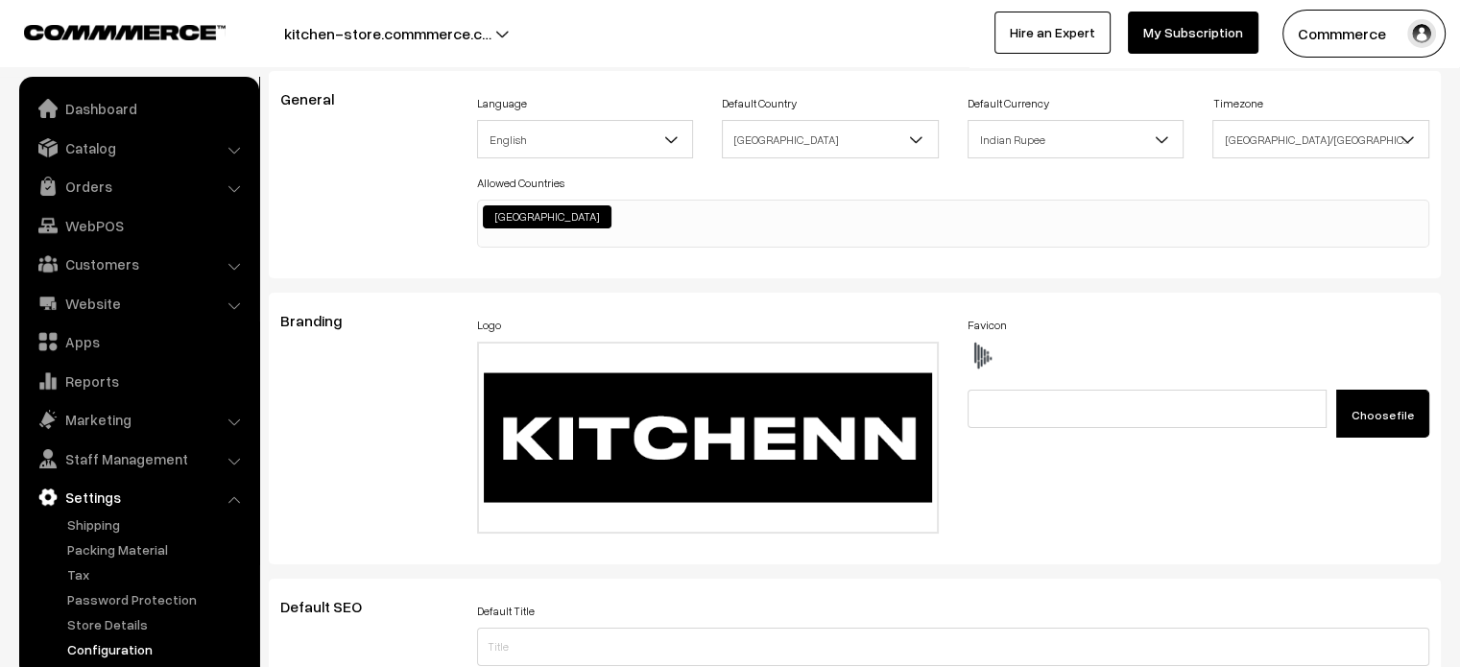
scroll to position [0, 0]
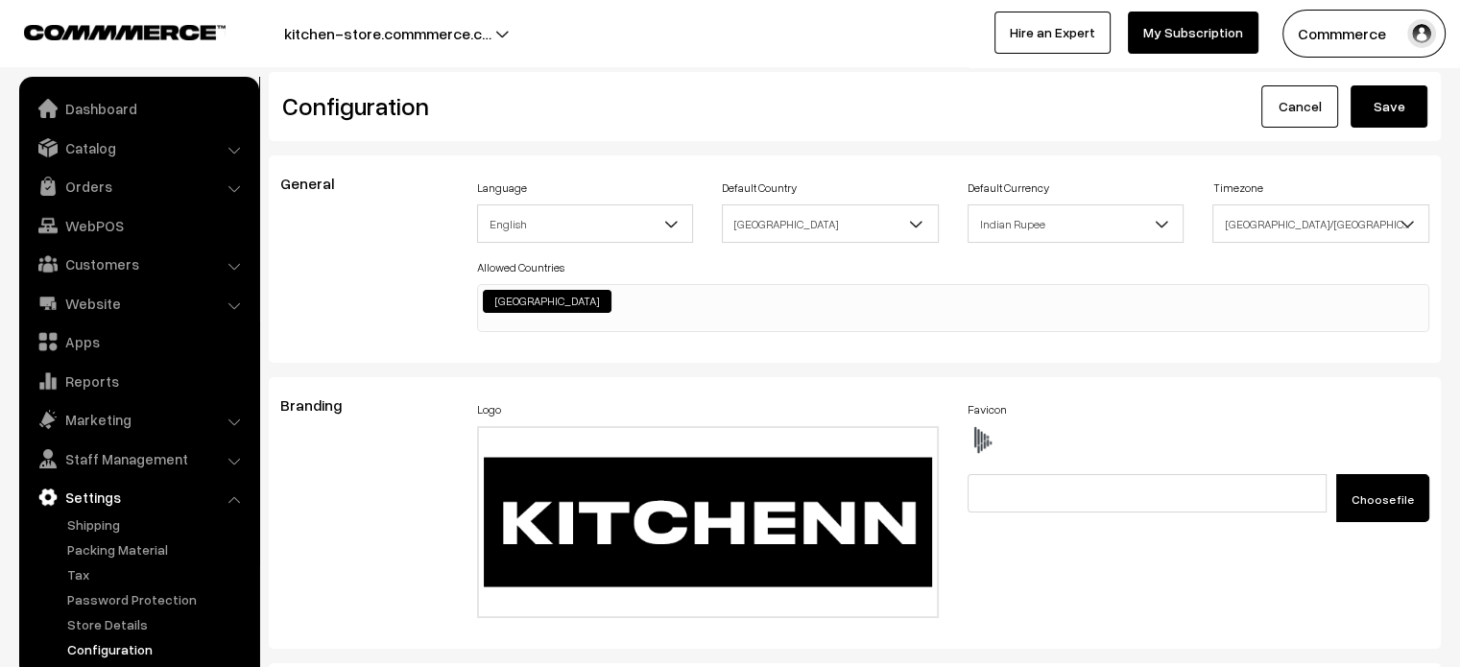
click at [1393, 126] on button "Save" at bounding box center [1388, 106] width 77 height 42
click at [1385, 111] on button "Save" at bounding box center [1388, 106] width 77 height 42
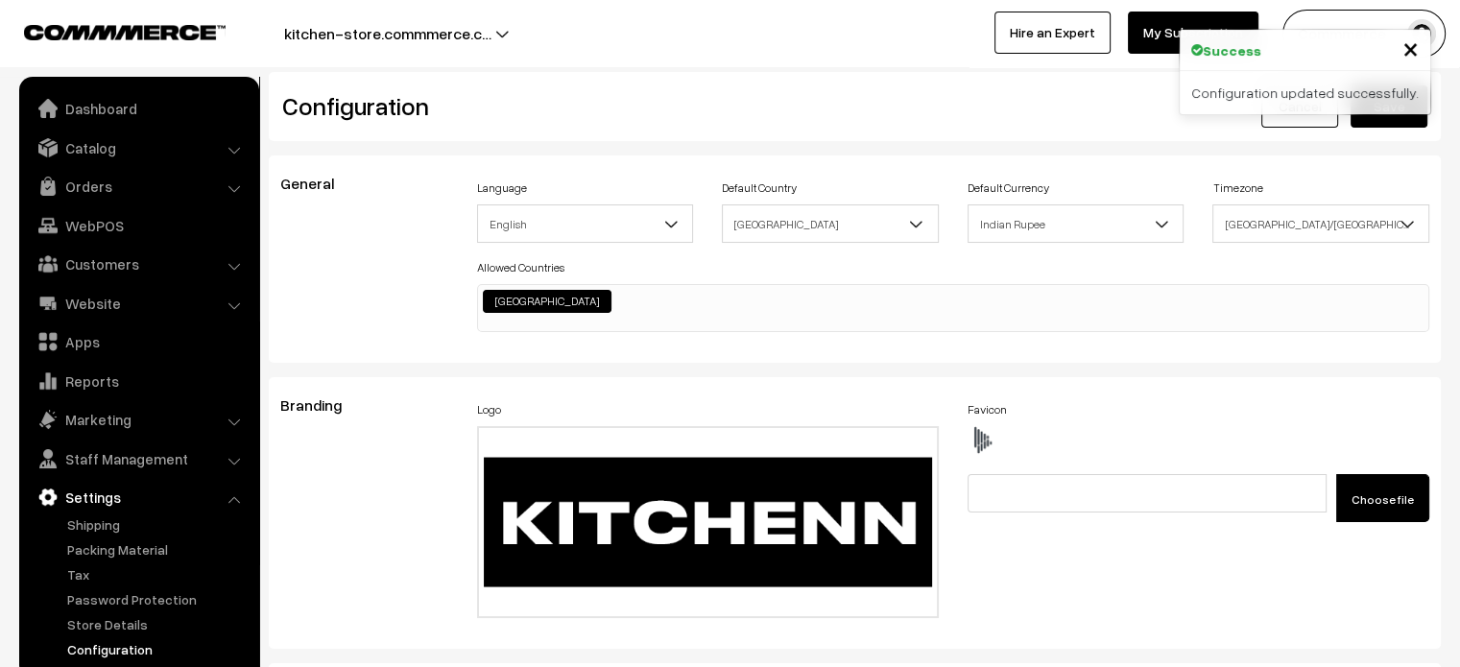
scroll to position [1470, 0]
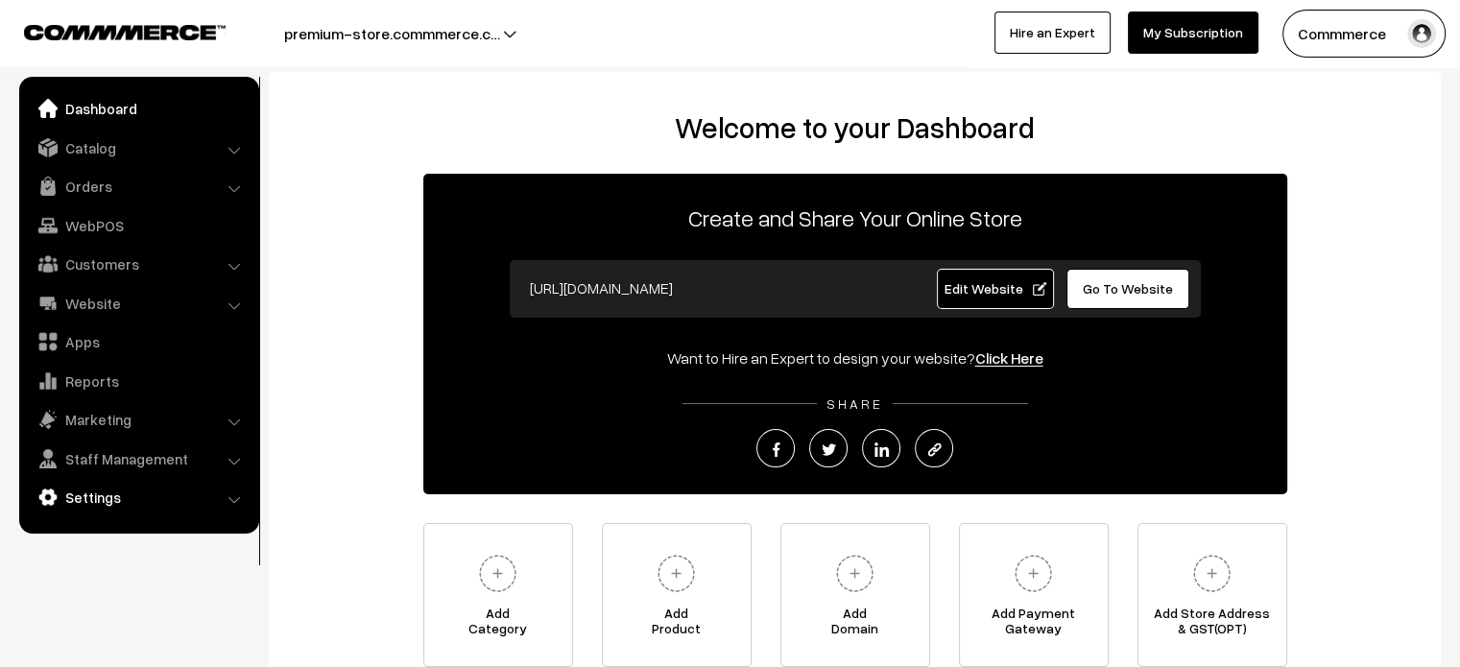
click at [109, 494] on link "Settings" at bounding box center [138, 497] width 228 height 35
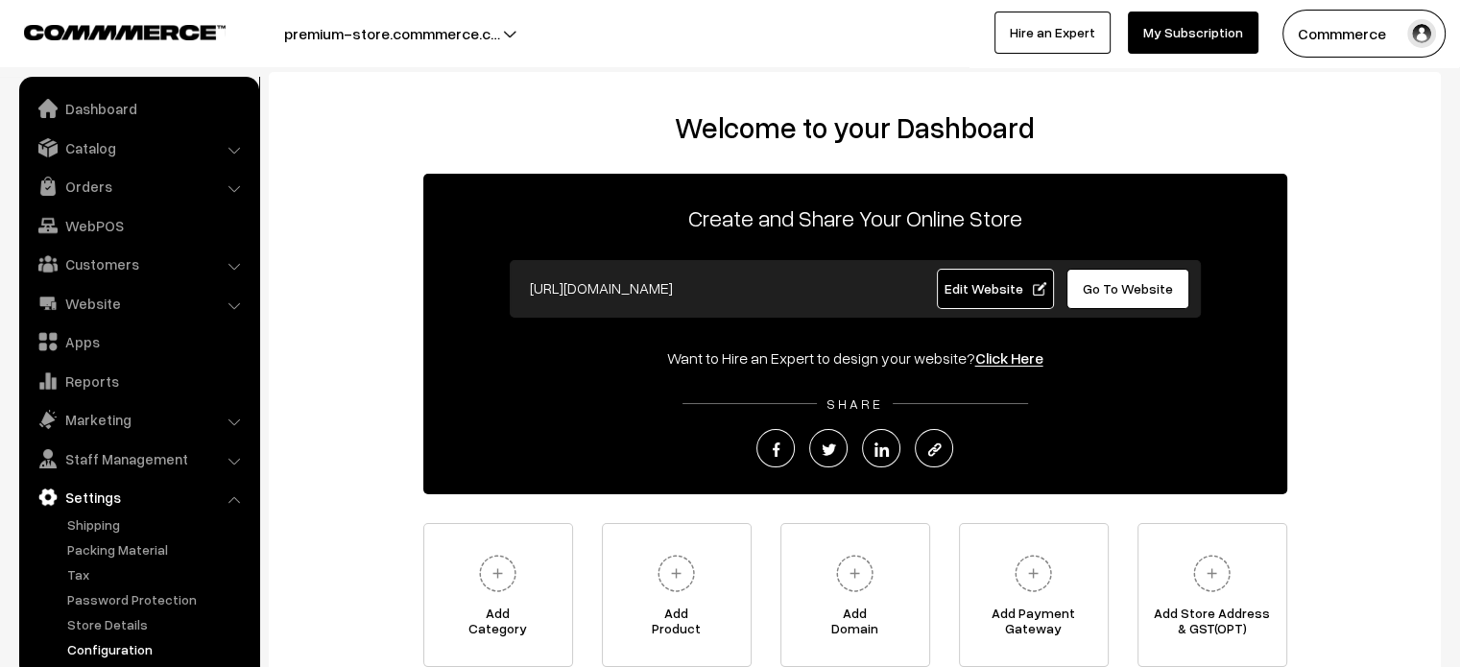
click at [128, 648] on link "Configuration" at bounding box center [157, 649] width 190 height 20
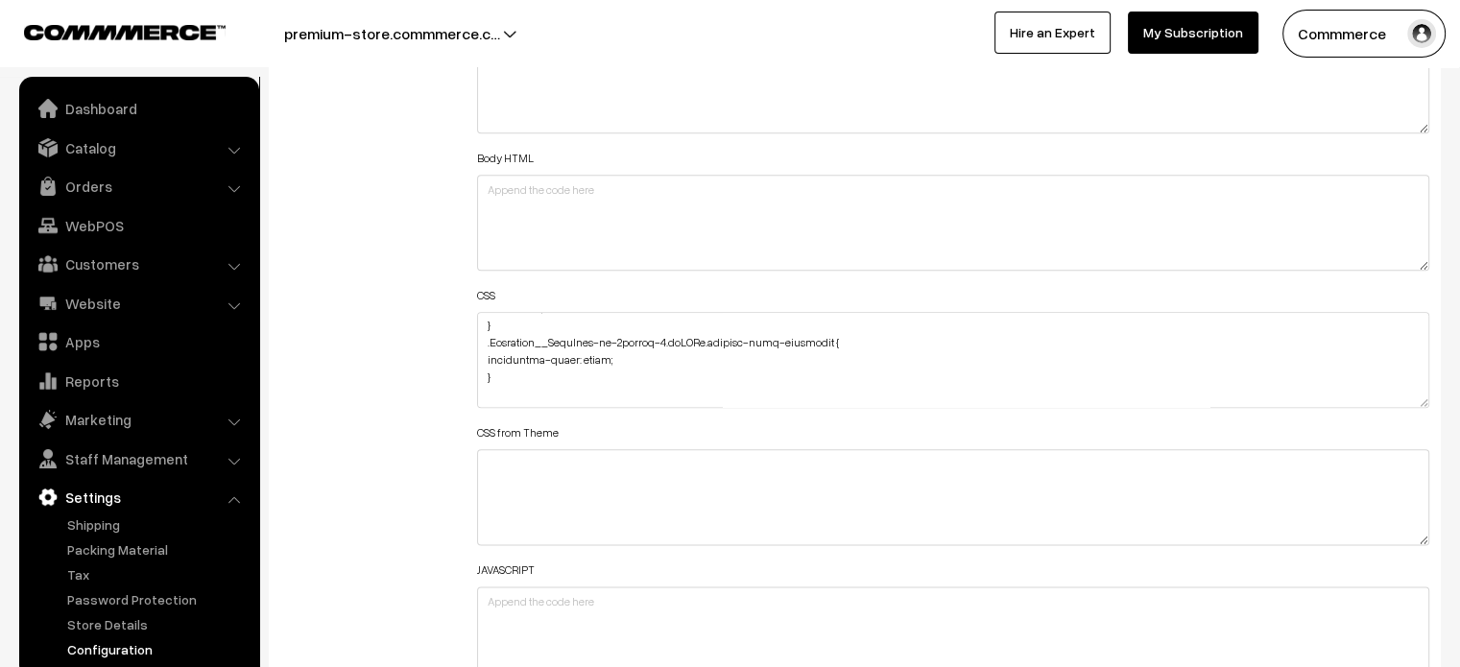
scroll to position [2234, 0]
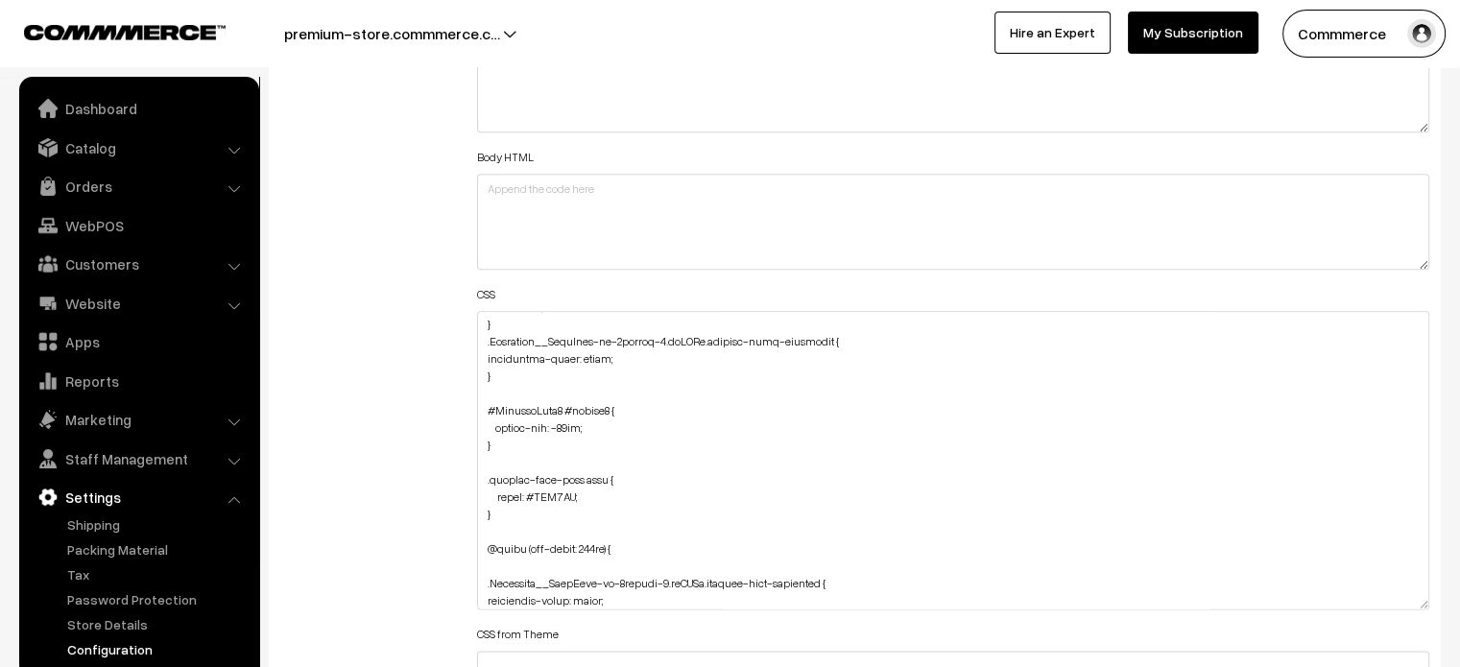
drag, startPoint x: 1425, startPoint y: 399, endPoint x: 1411, endPoint y: 627, distance: 227.9
click at [1411, 609] on textarea at bounding box center [953, 460] width 953 height 298
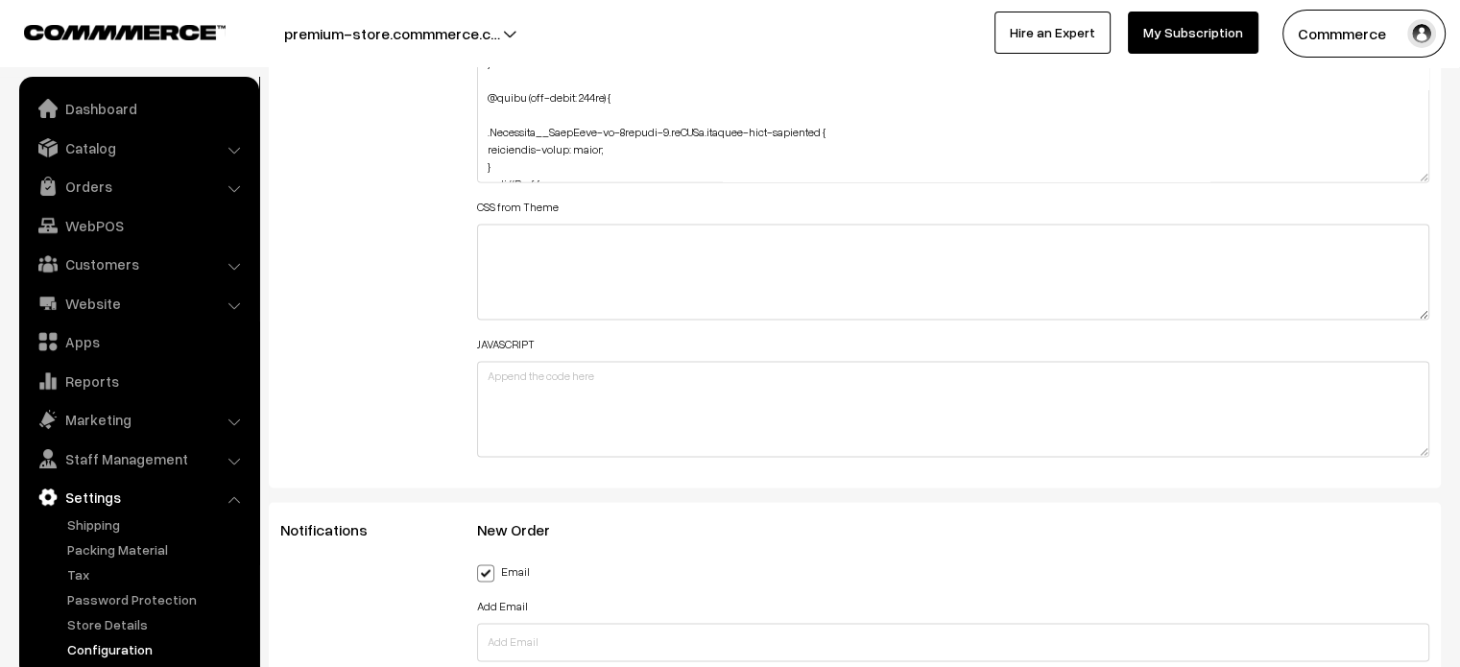
scroll to position [2702, 0]
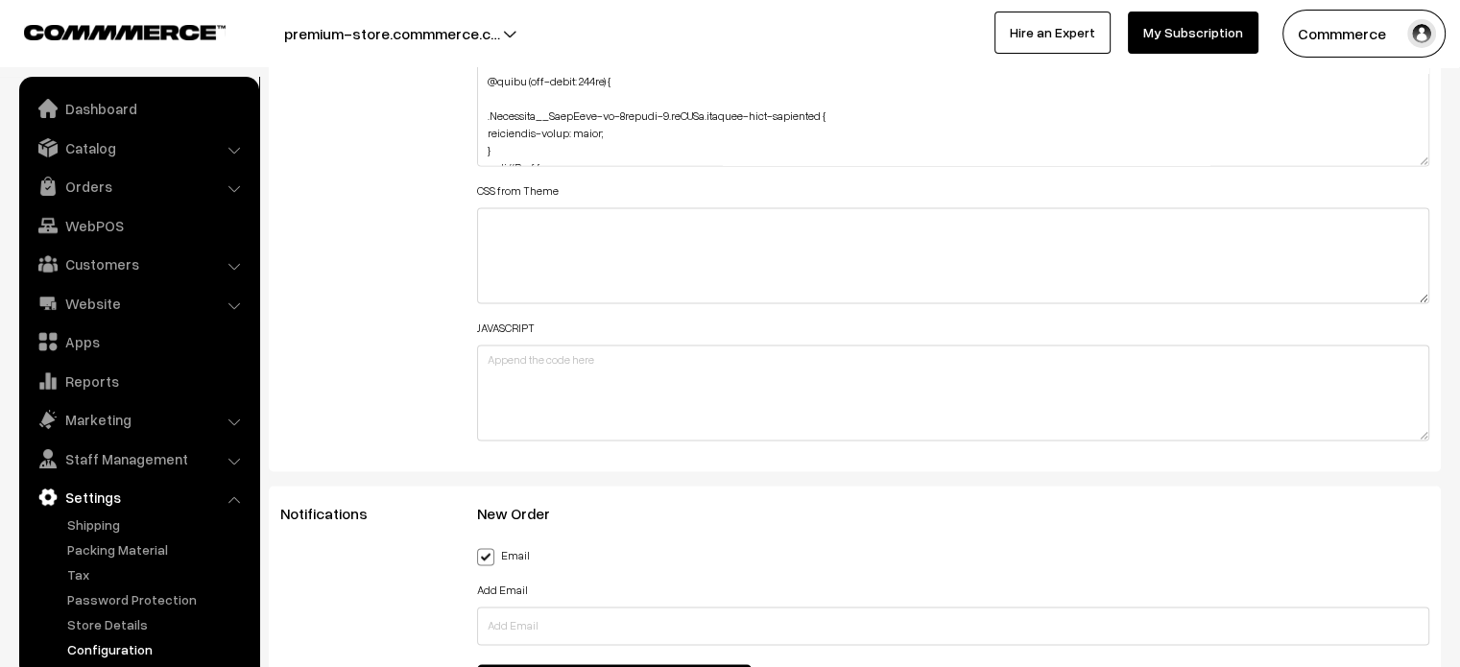
drag, startPoint x: 1417, startPoint y: 155, endPoint x: 1434, endPoint y: 606, distance: 451.4
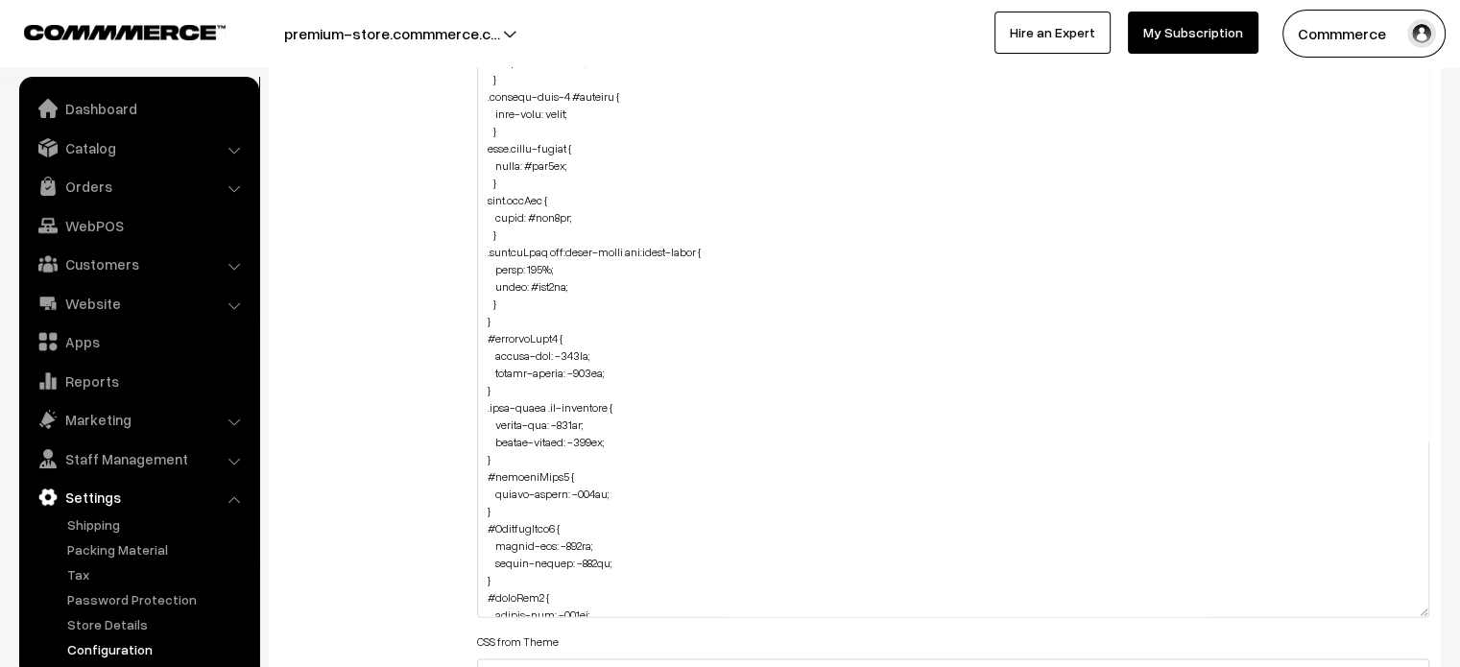
scroll to position [1108, 0]
click at [509, 306] on textarea at bounding box center [953, 231] width 953 height 774
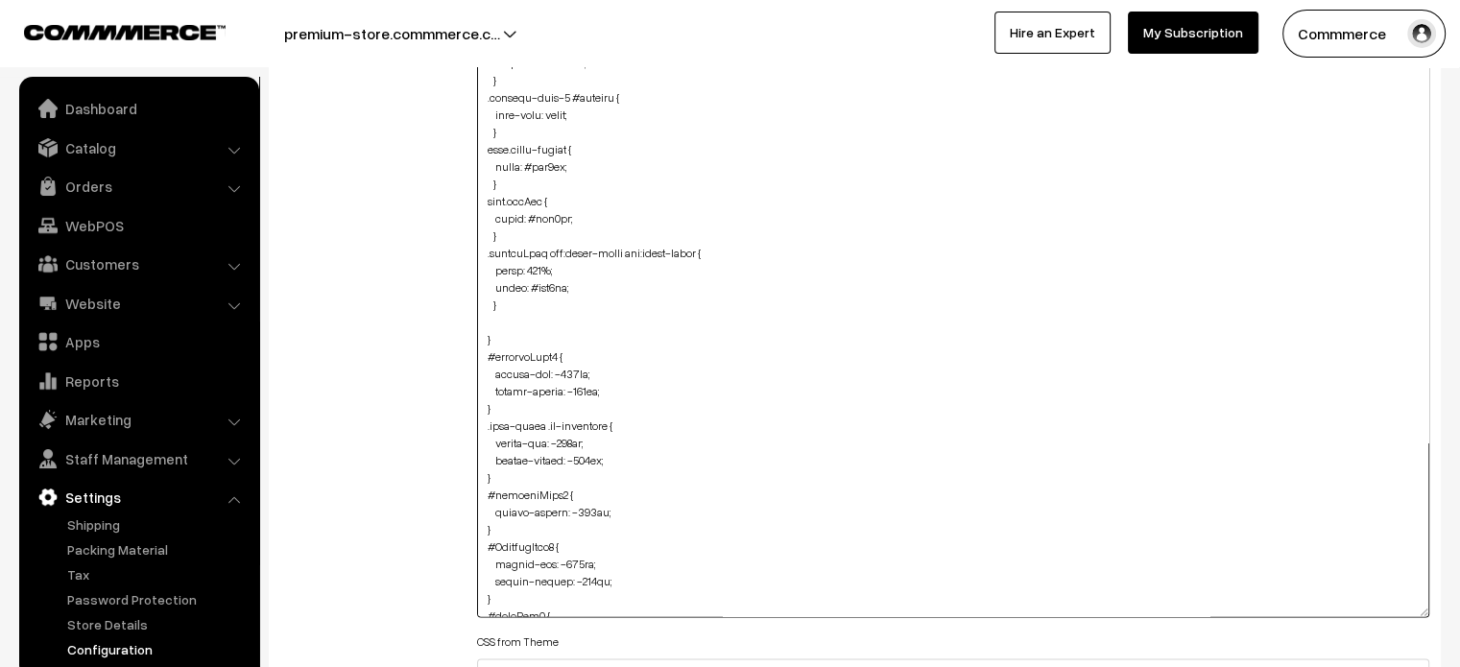
paste textarea "#video-slider { margin-top: -50px; }"
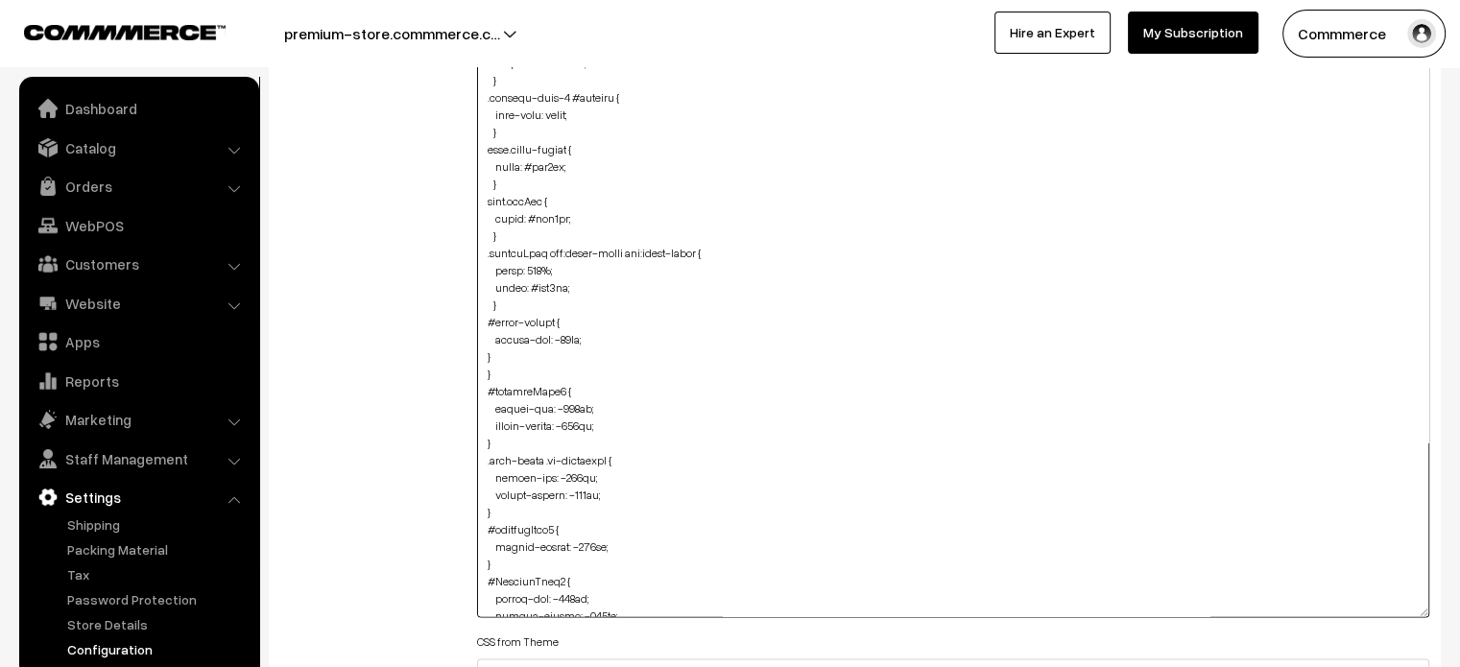
click at [482, 352] on textarea at bounding box center [953, 231] width 953 height 774
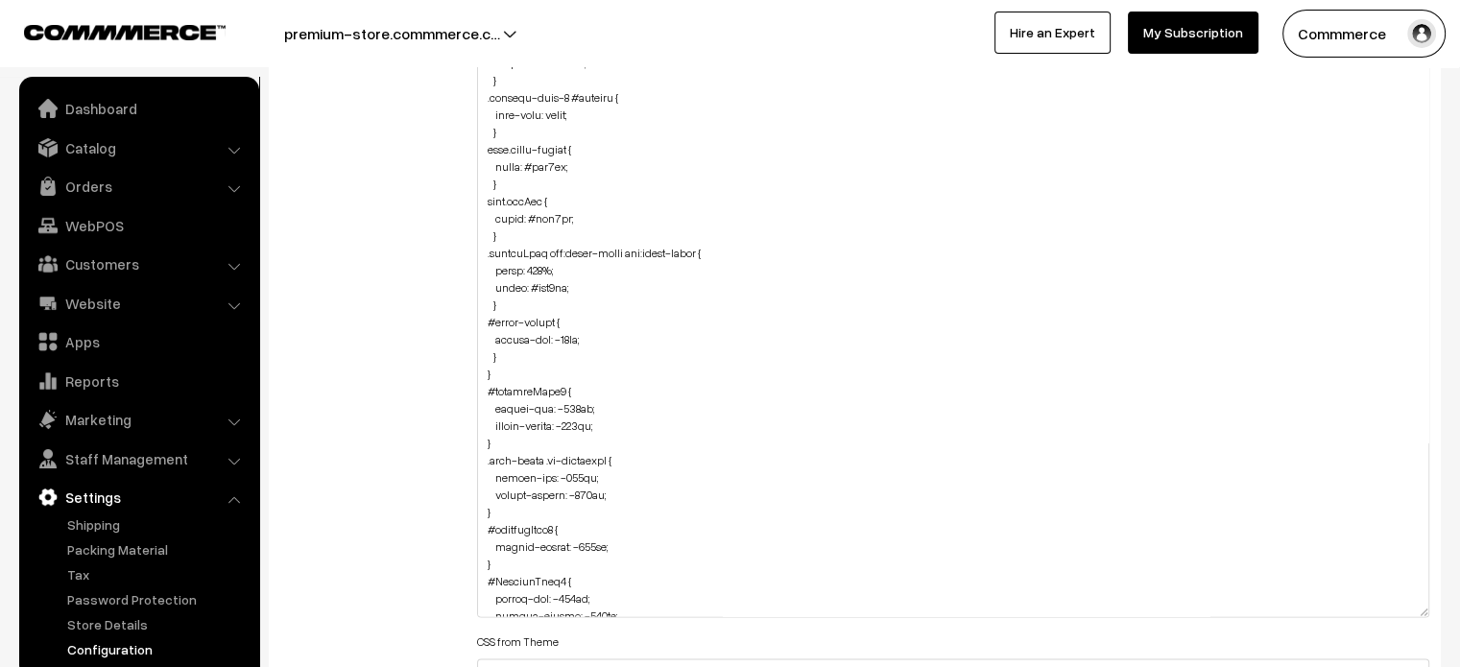
click at [441, 357] on div "Additional HTML/JS/CSS" at bounding box center [364, 221] width 197 height 1364
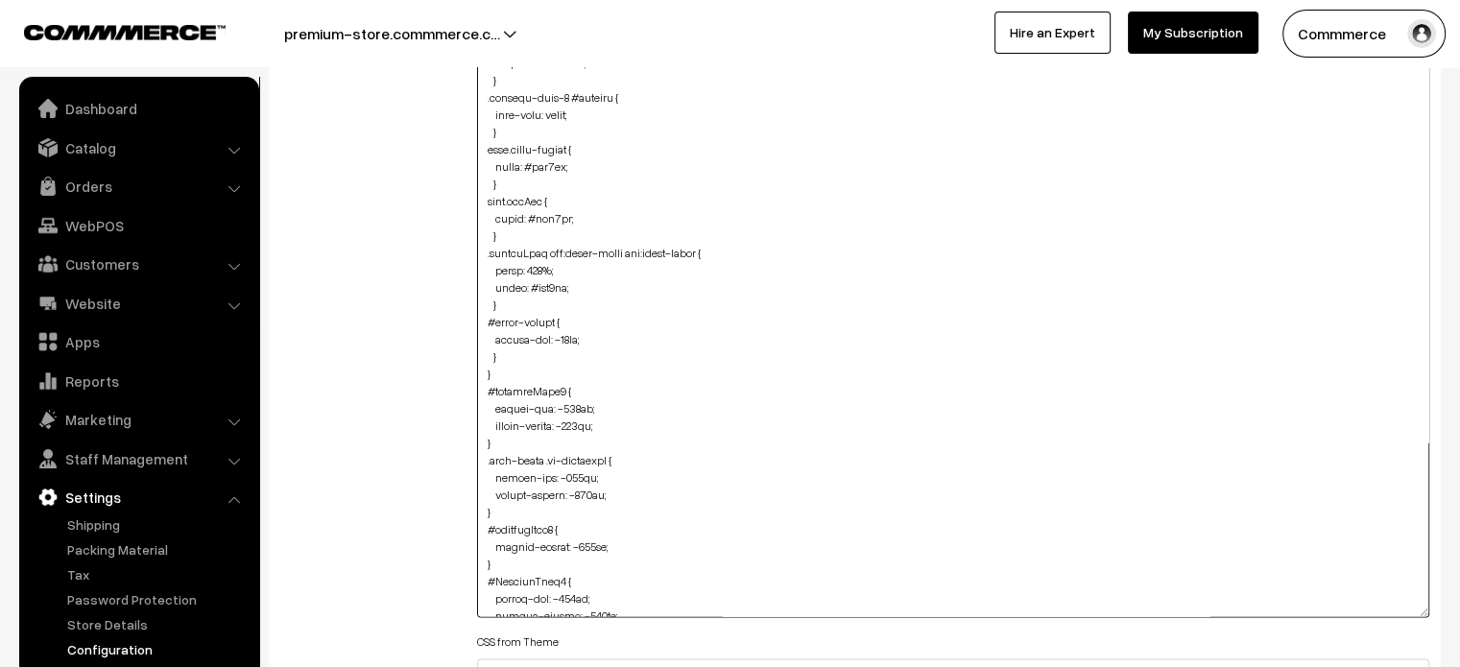
drag, startPoint x: 505, startPoint y: 127, endPoint x: 488, endPoint y: 103, distance: 29.0
click at [488, 103] on textarea at bounding box center [953, 231] width 953 height 774
click at [518, 355] on textarea at bounding box center [953, 231] width 953 height 774
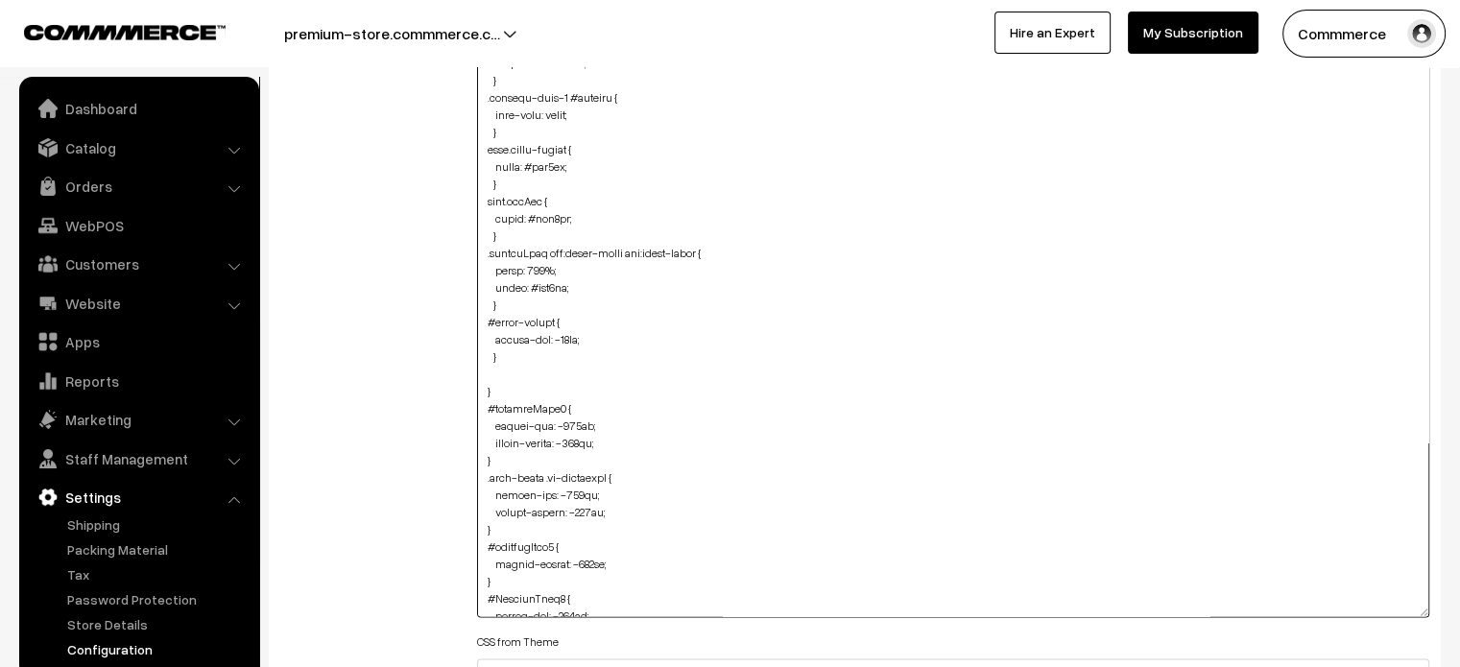
paste textarea "product-type-3 #heading { font-size: large; }"
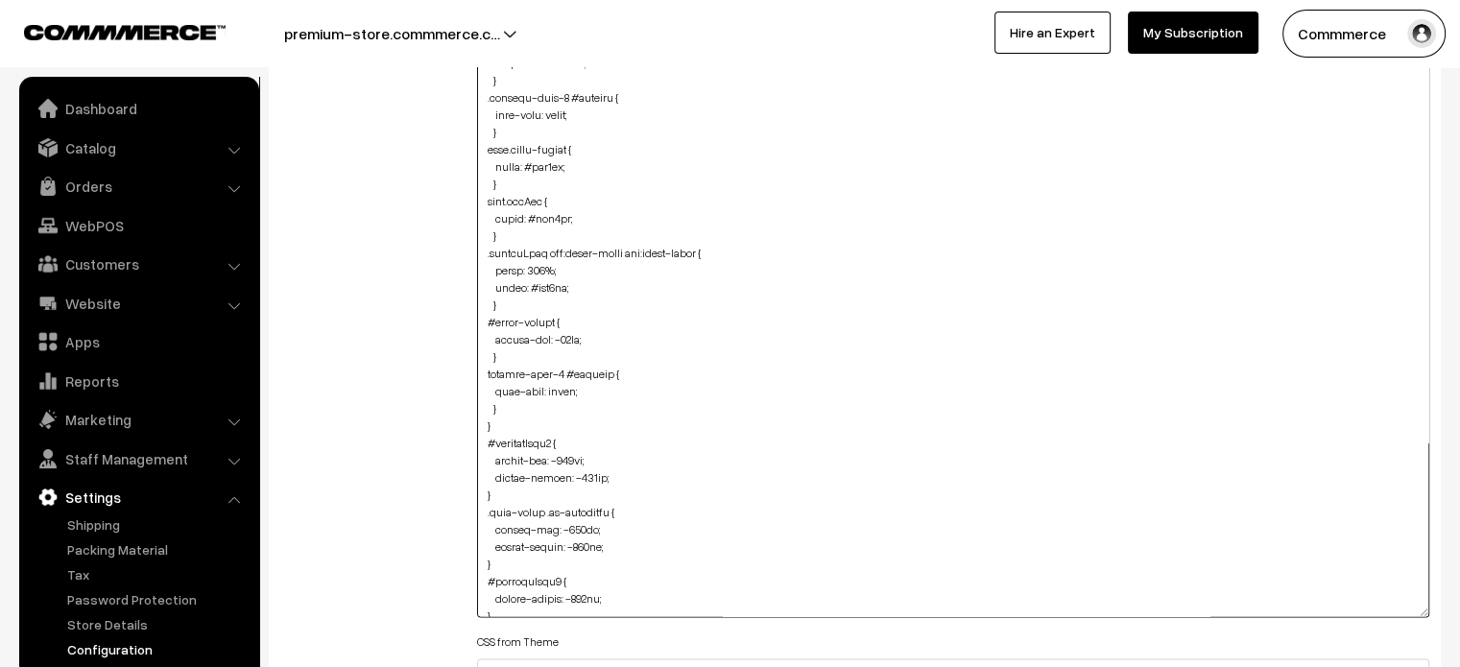
click at [561, 368] on textarea at bounding box center [953, 231] width 953 height 774
click at [519, 409] on textarea at bounding box center [953, 231] width 953 height 774
paste textarea "product-type-3 #heading { font-size: large; }"
click at [560, 426] on textarea at bounding box center [953, 231] width 953 height 774
click at [507, 460] on textarea at bounding box center [953, 231] width 953 height 774
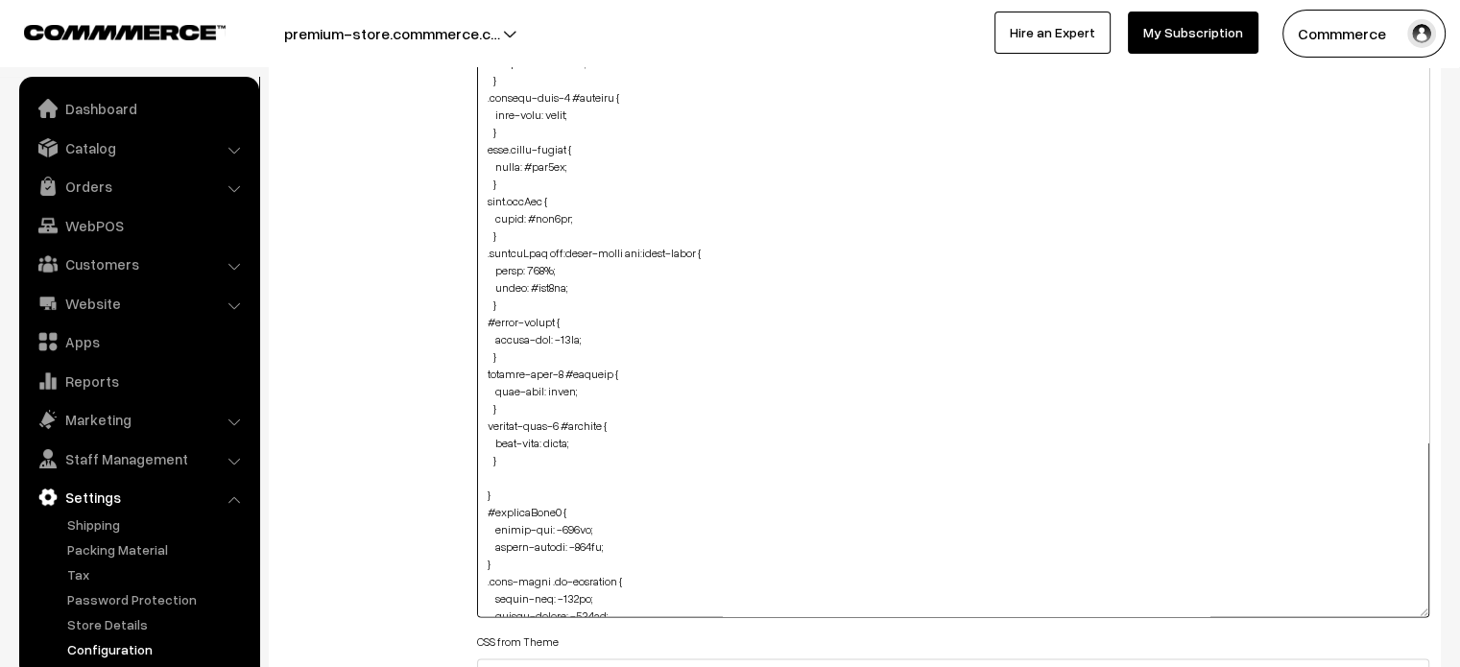
paste textarea "product-type-3 #heading { font-size: large; }"
click at [562, 471] on textarea at bounding box center [953, 231] width 953 height 774
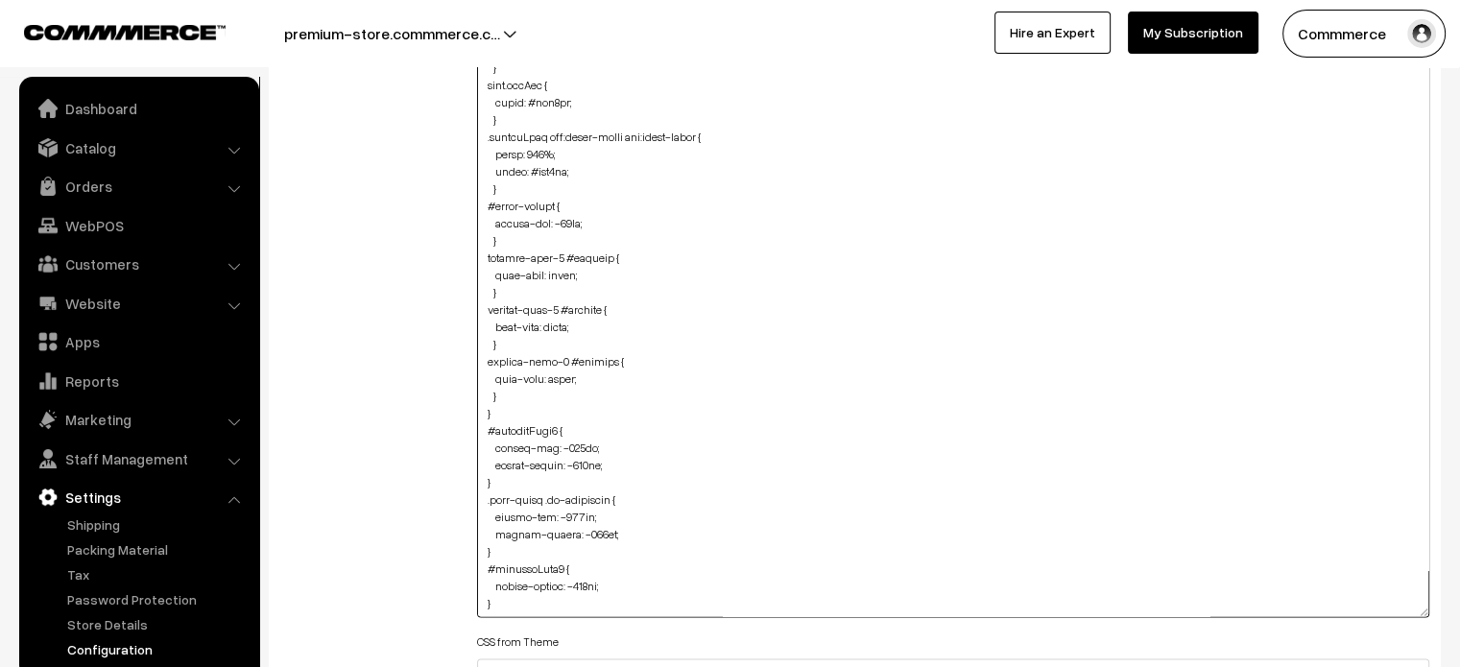
scroll to position [1226, 0]
click at [510, 383] on textarea at bounding box center [953, 231] width 953 height 774
paste textarea "span#heading { font-size: large; }"
click at [478, 446] on textarea at bounding box center [953, 231] width 953 height 774
drag, startPoint x: 503, startPoint y: 395, endPoint x: 477, endPoint y: 256, distance: 141.5
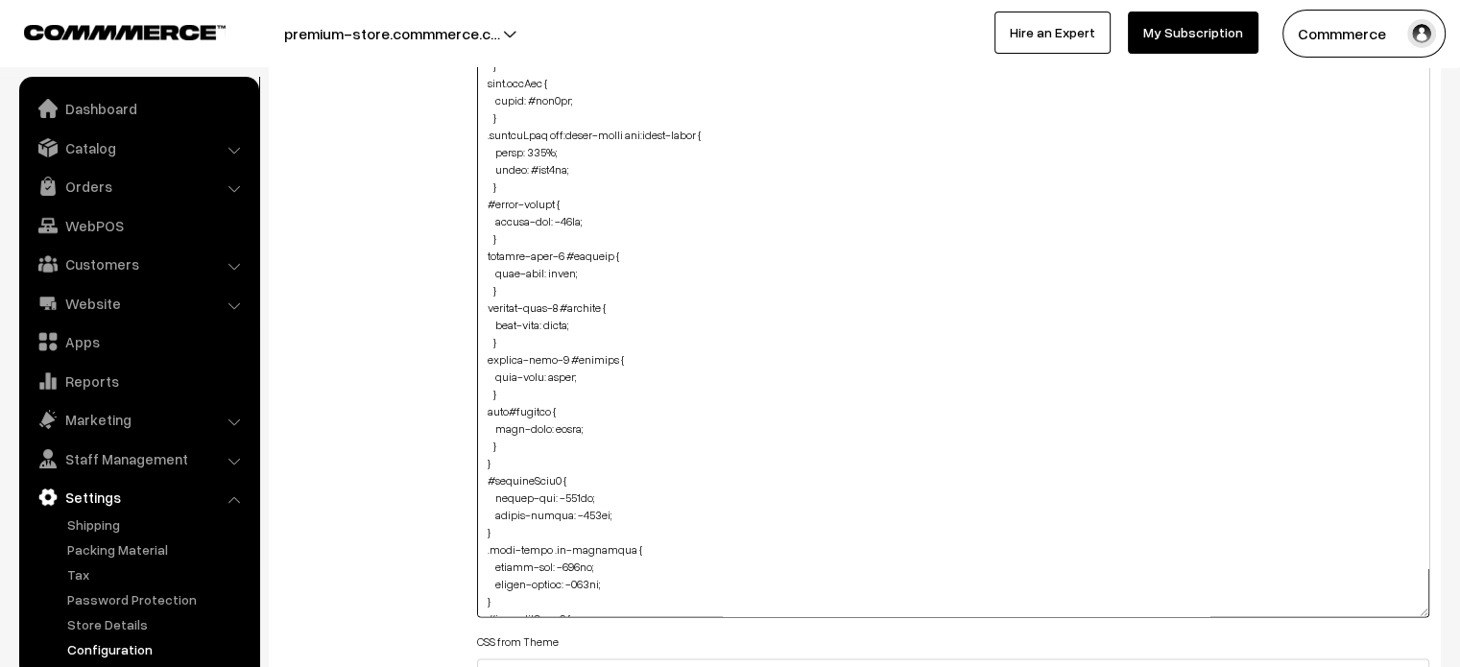
click at [477, 256] on textarea at bounding box center [953, 231] width 953 height 774
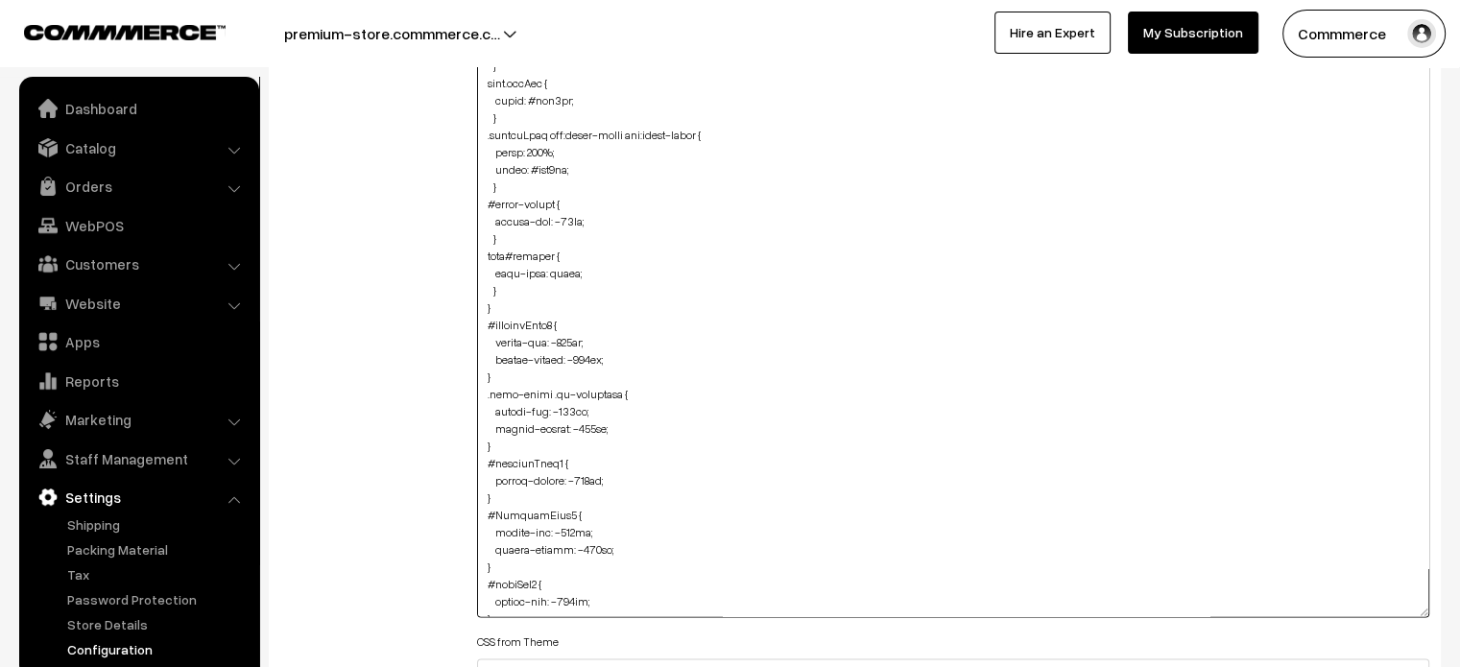
type textarea ".searchWrap div:first-child div:first-child { color: #ede0ba; } .subTotalView .…"
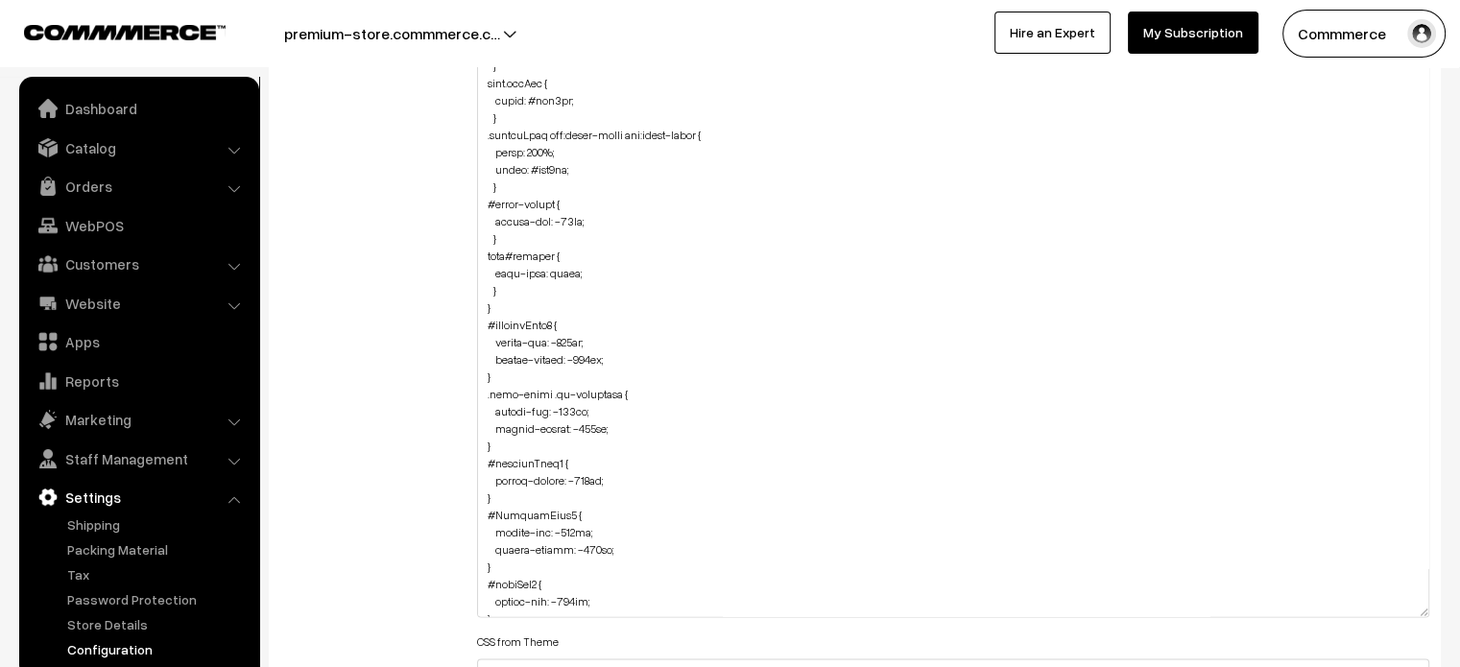
click at [432, 277] on div "Additional HTML/JS/CSS" at bounding box center [364, 221] width 197 height 1364
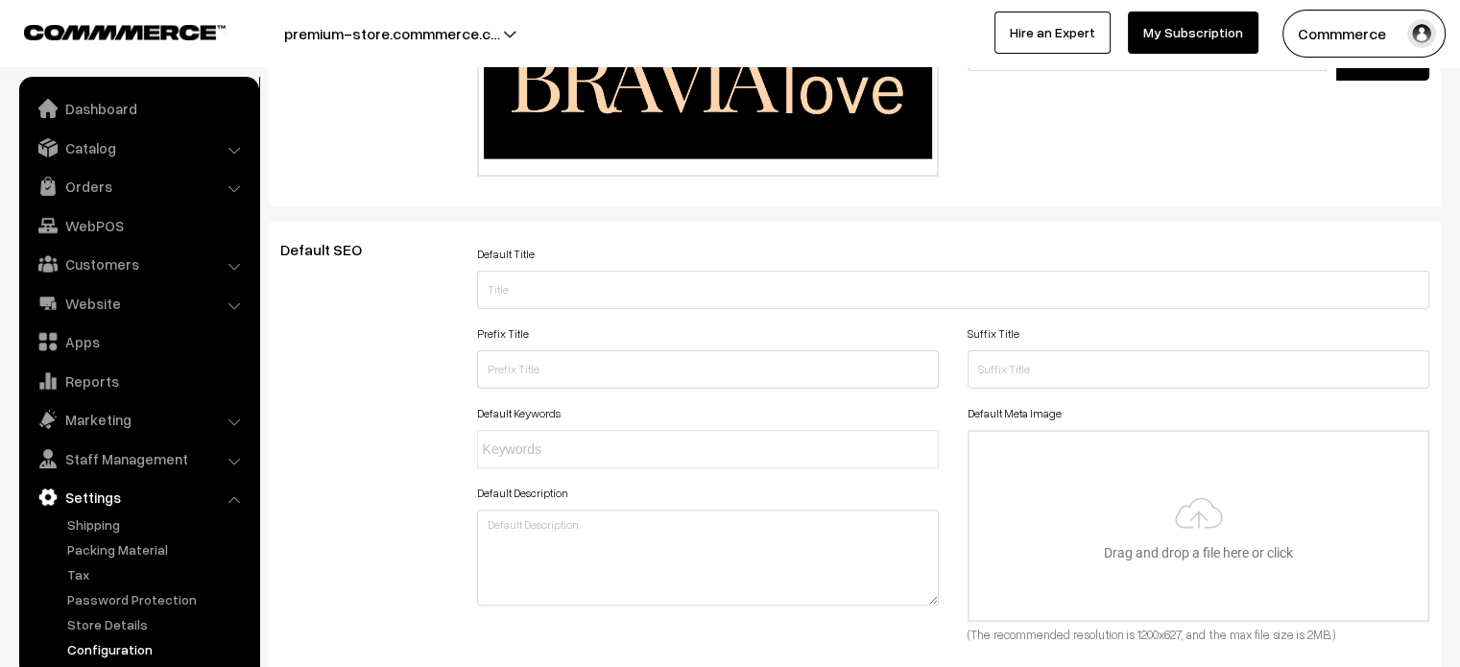
scroll to position [0, 0]
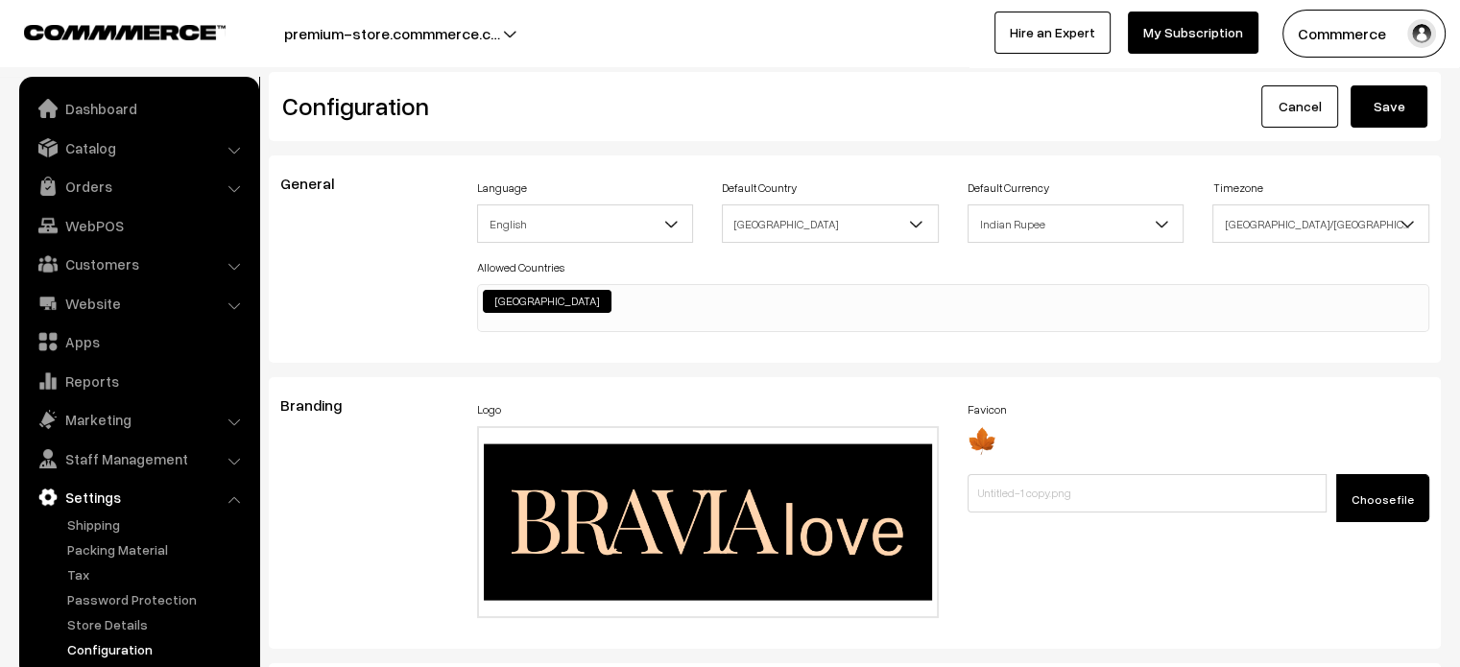
click at [1372, 108] on button "Save" at bounding box center [1388, 106] width 77 height 42
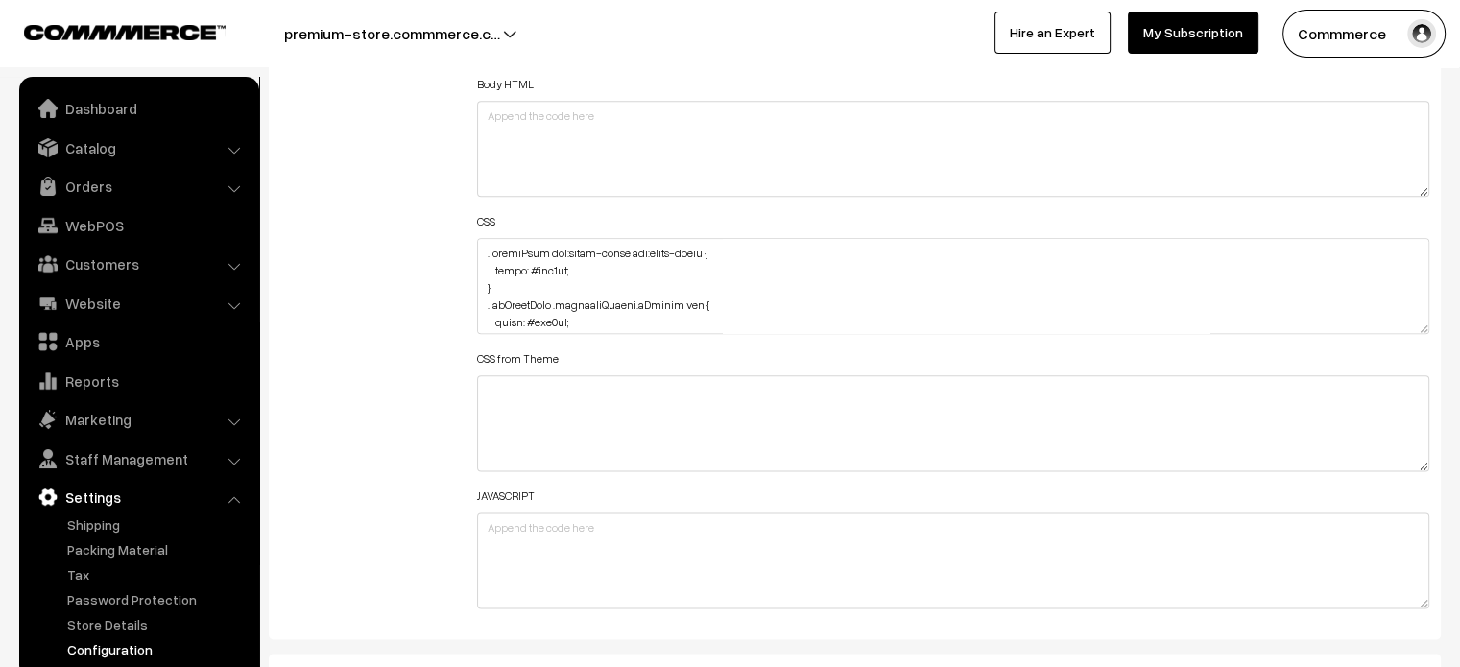
scroll to position [2311, 0]
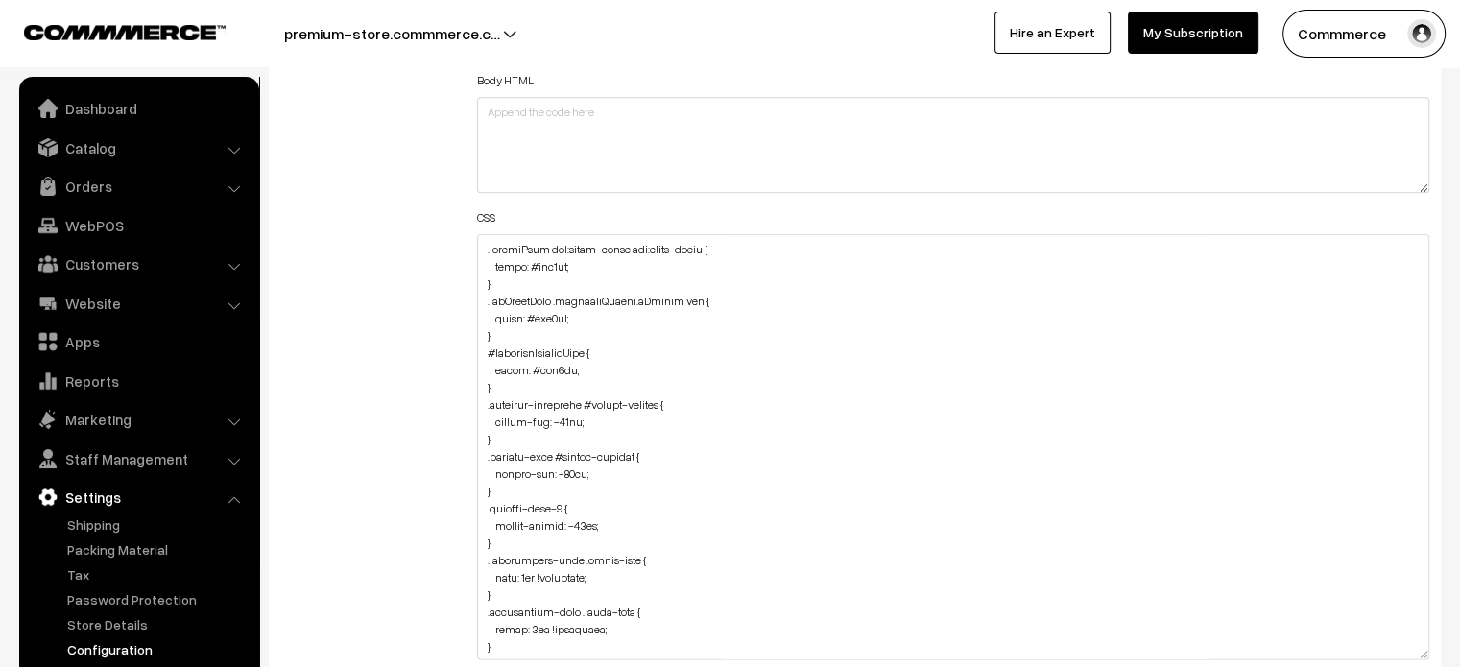
drag, startPoint x: 1425, startPoint y: 321, endPoint x: 1374, endPoint y: 708, distance: 390.1
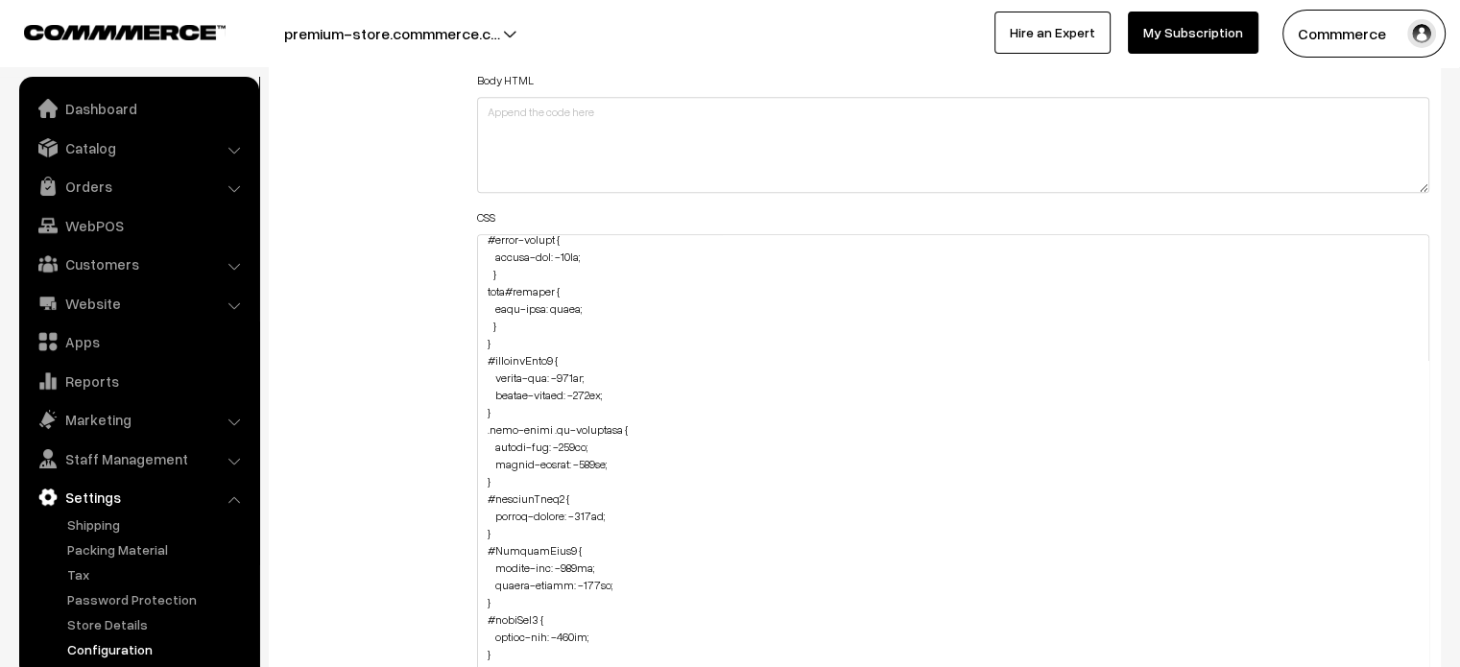
scroll to position [1489, 0]
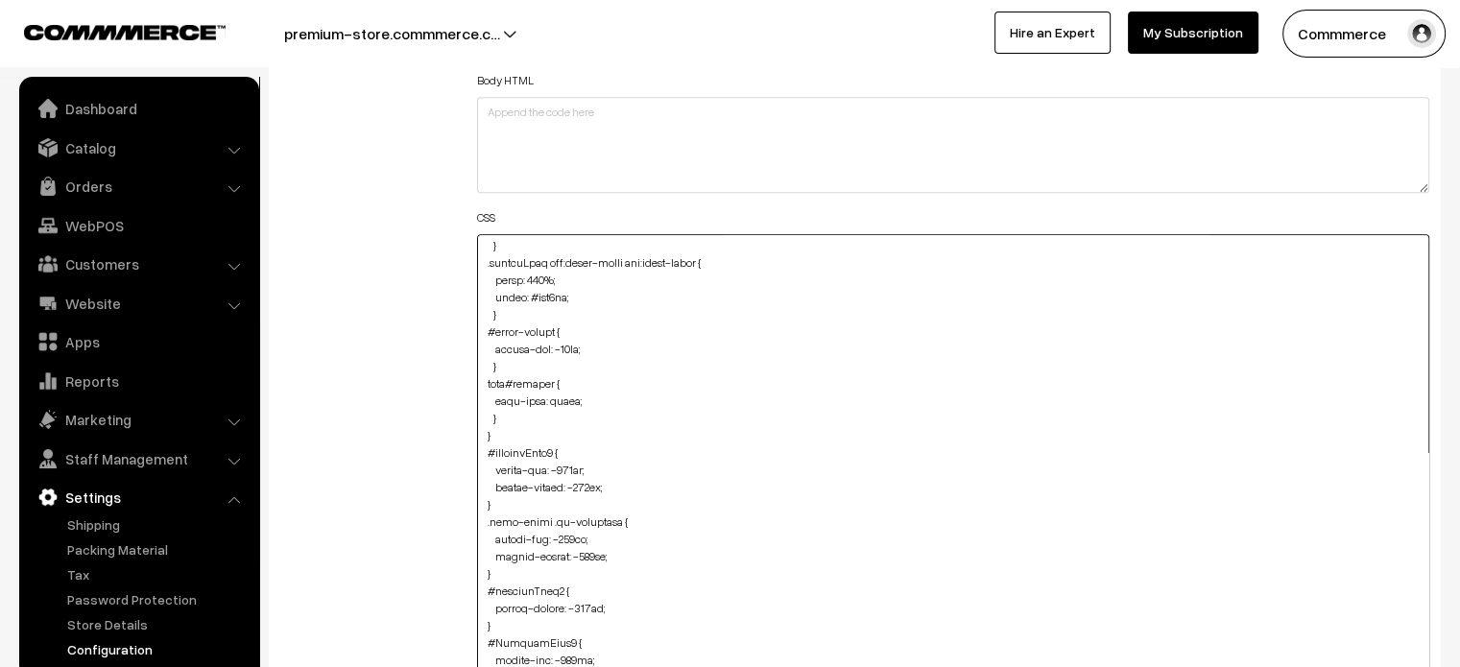
drag, startPoint x: 480, startPoint y: 379, endPoint x: 522, endPoint y: 413, distance: 54.0
click at [522, 413] on textarea at bounding box center [953, 475] width 953 height 483
paste textarea "product-type-4 #heading { font-size: large; } product-type-1 #heading { font-si…"
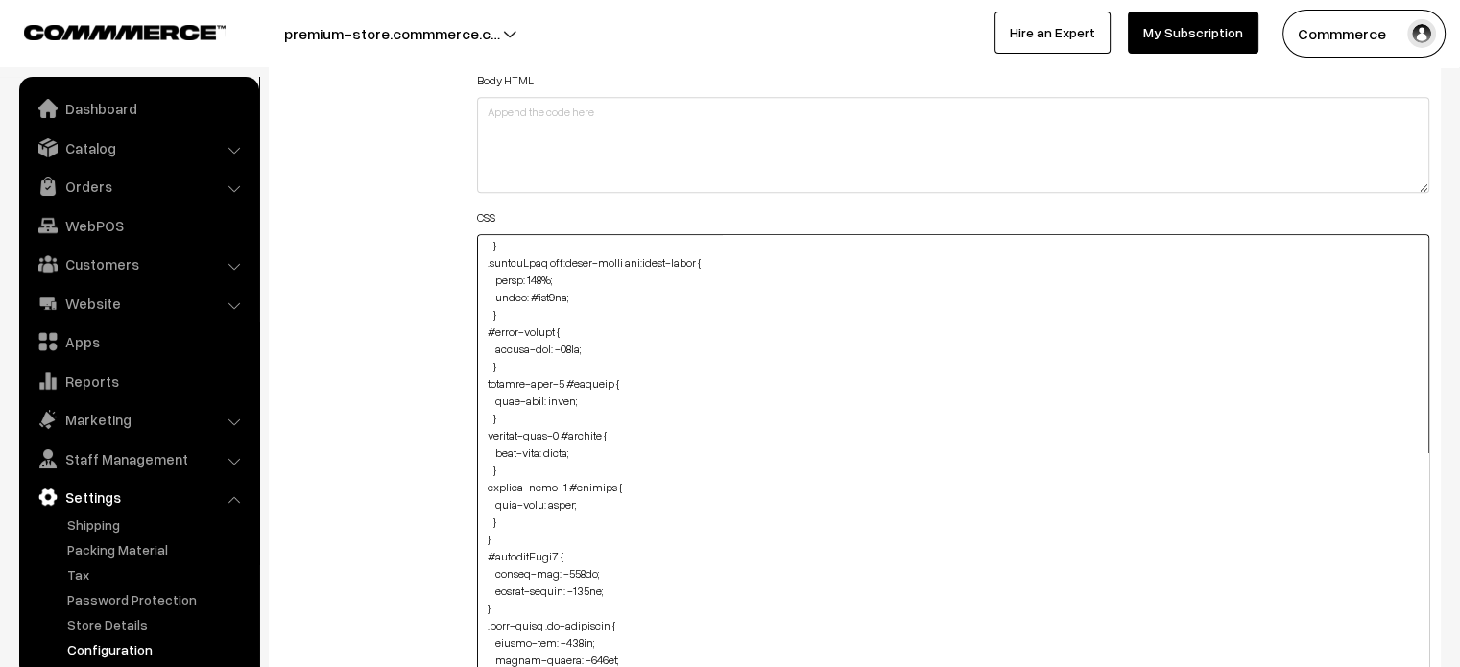
type textarea ".searchWrap div:first-child div:first-child { color: #ede0ba; } .subTotalView .…"
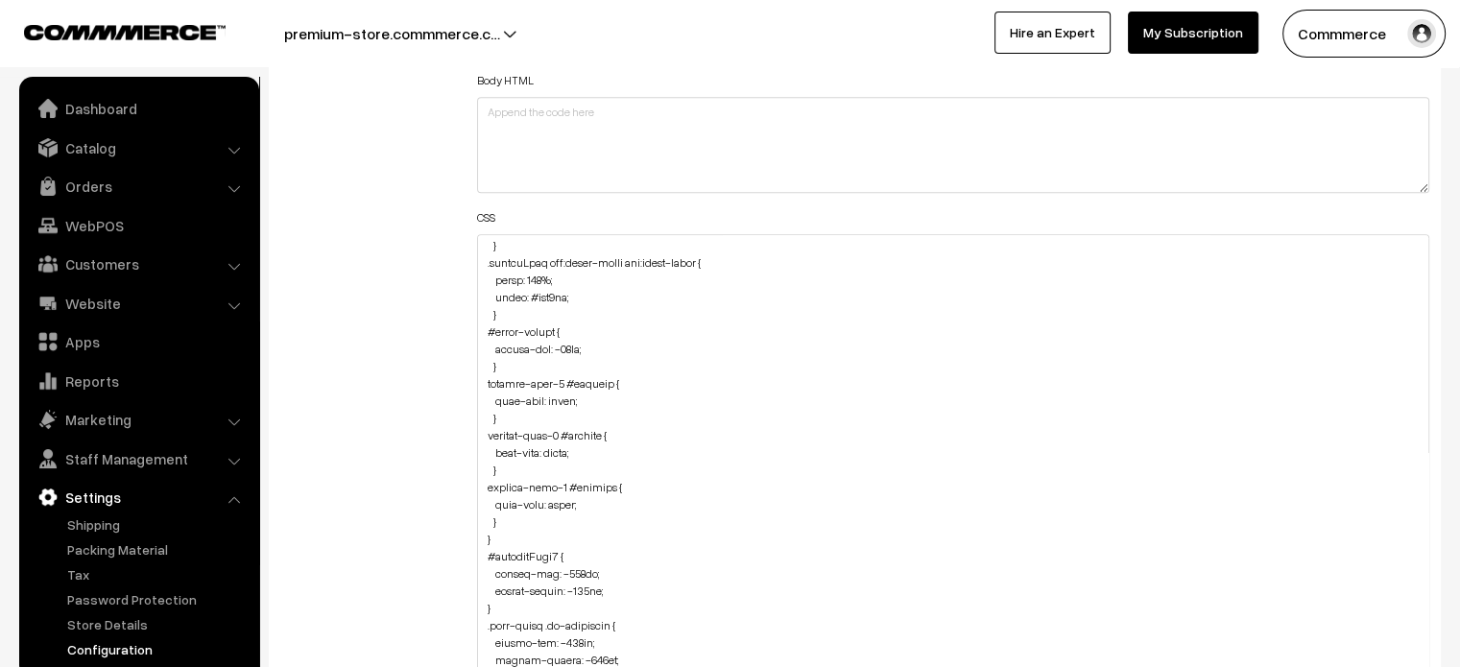
click at [387, 466] on div "Additional HTML/JS/CSS" at bounding box center [364, 466] width 197 height 1073
click at [319, 371] on div "Additional HTML/JS/CSS" at bounding box center [364, 466] width 197 height 1073
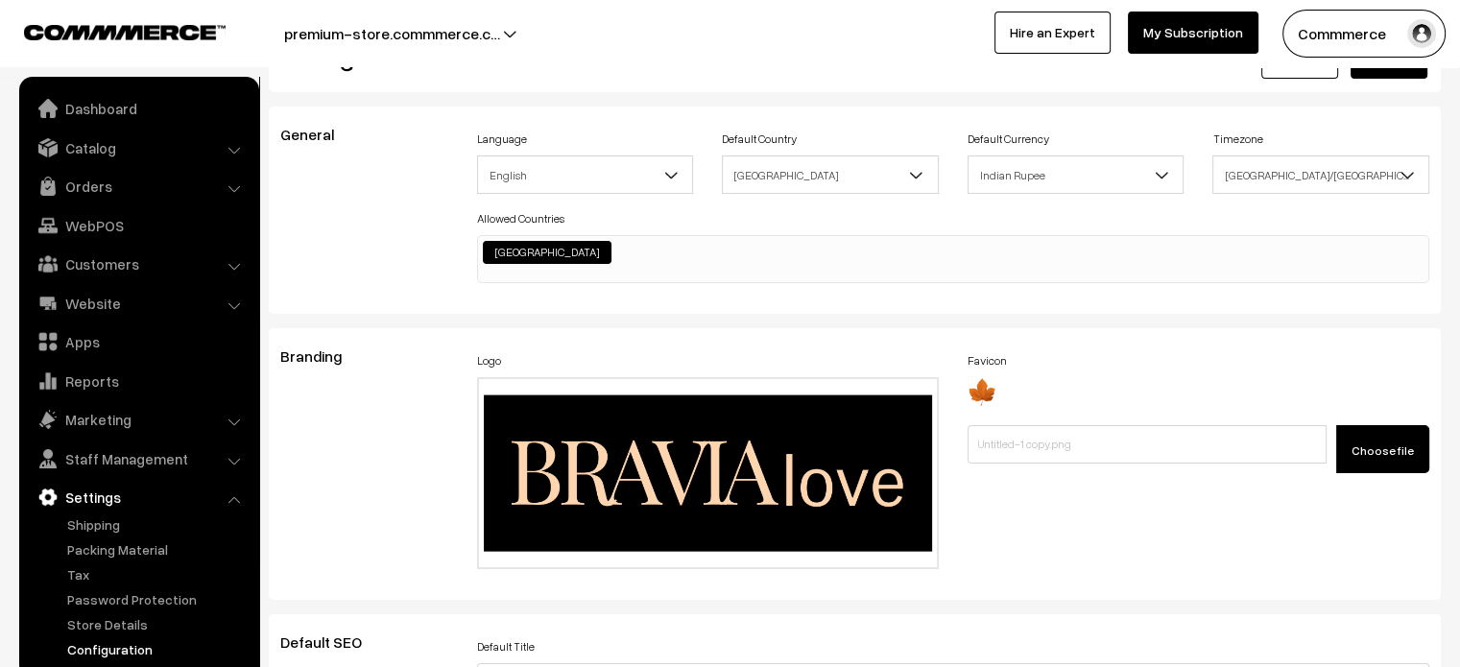
scroll to position [0, 0]
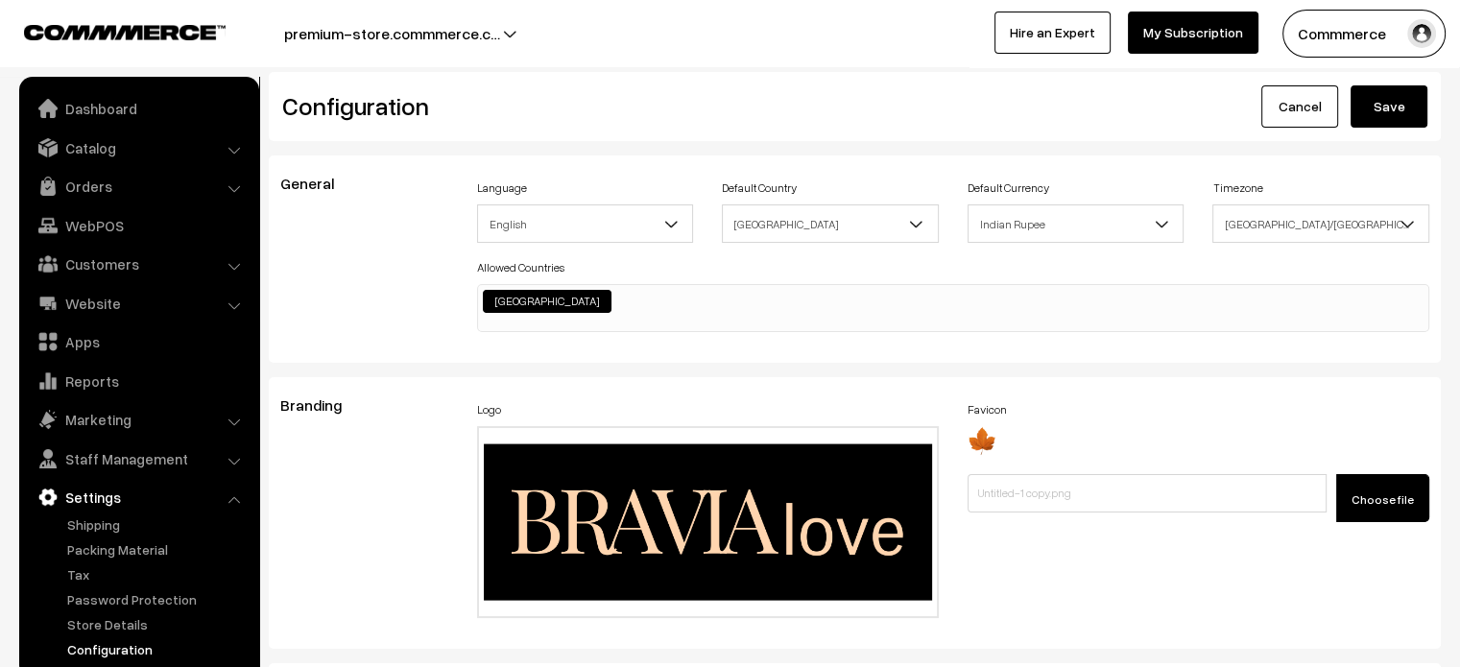
click at [1378, 103] on button "Save" at bounding box center [1388, 106] width 77 height 42
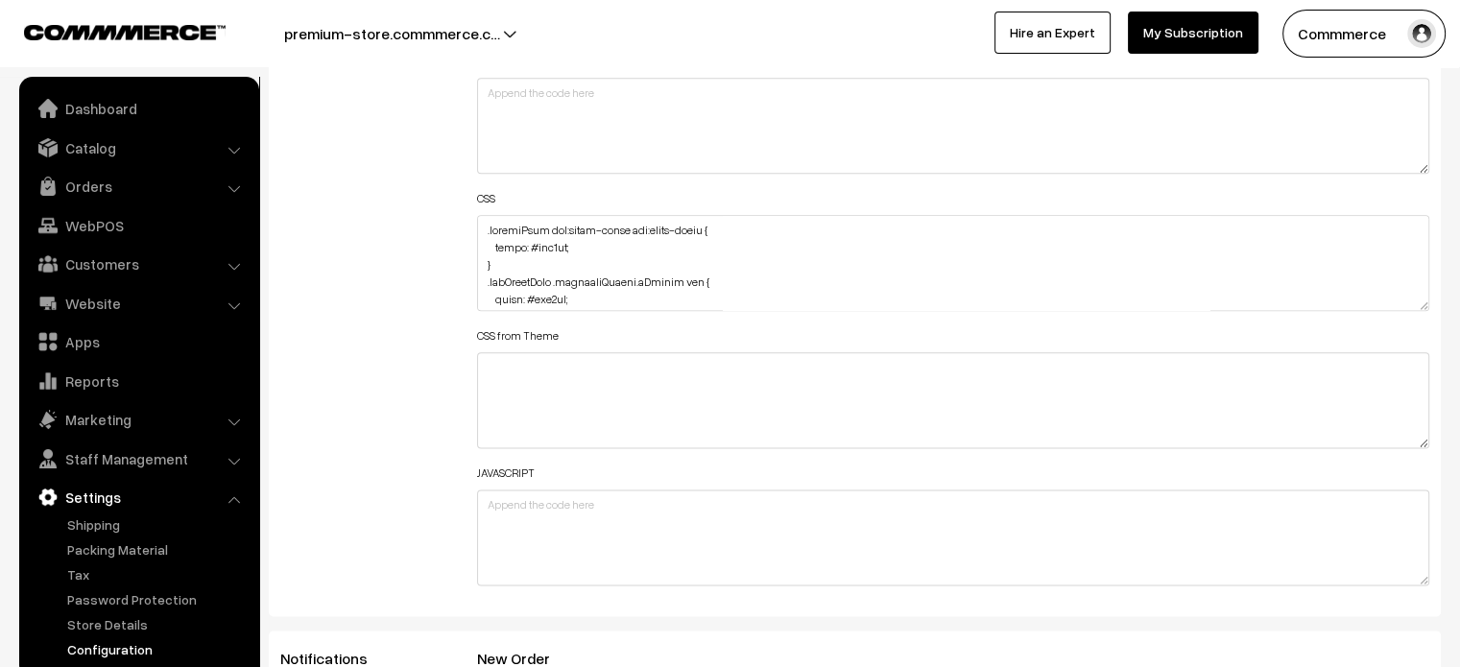
scroll to position [2334, 0]
drag, startPoint x: 1421, startPoint y: 295, endPoint x: 1472, endPoint y: 712, distance: 420.6
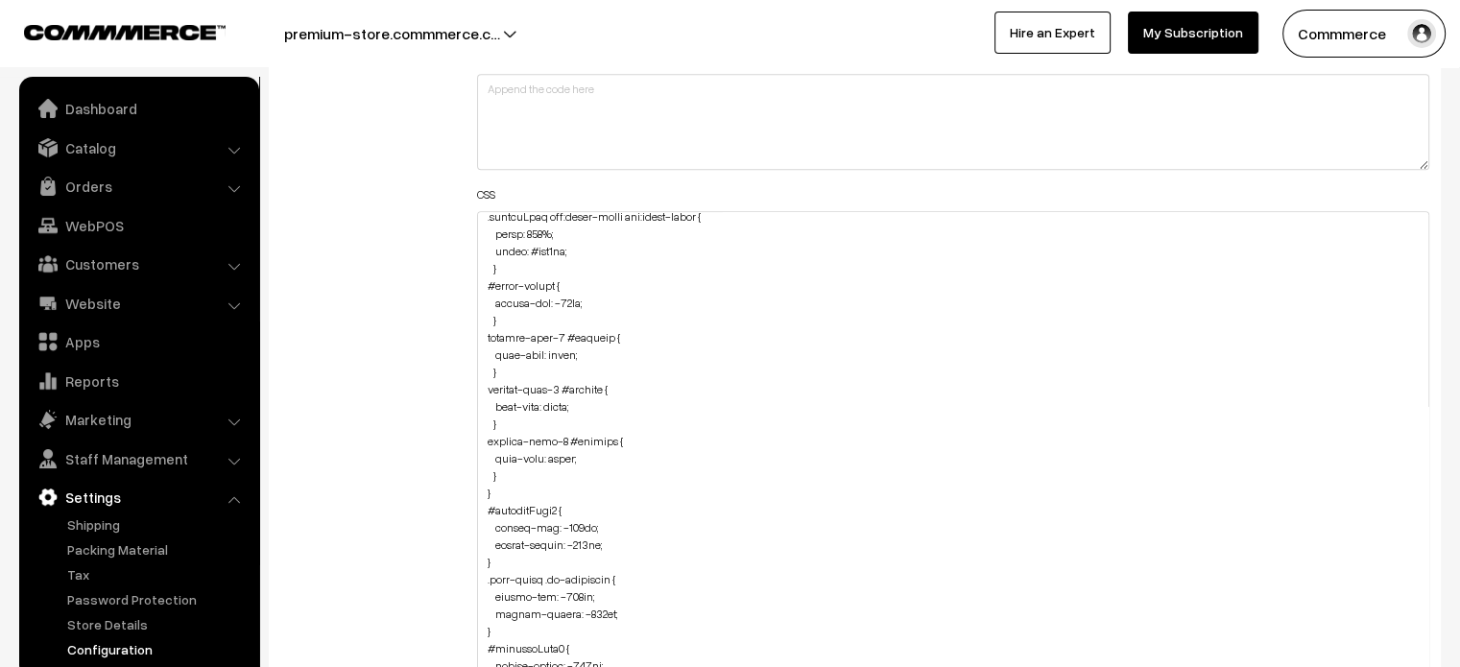
scroll to position [1512, 0]
drag, startPoint x: 483, startPoint y: 342, endPoint x: 498, endPoint y: 395, distance: 55.9
click at [498, 395] on textarea at bounding box center [953, 467] width 953 height 513
click at [484, 344] on textarea at bounding box center [953, 467] width 953 height 513
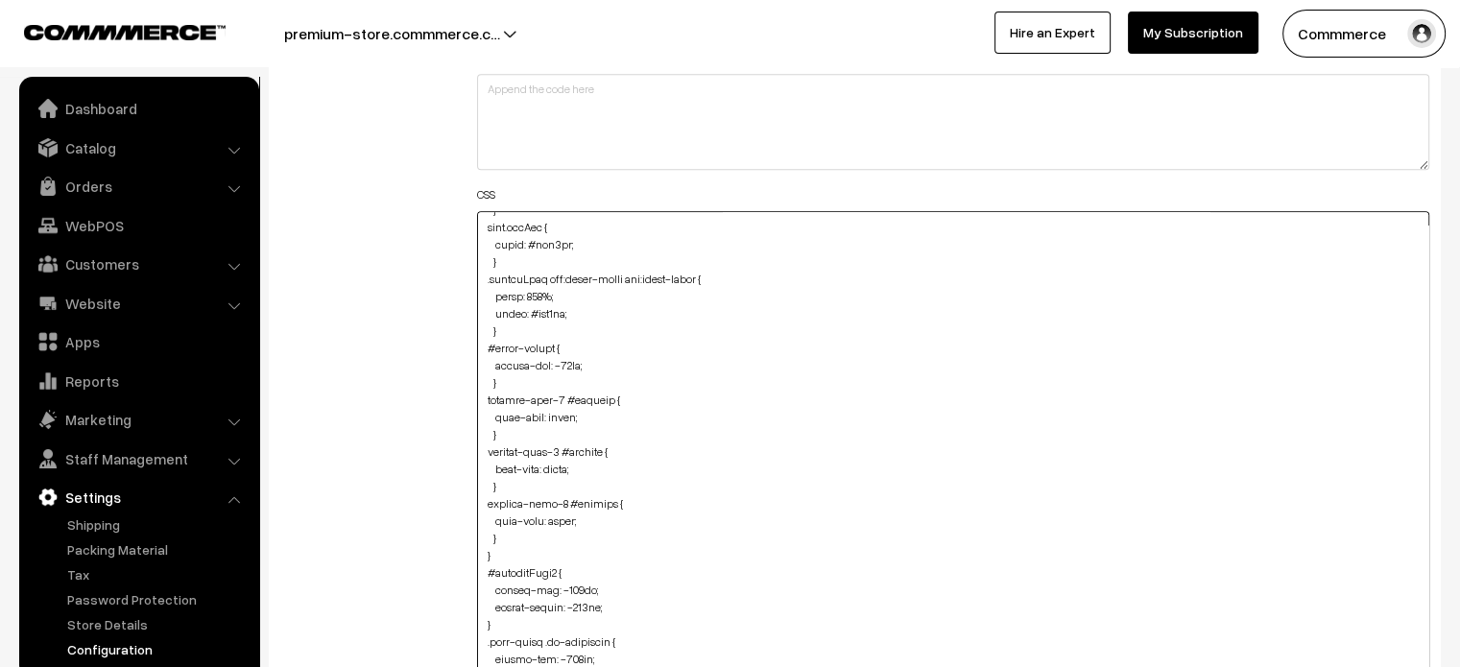
scroll to position [1457, 0]
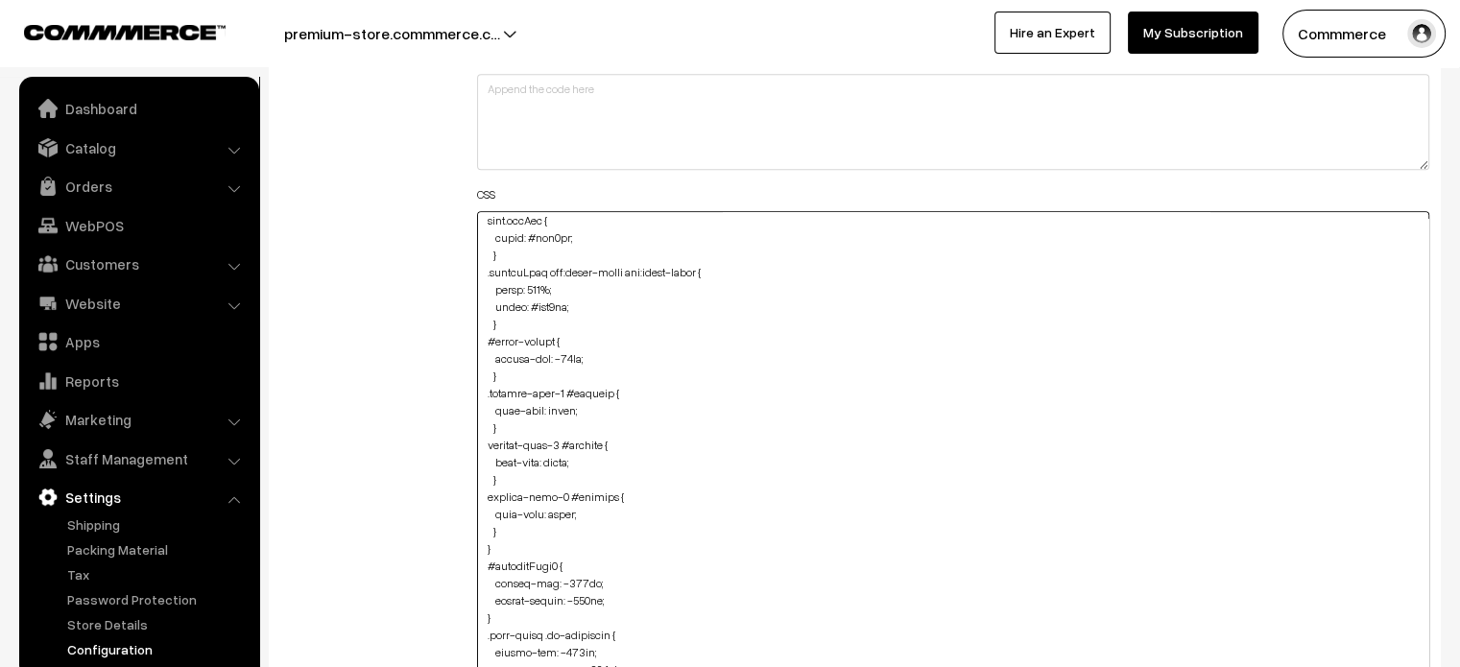
click at [486, 441] on textarea at bounding box center [953, 467] width 953 height 513
click at [481, 496] on textarea at bounding box center [953, 467] width 953 height 513
type textarea ".searchWrap div:first-child div:first-child { color: #ede0ba; } .subTotalView .…"
click at [445, 496] on div "Additional HTML/JS/CSS" at bounding box center [364, 459] width 197 height 1104
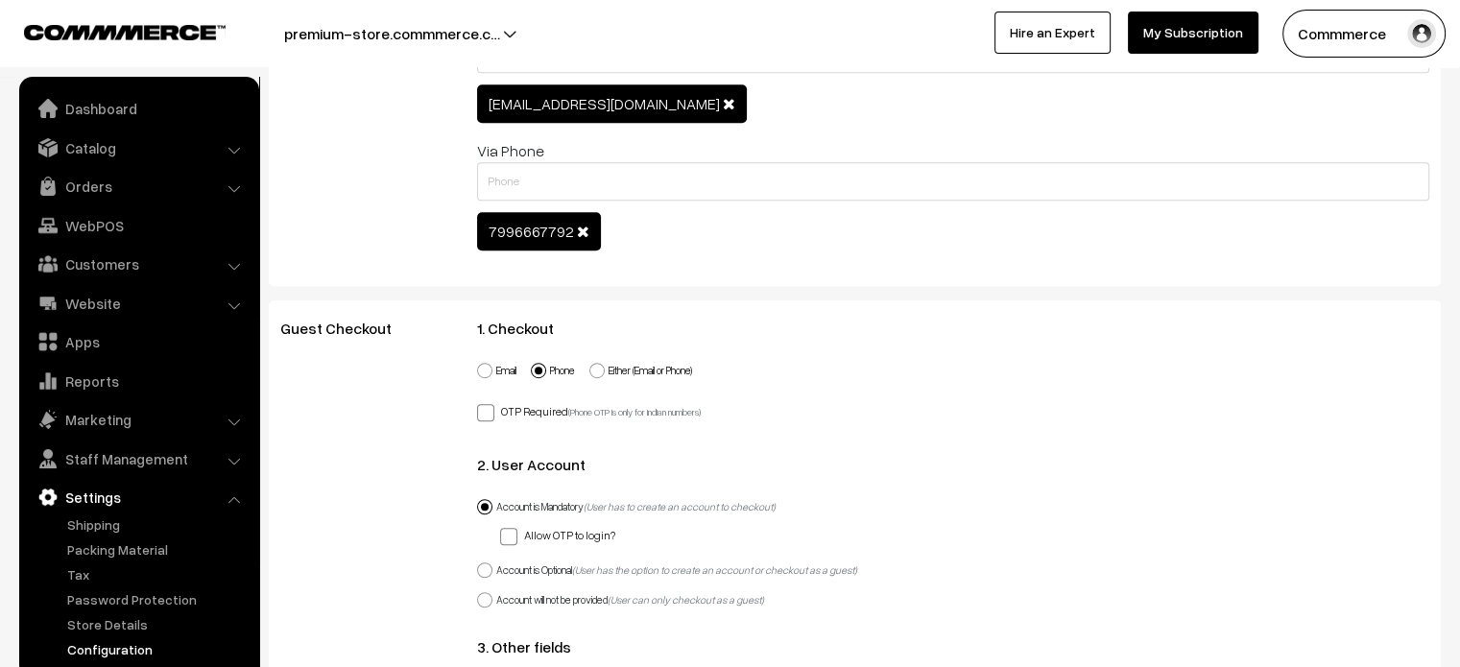
scroll to position [0, 0]
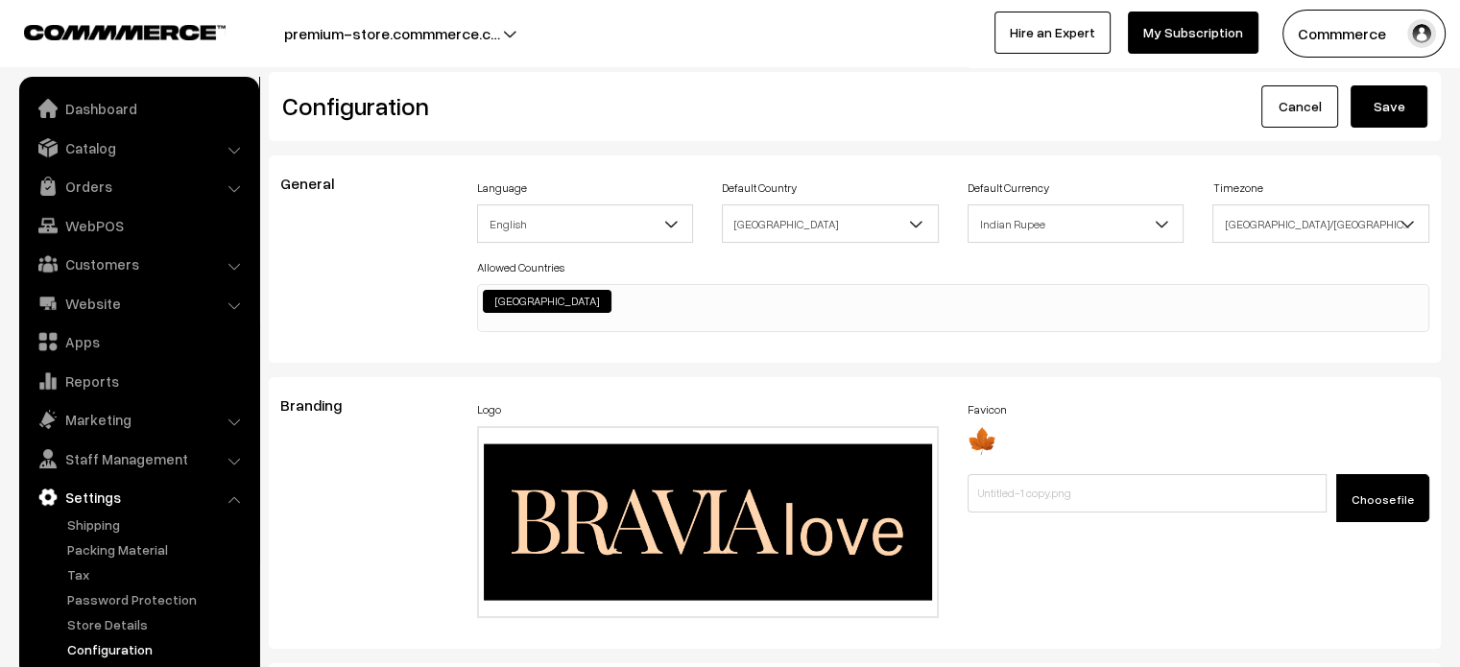
click at [1380, 107] on button "Save" at bounding box center [1388, 106] width 77 height 42
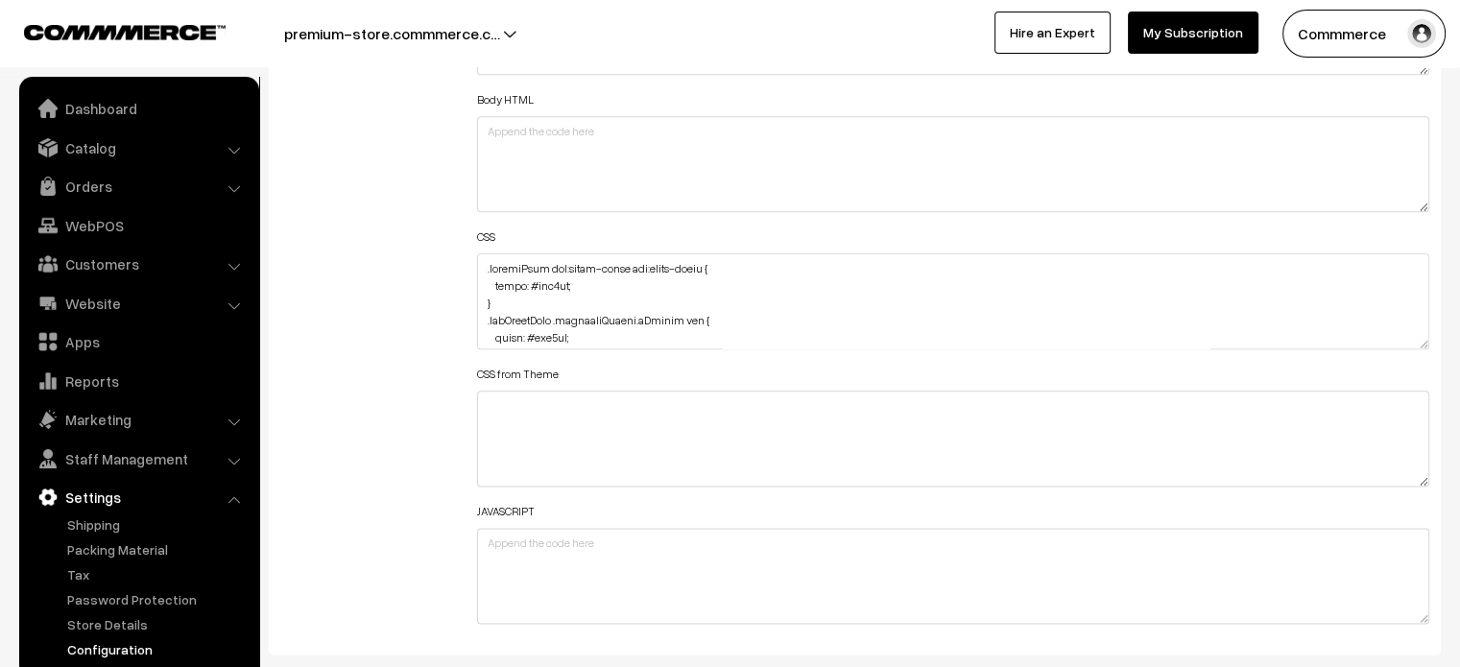
scroll to position [2302, 0]
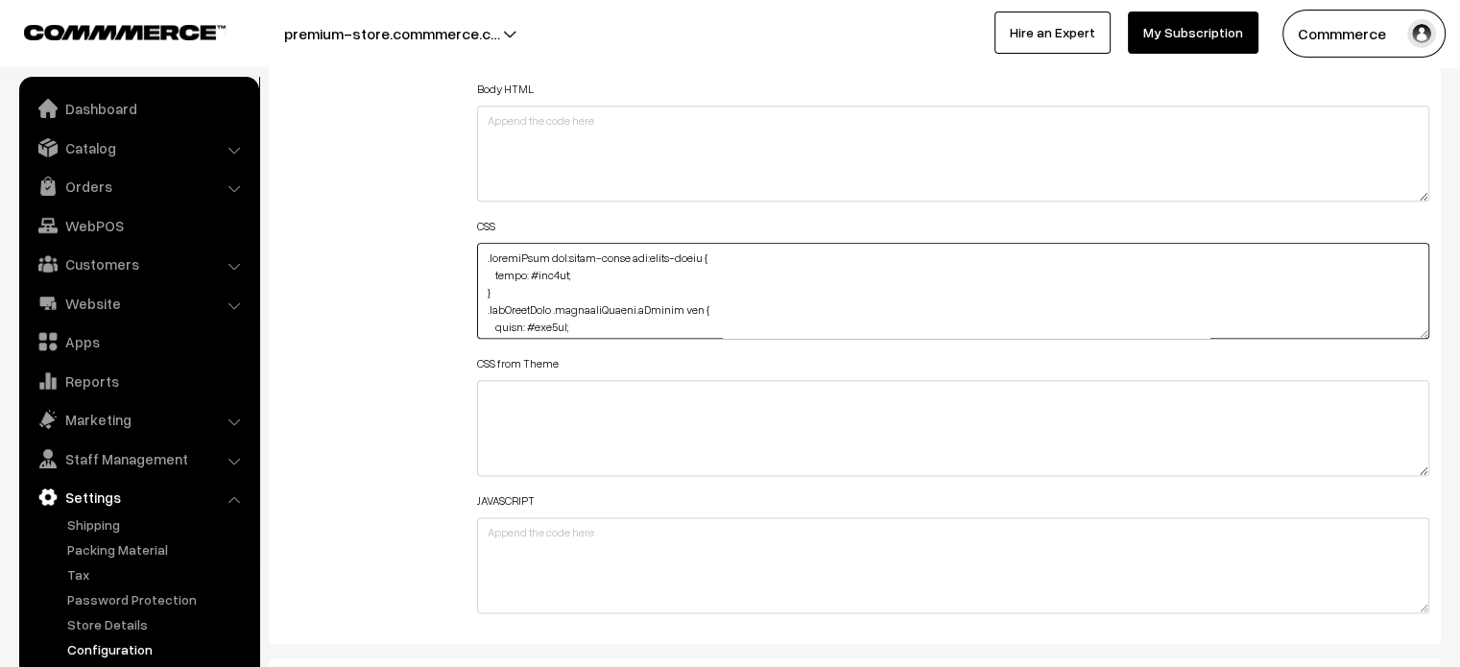
click at [477, 257] on textarea at bounding box center [953, 291] width 953 height 96
paste textarea "@media (max-width: 767px) { #heading #heading { margin: 16px; font-size: large;…"
click at [580, 283] on textarea at bounding box center [953, 291] width 953 height 96
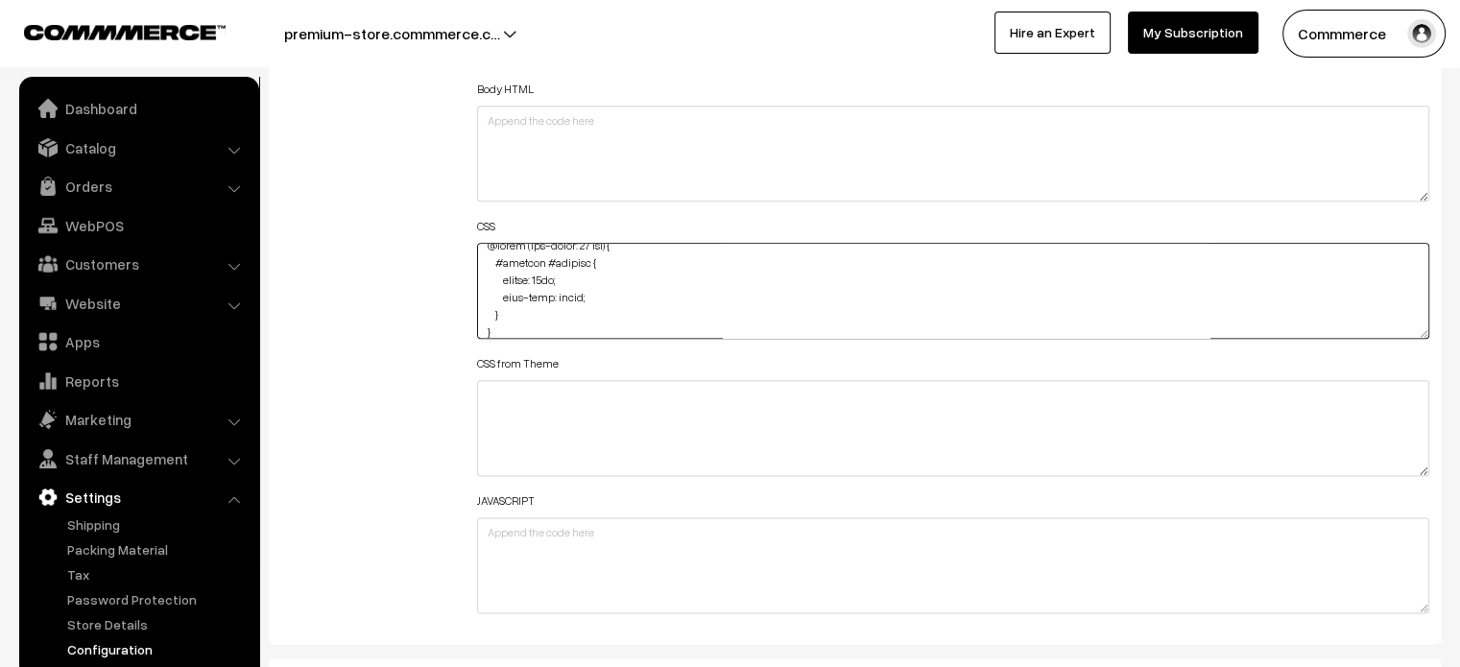
click at [580, 283] on textarea at bounding box center [953, 291] width 953 height 96
click at [406, 287] on div "Additional HTML/JS/CSS" at bounding box center [364, 282] width 197 height 686
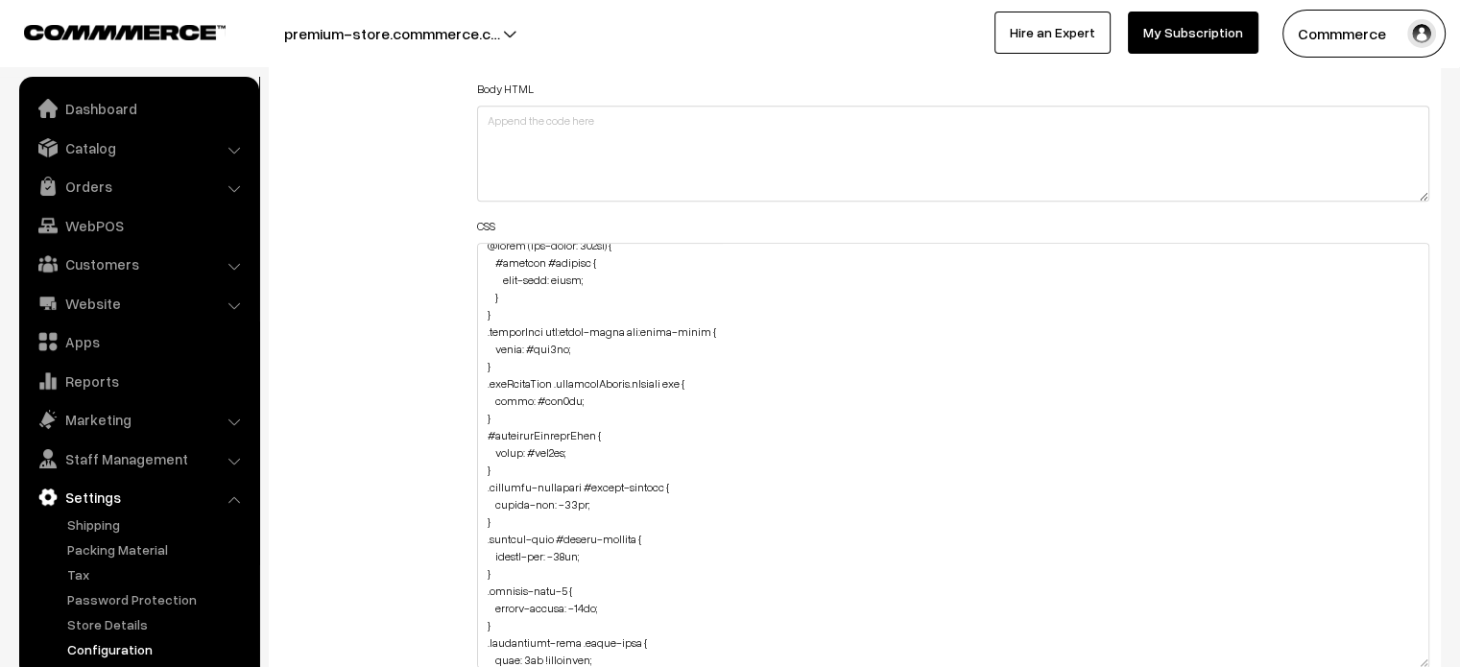
drag, startPoint x: 1425, startPoint y: 329, endPoint x: 1425, endPoint y: 668, distance: 338.8
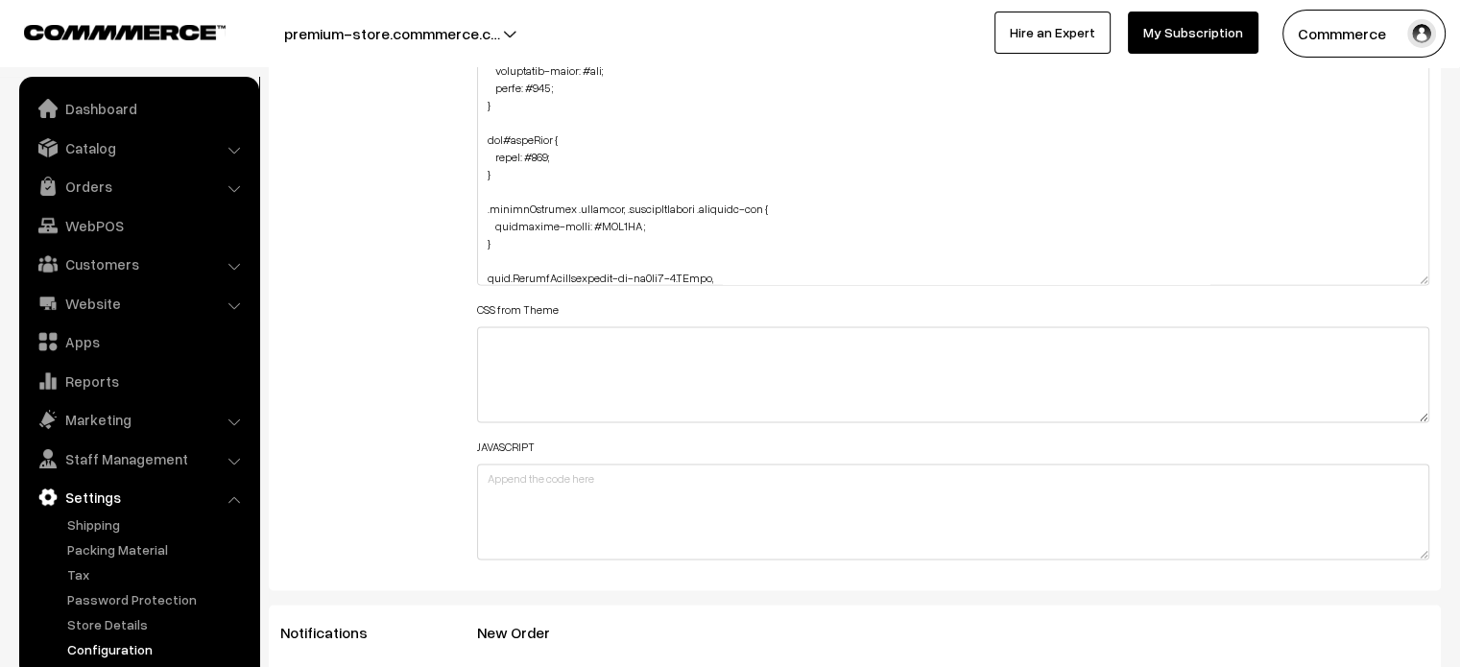
scroll to position [2698, 0]
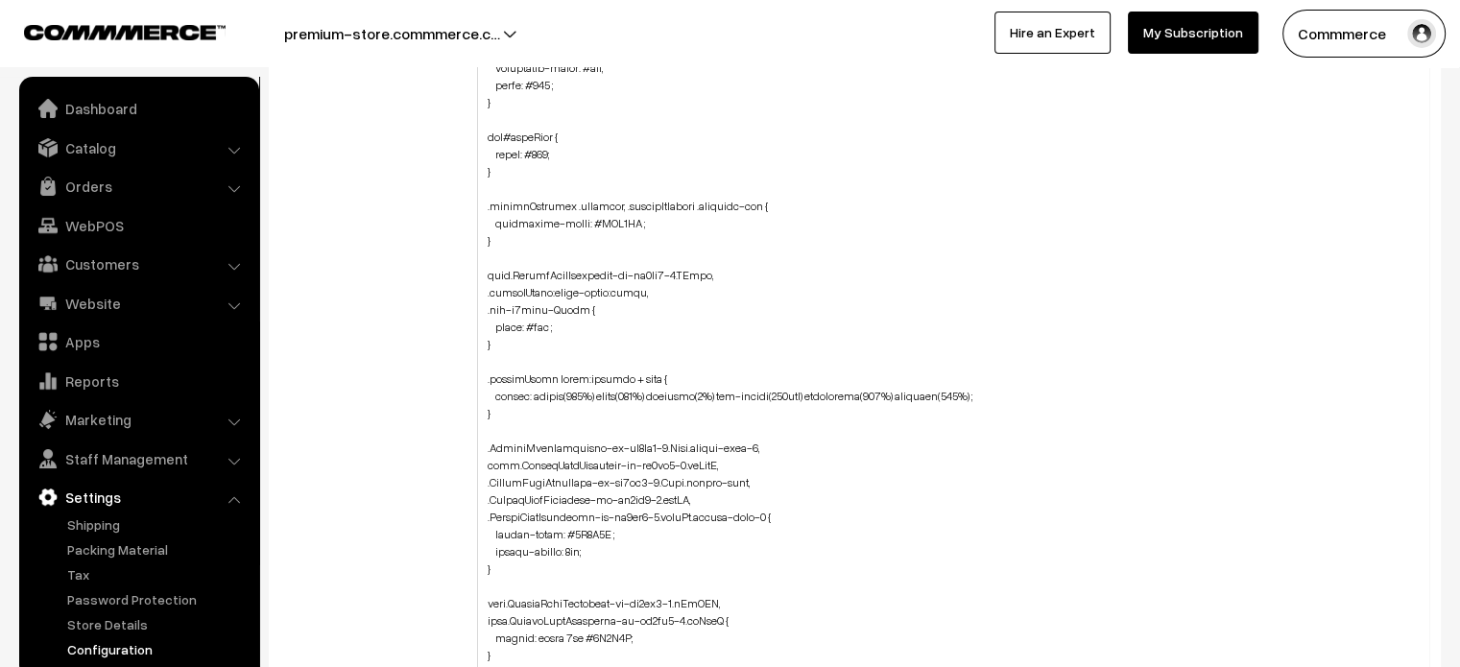
drag, startPoint x: 1419, startPoint y: 274, endPoint x: 1451, endPoint y: 696, distance: 423.5
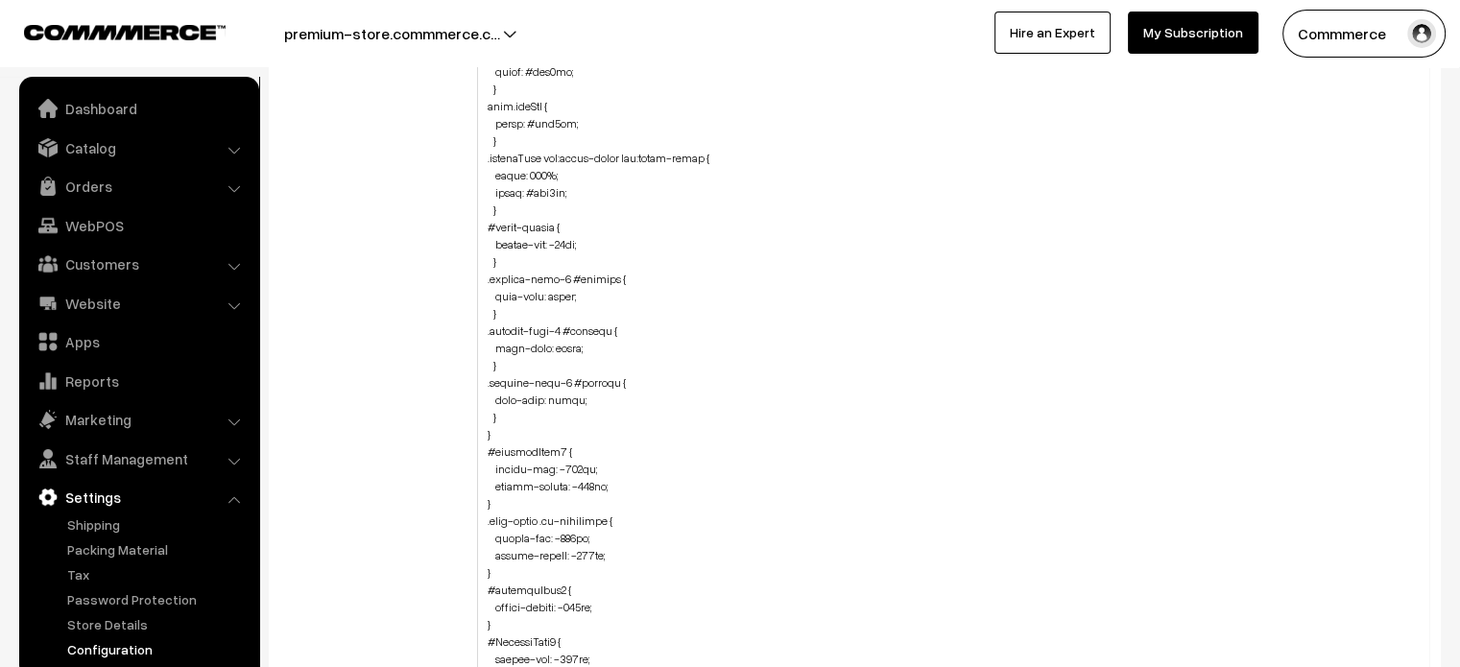
scroll to position [1294, 0]
drag, startPoint x: 503, startPoint y: 417, endPoint x: 466, endPoint y: 270, distance: 152.2
click at [466, 270] on div "Header HTML Body HTML CSS CSS from Theme JAVASCRIPT" at bounding box center [954, 266] width 982 height 1447
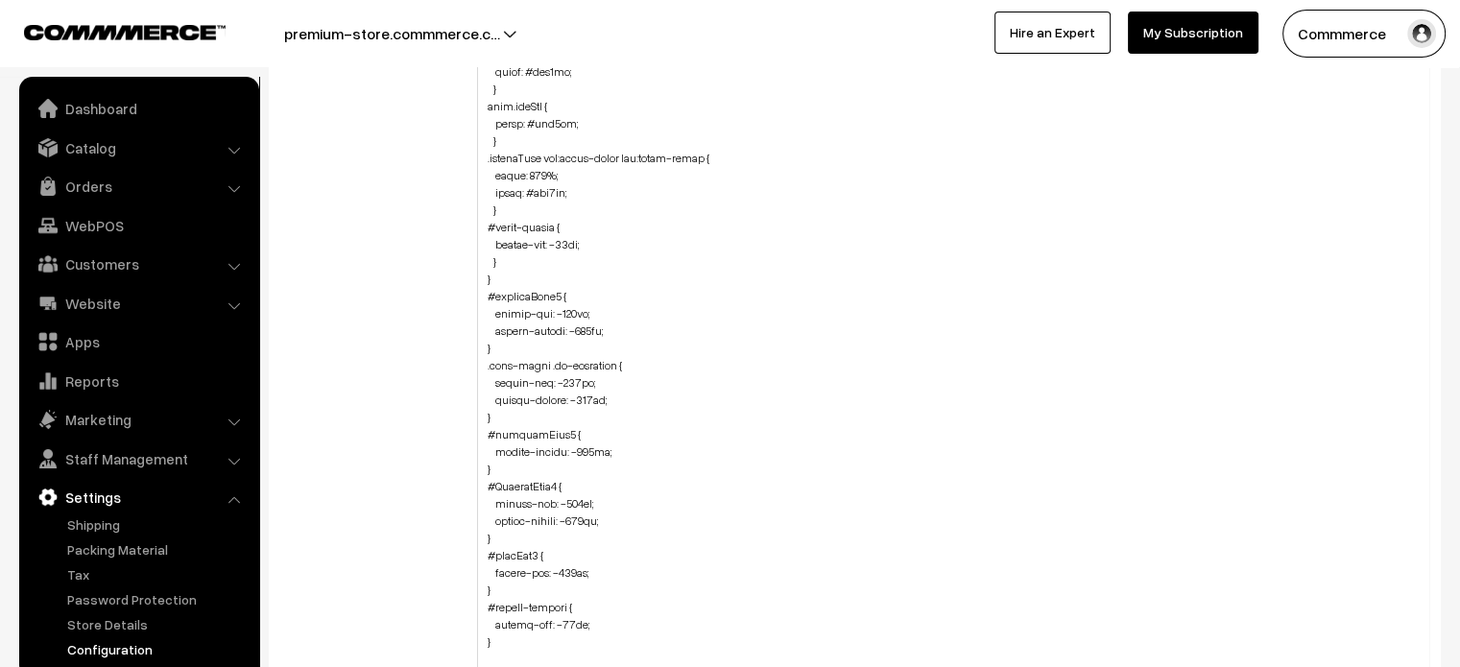
click at [429, 258] on div "Additional HTML/JS/CSS" at bounding box center [364, 266] width 197 height 1447
click at [514, 274] on textarea at bounding box center [953, 275] width 953 height 857
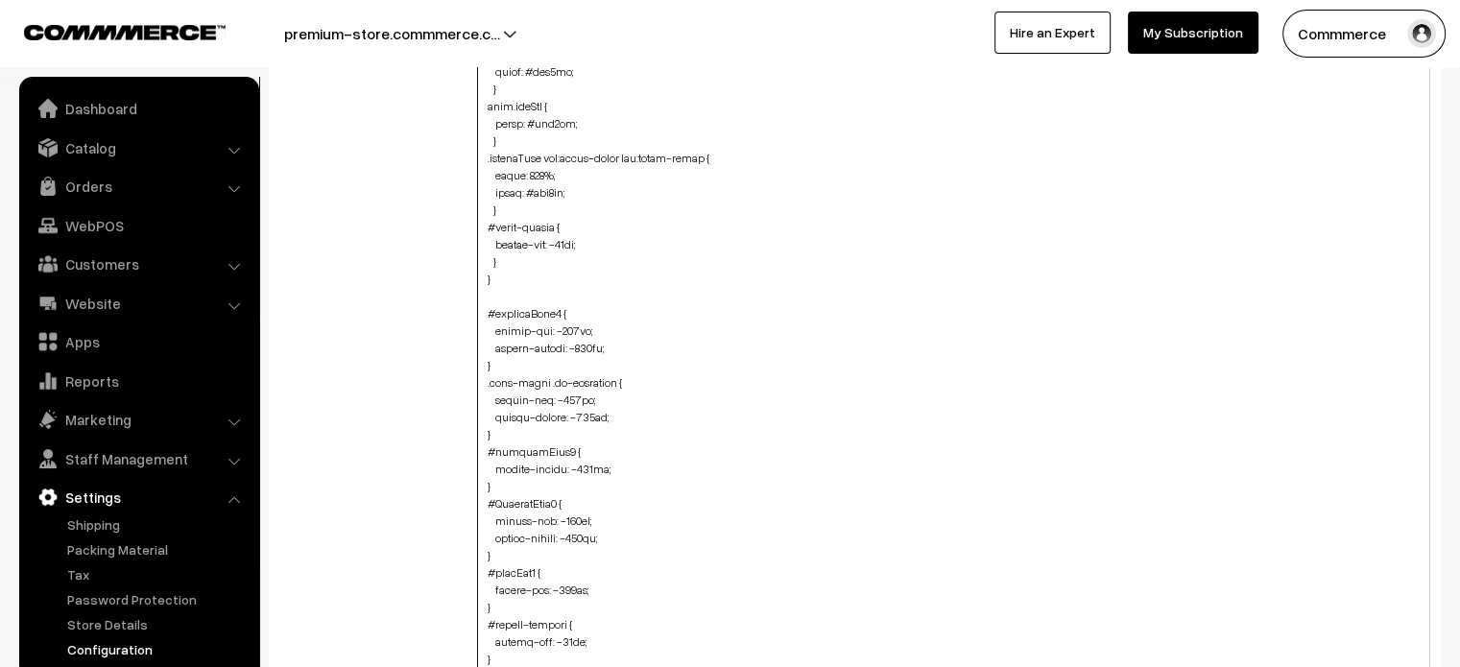
type textarea "@media (max-width: 767px) { #heading #heading { font-size: large; } } .searchWr…"
click at [369, 303] on div "Additional HTML/JS/CSS" at bounding box center [364, 266] width 197 height 1447
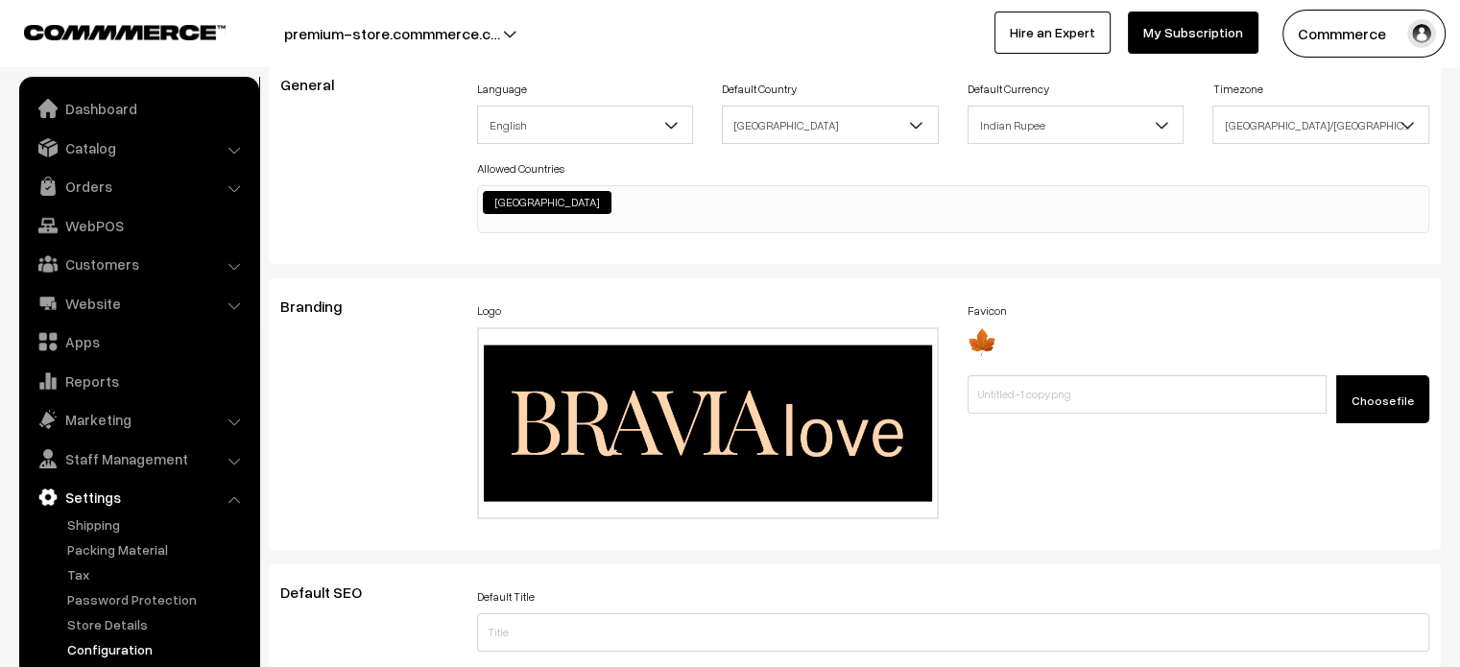
scroll to position [0, 0]
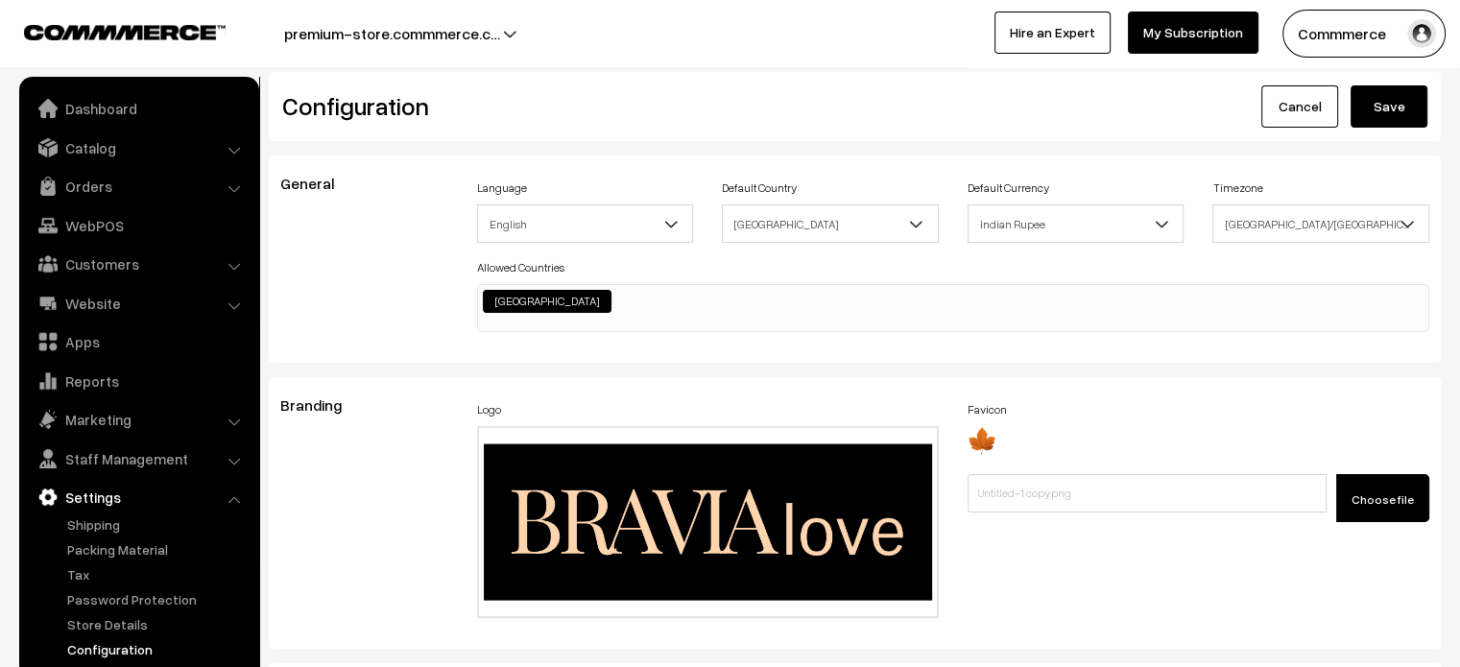
click at [1413, 121] on button "Save" at bounding box center [1388, 106] width 77 height 42
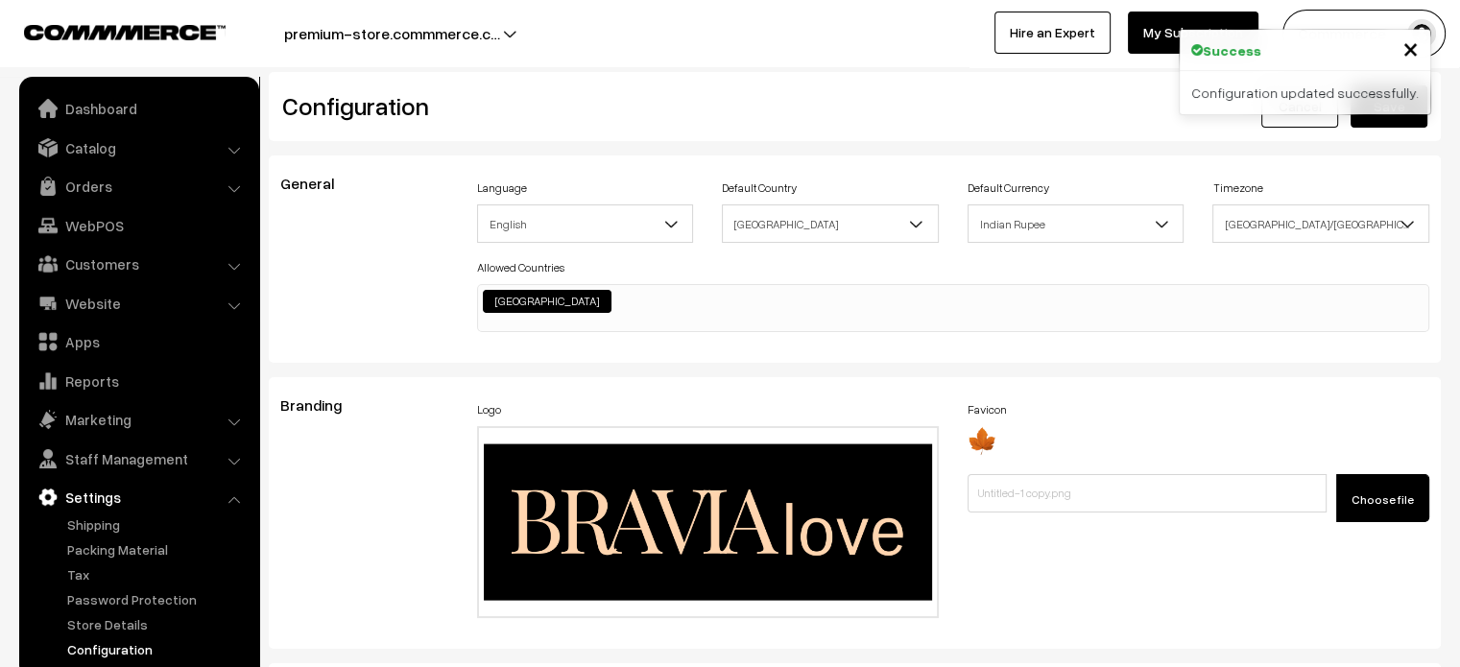
scroll to position [1470, 0]
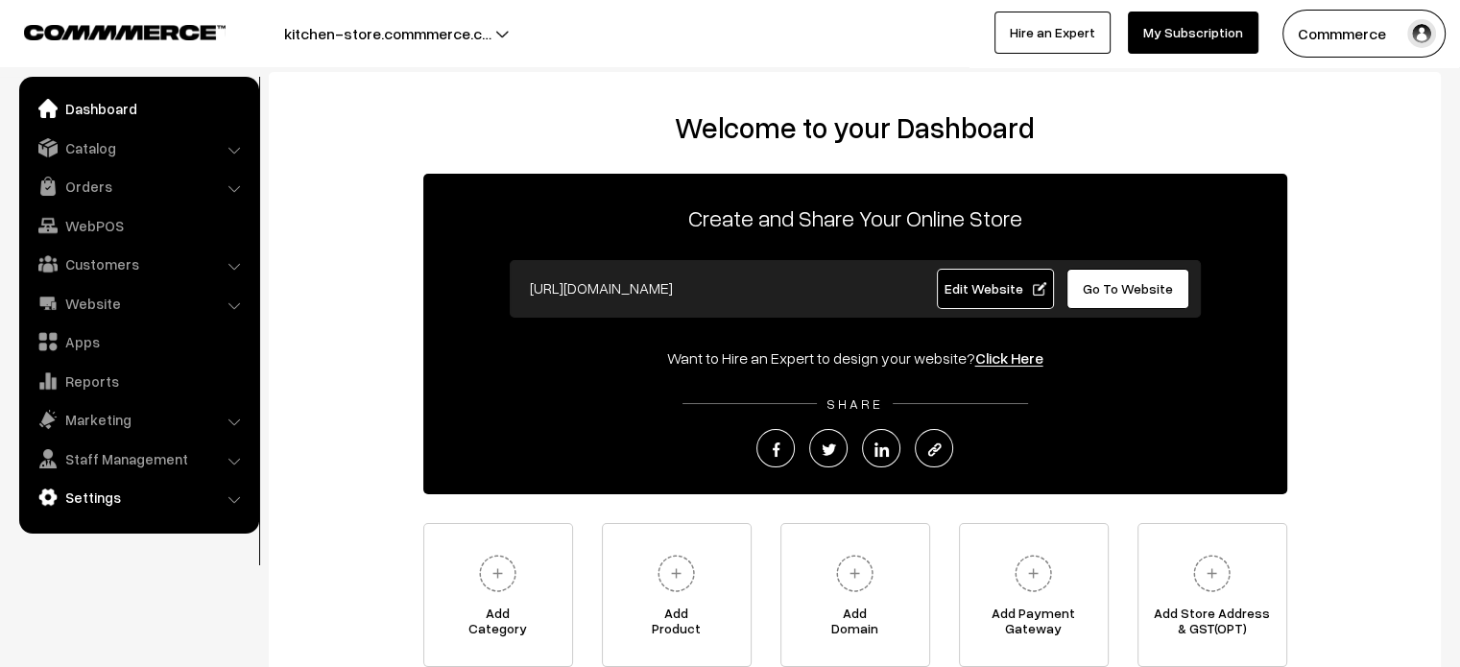
click at [94, 487] on link "Settings" at bounding box center [138, 497] width 228 height 35
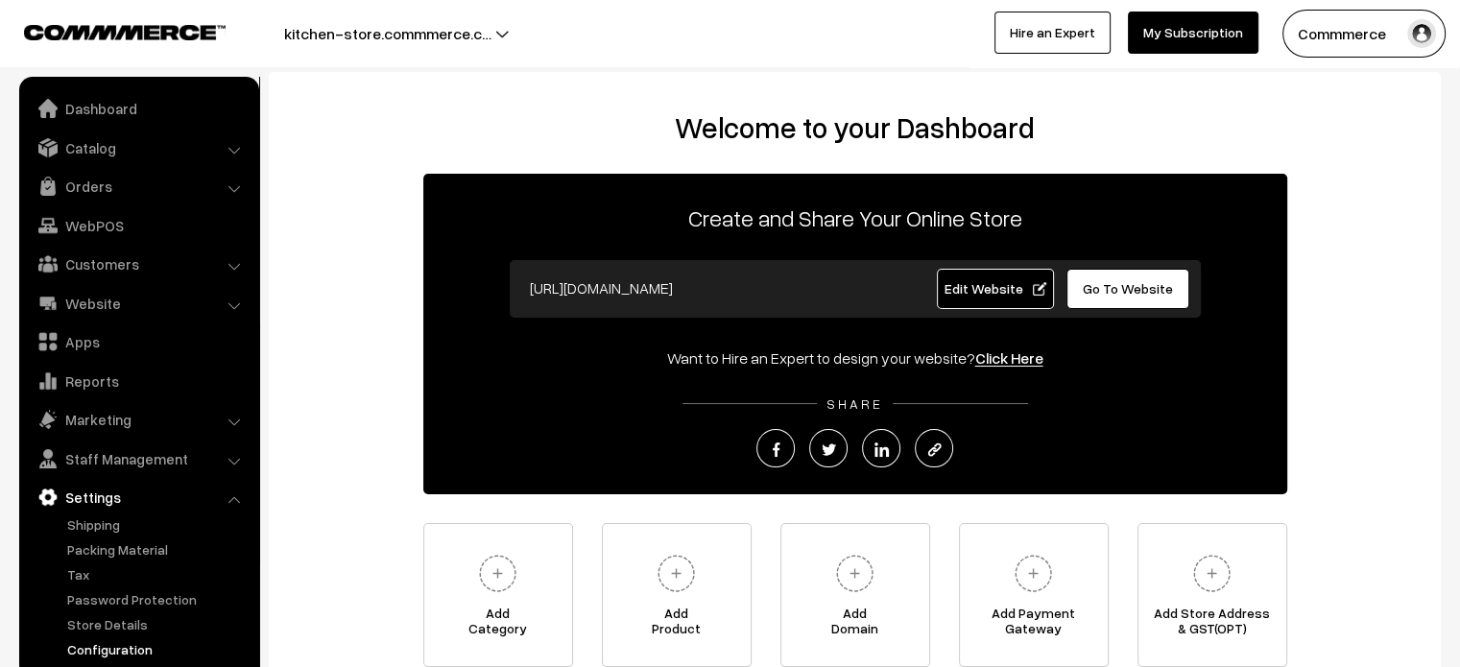
click at [143, 646] on link "Configuration" at bounding box center [157, 649] width 190 height 20
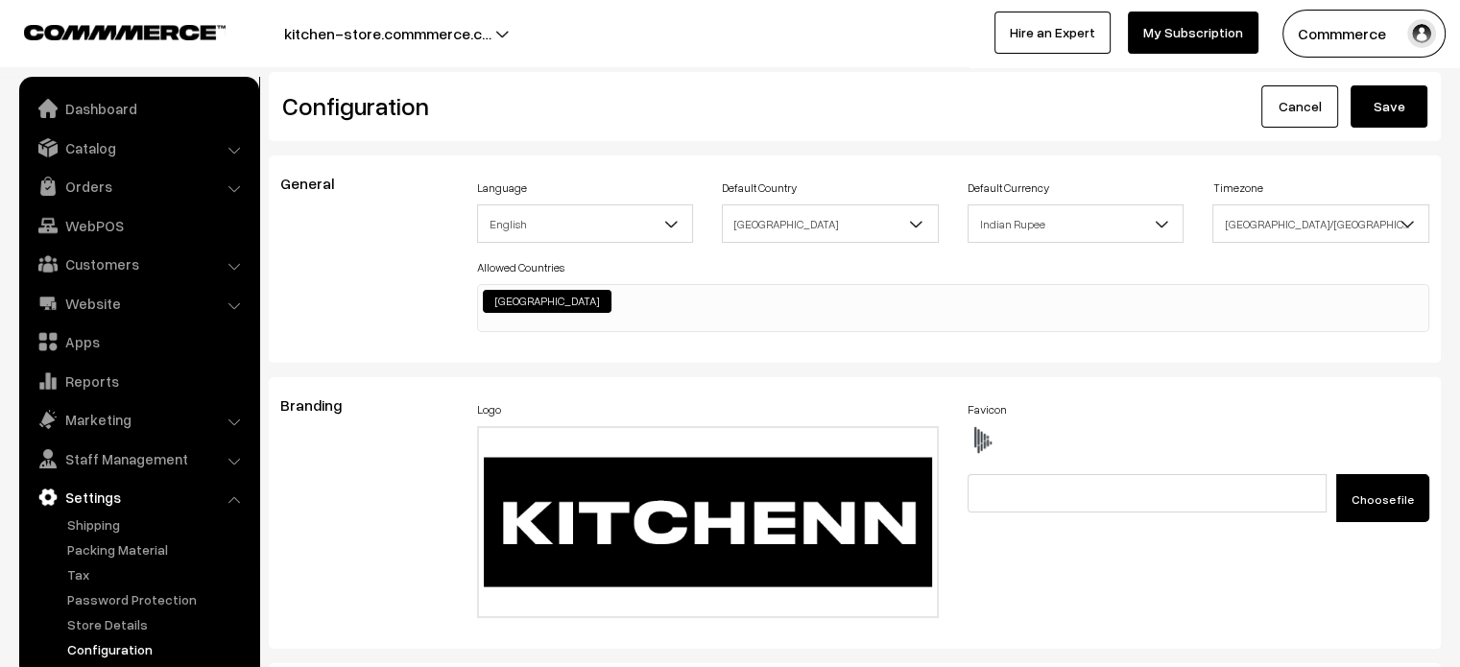
scroll to position [2257, 0]
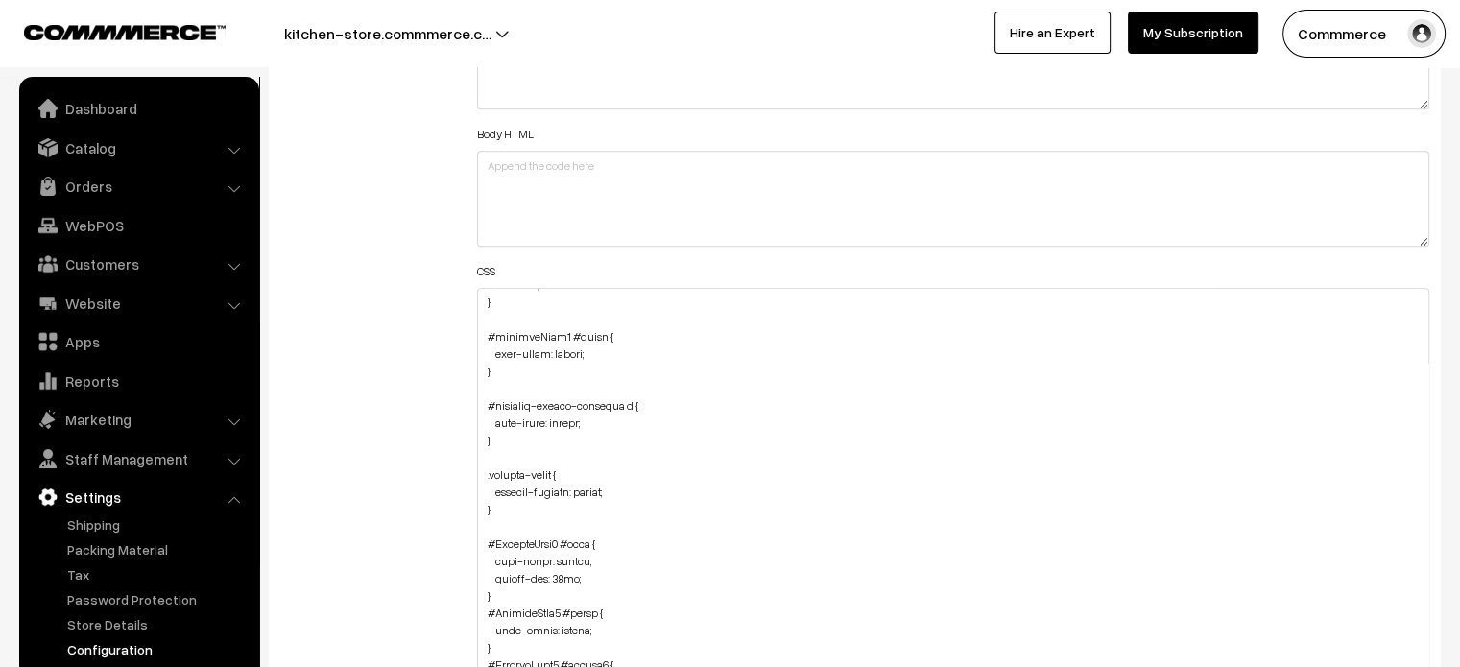
drag, startPoint x: 1425, startPoint y: 372, endPoint x: 1378, endPoint y: 712, distance: 343.0
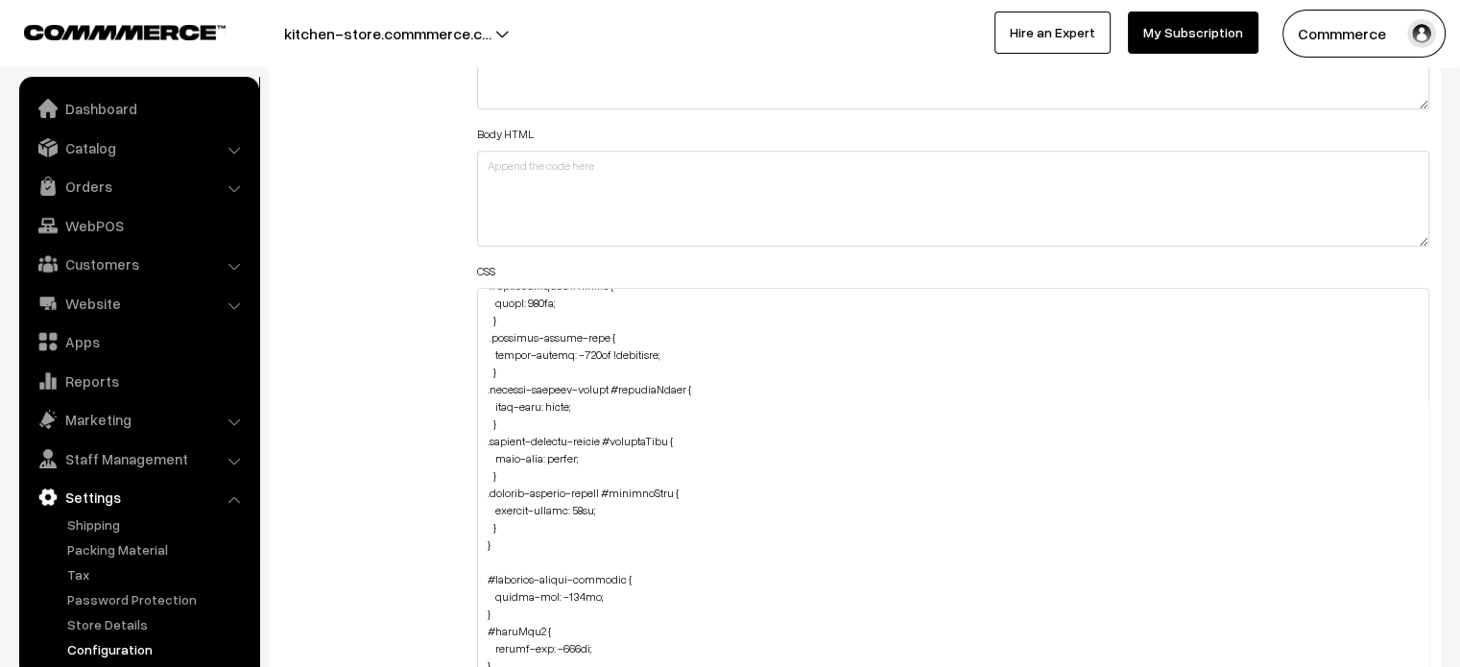
scroll to position [866, 0]
click at [511, 528] on textarea at bounding box center [953, 505] width 953 height 435
paste textarea "#productType4 #price { text-align: center; margin-bottom: 6px; }"
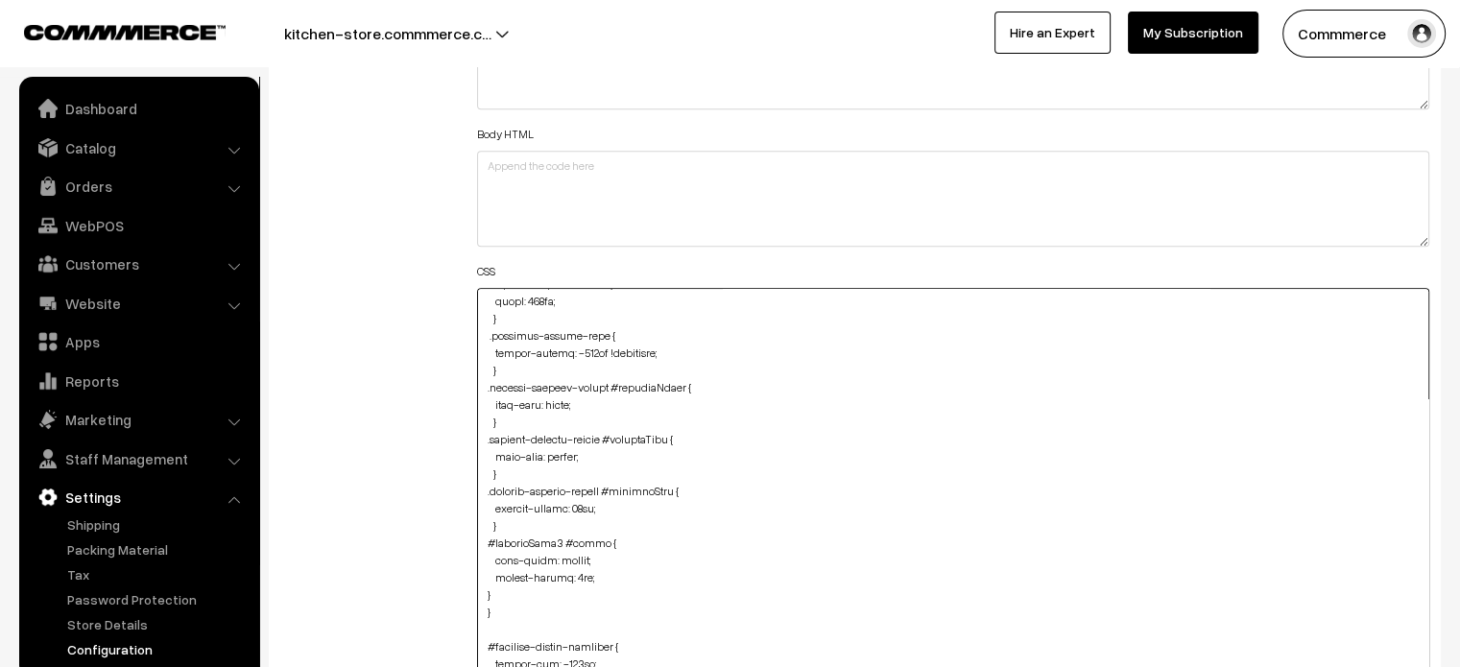
drag, startPoint x: 589, startPoint y: 557, endPoint x: 485, endPoint y: 560, distance: 104.6
click at [485, 560] on textarea at bounding box center [953, 505] width 953 height 435
click at [480, 575] on textarea at bounding box center [953, 505] width 953 height 435
type textarea ".cList #productText { text-align: center; } #productType3 #button2 { margin-top…"
click at [419, 562] on div "Additional HTML/JS/CSS" at bounding box center [364, 496] width 197 height 1025
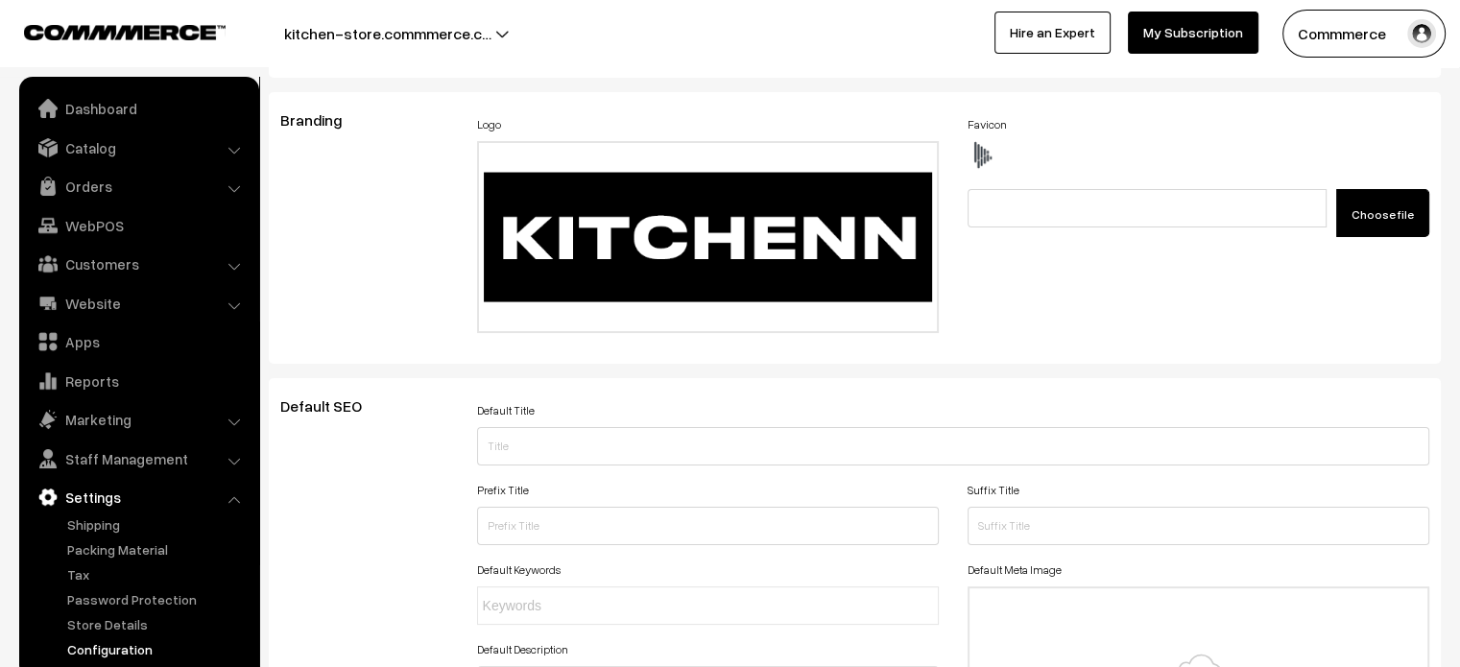
scroll to position [0, 0]
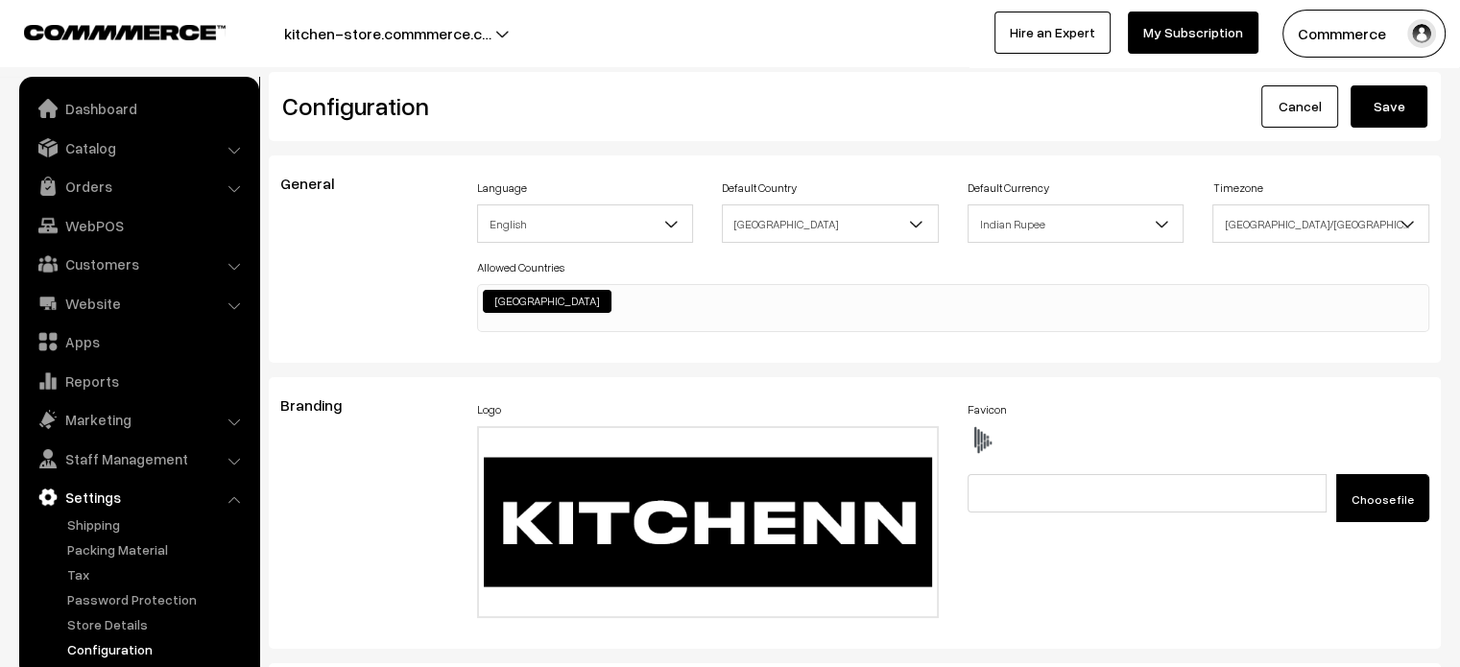
click at [1397, 113] on button "Save" at bounding box center [1388, 106] width 77 height 42
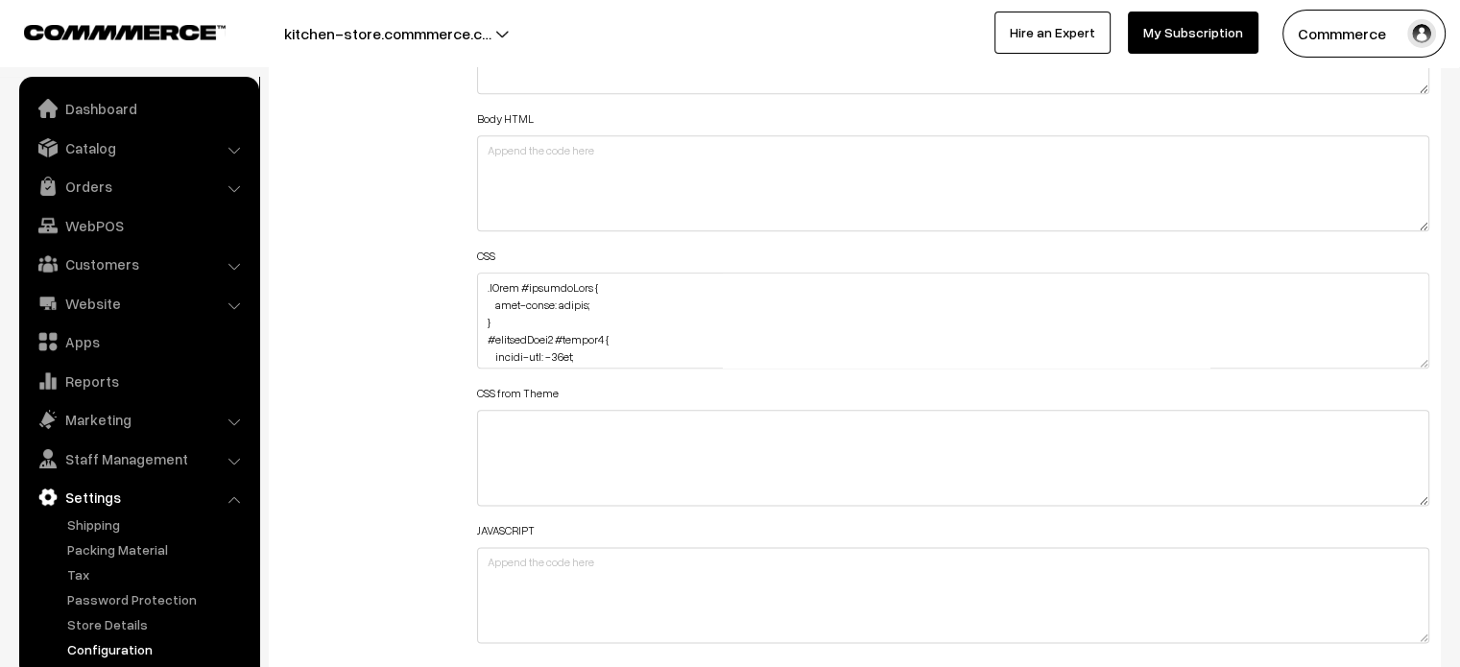
scroll to position [2276, 0]
drag, startPoint x: 1421, startPoint y: 354, endPoint x: 1363, endPoint y: 712, distance: 362.7
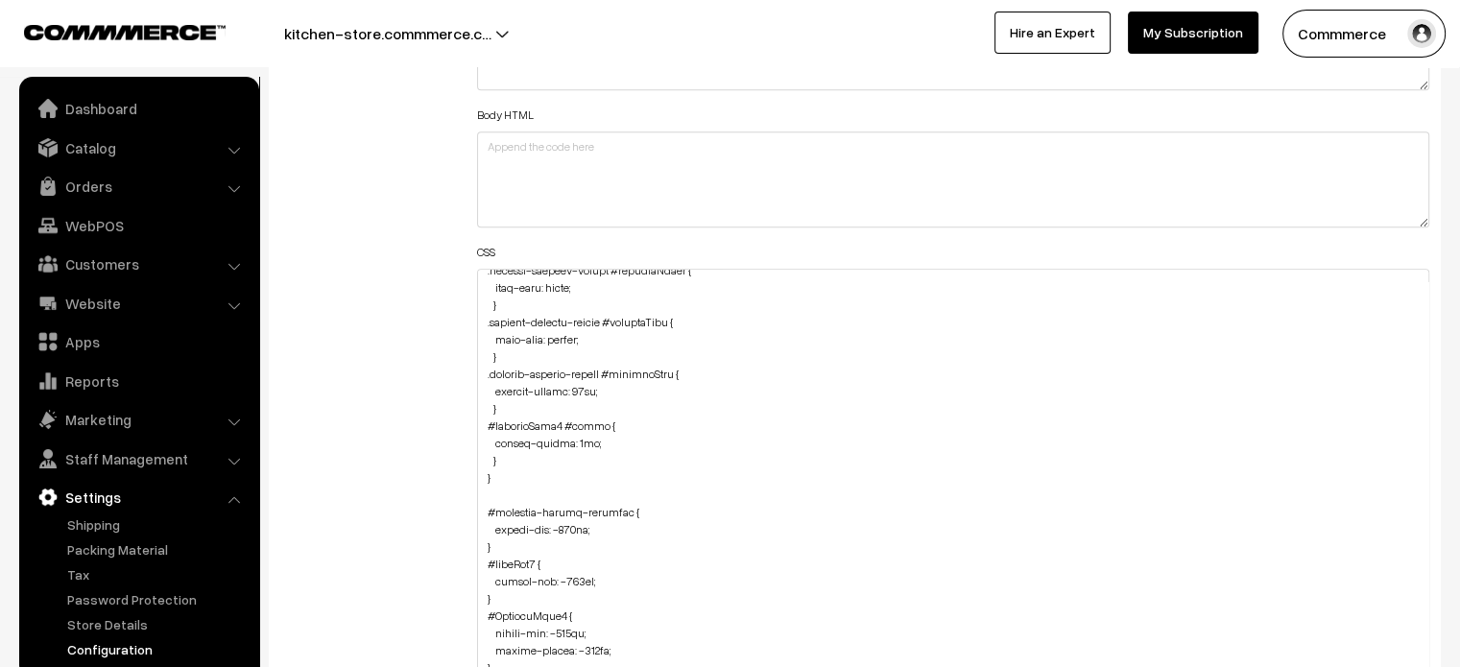
scroll to position [964, 0]
click at [506, 460] on textarea at bounding box center [953, 495] width 953 height 453
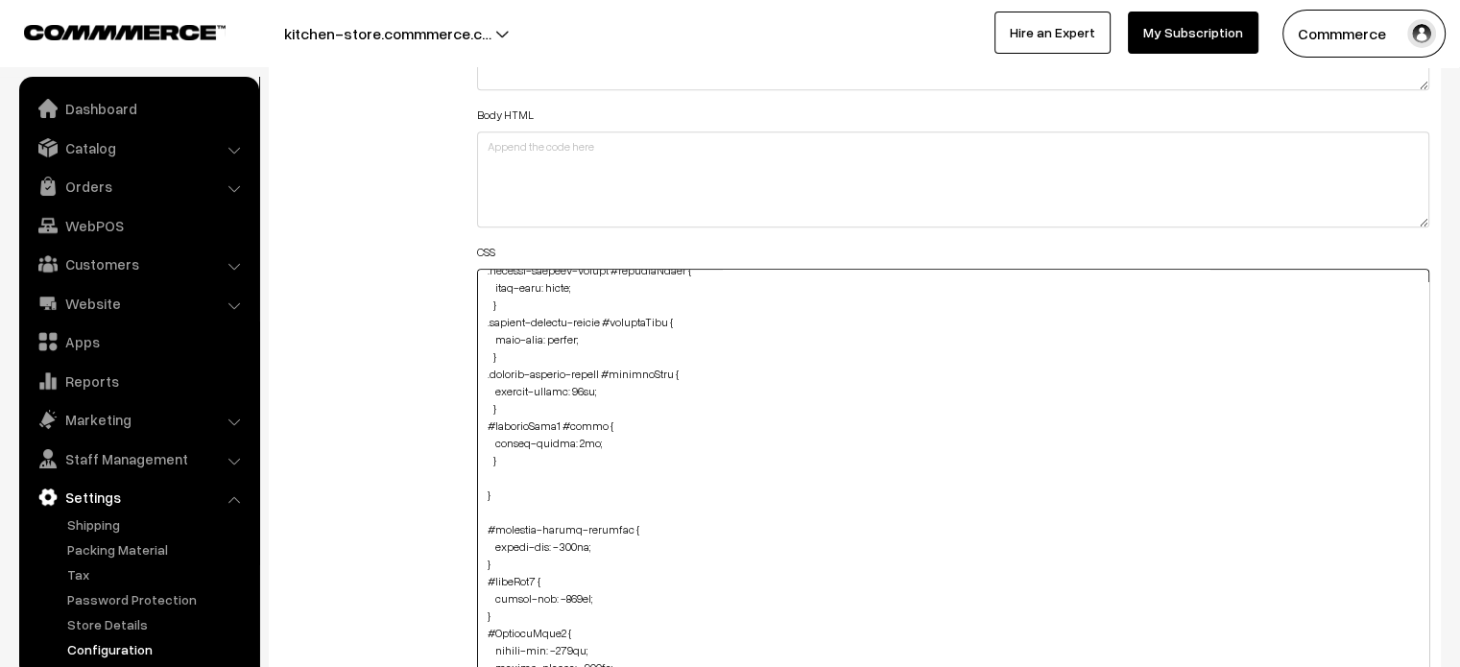
paste textarea "#ProductType5 .pCard-rating-review.grey { text-align: center; margin-top: -10px…"
click at [480, 525] on textarea at bounding box center [953, 495] width 953 height 453
type textarea ".cList #productText { text-align: center; } #productType3 #button2 { margin-top…"
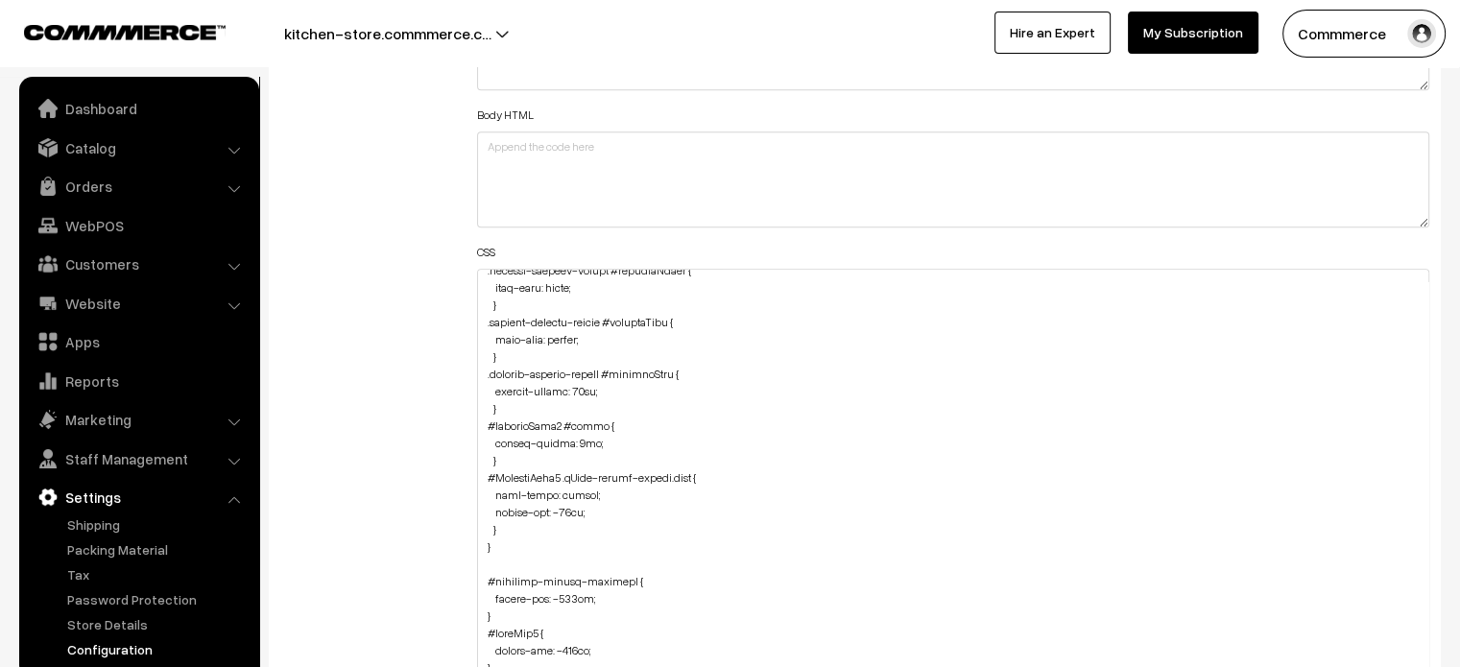
click at [411, 507] on div "Additional HTML/JS/CSS" at bounding box center [364, 485] width 197 height 1043
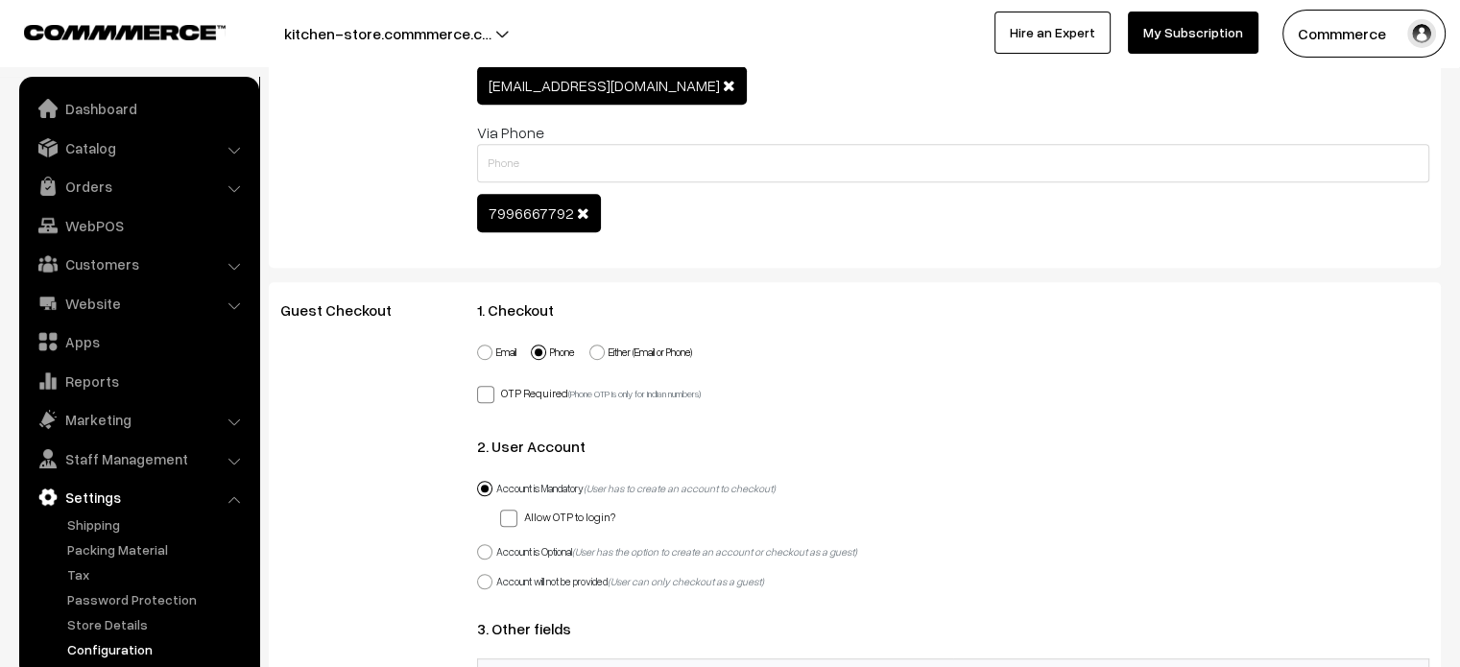
scroll to position [0, 0]
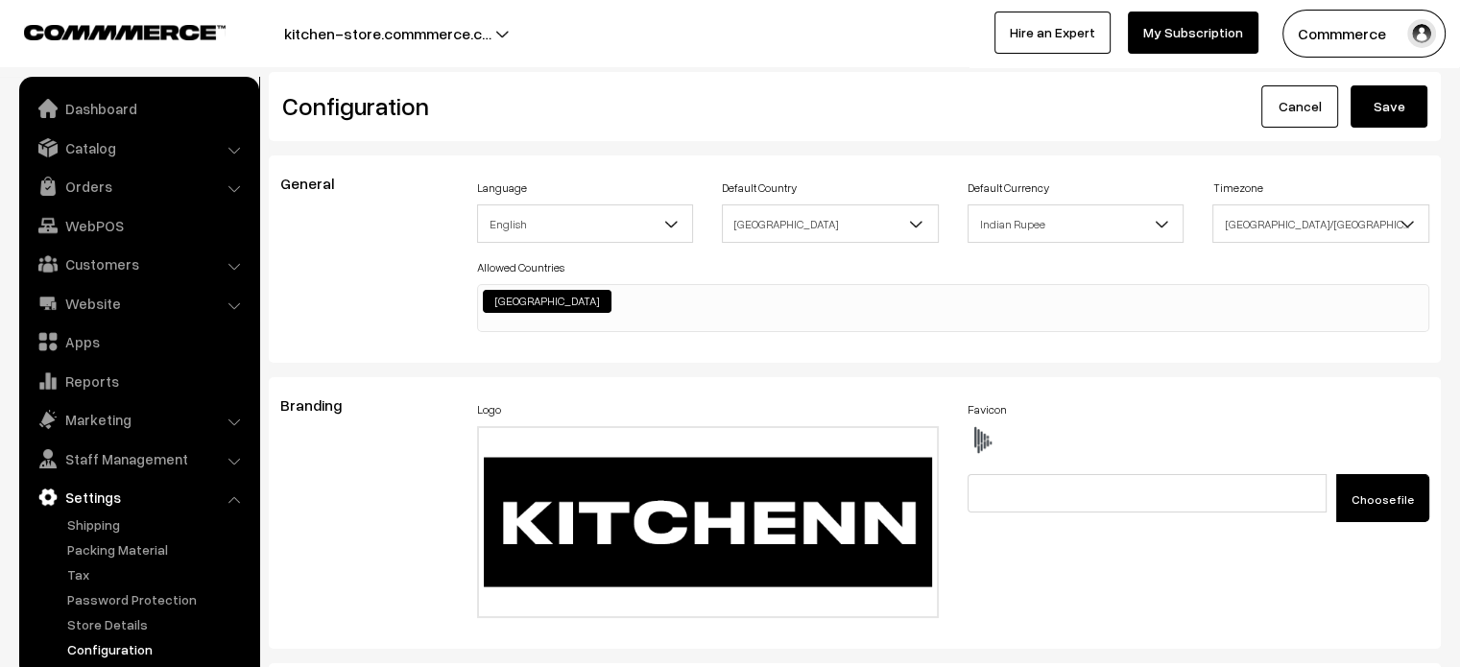
click at [1374, 100] on button "Save" at bounding box center [1388, 106] width 77 height 42
